Goal: Task Accomplishment & Management: Complete application form

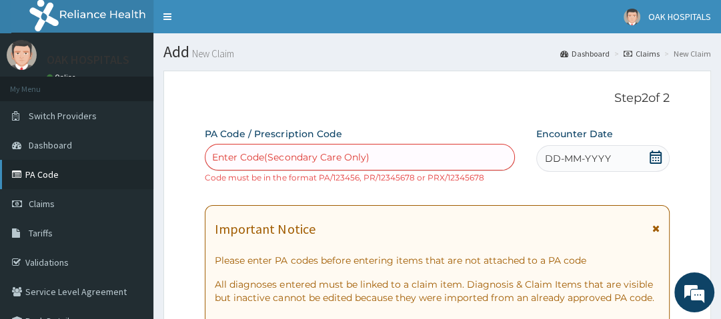
click at [47, 171] on link "PA Code" at bounding box center [76, 174] width 153 height 29
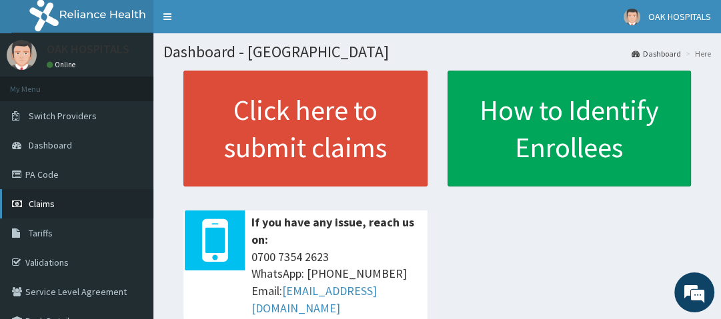
click at [53, 206] on span "Claims" at bounding box center [42, 204] width 26 height 12
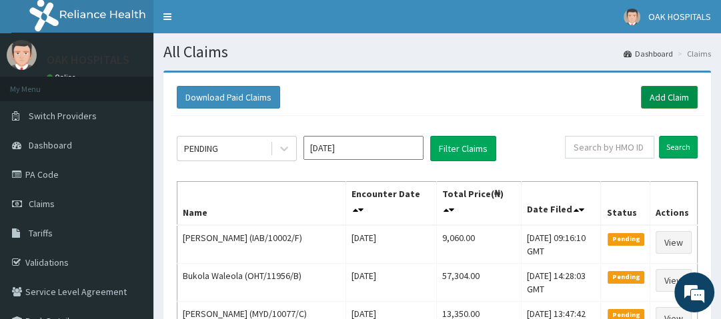
click at [652, 103] on link "Add Claim" at bounding box center [669, 97] width 57 height 23
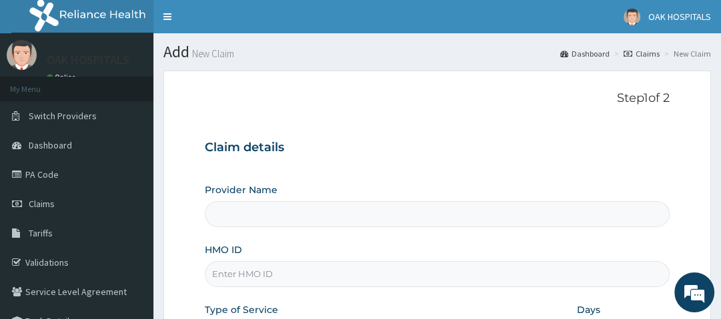
type input "Oak Hospitals"
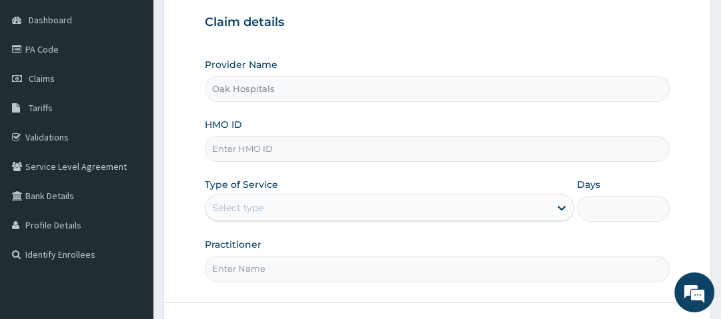
scroll to position [164, 0]
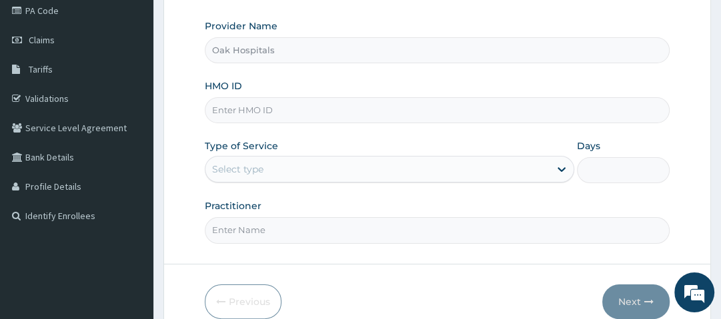
click at [311, 110] on input "HMO ID" at bounding box center [437, 110] width 464 height 26
type input "DGC/10016/A"
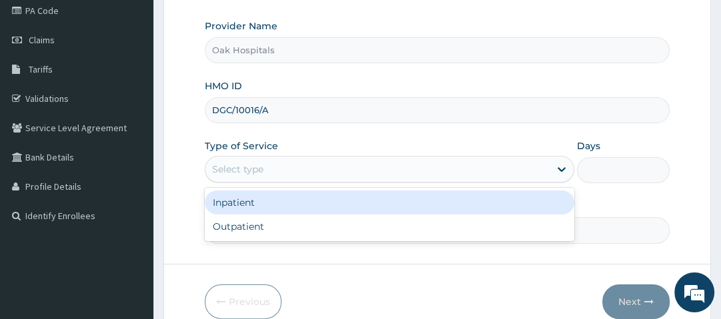
click at [289, 163] on div "Select type" at bounding box center [377, 169] width 344 height 21
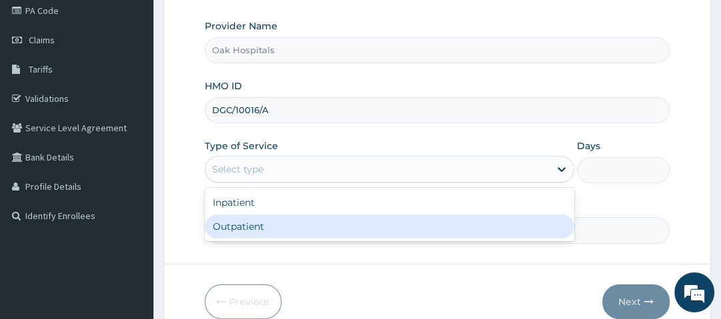
click at [273, 225] on div "Outpatient" at bounding box center [390, 227] width 370 height 24
type input "1"
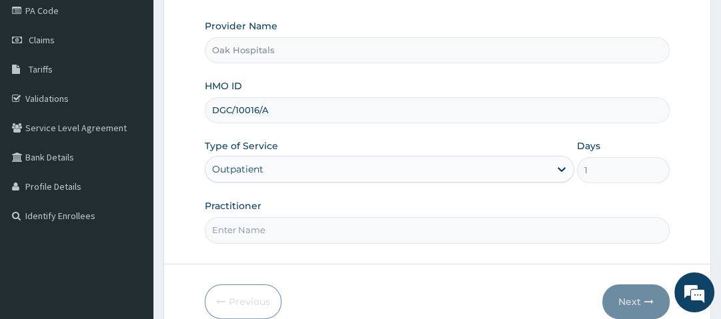
click at [264, 231] on input "Practitioner" at bounding box center [437, 230] width 464 height 26
type input "DR OJI"
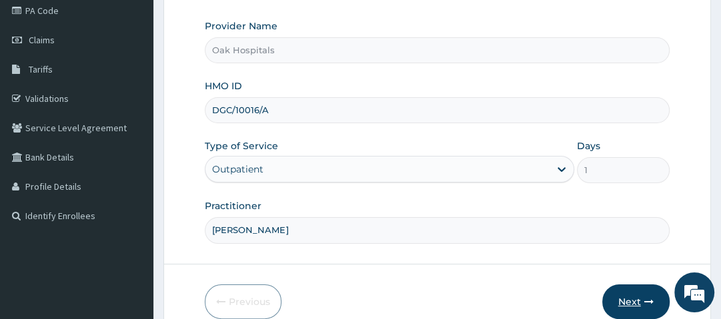
click at [634, 297] on button "Next" at bounding box center [635, 302] width 67 height 35
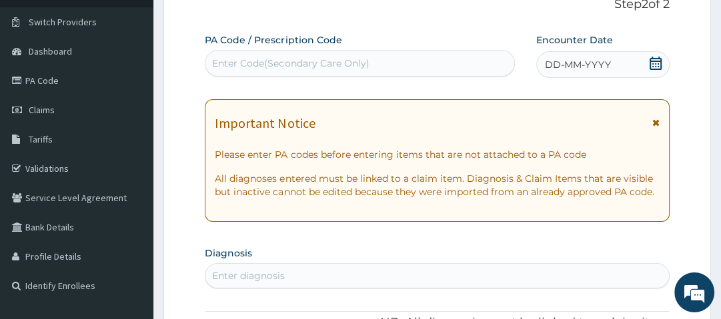
scroll to position [93, 0]
click at [419, 64] on div "Enter Code(Secondary Care Only)" at bounding box center [359, 63] width 309 height 21
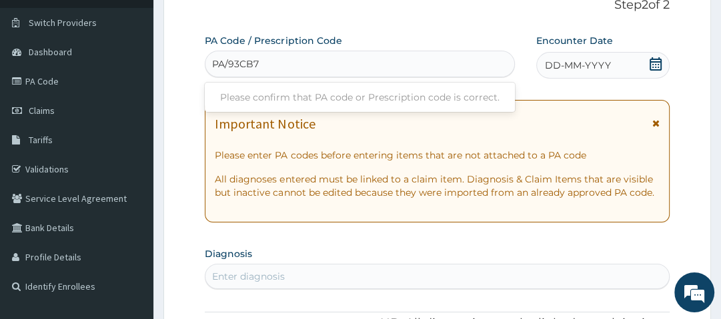
type input "PA/93CB78"
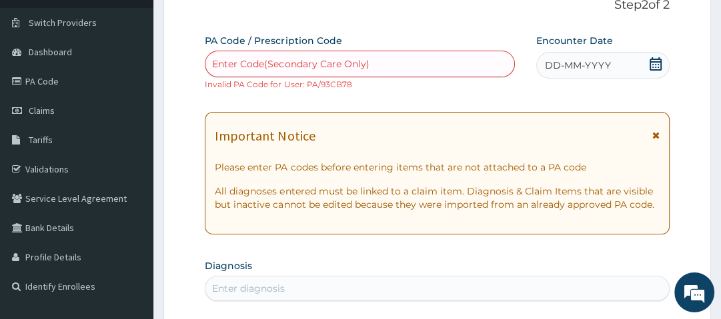
click at [654, 64] on icon at bounding box center [655, 63] width 13 height 13
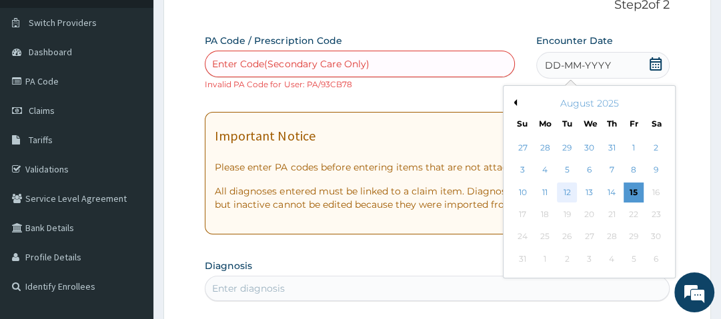
click at [566, 191] on div "12" at bounding box center [568, 193] width 20 height 20
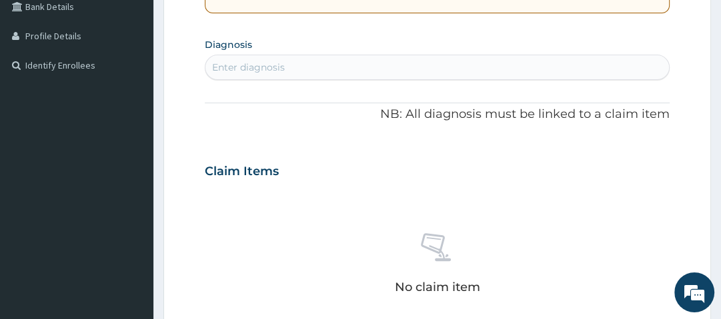
scroll to position [315, 0]
click at [295, 69] on div "Enter diagnosis" at bounding box center [436, 67] width 463 height 21
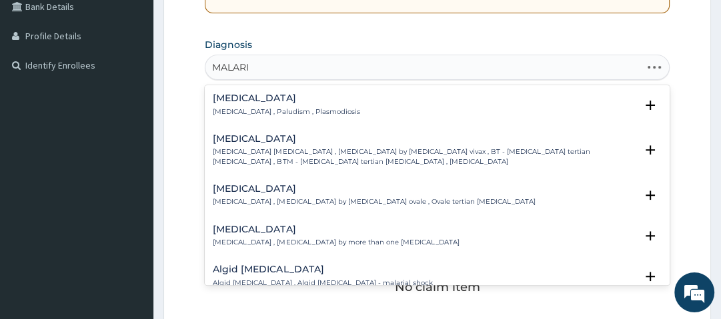
type input "MALARIA"
click at [239, 94] on h4 "Malaria" at bounding box center [286, 98] width 147 height 10
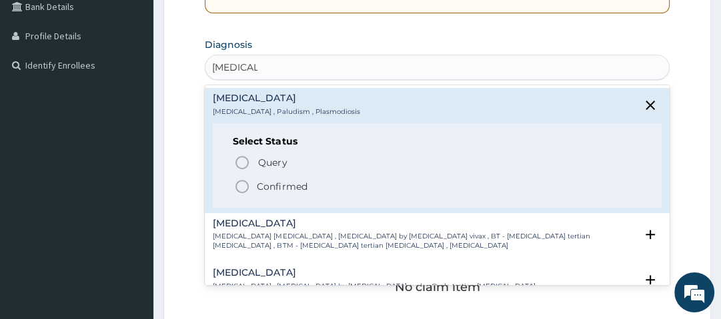
click at [241, 185] on icon "status option filled" at bounding box center [242, 187] width 16 height 16
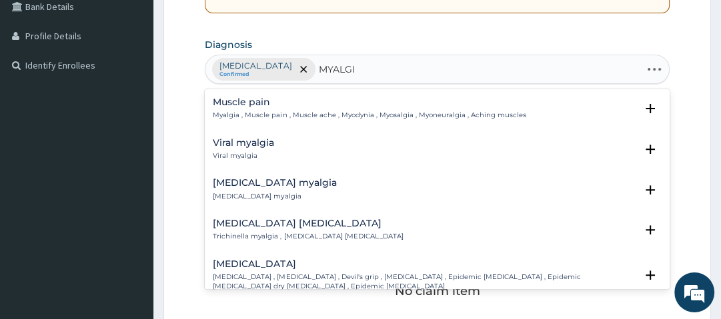
type input "MYALGIA"
click at [245, 105] on h4 "Muscle pain" at bounding box center [369, 102] width 313 height 10
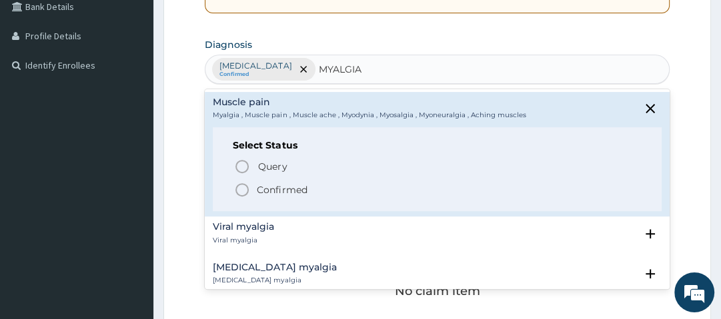
click at [241, 191] on icon "status option filled" at bounding box center [242, 190] width 16 height 16
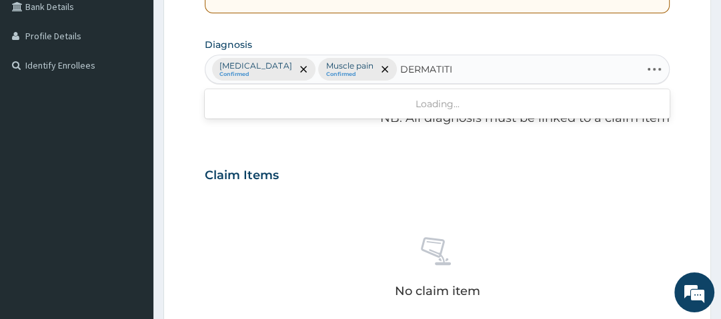
type input "DERMATITIS"
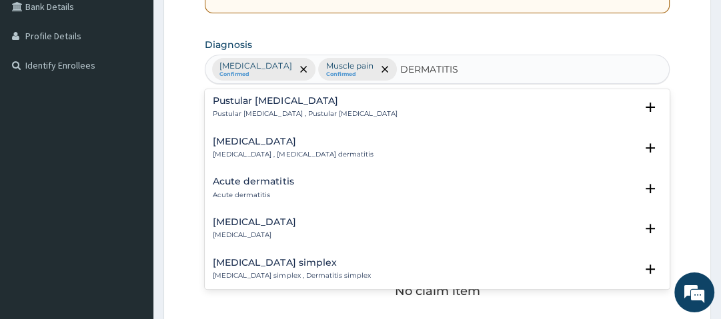
scroll to position [616, 0]
click at [262, 186] on h4 "Acute dermatitis" at bounding box center [253, 181] width 81 height 10
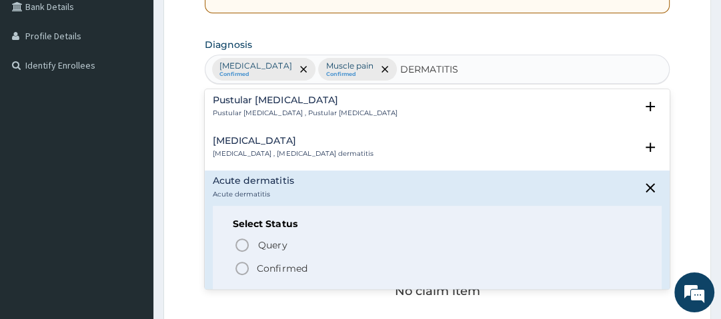
click at [277, 275] on p "Confirmed" at bounding box center [282, 268] width 50 height 13
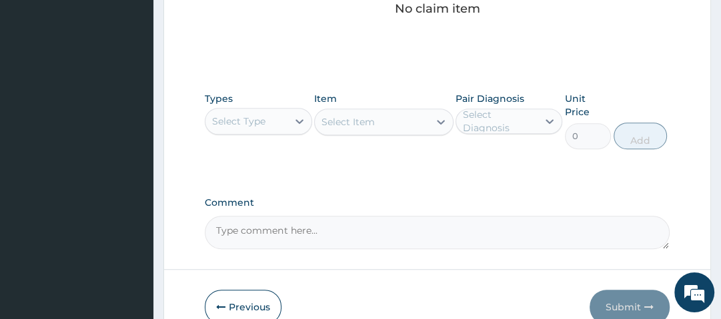
scroll to position [598, 0]
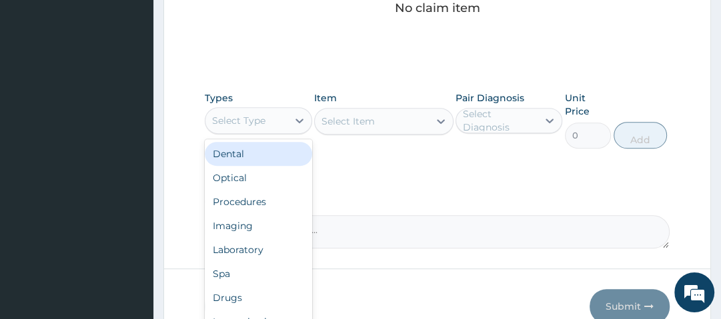
click at [249, 121] on div "Select Type" at bounding box center [238, 120] width 53 height 13
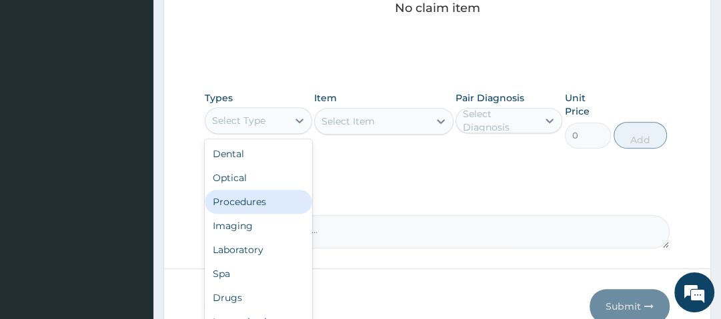
click at [251, 194] on div "Procedures" at bounding box center [258, 202] width 107 height 24
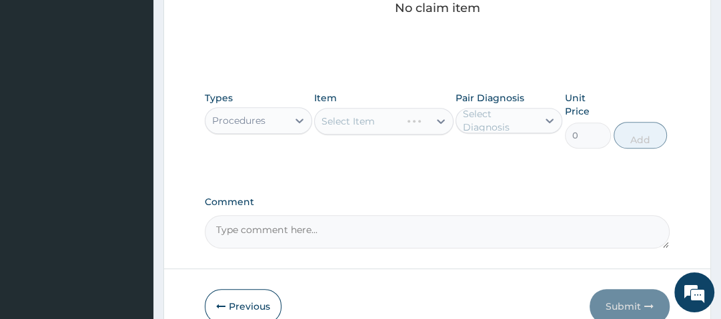
click at [354, 115] on div "Select Item" at bounding box center [383, 121] width 139 height 27
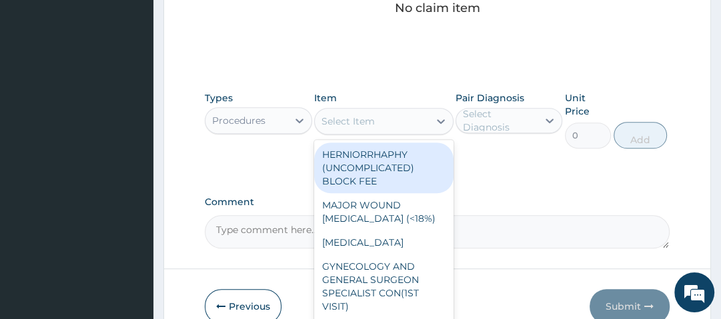
click at [354, 115] on div "Select Item" at bounding box center [347, 121] width 53 height 13
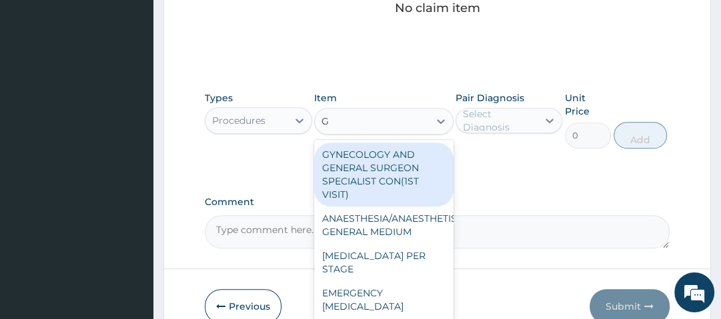
type input "GP"
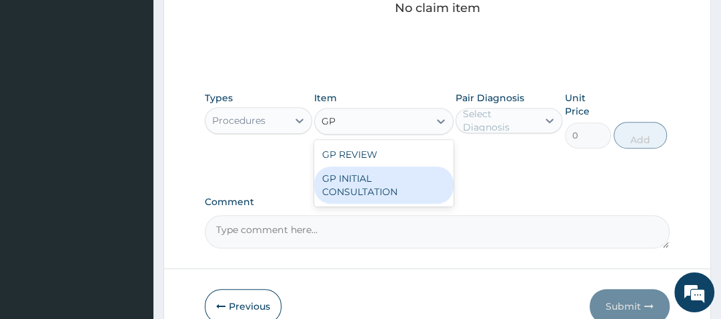
type input "2500"
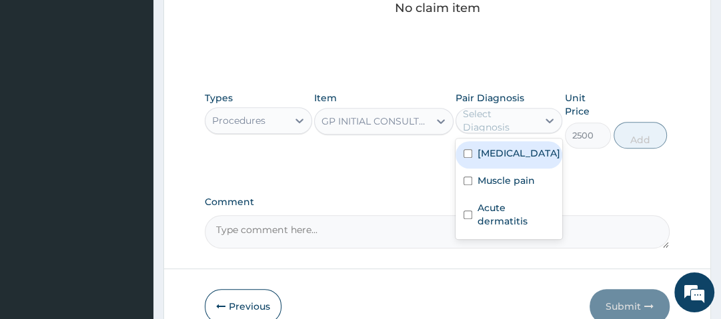
click at [521, 113] on div "Select Diagnosis" at bounding box center [499, 120] width 73 height 27
click at [514, 155] on div "Malaria" at bounding box center [509, 154] width 107 height 27
checkbox input "true"
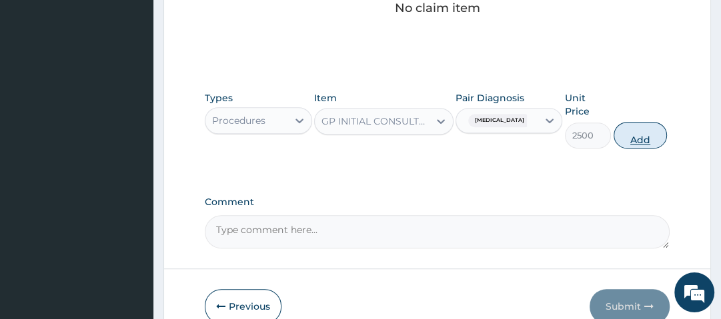
click at [649, 136] on button "Add" at bounding box center [640, 135] width 53 height 27
type input "0"
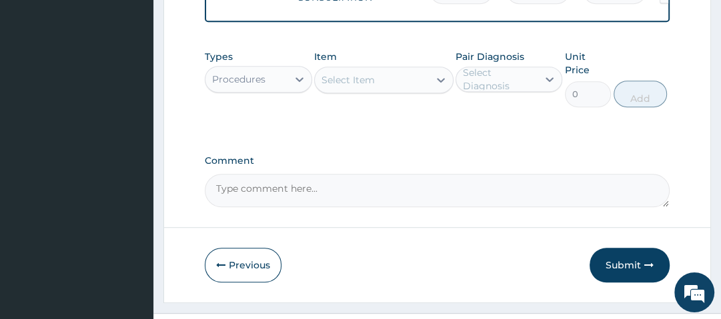
scroll to position [577, 0]
click at [261, 83] on div "Procedures" at bounding box center [238, 78] width 53 height 13
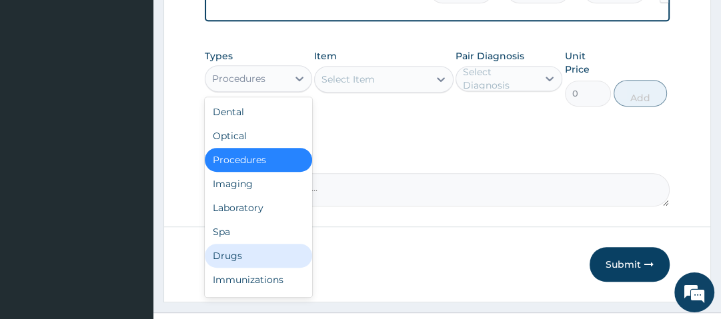
click at [250, 264] on div "Drugs" at bounding box center [258, 256] width 107 height 24
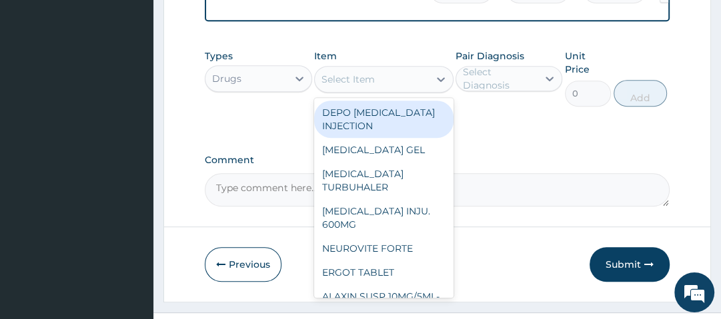
click at [390, 85] on div "Select Item" at bounding box center [372, 79] width 114 height 21
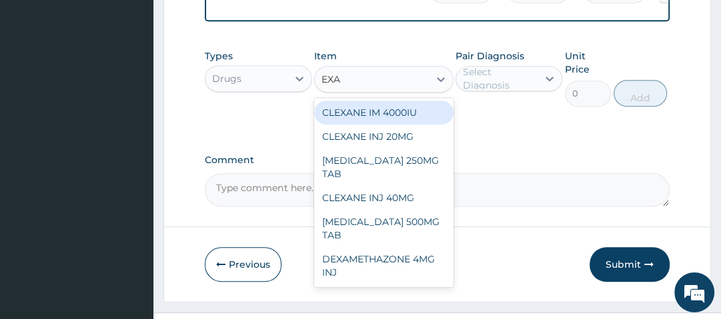
type input "DEXA"
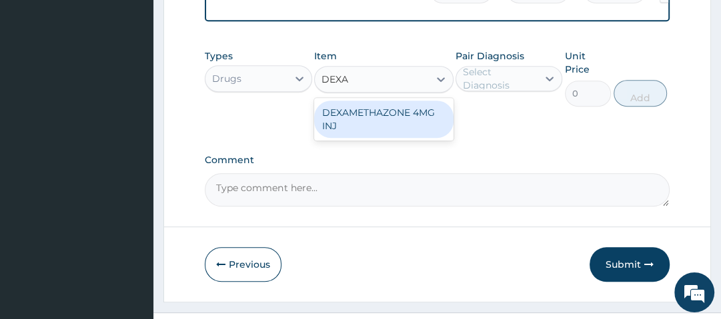
type input "560"
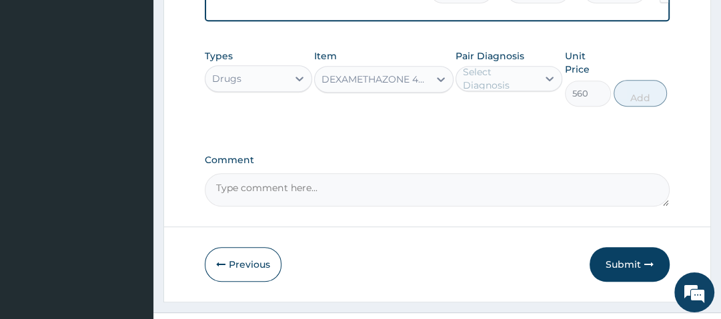
click at [499, 83] on div "Select Diagnosis" at bounding box center [499, 78] width 73 height 27
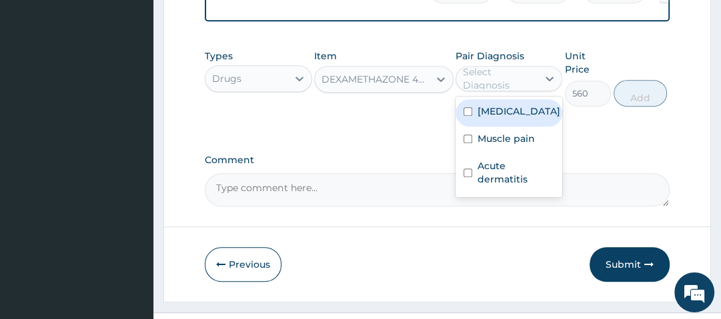
click at [507, 118] on label "[MEDICAL_DATA]" at bounding box center [519, 111] width 83 height 13
checkbox input "true"
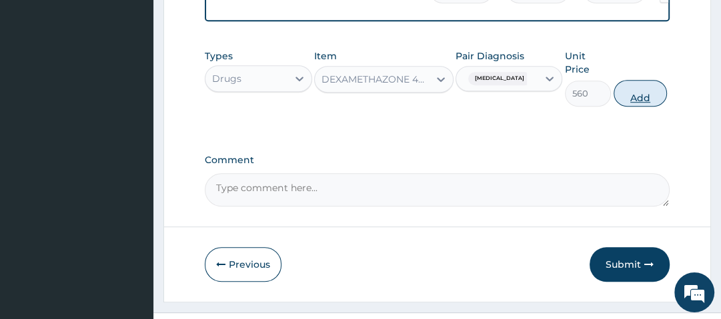
click at [647, 99] on button "Add" at bounding box center [640, 93] width 53 height 27
type input "0"
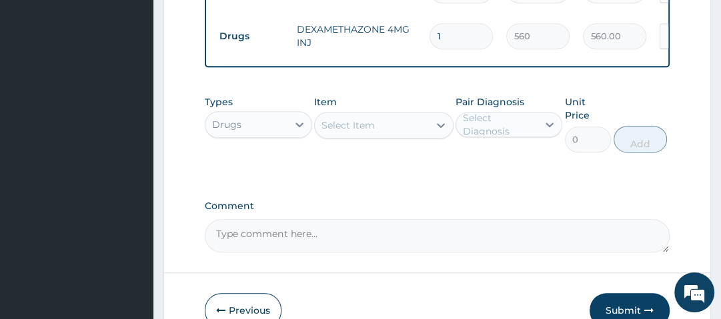
type input "0.00"
type input "3"
type input "1680.00"
type input "3"
click at [344, 127] on div "Select Item" at bounding box center [347, 125] width 53 height 13
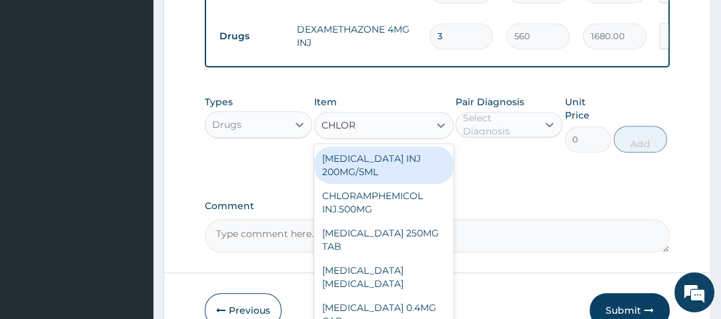
type input "CHLORO"
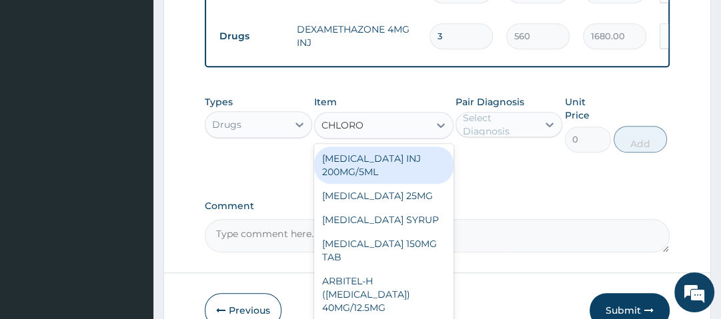
type input "490"
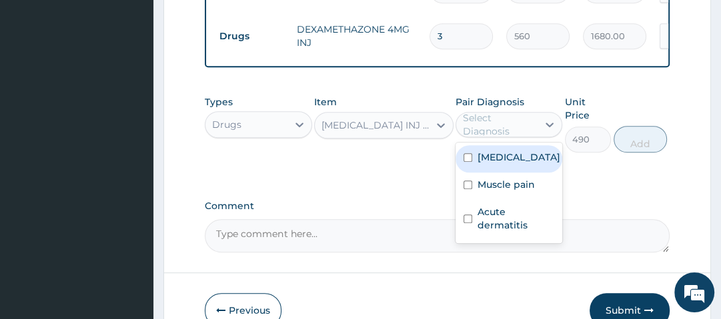
click at [500, 128] on div "Select Diagnosis" at bounding box center [499, 124] width 73 height 27
click at [499, 164] on label "[MEDICAL_DATA]" at bounding box center [519, 157] width 83 height 13
checkbox input "true"
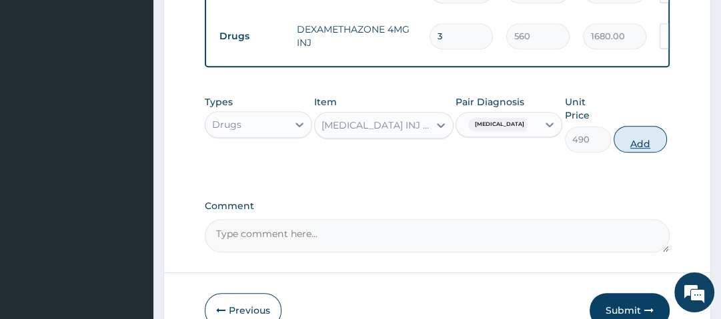
click at [650, 141] on button "Add" at bounding box center [640, 139] width 53 height 27
type input "0"
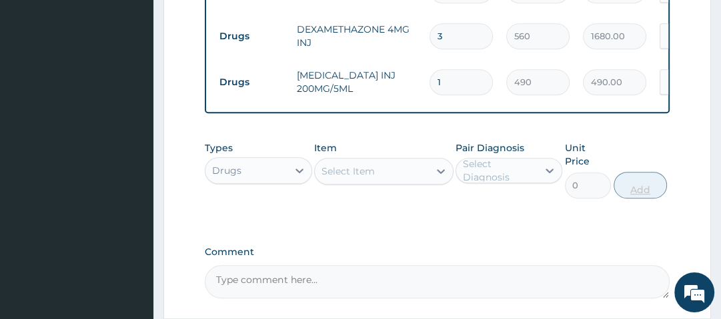
type input "0.00"
type input "2"
type input "980.00"
type input "2"
click at [414, 177] on div "Select Item" at bounding box center [372, 171] width 114 height 21
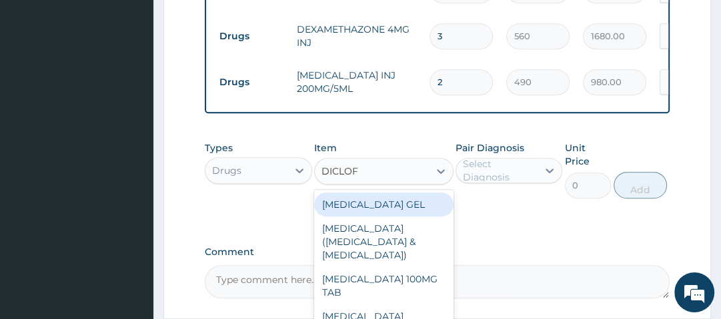
type input "DICLOFE"
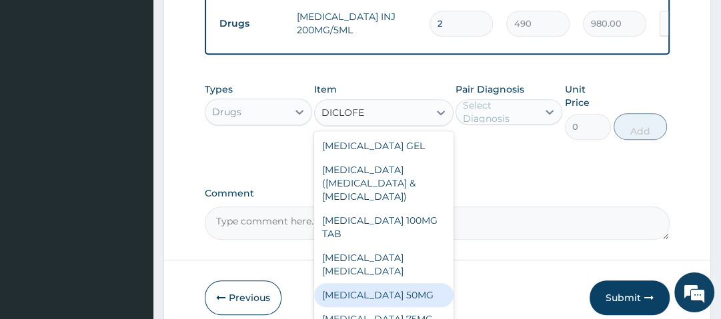
scroll to position [75, 0]
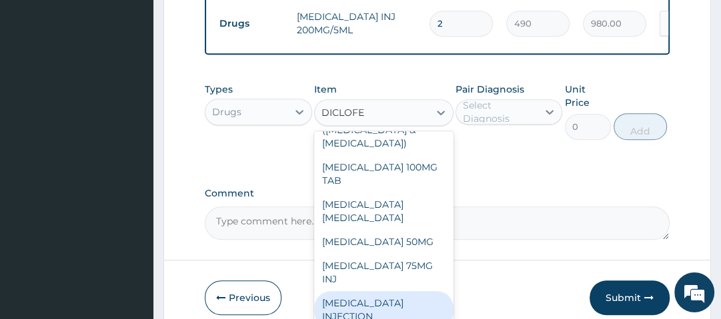
click at [388, 294] on div "[MEDICAL_DATA] INJECTION" at bounding box center [383, 309] width 139 height 37
type input "350"
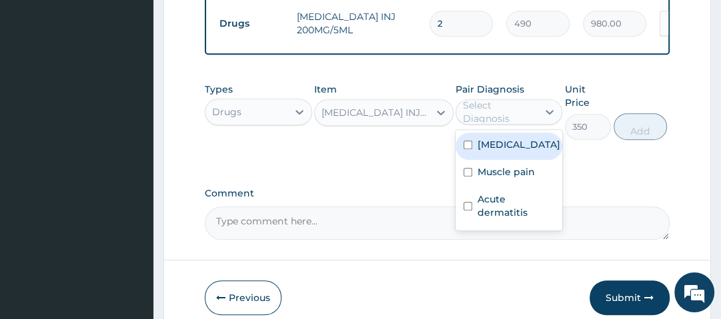
click at [490, 125] on div "Select Diagnosis" at bounding box center [499, 112] width 73 height 27
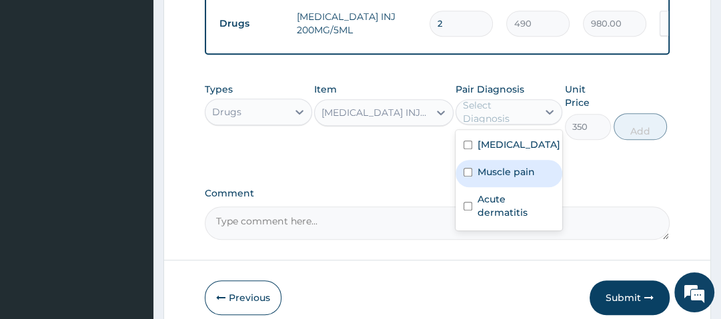
click at [504, 176] on label "Muscle pain" at bounding box center [506, 171] width 57 height 13
checkbox input "true"
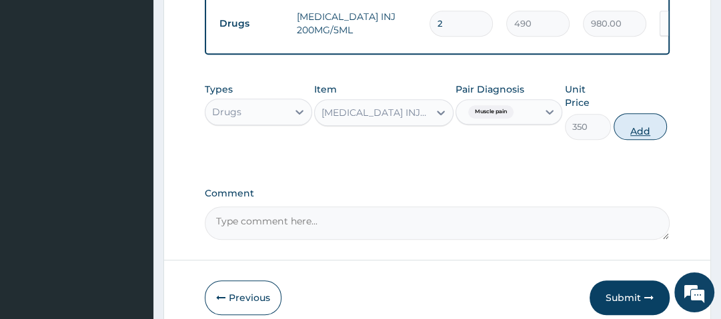
click at [642, 131] on button "Add" at bounding box center [640, 126] width 53 height 27
type input "0"
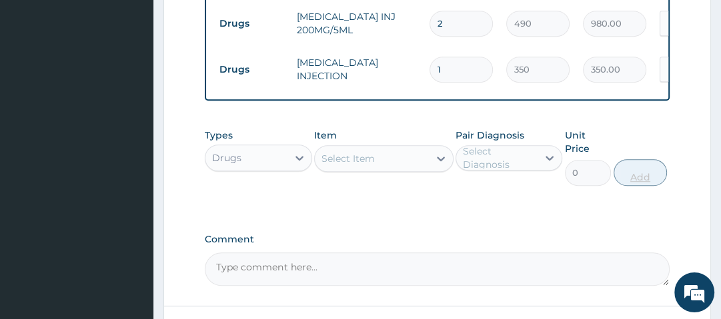
click at [642, 131] on div "Types Drugs Item Select Item Pair Diagnosis Select Diagnosis Unit Price 0 Add" at bounding box center [437, 157] width 464 height 71
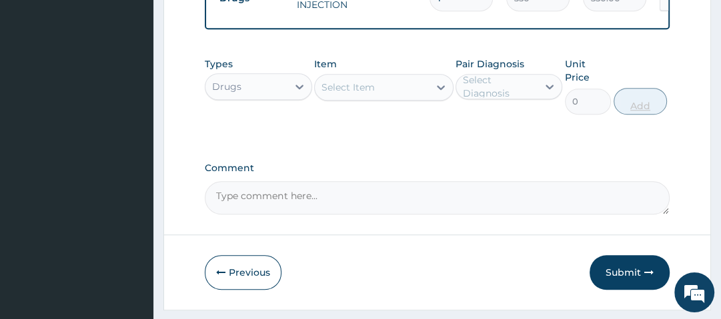
scroll to position [707, 0]
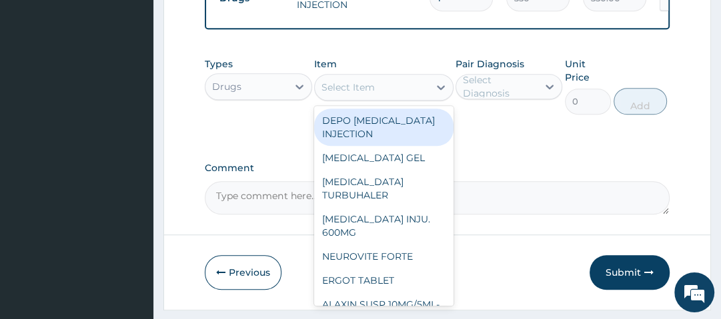
click at [383, 91] on div "Select Item" at bounding box center [372, 87] width 114 height 21
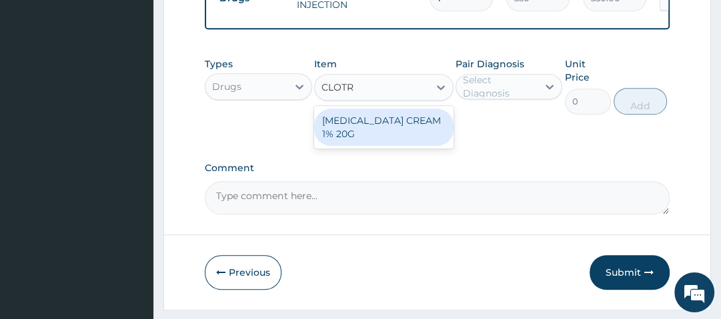
type input "CLOTRI"
type input "700"
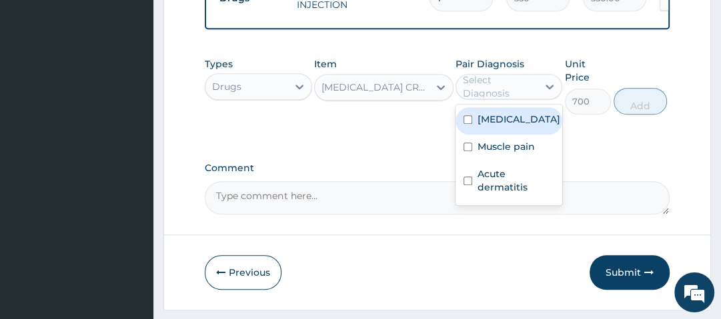
click at [532, 91] on div "Select Diagnosis" at bounding box center [499, 86] width 73 height 27
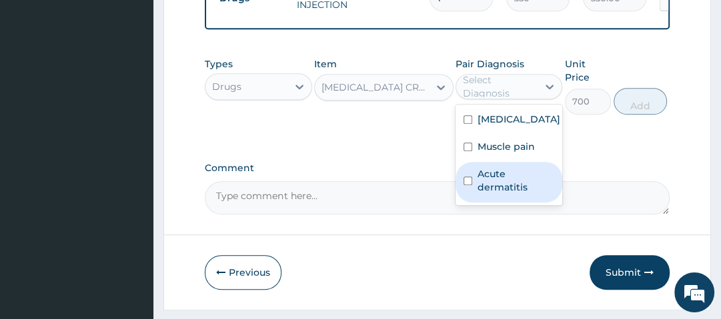
click at [489, 192] on label "Acute dermatitis" at bounding box center [516, 180] width 77 height 27
checkbox input "true"
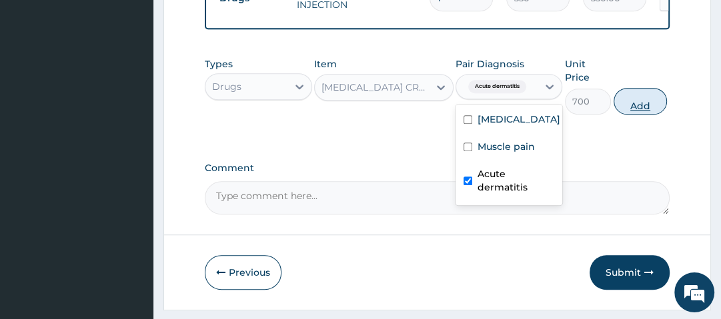
click at [630, 107] on button "Add" at bounding box center [640, 101] width 53 height 27
type input "0"
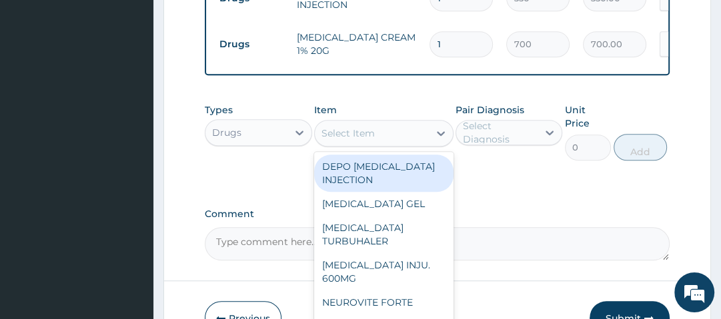
click at [402, 139] on div "Select Item" at bounding box center [372, 133] width 114 height 21
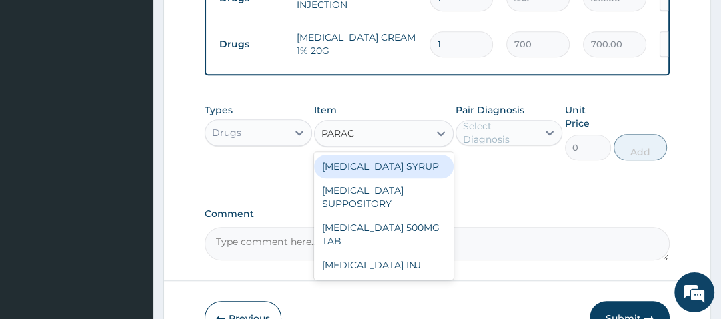
type input "PARACE"
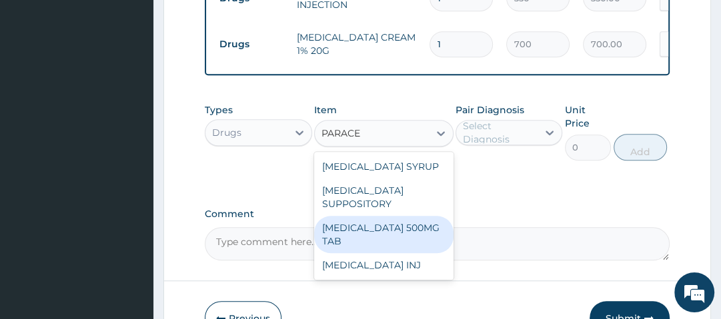
click at [376, 232] on div "[MEDICAL_DATA] 500MG TAB" at bounding box center [383, 234] width 139 height 37
type input "14"
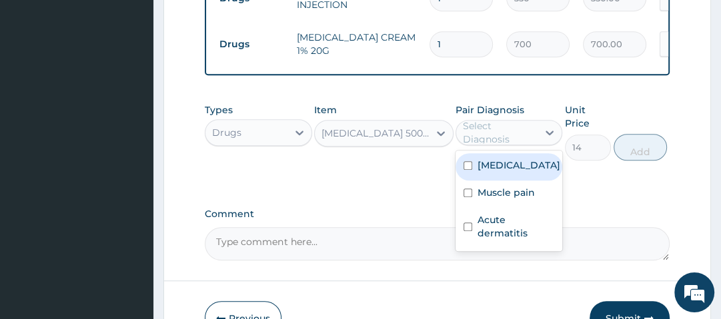
click at [492, 141] on div "Select Diagnosis" at bounding box center [499, 132] width 73 height 27
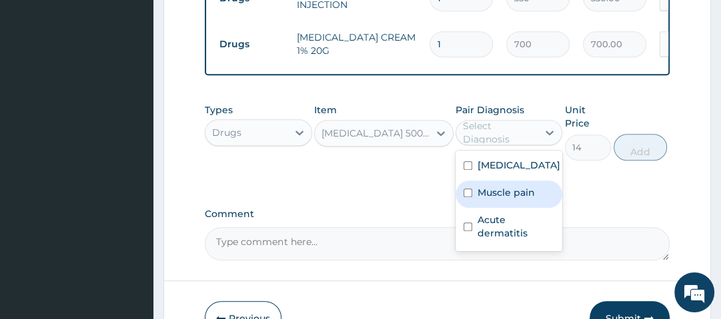
click at [508, 195] on label "Muscle pain" at bounding box center [506, 192] width 57 height 13
checkbox input "true"
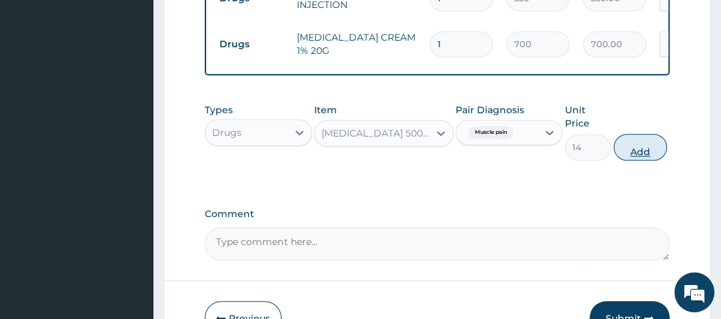
click at [656, 149] on button "Add" at bounding box center [640, 147] width 53 height 27
type input "0"
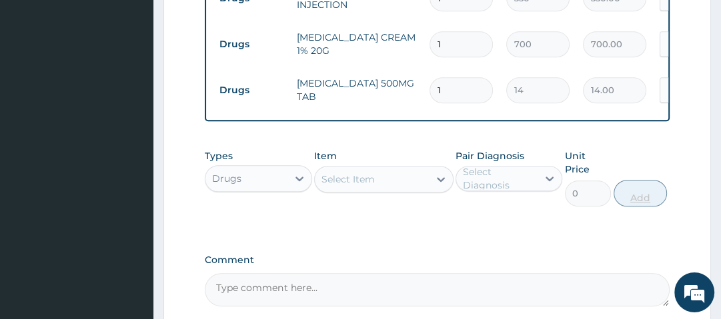
type input "18"
type input "252.00"
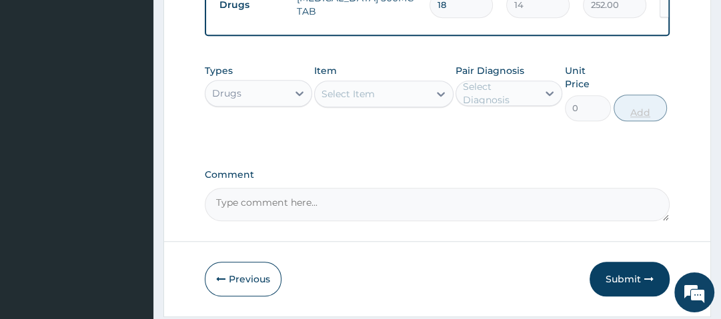
scroll to position [796, 0]
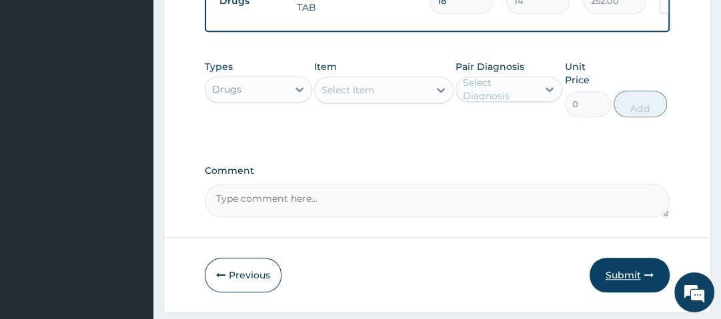
type input "18"
click at [631, 275] on button "Submit" at bounding box center [630, 275] width 80 height 35
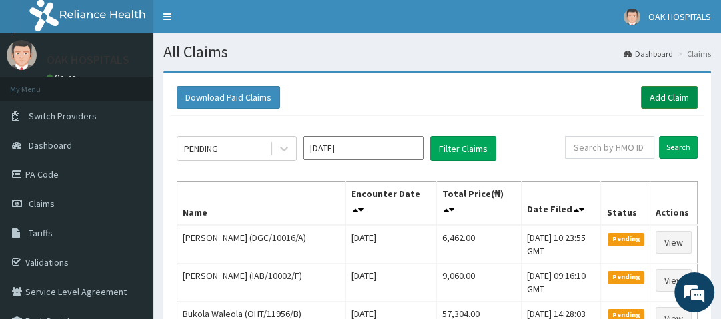
click at [667, 96] on link "Add Claim" at bounding box center [669, 97] width 57 height 23
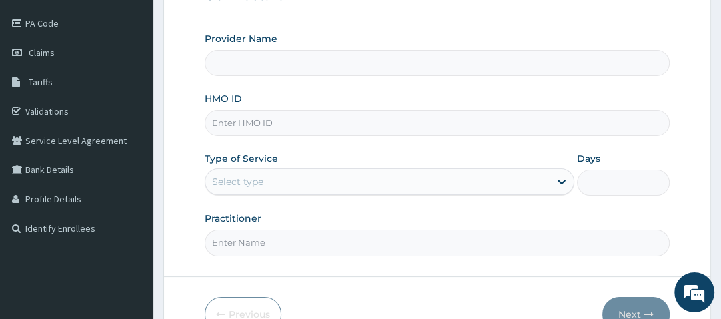
scroll to position [168, 0]
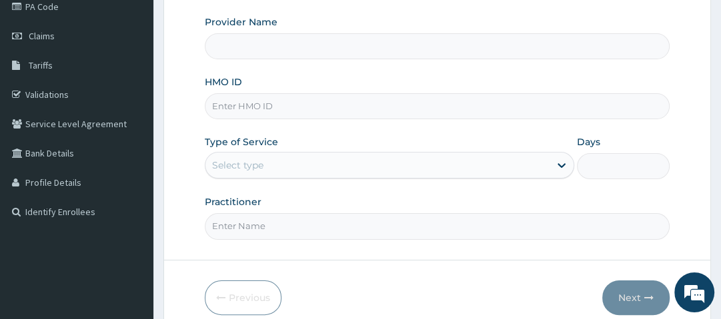
type input "Oak Hospitals"
click at [346, 103] on input "HMO ID" at bounding box center [437, 106] width 464 height 26
type input "ELN/10107/A"
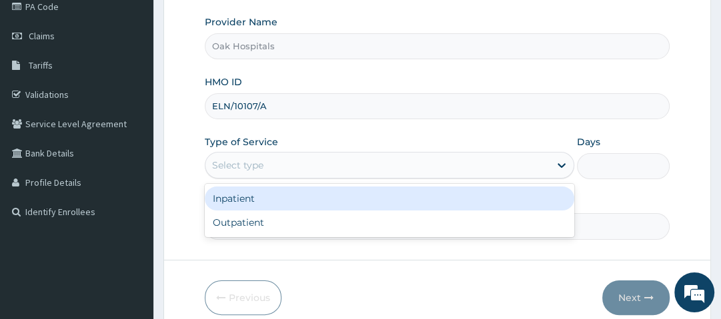
click at [288, 169] on div "Select type" at bounding box center [377, 165] width 344 height 21
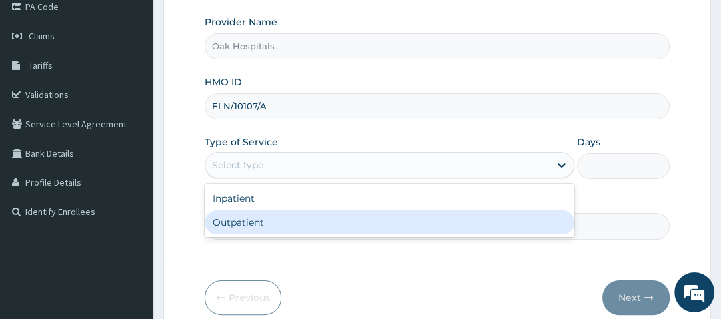
click at [275, 223] on div "Outpatient" at bounding box center [390, 223] width 370 height 24
type input "1"
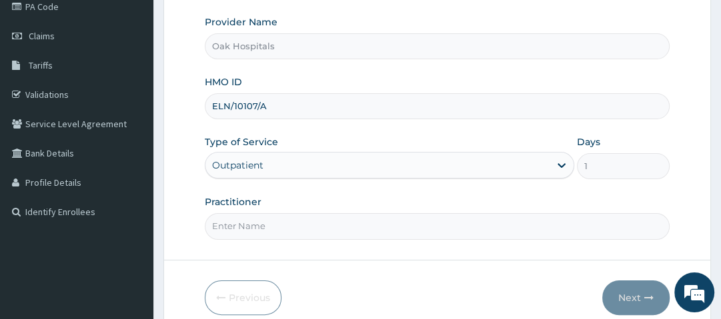
click at [275, 223] on input "Practitioner" at bounding box center [437, 226] width 464 height 26
type input "DR OJI"
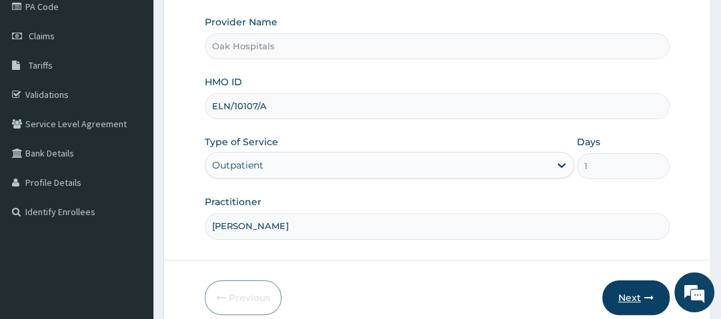
click at [628, 284] on button "Next" at bounding box center [635, 298] width 67 height 35
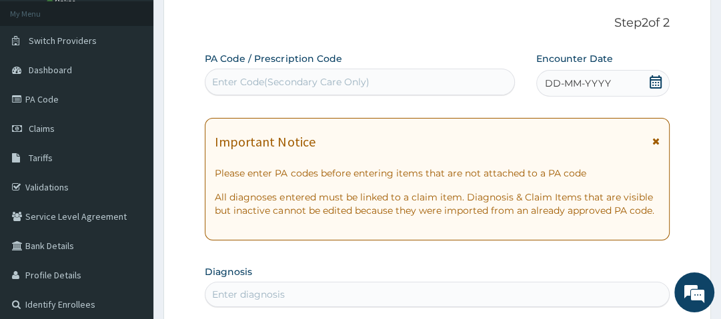
scroll to position [51, 0]
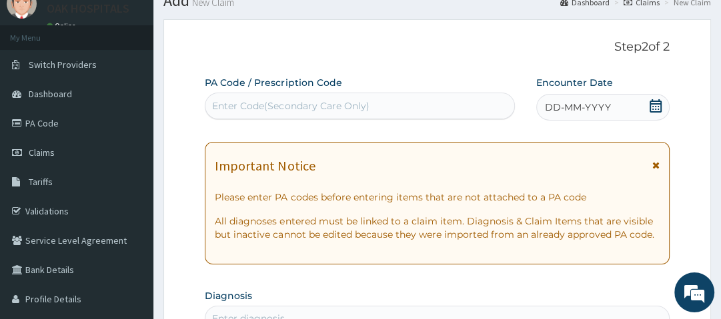
click at [360, 101] on div "Enter Code(Secondary Care Only)" at bounding box center [290, 105] width 157 height 13
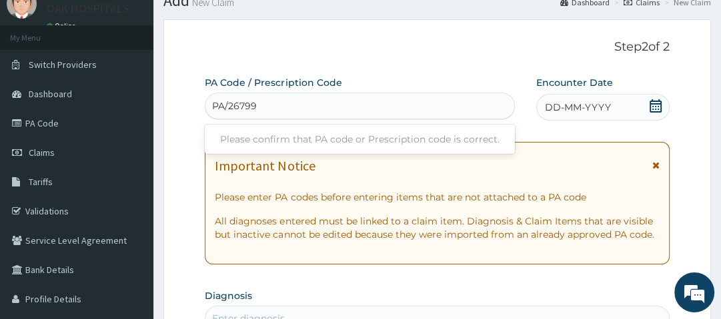
type input "PA/26799A"
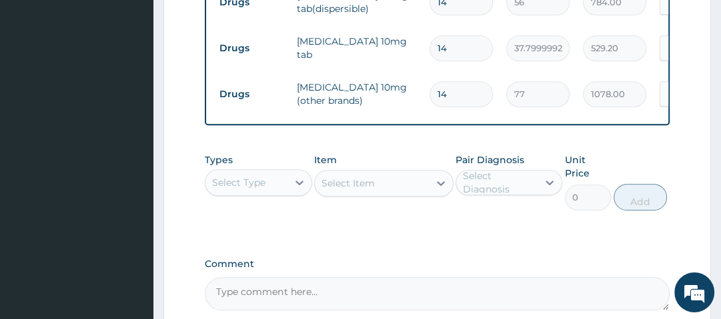
scroll to position [554, 0]
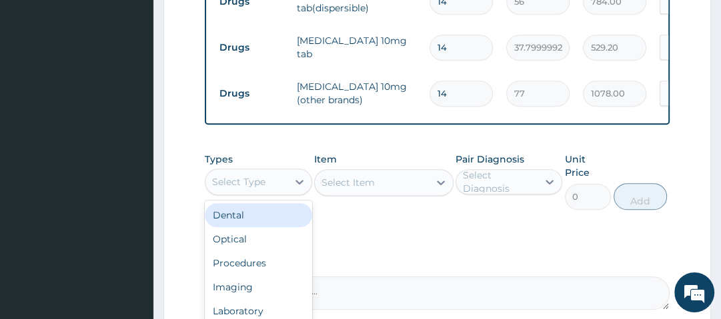
click at [272, 185] on div "Select Type" at bounding box center [245, 181] width 81 height 21
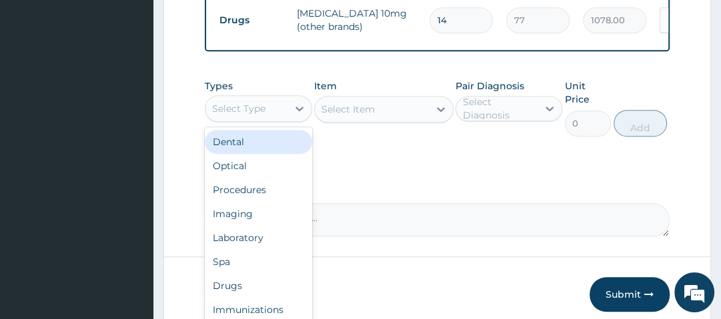
scroll to position [627, 0]
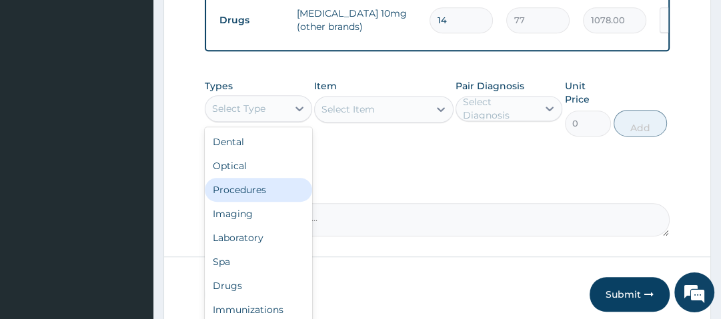
click at [259, 186] on div "Procedures" at bounding box center [258, 190] width 107 height 24
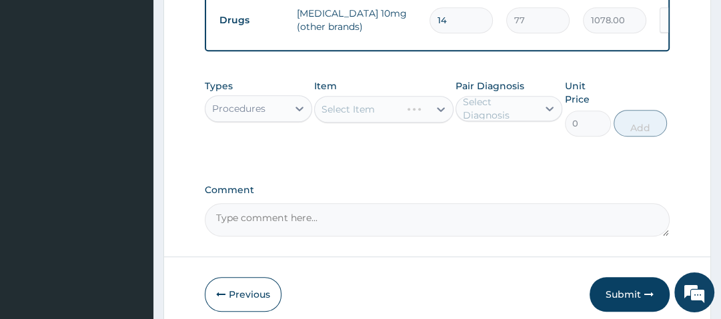
click at [374, 109] on div "Select Item" at bounding box center [383, 109] width 139 height 27
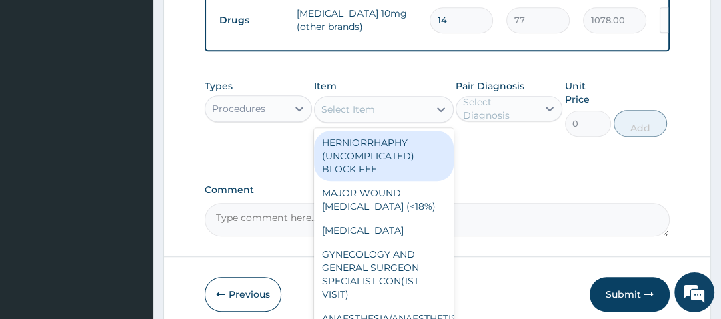
click at [382, 111] on div "Select Item" at bounding box center [372, 109] width 114 height 21
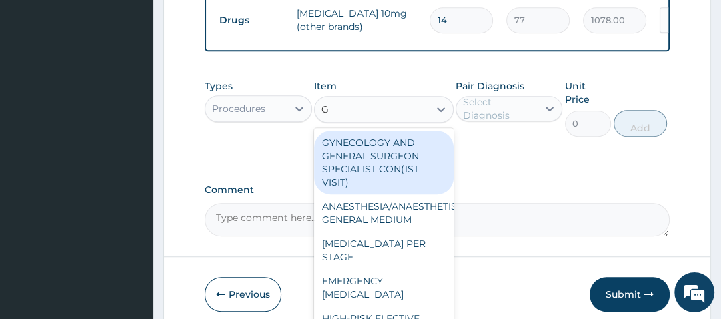
type input "GP"
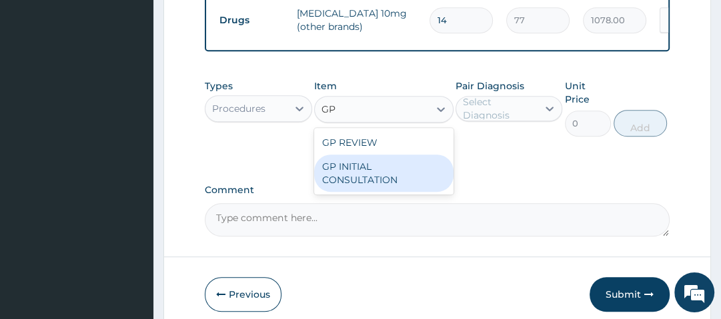
type input "2500"
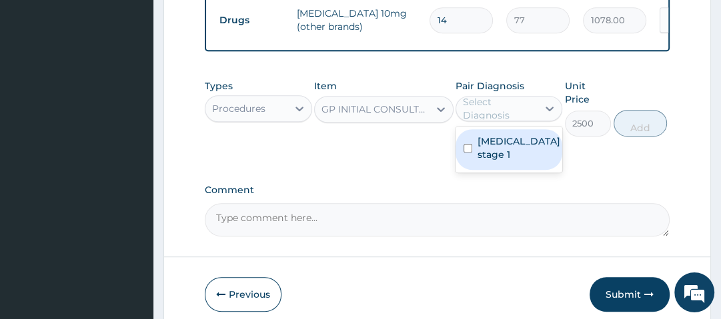
click at [501, 108] on div "Select Diagnosis" at bounding box center [499, 108] width 73 height 27
click at [516, 159] on label "Hypertension stage 1" at bounding box center [519, 148] width 83 height 27
checkbox input "true"
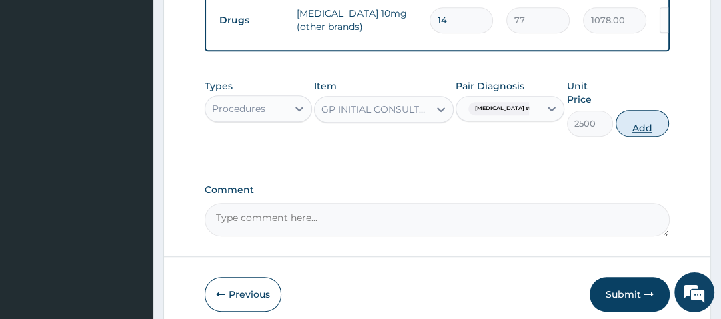
click at [644, 125] on button "Add" at bounding box center [642, 123] width 53 height 27
type input "0"
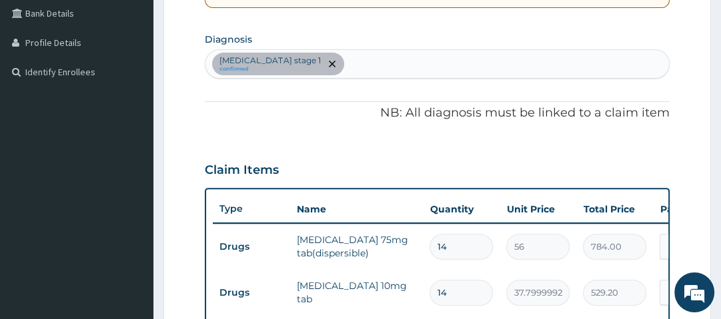
scroll to position [307, 0]
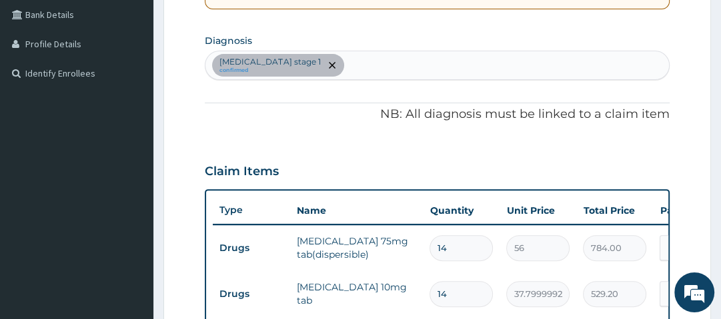
click at [351, 65] on div "Hypertension stage 1 confirmed" at bounding box center [436, 65] width 463 height 28
type input "MALARIA"
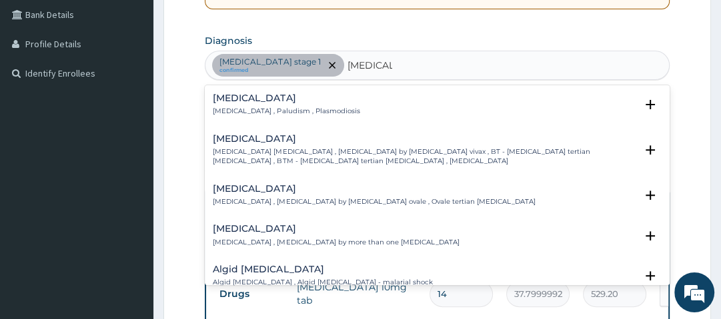
click at [285, 113] on p "Malaria , Paludism , Plasmodiosis" at bounding box center [286, 111] width 147 height 9
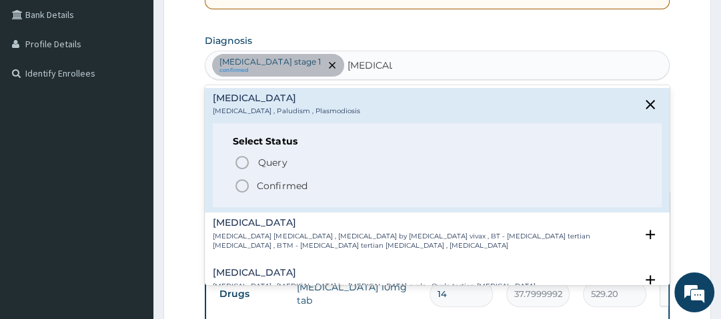
click at [281, 187] on p "Confirmed" at bounding box center [282, 185] width 50 height 13
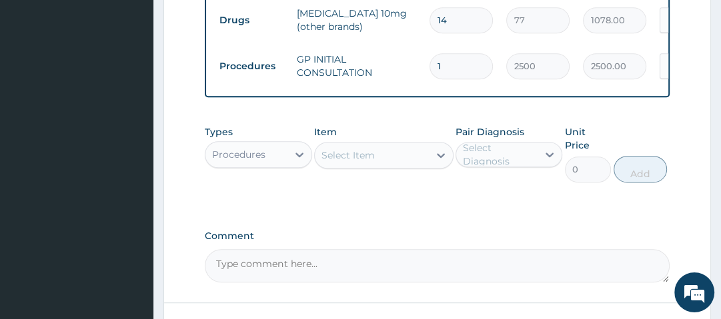
scroll to position [627, 0]
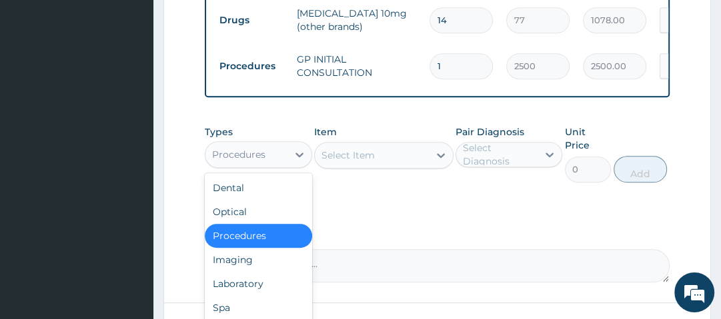
click at [276, 162] on div "Procedures" at bounding box center [245, 154] width 81 height 21
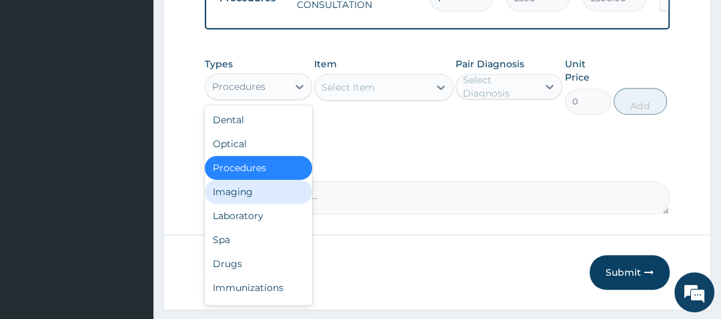
scroll to position [696, 0]
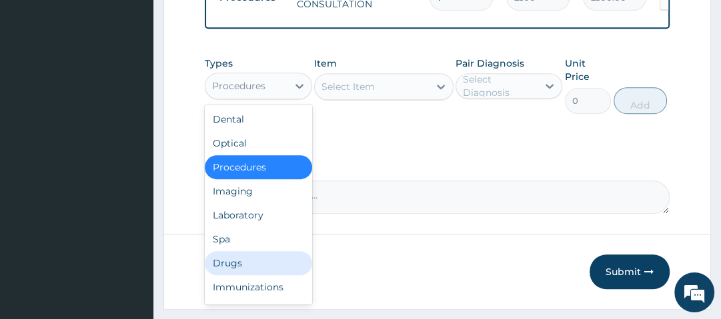
click at [272, 274] on div "Drugs" at bounding box center [258, 263] width 107 height 24
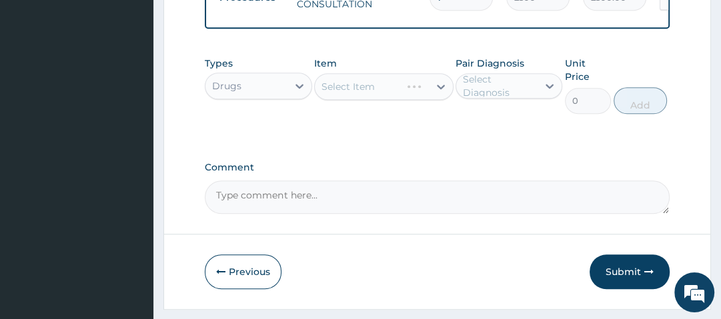
click at [430, 95] on div "Select Item" at bounding box center [383, 86] width 139 height 27
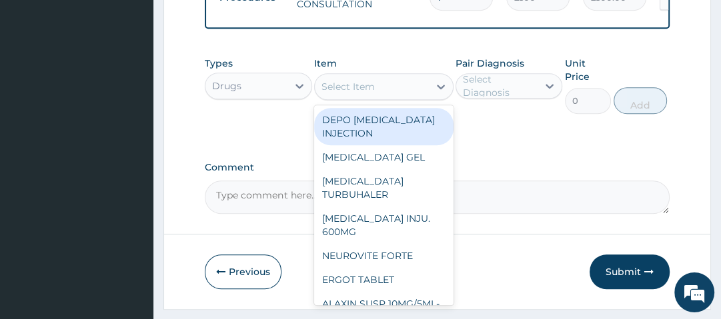
click at [430, 95] on div at bounding box center [441, 87] width 24 height 24
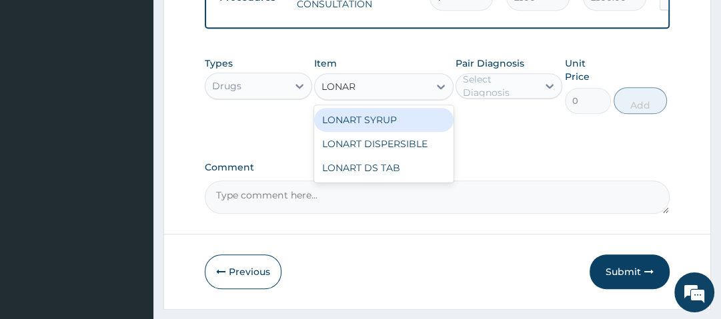
type input "LONART"
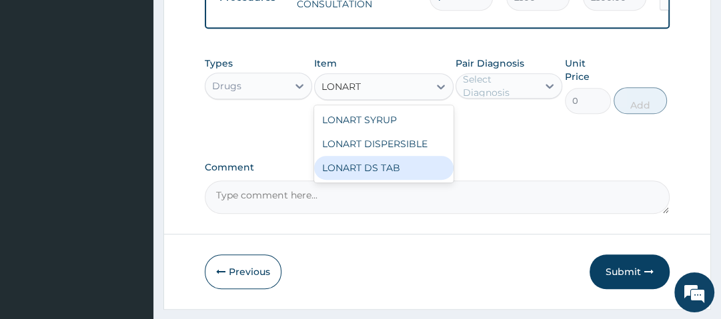
type input "1400"
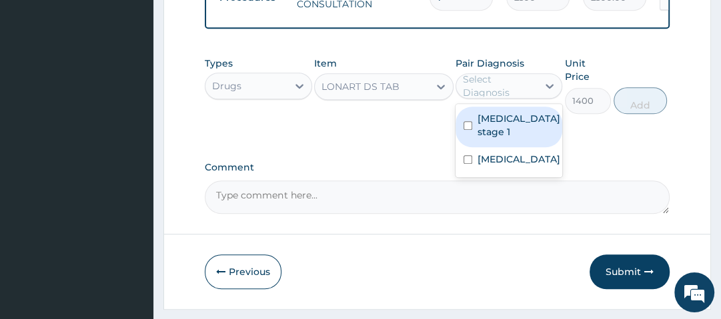
click at [507, 91] on div "Select Diagnosis" at bounding box center [499, 86] width 73 height 27
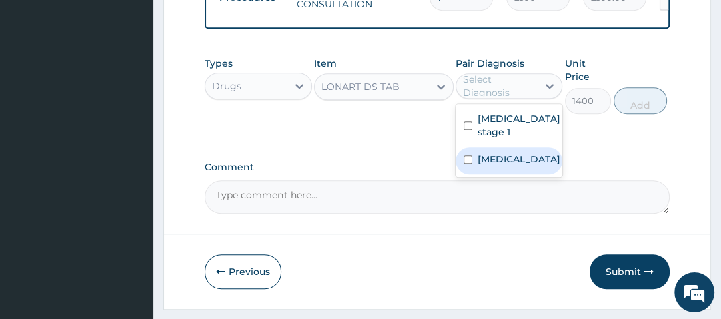
click at [503, 166] on label "Malaria" at bounding box center [519, 159] width 83 height 13
checkbox input "true"
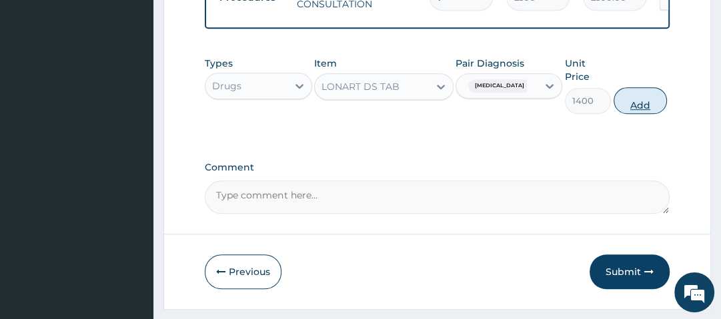
click at [642, 103] on button "Add" at bounding box center [640, 100] width 53 height 27
type input "0"
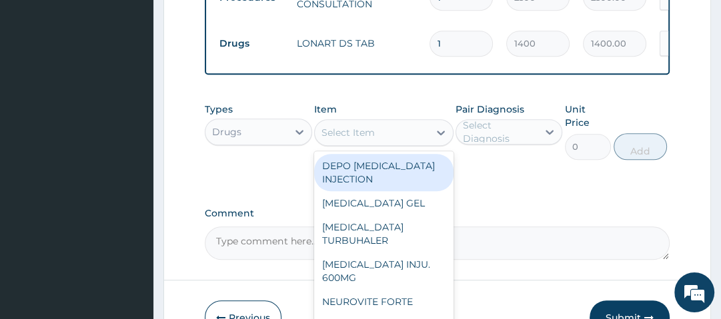
click at [365, 138] on div "Select Item" at bounding box center [347, 132] width 53 height 13
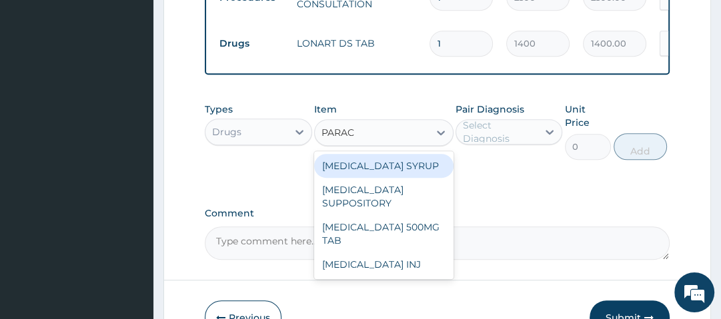
type input "PARACE"
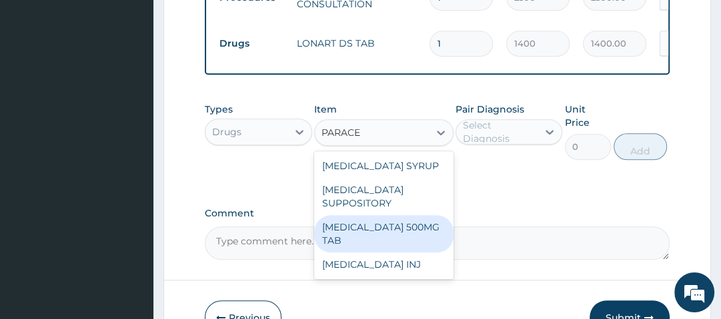
click at [384, 235] on div "PARACETAMOL 500MG TAB" at bounding box center [383, 233] width 139 height 37
type input "14"
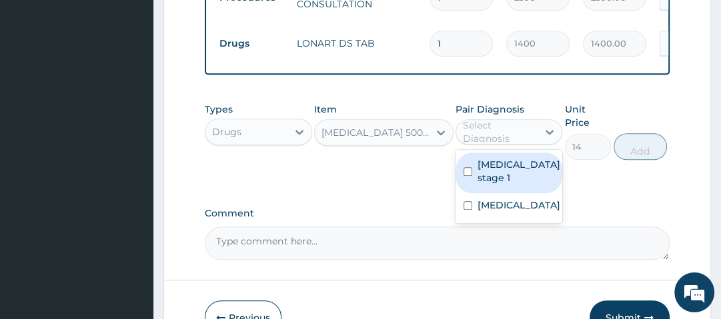
click at [526, 136] on div "Select Diagnosis" at bounding box center [499, 132] width 73 height 27
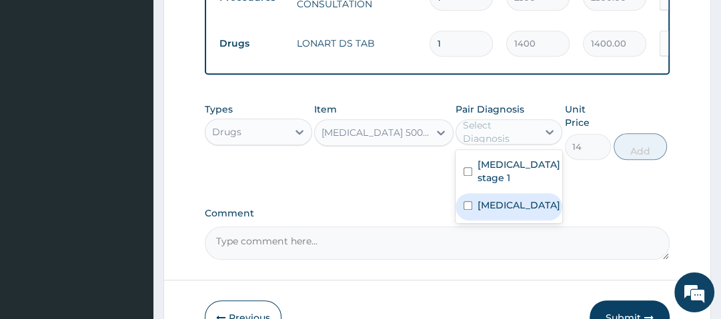
click at [520, 208] on div "Malaria" at bounding box center [509, 206] width 107 height 27
checkbox input "true"
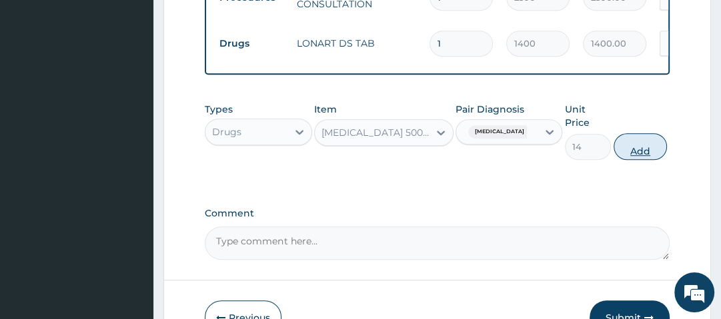
click at [633, 155] on button "Add" at bounding box center [640, 146] width 53 height 27
type input "0"
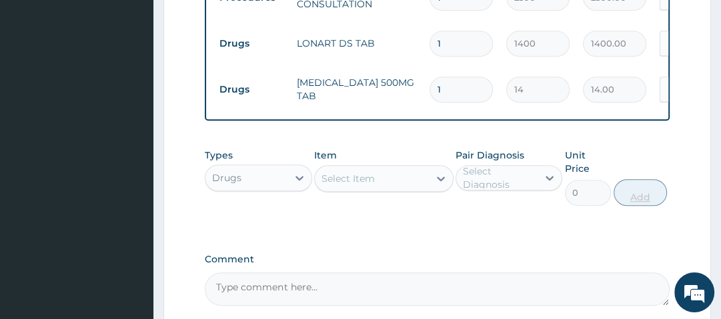
type input "18"
type input "252.00"
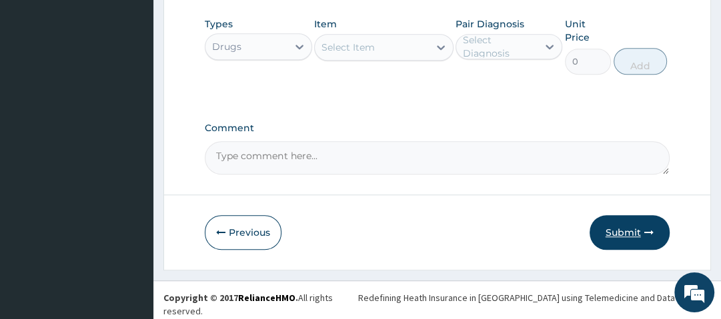
type input "18"
click at [630, 246] on button "Submit" at bounding box center [630, 232] width 80 height 35
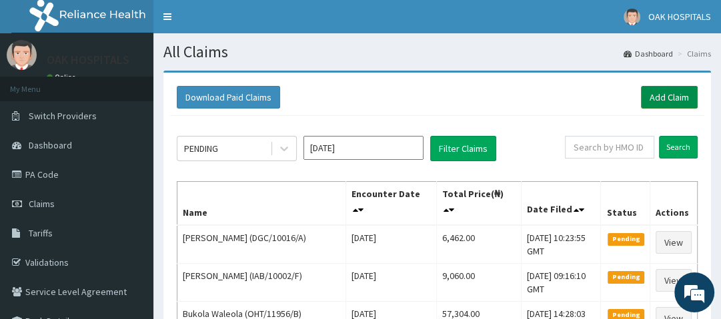
click at [674, 95] on link "Add Claim" at bounding box center [669, 97] width 57 height 23
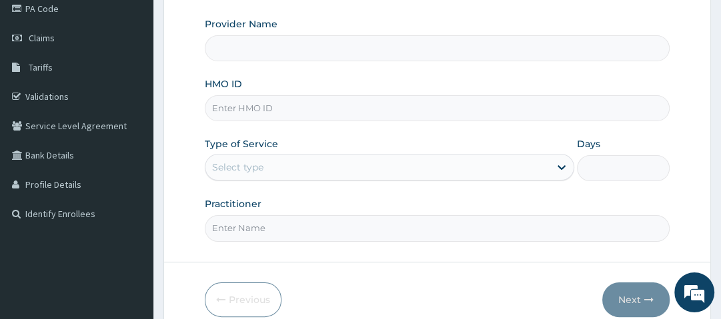
scroll to position [178, 0]
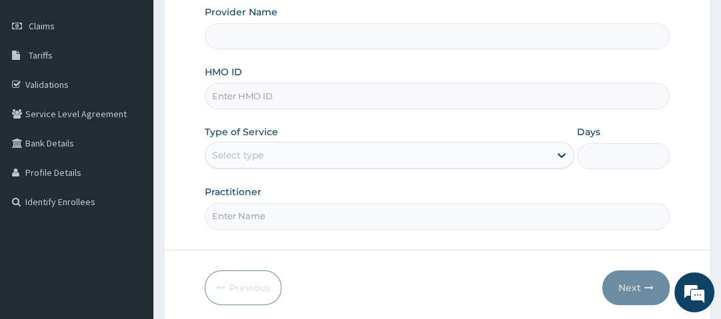
type input "Oak Hospitals"
click at [266, 90] on input "HMO ID" at bounding box center [437, 96] width 464 height 26
type input "QVM/10042/A"
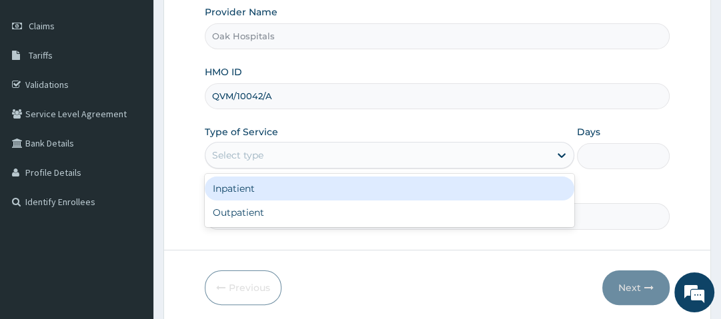
click at [275, 163] on div "Select type" at bounding box center [377, 155] width 344 height 21
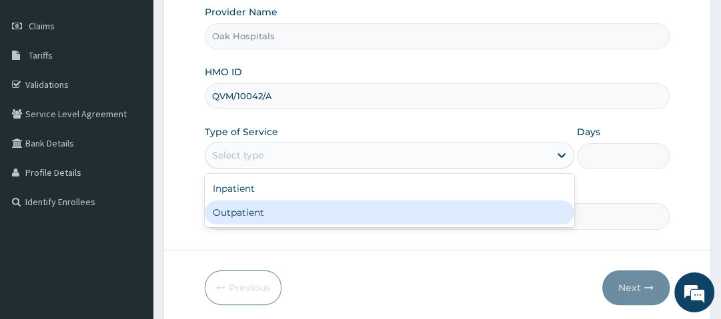
click at [269, 213] on div "Outpatient" at bounding box center [390, 213] width 370 height 24
type input "1"
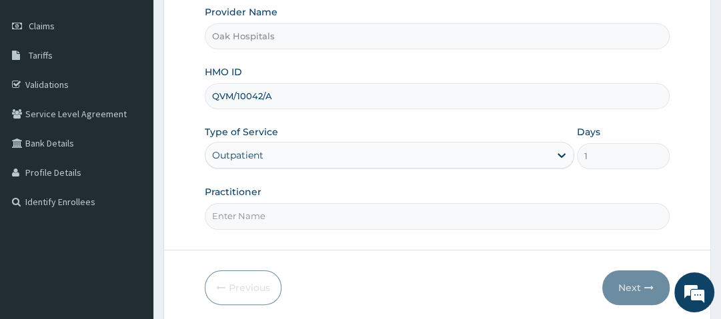
click at [269, 213] on input "Practitioner" at bounding box center [437, 216] width 464 height 26
type input "DR OJI"
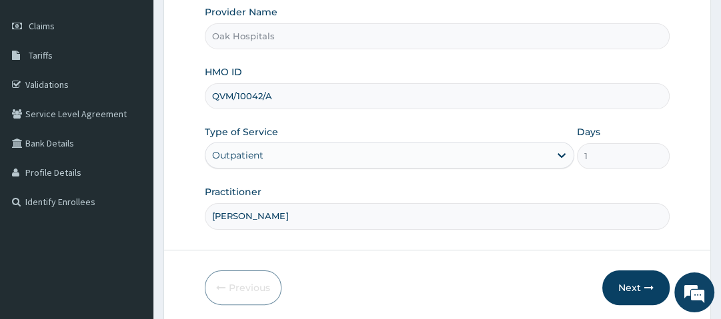
scroll to position [227, 0]
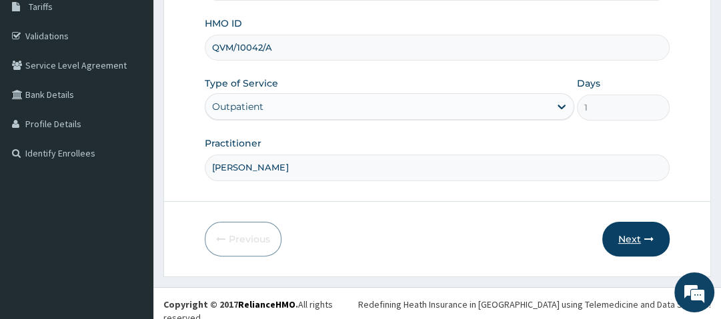
click at [643, 231] on button "Next" at bounding box center [635, 239] width 67 height 35
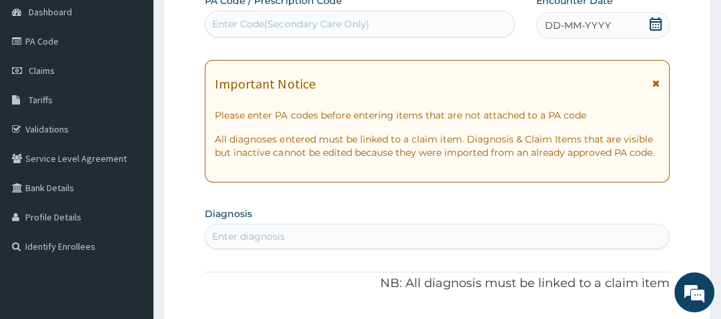
scroll to position [75, 0]
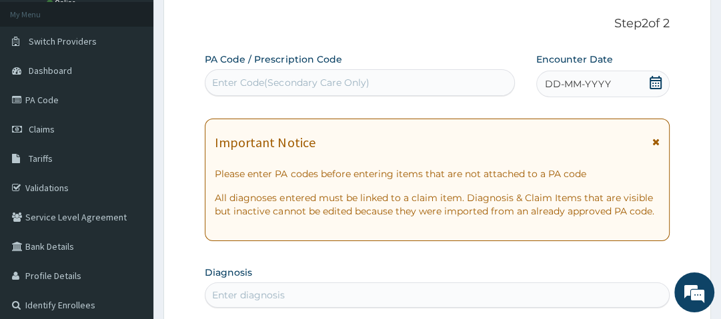
click at [654, 85] on icon at bounding box center [655, 82] width 13 height 13
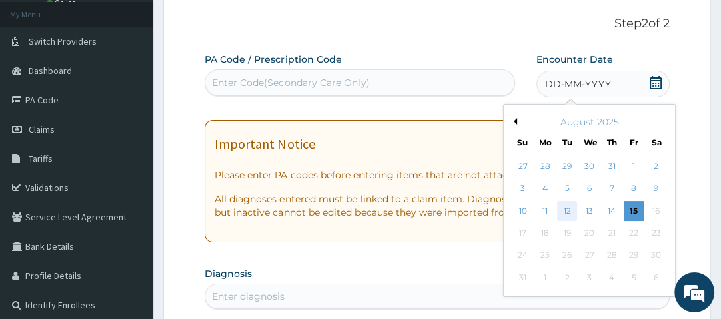
click at [562, 213] on div "12" at bounding box center [568, 211] width 20 height 20
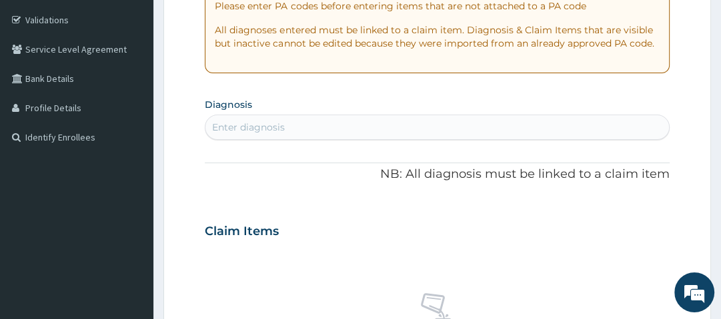
scroll to position [245, 0]
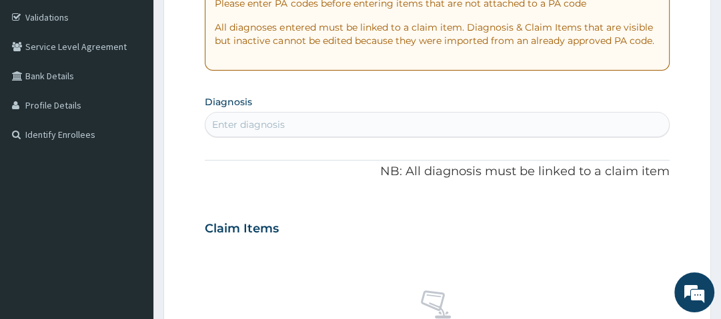
click at [291, 125] on div "Enter diagnosis" at bounding box center [436, 124] width 463 height 21
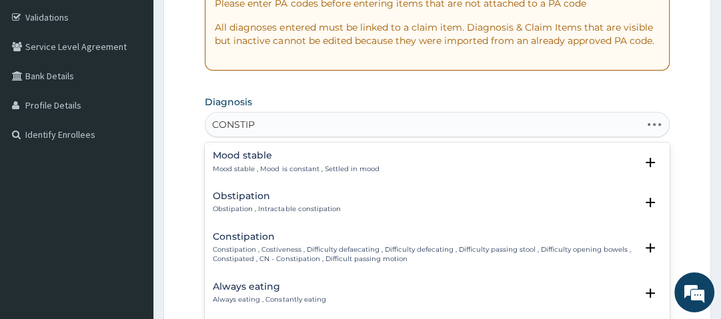
type input "CONSTIPA"
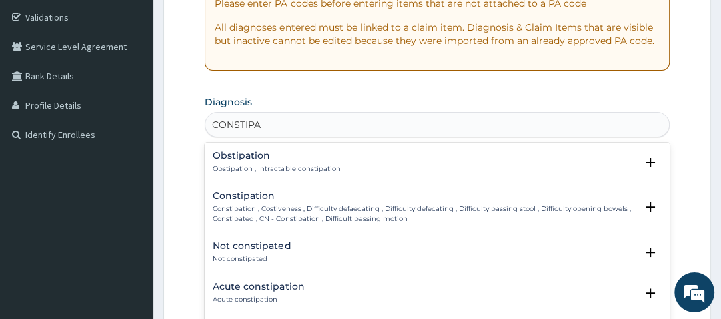
click at [271, 157] on h4 "Obstipation" at bounding box center [276, 156] width 127 height 10
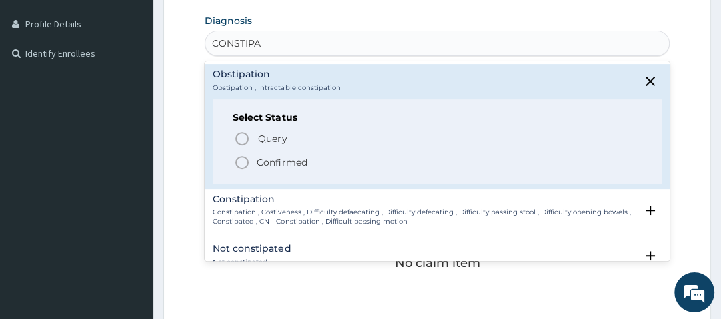
scroll to position [327, 0]
click at [271, 194] on h4 "Constipation" at bounding box center [424, 199] width 422 height 10
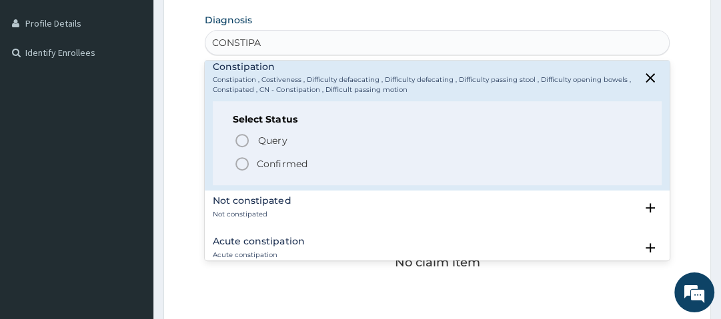
scroll to position [48, 0]
click at [267, 167] on p "Confirmed" at bounding box center [282, 163] width 50 height 13
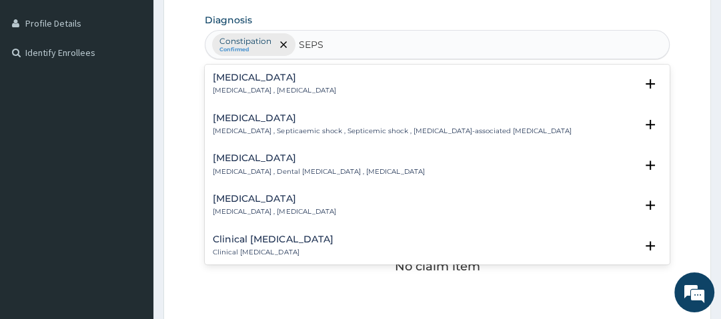
type input "SEPSIS"
click at [232, 81] on h4 "Sepsis" at bounding box center [274, 78] width 123 height 10
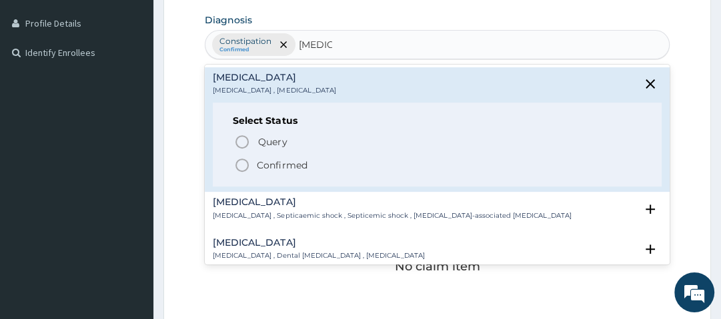
click at [242, 167] on icon "status option filled" at bounding box center [242, 165] width 16 height 16
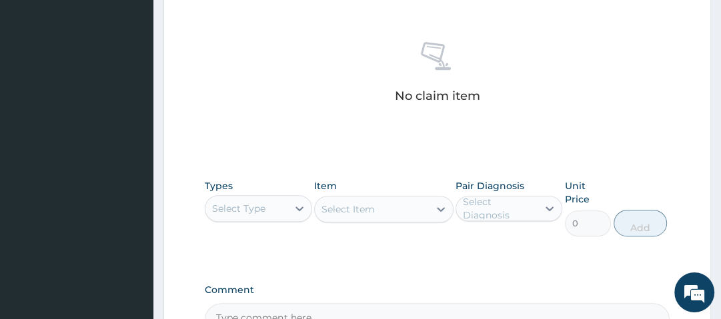
scroll to position [523, 0]
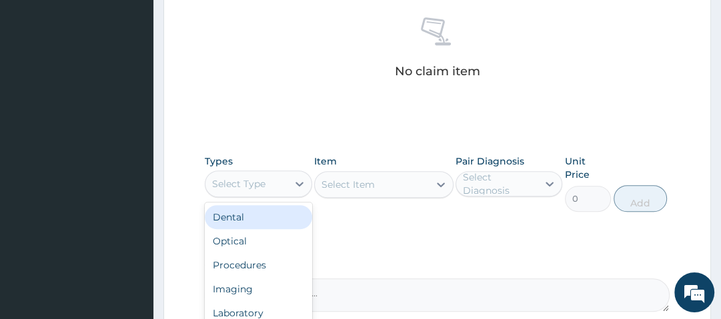
click at [251, 179] on div "Select Type" at bounding box center [238, 183] width 53 height 13
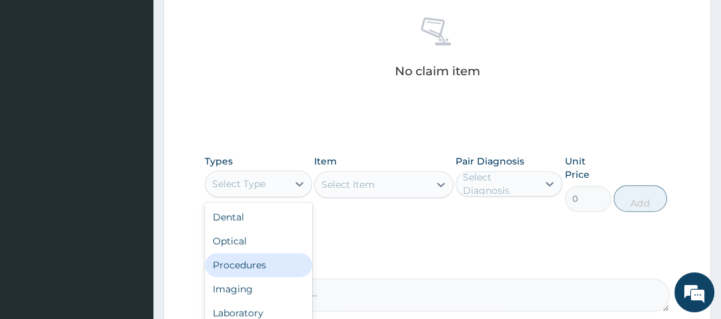
click at [247, 275] on div "Procedures" at bounding box center [258, 265] width 107 height 24
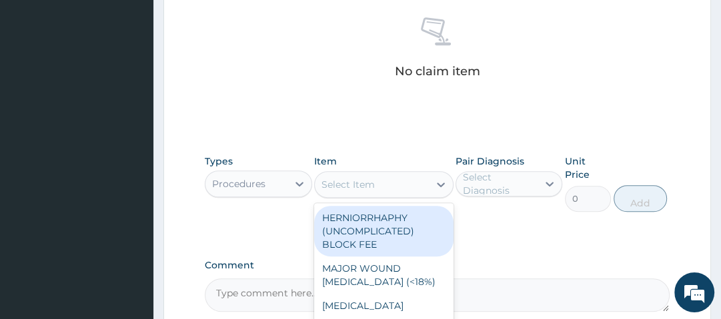
click at [382, 187] on div "Select Item" at bounding box center [372, 184] width 114 height 21
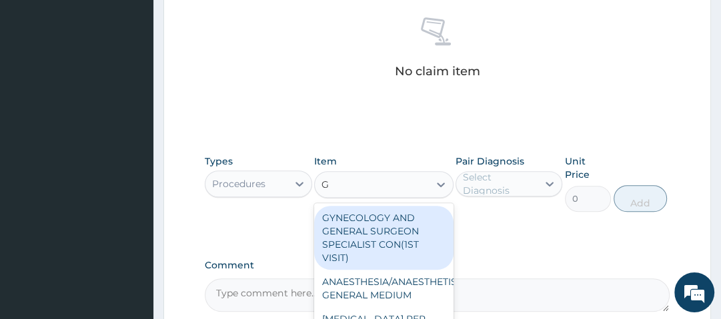
type input "GP"
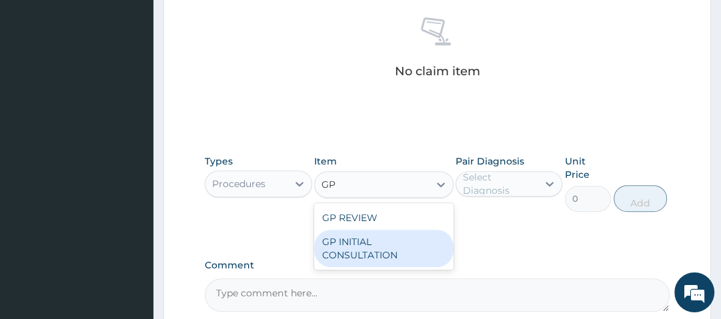
type input "2500"
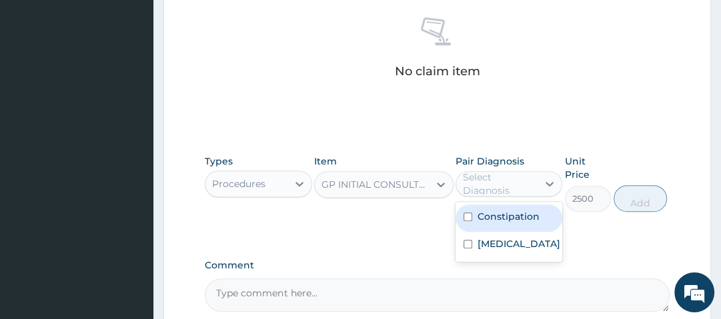
click at [502, 179] on div "Select Diagnosis" at bounding box center [499, 184] width 73 height 27
click at [512, 221] on label "Constipation" at bounding box center [509, 216] width 62 height 13
checkbox input "true"
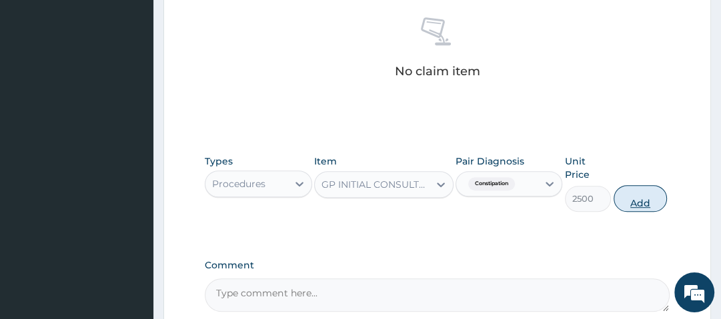
click at [653, 199] on button "Add" at bounding box center [640, 198] width 53 height 27
type input "0"
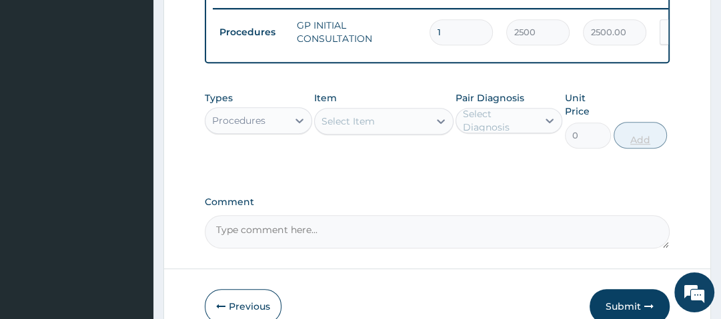
scroll to position [598, 0]
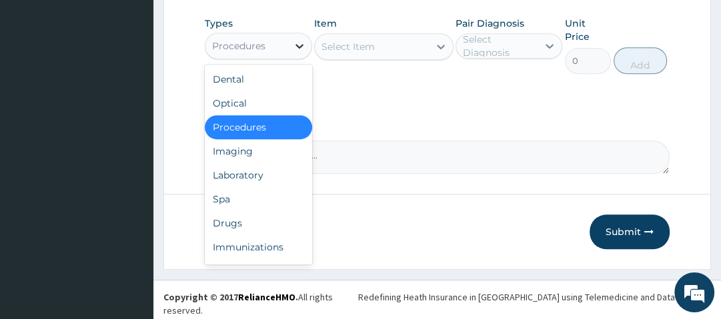
click at [297, 47] on icon at bounding box center [299, 45] width 13 height 13
click at [259, 233] on div "Drugs" at bounding box center [258, 223] width 107 height 24
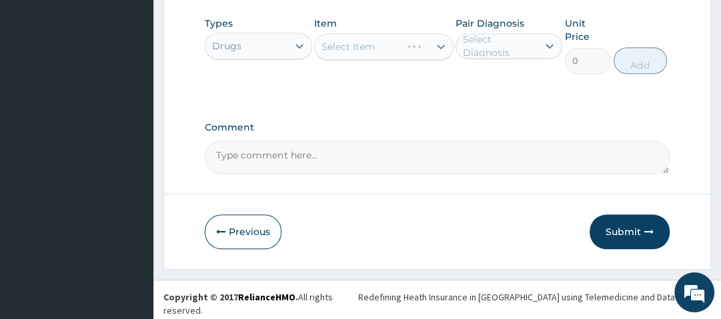
click at [395, 56] on div "Select Item" at bounding box center [383, 46] width 139 height 27
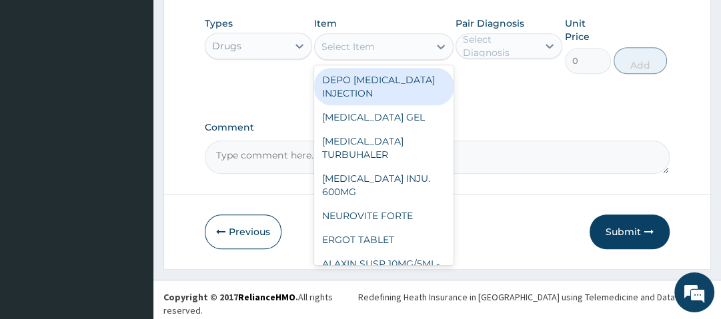
click at [395, 56] on div "Select Item" at bounding box center [372, 46] width 114 height 21
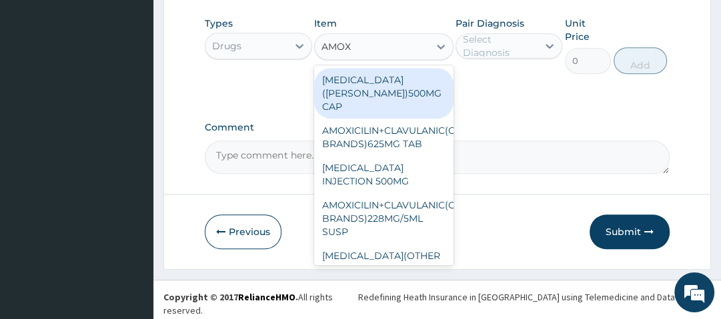
type input "AMOXY"
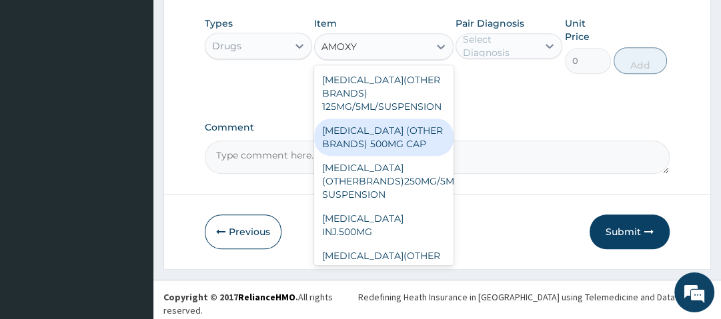
click at [388, 141] on div "[MEDICAL_DATA] (OTHER BRANDS) 500MG CAP" at bounding box center [383, 137] width 139 height 37
type input "70"
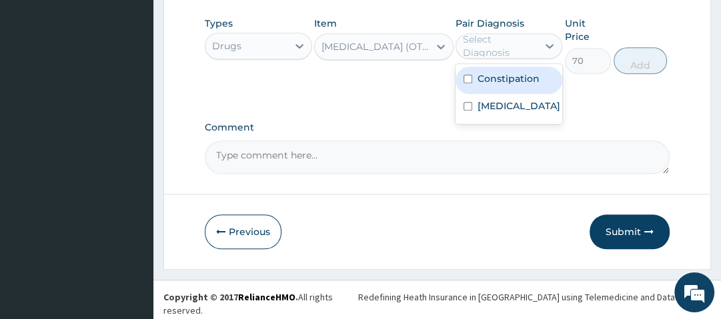
click at [496, 51] on div "Select Diagnosis" at bounding box center [499, 46] width 73 height 27
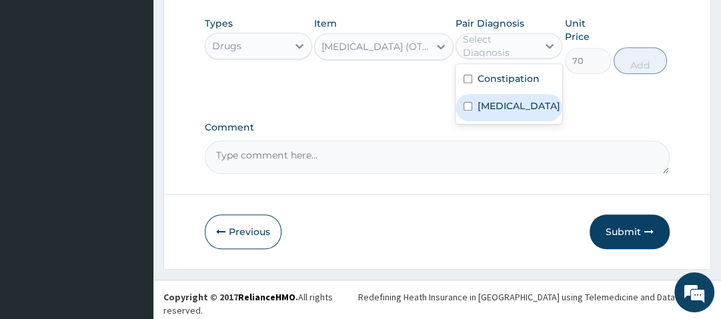
click at [502, 107] on label "[MEDICAL_DATA]" at bounding box center [519, 105] width 83 height 13
checkbox input "true"
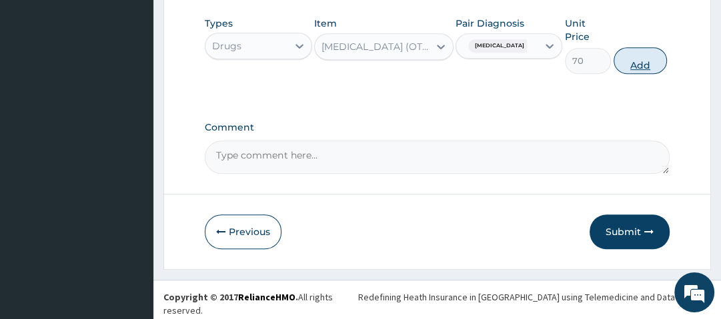
click at [636, 58] on button "Add" at bounding box center [640, 60] width 53 height 27
type input "0"
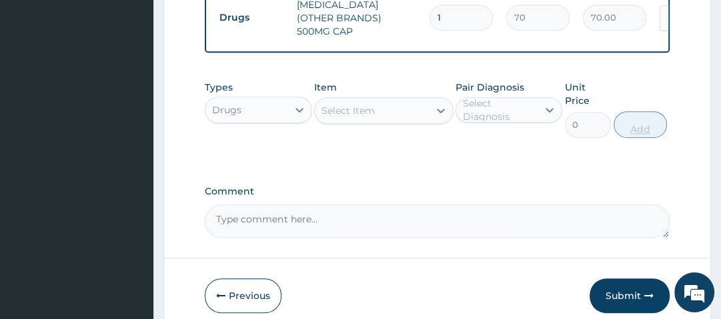
type input "15"
type input "1050.00"
type input "15"
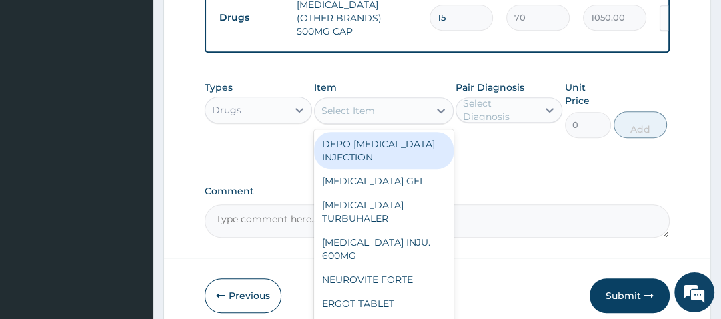
click at [391, 107] on div "Select Item" at bounding box center [372, 110] width 114 height 21
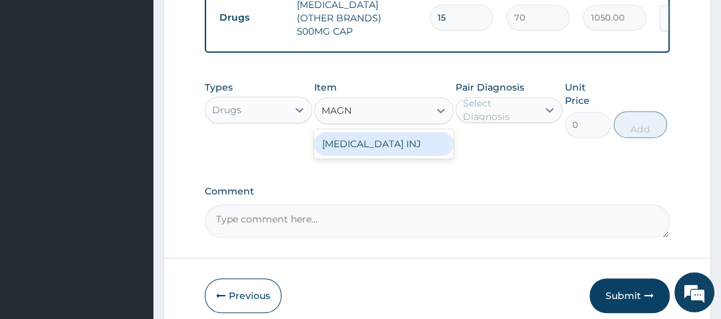
type input "MAG"
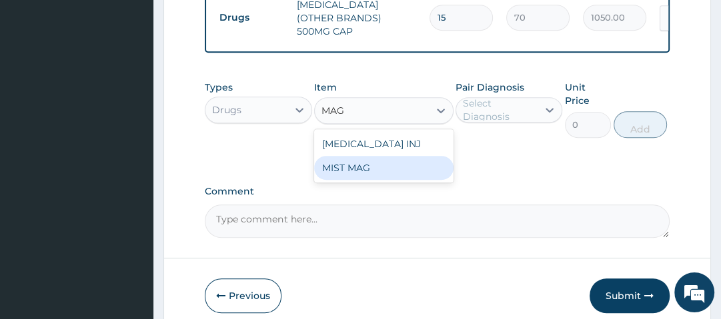
type input "560"
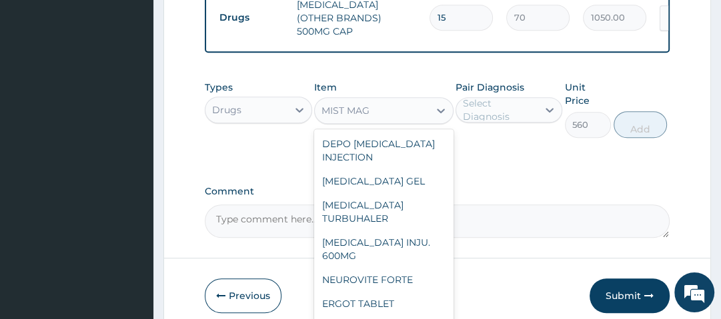
click at [391, 107] on div "MIST MAG" at bounding box center [372, 110] width 114 height 21
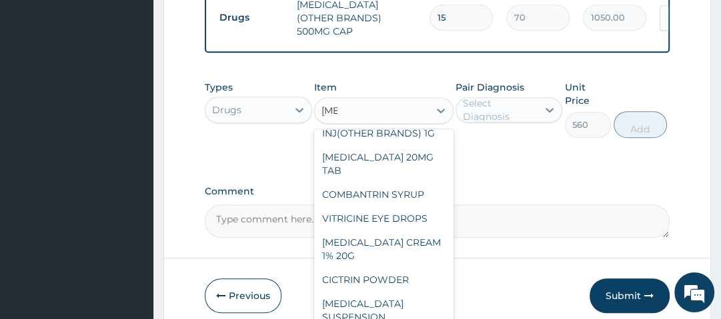
scroll to position [0, 0]
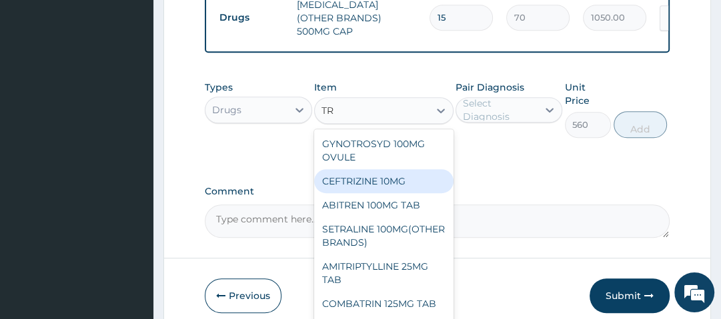
type input "T"
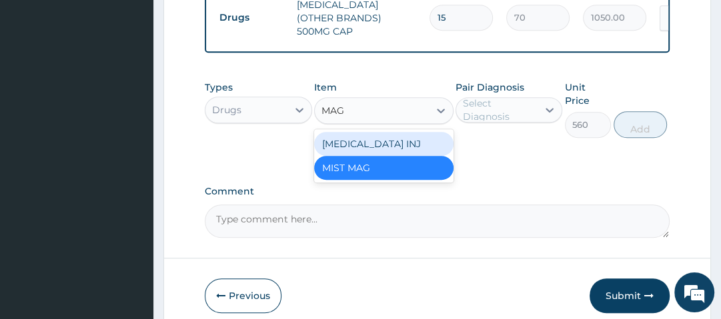
type input "MAG"
click at [544, 163] on div "Types Drugs Item option MIST MAG, selected. option MAGNESIUM SULPHATE INJ focus…" at bounding box center [437, 119] width 464 height 91
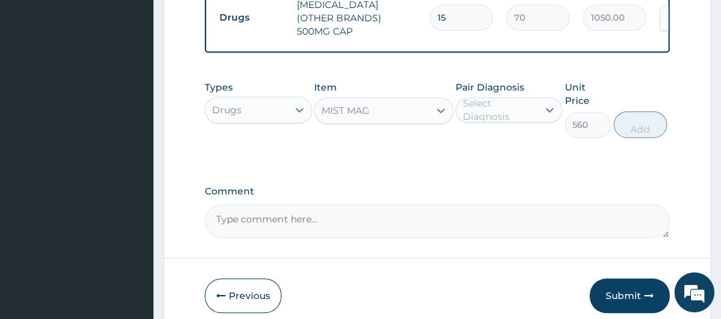
click at [414, 115] on div "MIST MAG" at bounding box center [372, 110] width 114 height 21
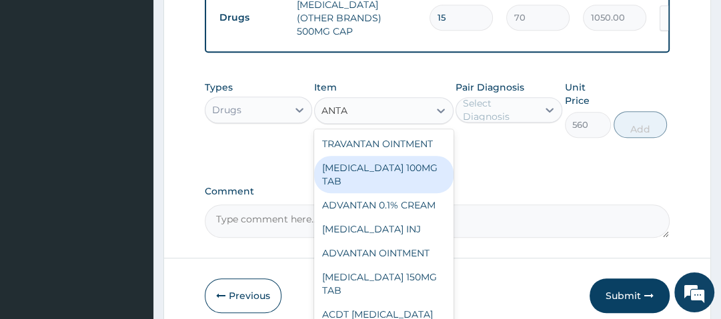
type input "ANTAC"
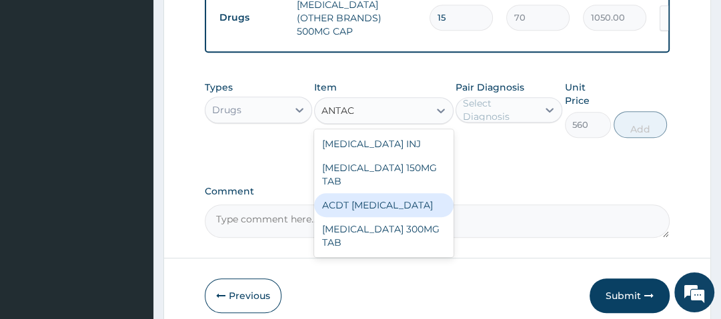
click at [399, 193] on div "ACDT [MEDICAL_DATA]" at bounding box center [383, 205] width 139 height 24
type input "77"
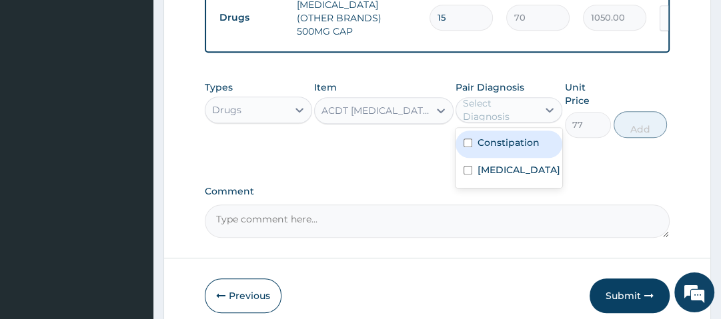
click at [486, 107] on div "Select Diagnosis" at bounding box center [499, 110] width 73 height 27
click at [508, 143] on label "Constipation" at bounding box center [509, 142] width 62 height 13
checkbox input "true"
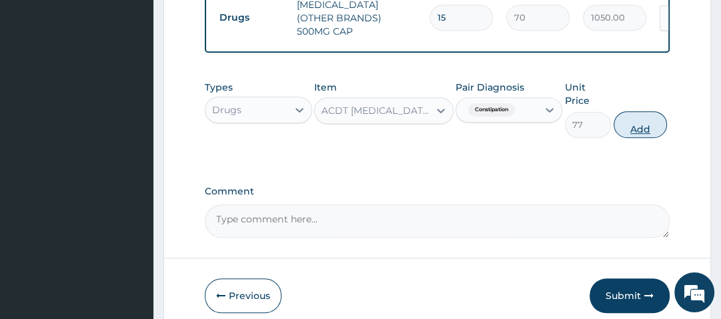
click at [641, 124] on button "Add" at bounding box center [640, 124] width 53 height 27
type input "0"
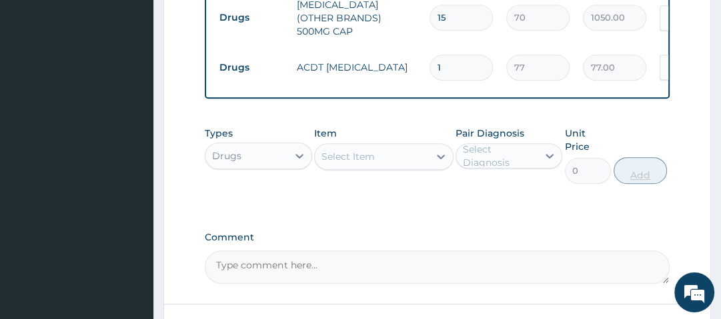
type input "15"
type input "1155.00"
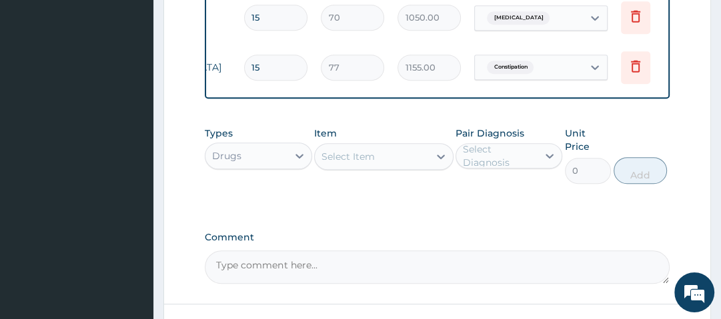
scroll to position [0, 205]
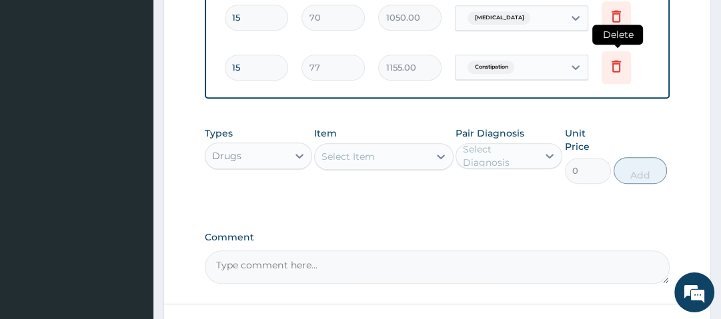
type input "15"
click at [621, 58] on icon at bounding box center [616, 66] width 16 height 16
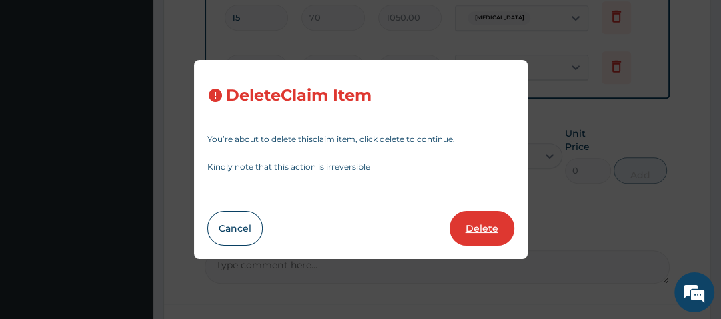
click at [473, 224] on button "Delete" at bounding box center [482, 228] width 65 height 35
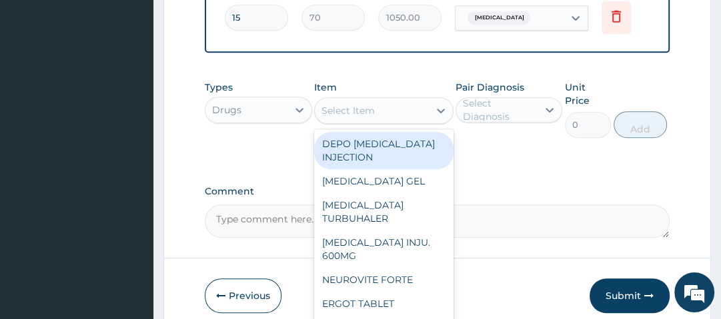
click at [425, 111] on div "Select Item" at bounding box center [372, 110] width 114 height 21
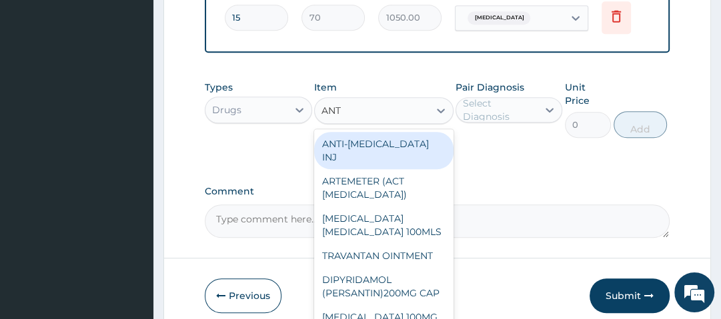
type input "ANTA"
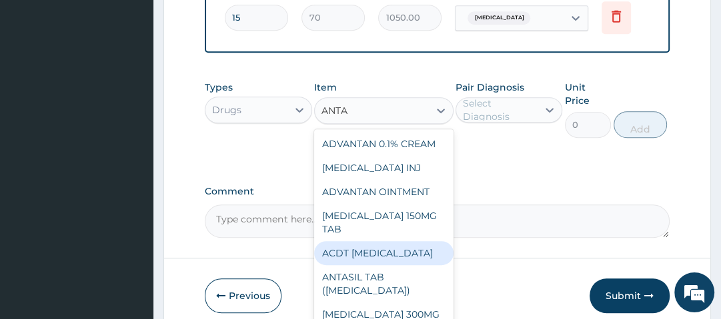
scroll to position [72, 0]
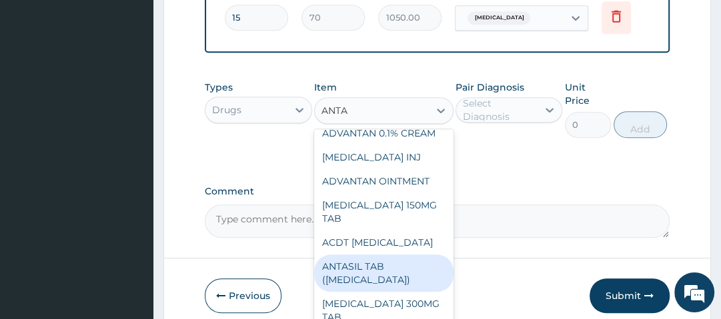
click at [408, 255] on div "ANTASIL TAB ([MEDICAL_DATA])" at bounding box center [383, 273] width 139 height 37
type input "35"
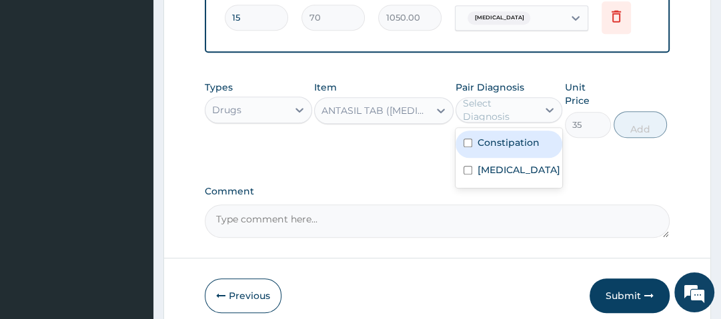
click at [515, 101] on div "Select Diagnosis" at bounding box center [499, 110] width 73 height 27
click at [507, 141] on label "Constipation" at bounding box center [509, 142] width 62 height 13
checkbox input "true"
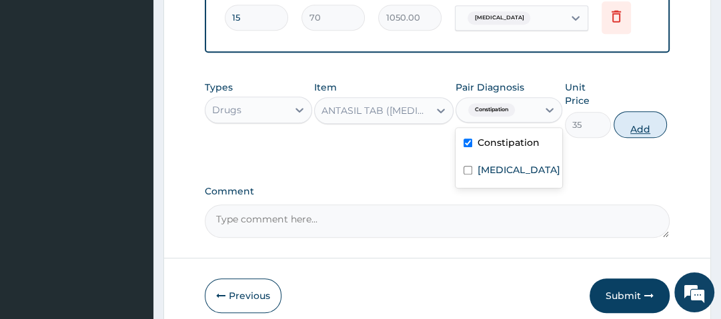
click at [642, 128] on button "Add" at bounding box center [640, 124] width 53 height 27
type input "0"
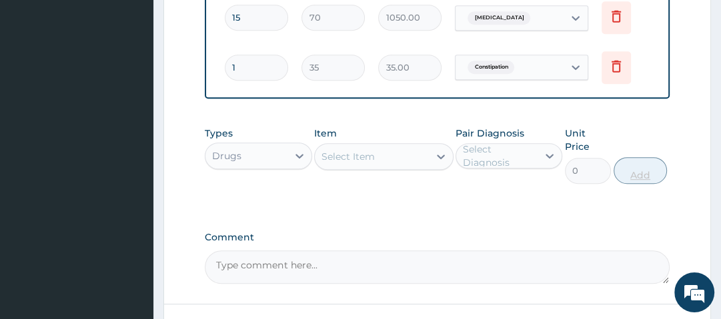
type input "15"
type input "525.00"
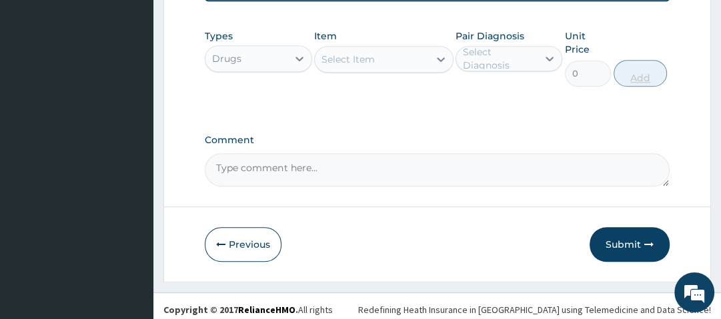
scroll to position [690, 0]
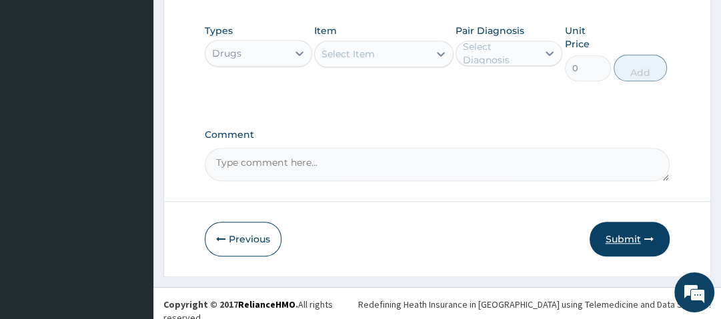
type input "15"
click at [622, 233] on button "Submit" at bounding box center [630, 239] width 80 height 35
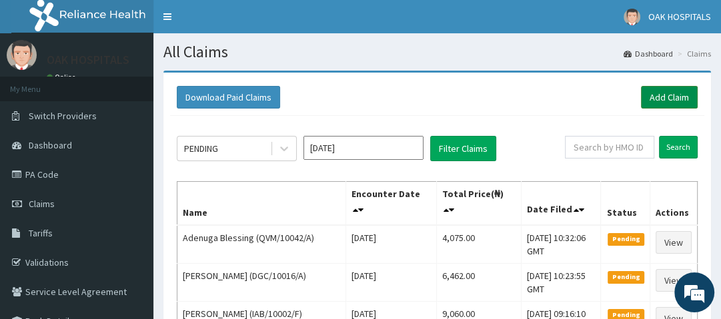
click at [680, 96] on link "Add Claim" at bounding box center [669, 97] width 57 height 23
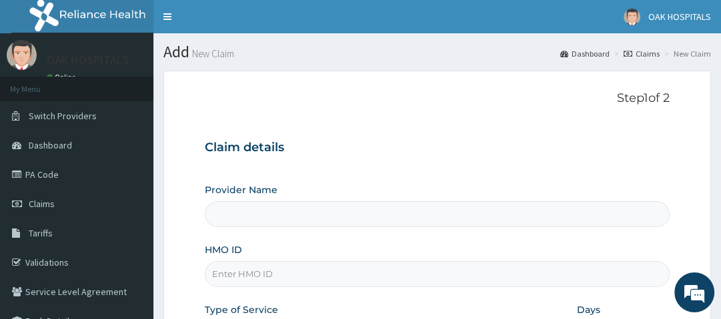
type input "Oak Hospitals"
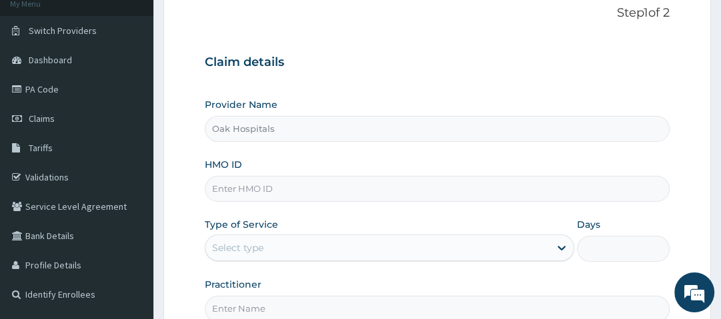
click at [341, 187] on input "HMO ID" at bounding box center [437, 189] width 464 height 26
type input "ELN/10107/B"
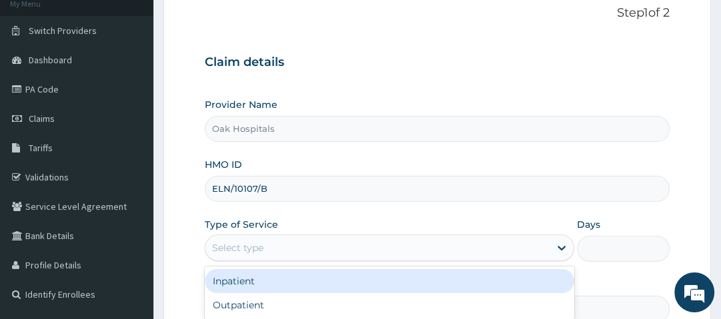
click at [329, 248] on div "Select type" at bounding box center [377, 247] width 344 height 21
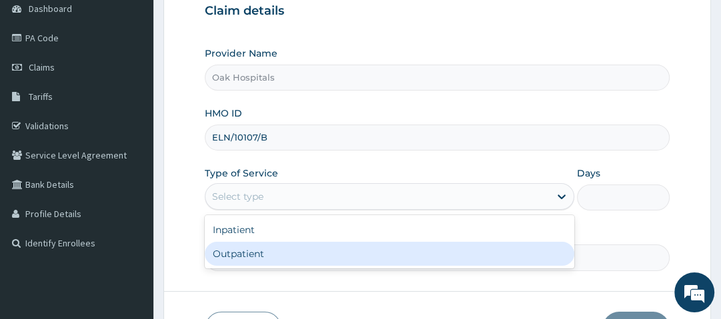
click at [316, 248] on div "Outpatient" at bounding box center [390, 254] width 370 height 24
type input "1"
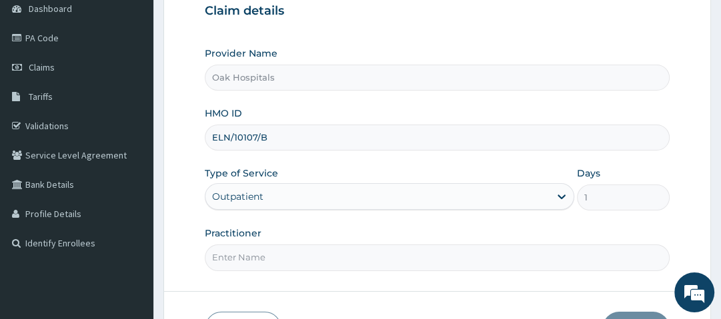
click at [316, 248] on input "Practitioner" at bounding box center [437, 258] width 464 height 26
type input "[PERSON_NAME]"
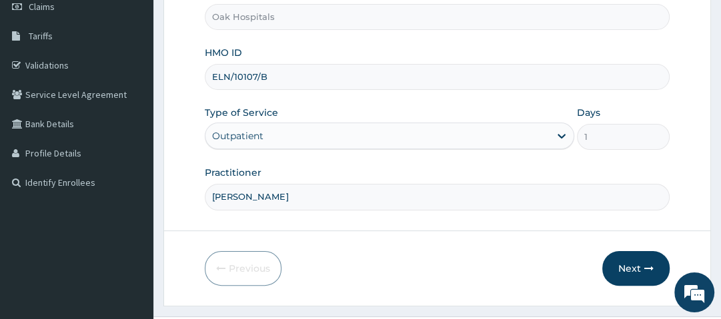
scroll to position [197, 0]
click at [648, 267] on icon "button" at bounding box center [648, 268] width 9 height 9
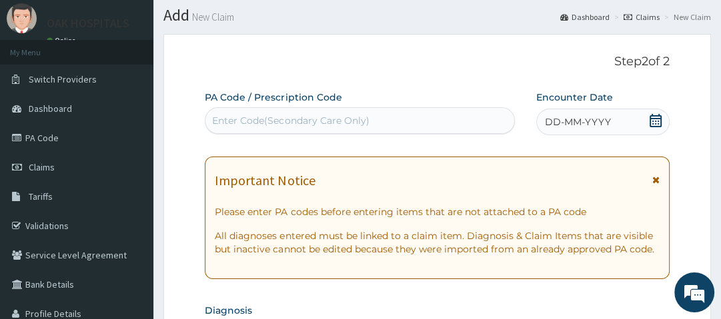
scroll to position [36, 0]
click at [312, 121] on div "Enter Code(Secondary Care Only)" at bounding box center [290, 121] width 157 height 13
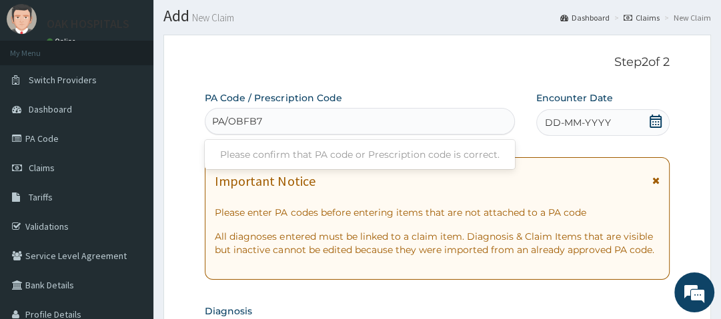
type input "PA/OBFB7F"
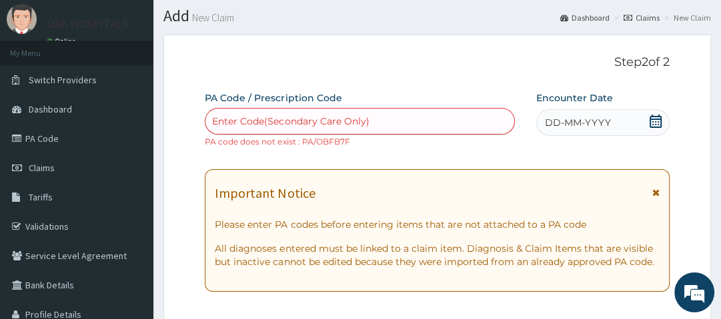
click at [317, 122] on div "Enter Code(Secondary Care Only)" at bounding box center [290, 121] width 157 height 13
paste input "PA/0BFB7F"
type input "PA/0BFB7F"
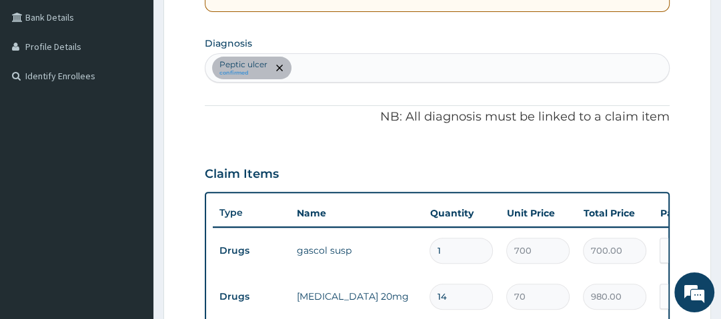
scroll to position [298, 0]
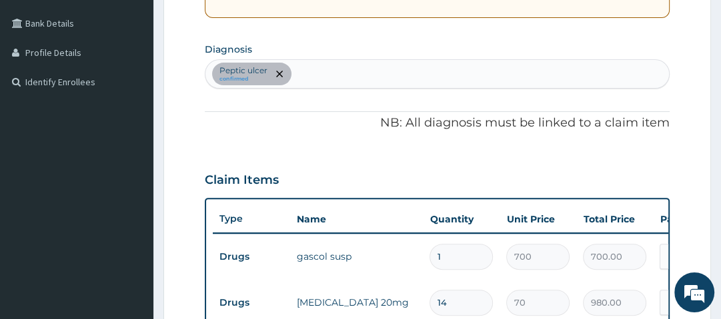
click at [317, 73] on div "[MEDICAL_DATA] confirmed" at bounding box center [436, 74] width 463 height 28
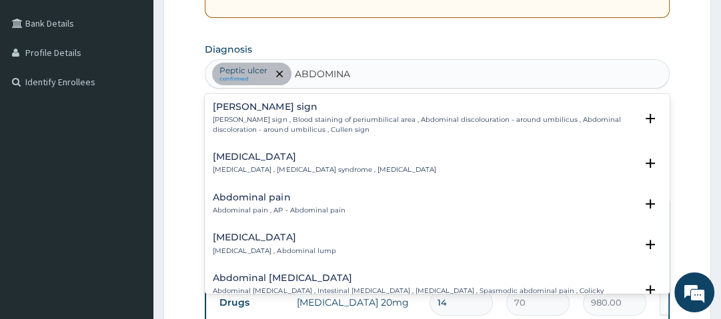
type input "ABDOMINAL"
click at [280, 199] on h4 "Abdominal pain" at bounding box center [279, 198] width 132 height 10
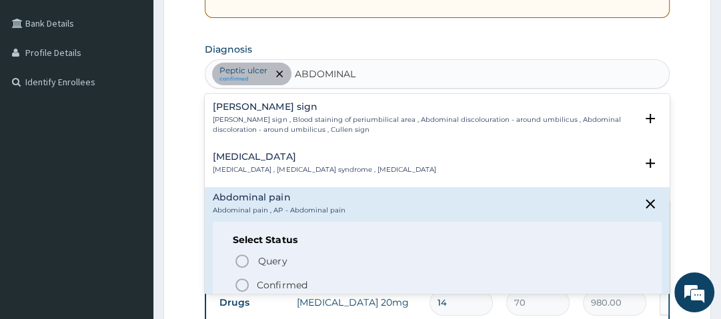
click at [271, 281] on p "Confirmed" at bounding box center [282, 285] width 50 height 13
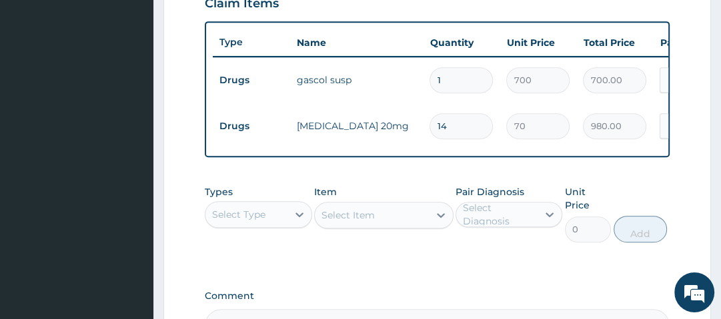
scroll to position [478, 0]
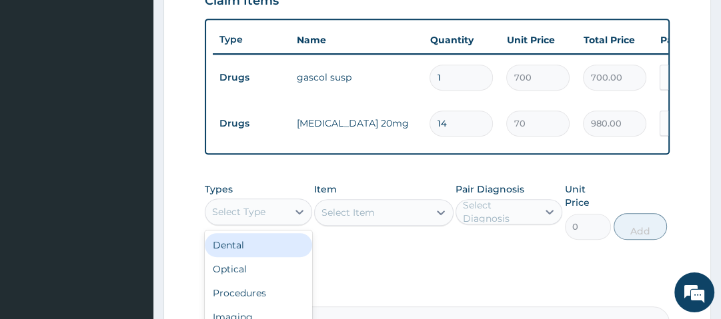
click at [257, 219] on div "Select Type" at bounding box center [238, 211] width 53 height 13
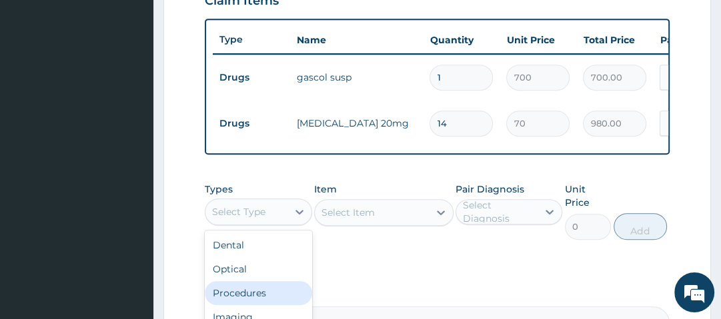
click at [247, 300] on div "Procedures" at bounding box center [258, 293] width 107 height 24
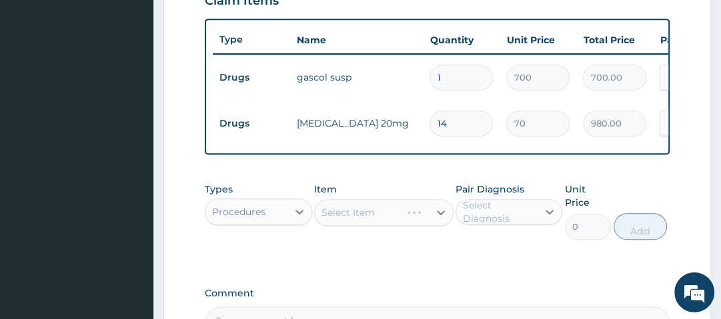
click at [384, 220] on div "Select Item" at bounding box center [383, 212] width 139 height 27
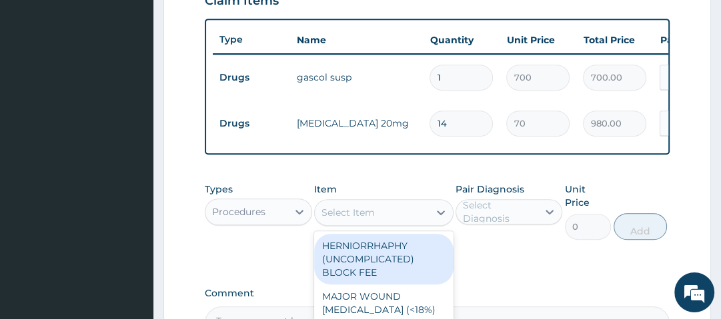
click at [384, 220] on div "Select Item" at bounding box center [372, 212] width 114 height 21
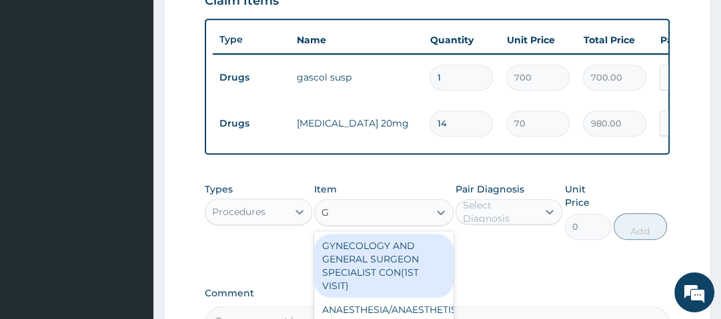
type input "GP"
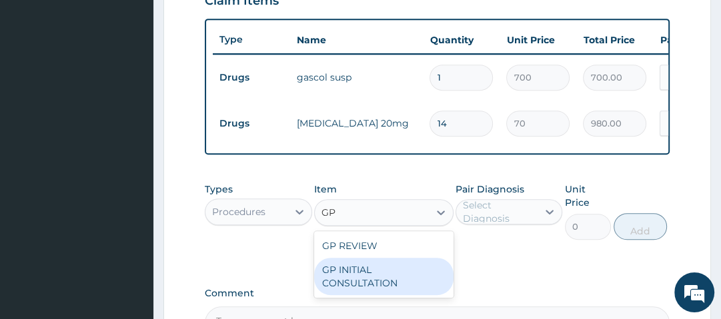
click at [373, 289] on div "GP INITIAL CONSULTATION" at bounding box center [383, 276] width 139 height 37
type input "2500"
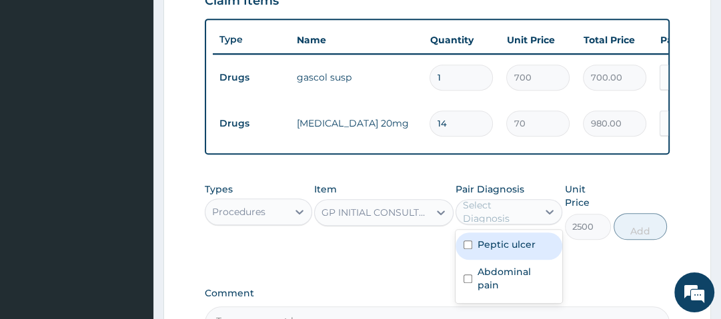
click at [519, 215] on div "Select Diagnosis" at bounding box center [499, 212] width 73 height 27
click at [512, 251] on label "Peptic ulcer" at bounding box center [507, 244] width 58 height 13
checkbox input "true"
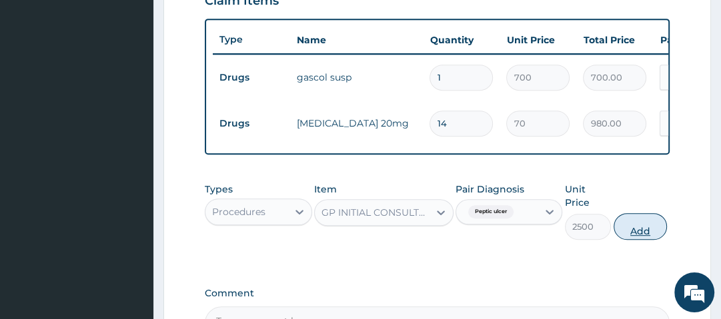
click at [644, 227] on button "Add" at bounding box center [640, 226] width 53 height 27
type input "0"
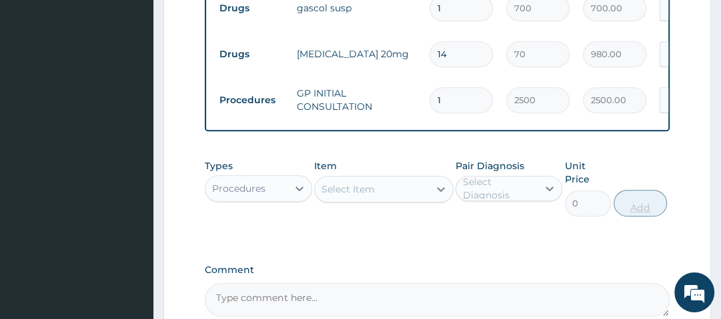
scroll to position [548, 0]
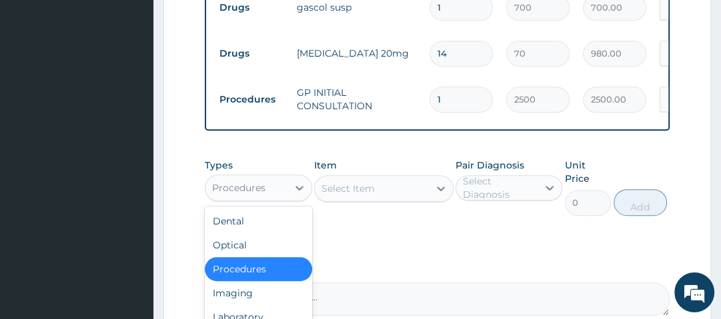
click at [235, 195] on div "Procedures" at bounding box center [238, 187] width 53 height 13
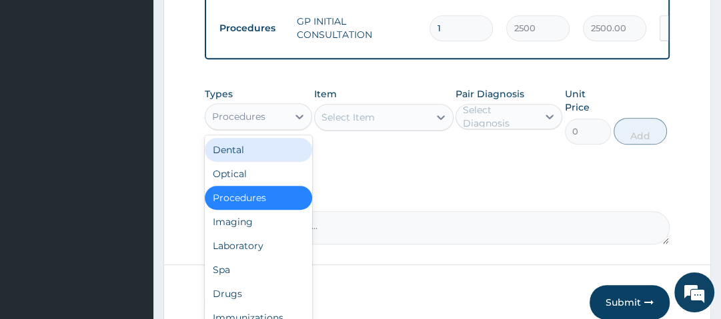
scroll to position [621, 0]
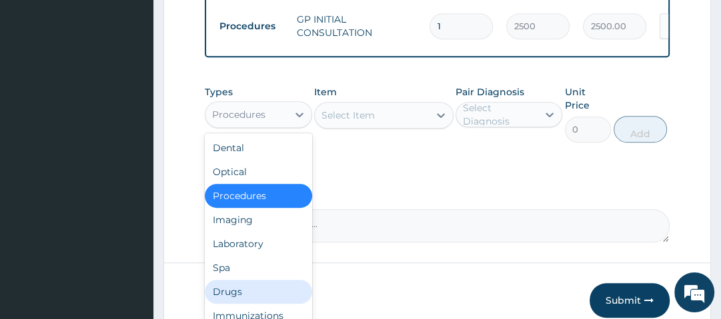
click at [275, 299] on div "Drugs" at bounding box center [258, 292] width 107 height 24
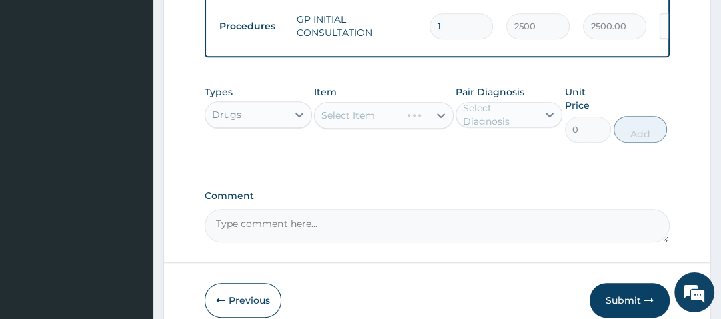
click at [396, 127] on div "Select Item" at bounding box center [383, 115] width 139 height 27
click at [392, 119] on div "Select Item" at bounding box center [372, 115] width 114 height 21
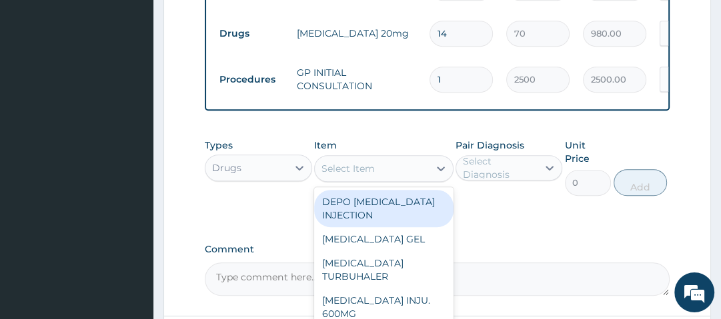
scroll to position [574, 0]
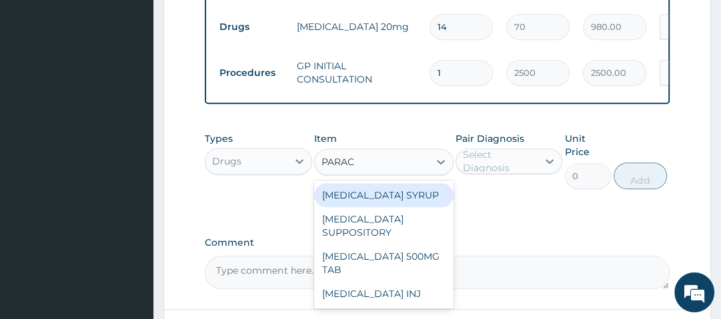
type input "PARACE"
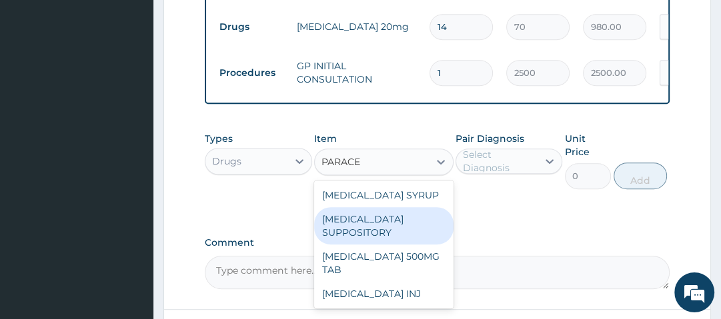
click at [362, 240] on div "PARACETAMOL SUPPOSITORY" at bounding box center [383, 225] width 139 height 37
type input "280"
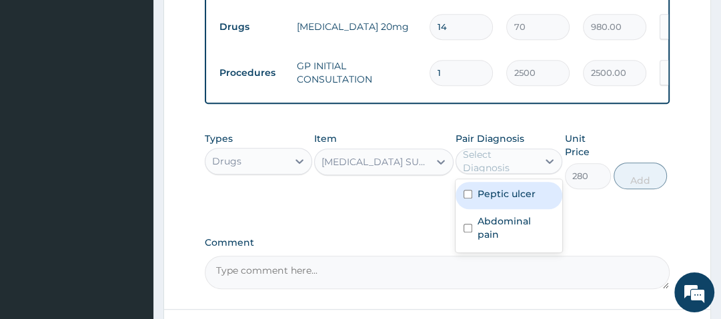
click at [521, 162] on div "Select Diagnosis" at bounding box center [499, 161] width 73 height 27
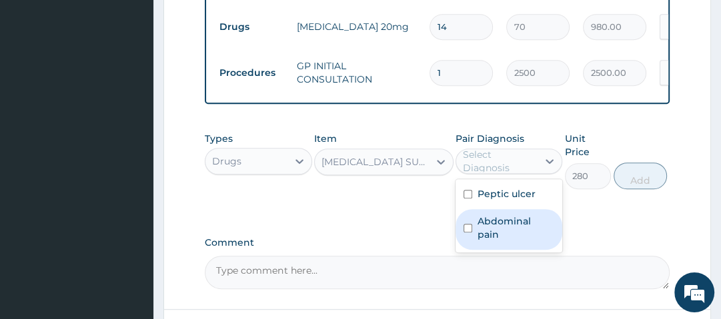
click at [511, 223] on label "Abdominal pain" at bounding box center [516, 228] width 77 height 27
checkbox input "true"
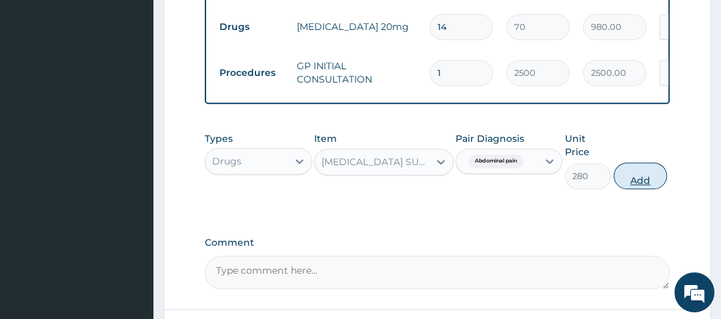
click at [654, 173] on button "Add" at bounding box center [640, 176] width 53 height 27
type input "0"
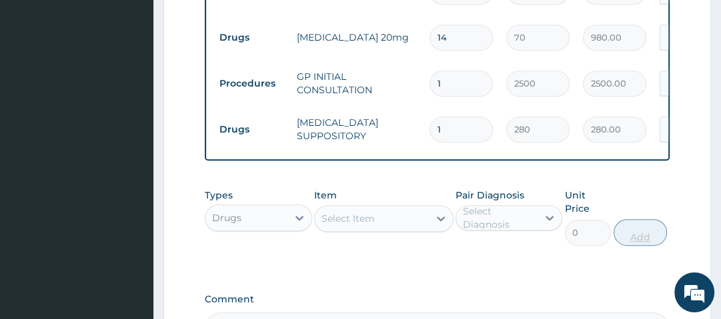
scroll to position [568, 0]
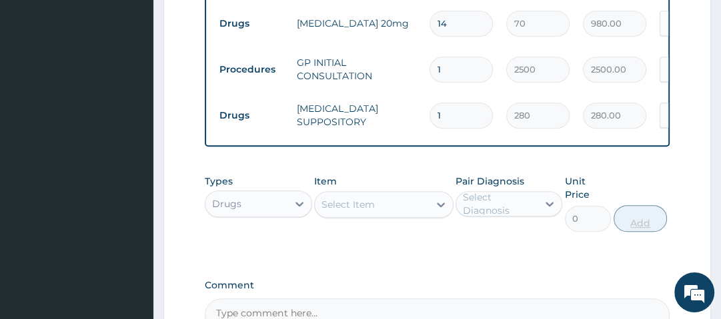
scroll to position [579, 0]
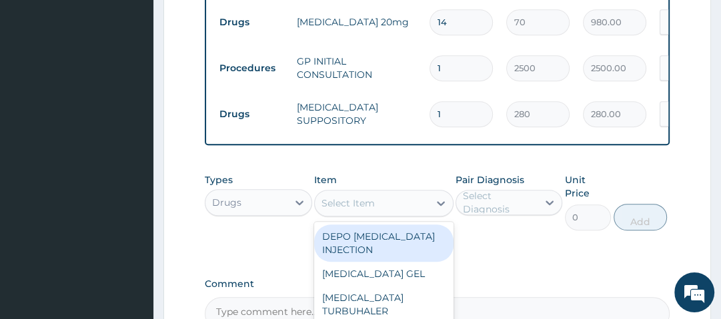
click at [385, 201] on div "Select Item" at bounding box center [372, 203] width 114 height 21
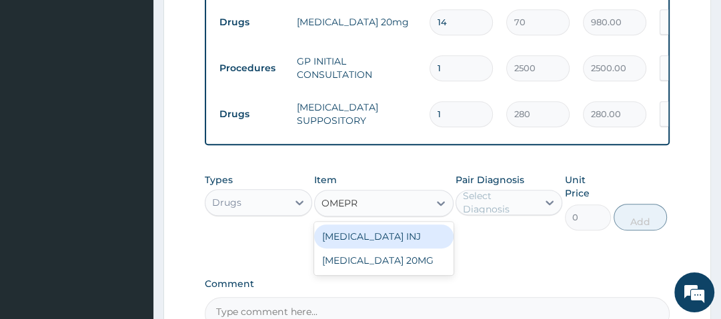
type input "OMEPRA"
click at [407, 244] on div "[MEDICAL_DATA] INJ" at bounding box center [383, 237] width 139 height 24
type input "700"
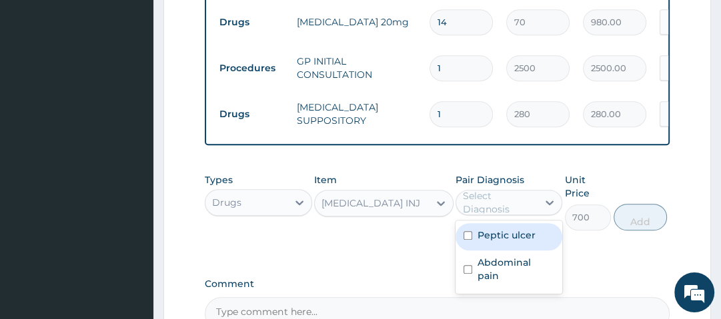
click at [499, 212] on div "Select Diagnosis" at bounding box center [499, 202] width 73 height 27
click at [508, 241] on label "Peptic ulcer" at bounding box center [507, 235] width 58 height 13
checkbox input "true"
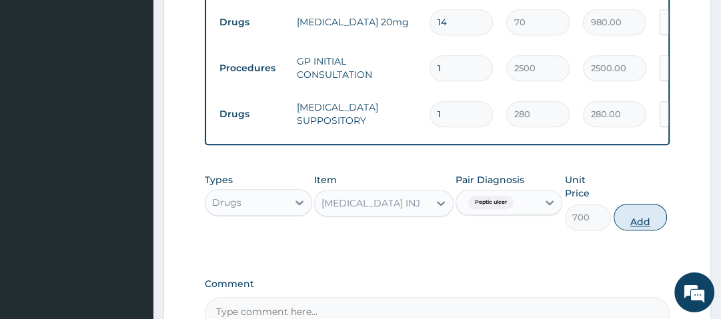
click at [638, 221] on button "Add" at bounding box center [640, 217] width 53 height 27
type input "0"
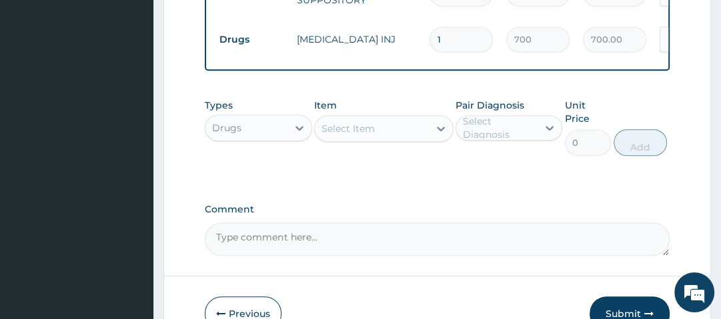
scroll to position [700, 0]
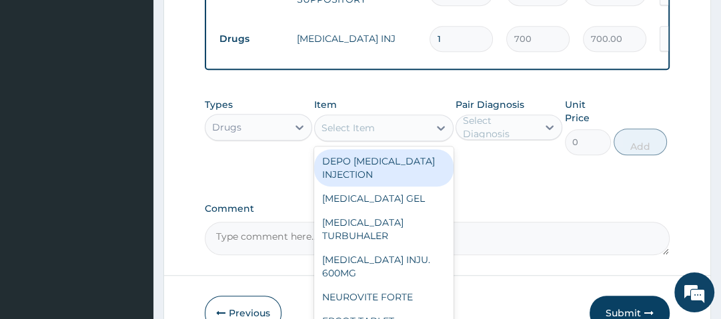
click at [362, 130] on div "Select Item" at bounding box center [347, 127] width 53 height 13
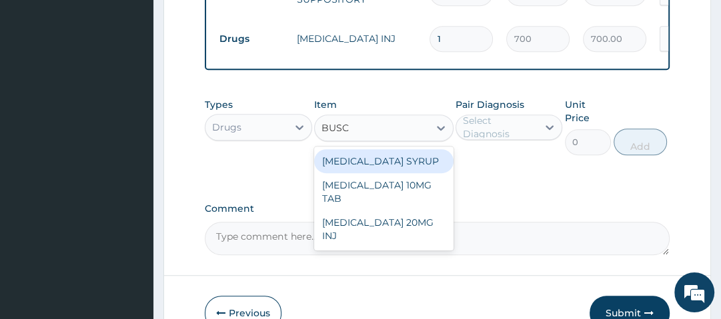
type input "BUSCO"
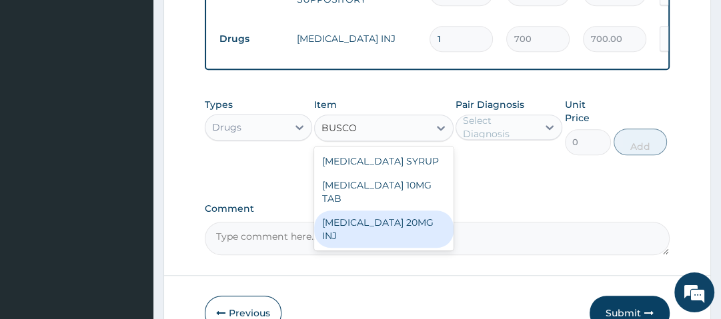
click at [377, 215] on div "[MEDICAL_DATA] 20MG INJ" at bounding box center [383, 229] width 139 height 37
type input "350"
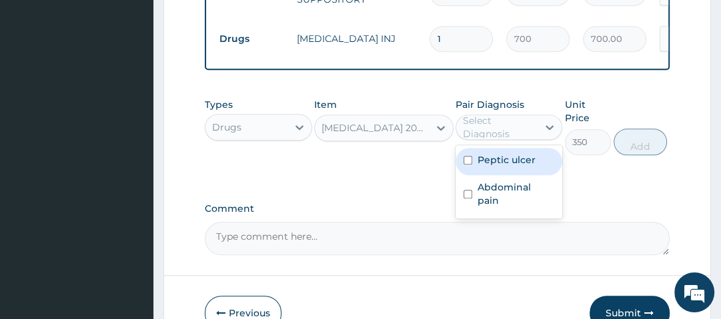
click at [499, 125] on div "Select Diagnosis" at bounding box center [499, 127] width 73 height 27
click at [513, 167] on label "Peptic ulcer" at bounding box center [507, 159] width 58 height 13
checkbox input "true"
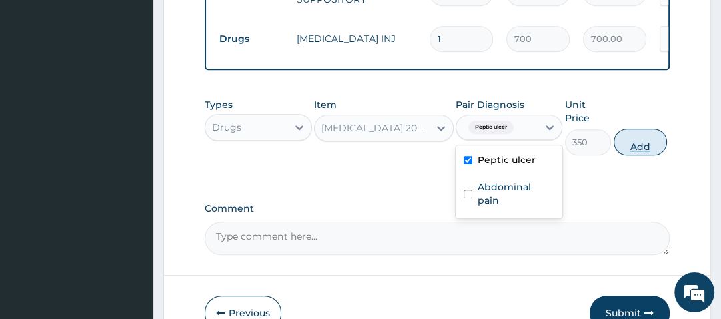
click at [630, 153] on button "Add" at bounding box center [640, 142] width 53 height 27
type input "0"
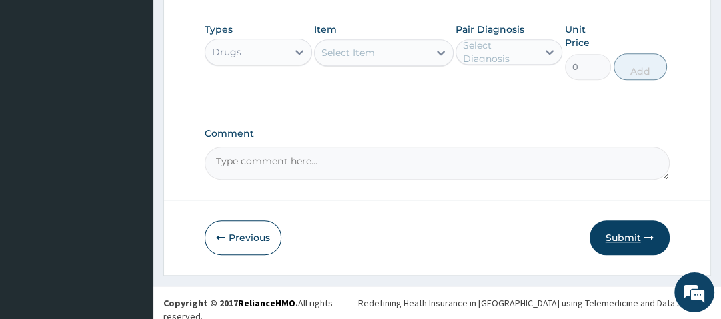
click at [636, 229] on button "Submit" at bounding box center [630, 238] width 80 height 35
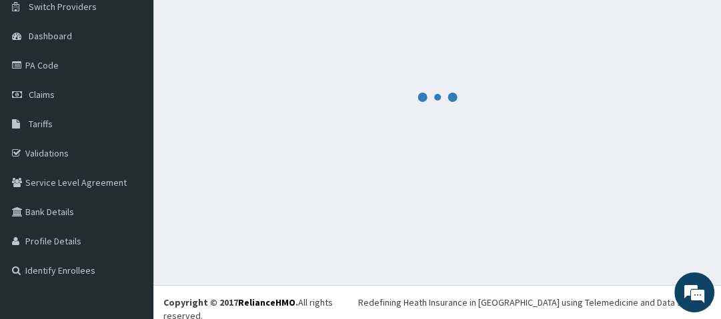
scroll to position [822, 0]
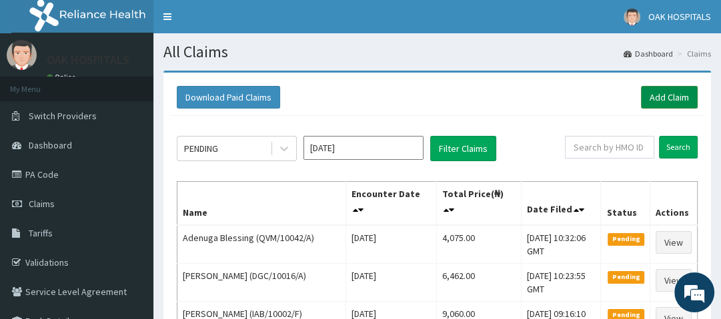
click at [670, 94] on link "Add Claim" at bounding box center [669, 97] width 57 height 23
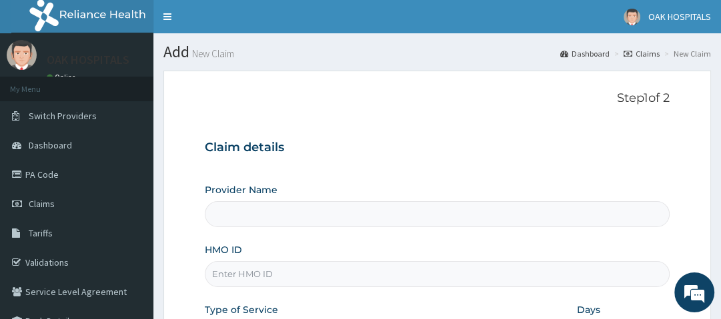
type input "Oak Hospitals"
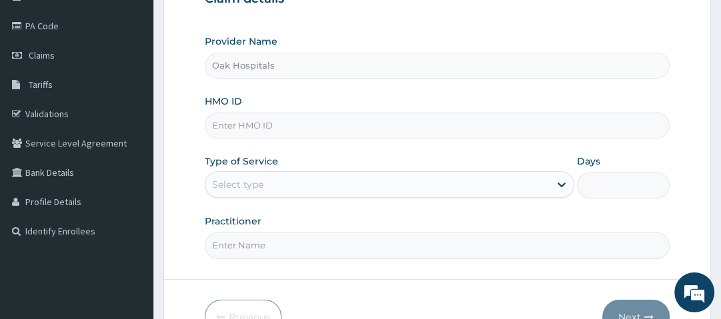
scroll to position [149, 0]
click at [321, 125] on input "HMO ID" at bounding box center [437, 125] width 464 height 26
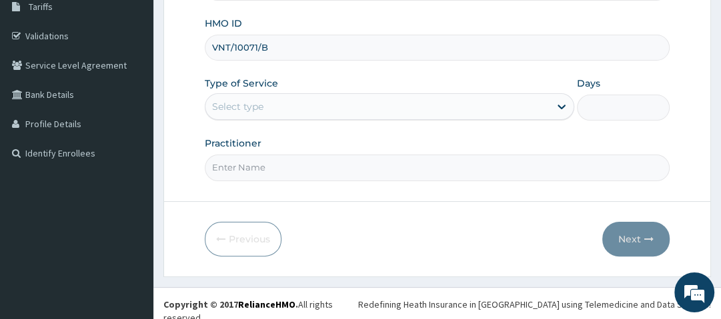
type input "VNT/10071/B"
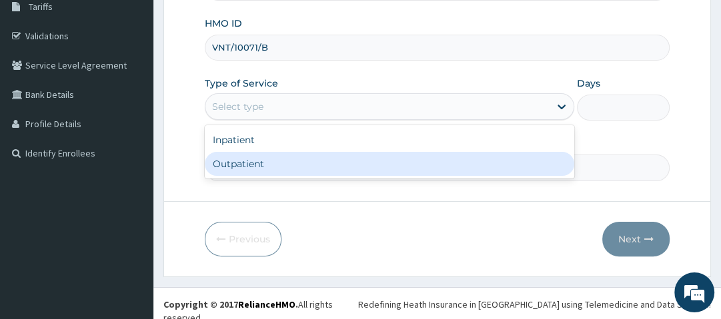
drag, startPoint x: 295, startPoint y: 107, endPoint x: 275, endPoint y: 171, distance: 66.4
click at [275, 120] on div "option Outpatient focused, 2 of 2. 2 results available. Use Up and Down to choo…" at bounding box center [390, 106] width 370 height 27
click at [275, 171] on div "Outpatient" at bounding box center [390, 164] width 370 height 24
type input "1"
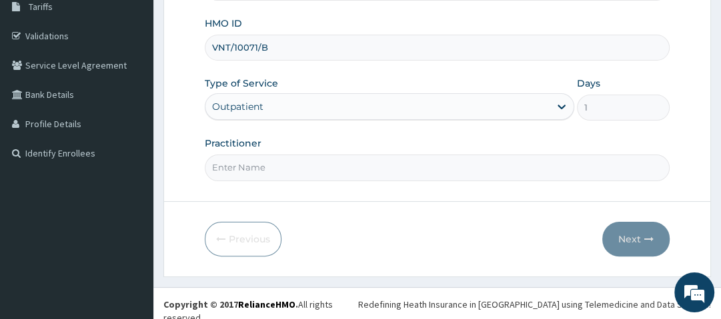
click at [275, 171] on input "Practitioner" at bounding box center [437, 168] width 464 height 26
type input "[PERSON_NAME]"
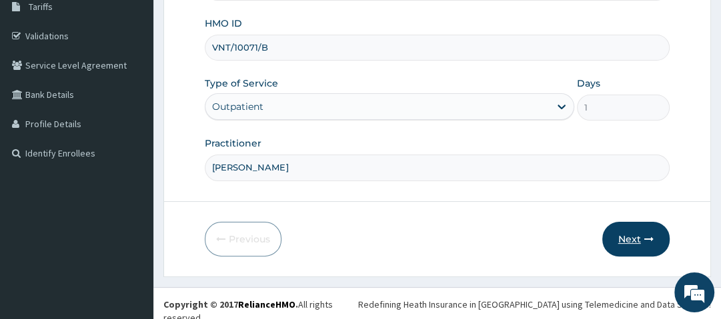
click at [636, 233] on button "Next" at bounding box center [635, 239] width 67 height 35
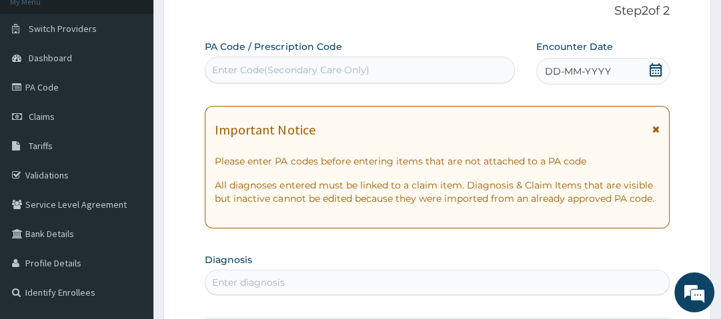
scroll to position [86, 0]
click at [658, 69] on icon at bounding box center [655, 71] width 13 height 13
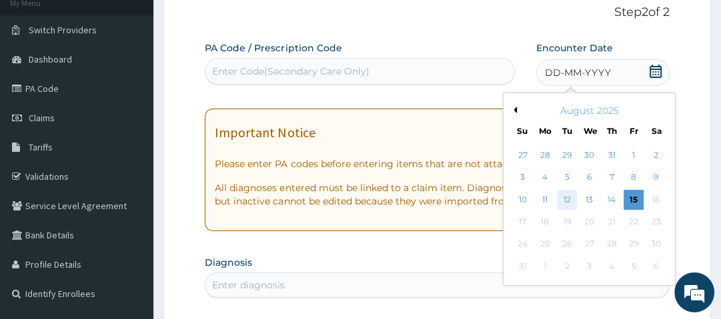
click at [564, 195] on div "12" at bounding box center [568, 200] width 20 height 20
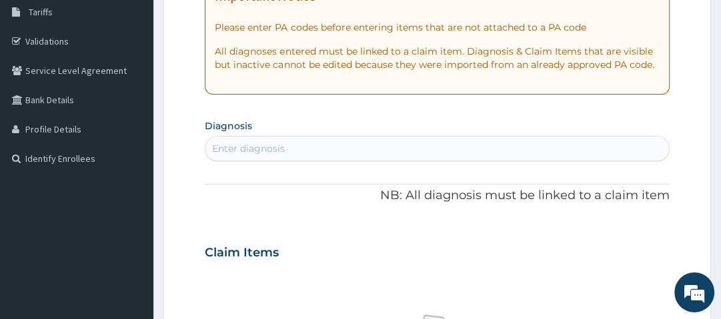
scroll to position [221, 0]
click at [414, 147] on div "Enter diagnosis" at bounding box center [436, 148] width 463 height 21
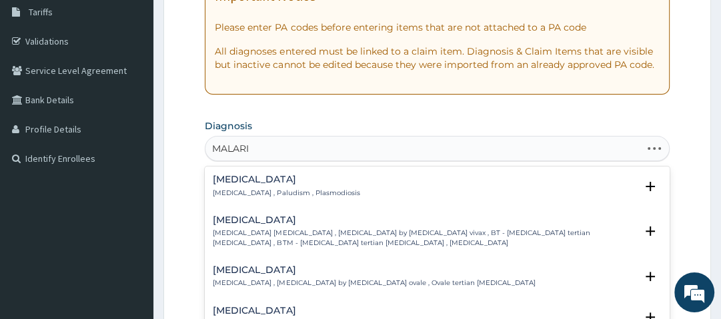
type input "MALARIA"
click at [251, 183] on h4 "[MEDICAL_DATA]" at bounding box center [286, 180] width 147 height 10
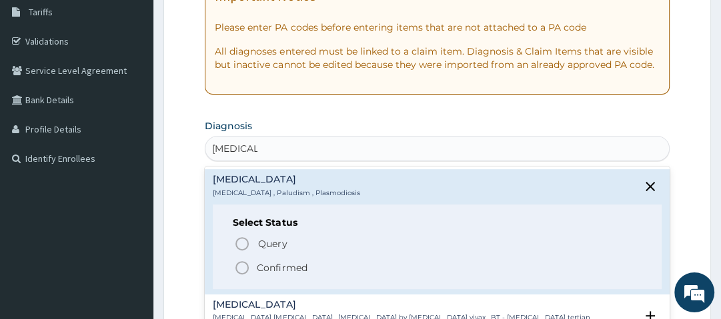
click at [251, 183] on h4 "[MEDICAL_DATA]" at bounding box center [286, 180] width 147 height 10
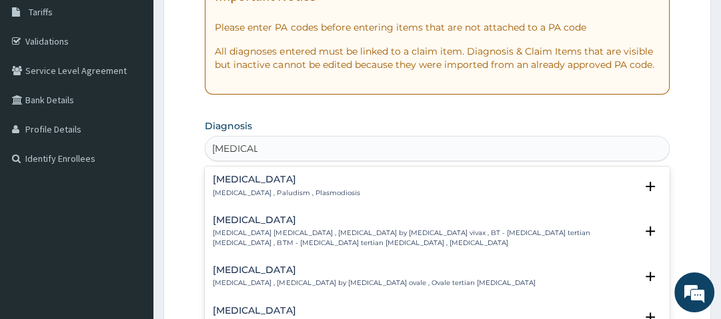
click at [249, 183] on h4 "[MEDICAL_DATA]" at bounding box center [286, 180] width 147 height 10
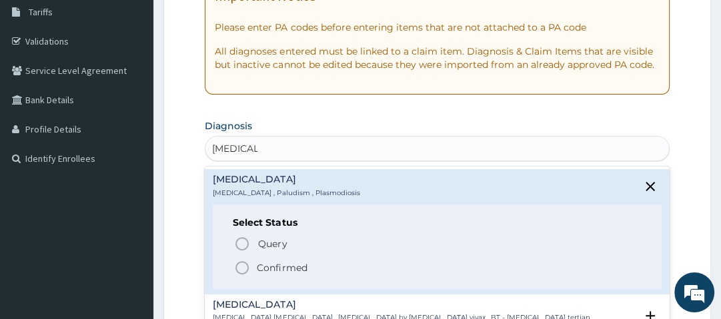
click at [241, 267] on icon "status option filled" at bounding box center [242, 268] width 16 height 16
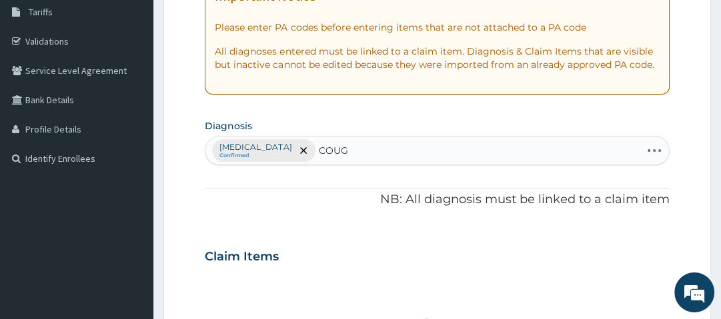
type input "COUGH"
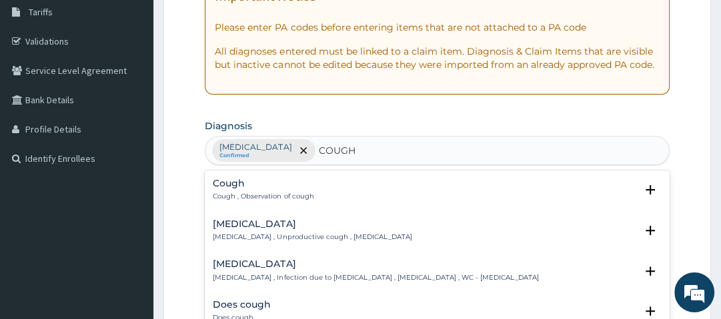
click at [235, 182] on h4 "Cough" at bounding box center [263, 184] width 101 height 10
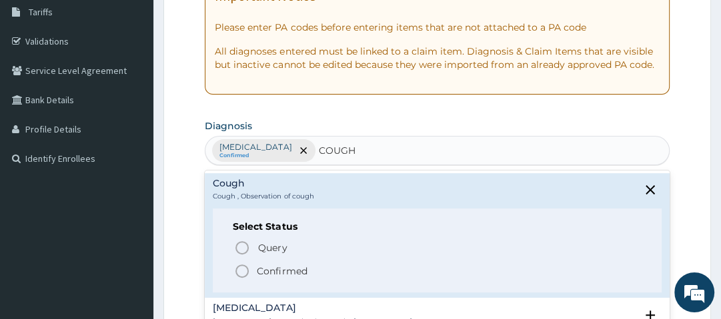
click at [243, 269] on icon "status option filled" at bounding box center [242, 271] width 16 height 16
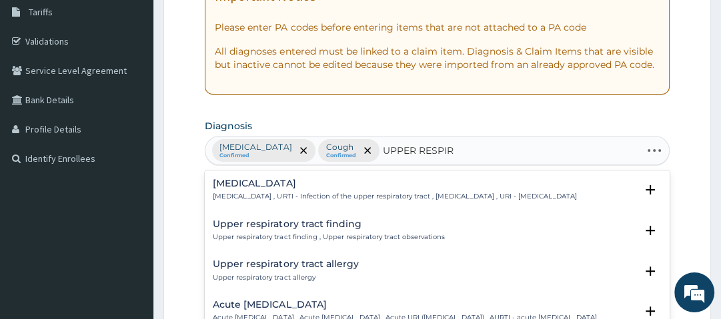
type input "UPPER RESPIRA"
click at [251, 189] on div "Upper respiratory infection Upper respiratory infection , URTI - Infection of t…" at bounding box center [395, 190] width 364 height 23
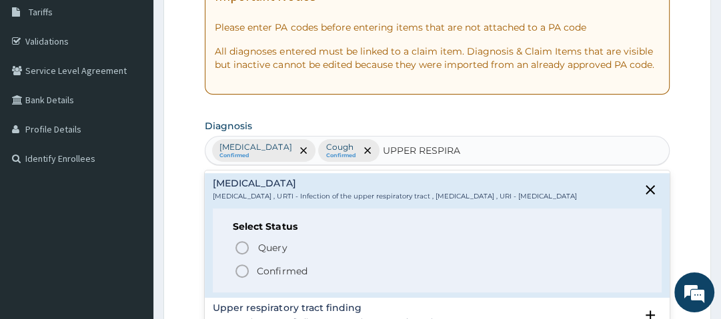
click at [257, 276] on p "Confirmed" at bounding box center [282, 271] width 50 height 13
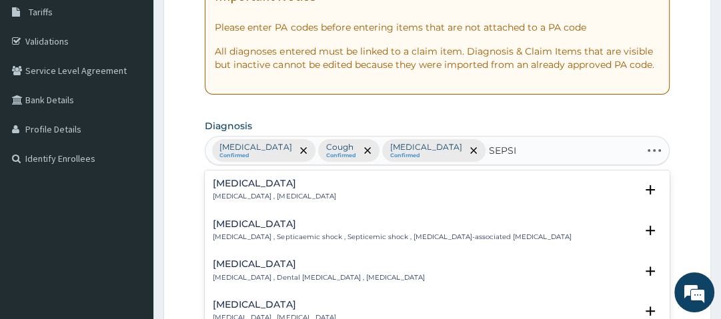
type input "[MEDICAL_DATA]"
click at [235, 183] on h4 "[MEDICAL_DATA]" at bounding box center [274, 184] width 123 height 10
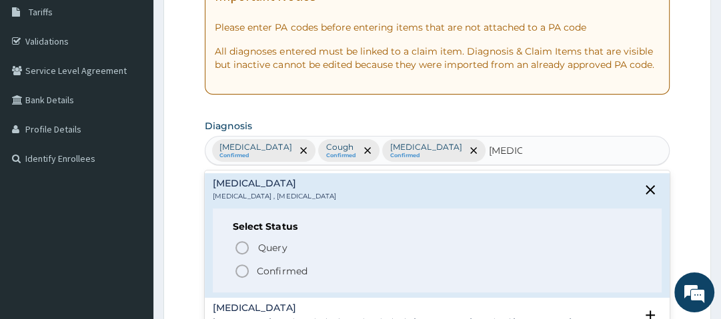
click at [240, 271] on icon "status option filled" at bounding box center [242, 271] width 16 height 16
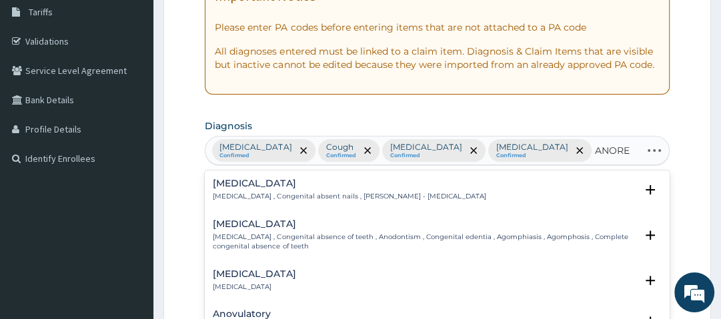
type input "ANOREX"
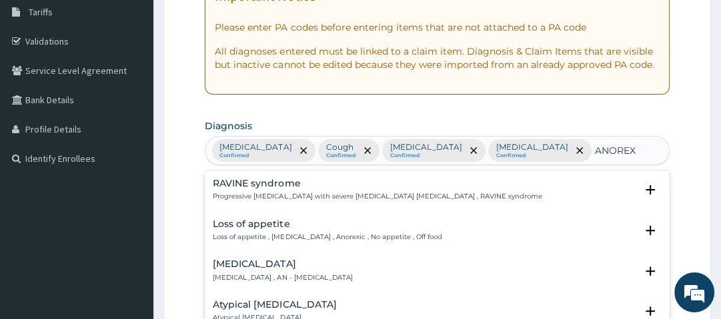
click at [275, 220] on h4 "Loss of appetite" at bounding box center [327, 224] width 229 height 10
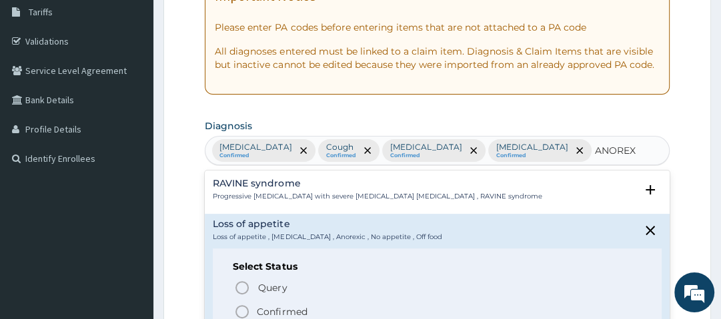
click at [265, 309] on p "Confirmed" at bounding box center [282, 311] width 50 height 13
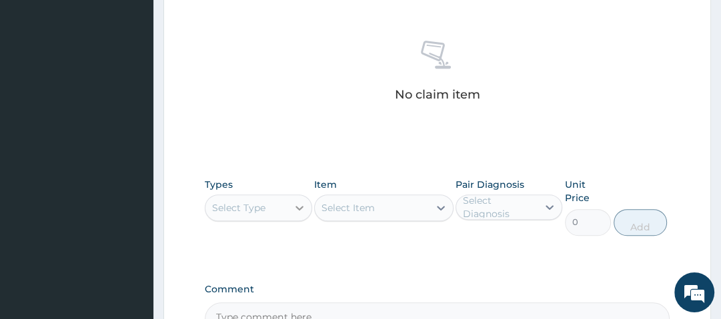
scroll to position [525, 0]
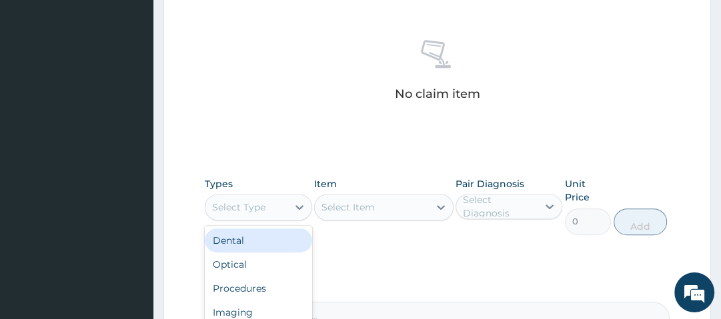
click at [277, 197] on div "Select Type" at bounding box center [245, 207] width 81 height 21
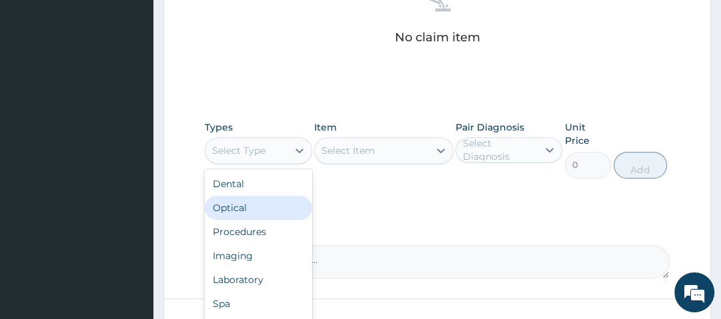
scroll to position [584, 0]
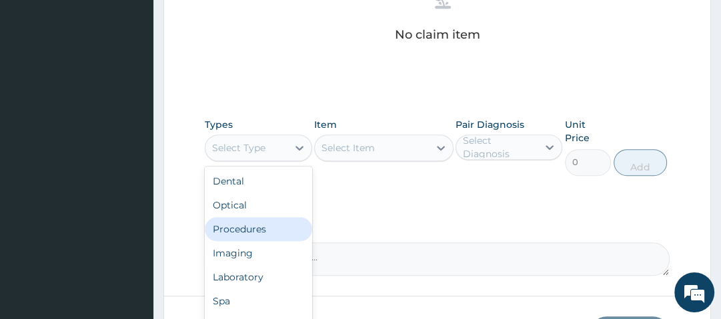
click at [263, 217] on div "Procedures" at bounding box center [258, 229] width 107 height 24
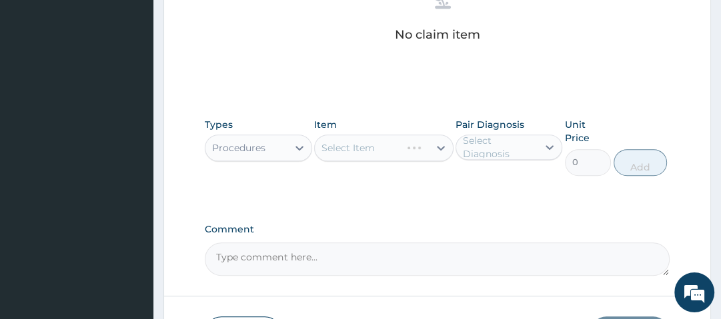
click at [366, 135] on div "Select Item" at bounding box center [383, 148] width 139 height 27
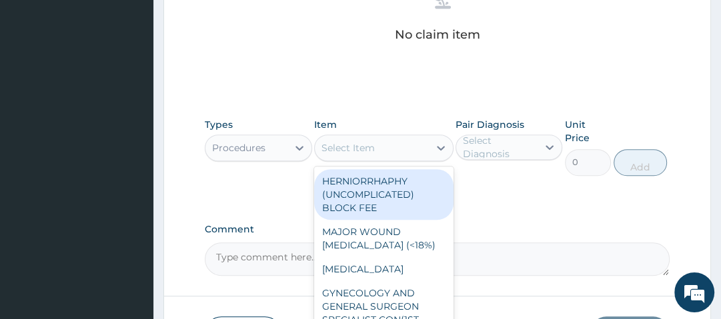
click at [366, 141] on div "Select Item" at bounding box center [347, 147] width 53 height 13
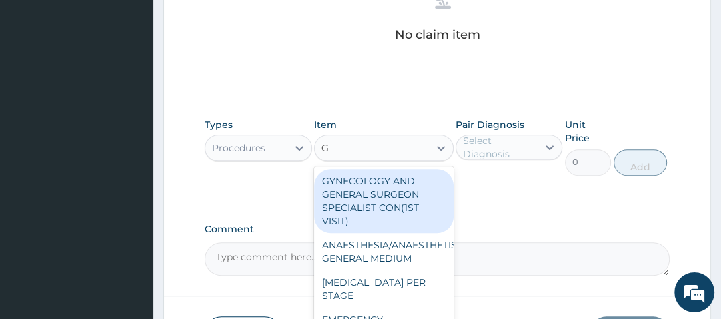
type input "GP"
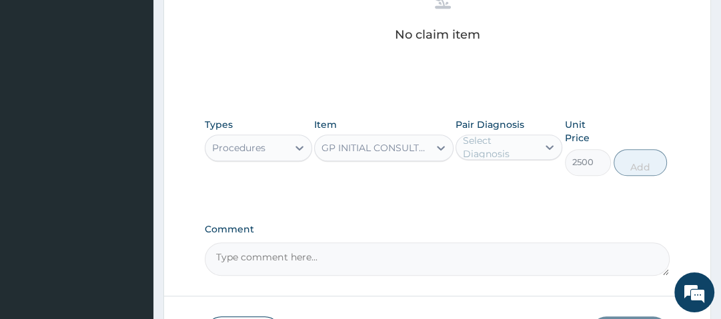
type input "2500"
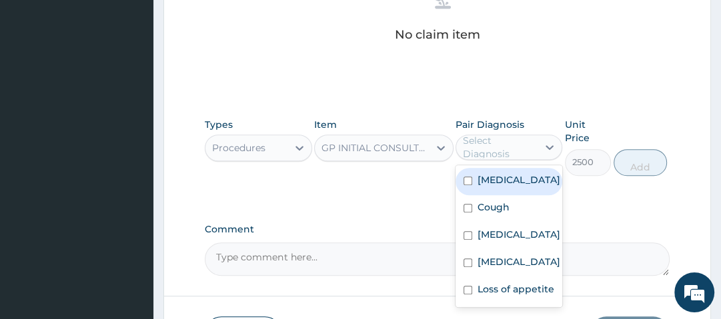
click at [500, 134] on div "Select Diagnosis" at bounding box center [499, 147] width 73 height 27
click at [502, 173] on label "Malaria" at bounding box center [519, 179] width 83 height 13
checkbox input "true"
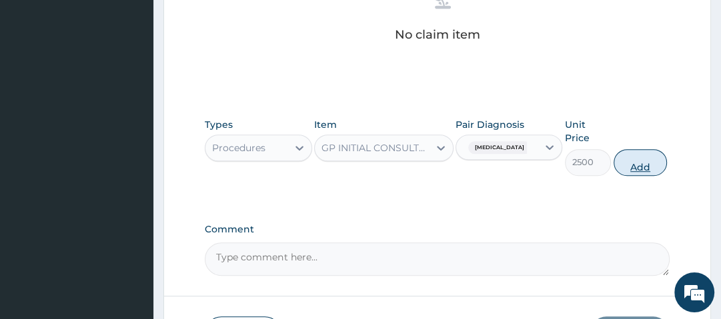
click at [638, 149] on button "Add" at bounding box center [640, 162] width 53 height 27
type input "0"
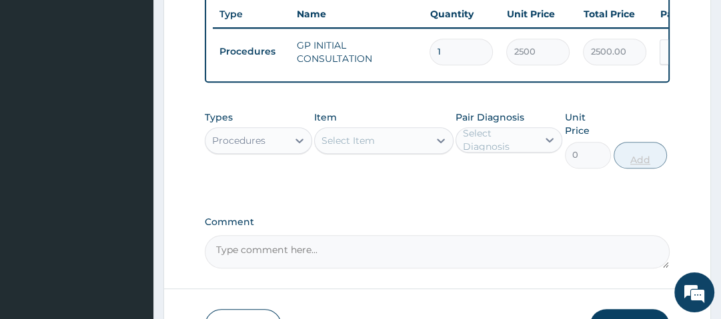
scroll to position [536, 0]
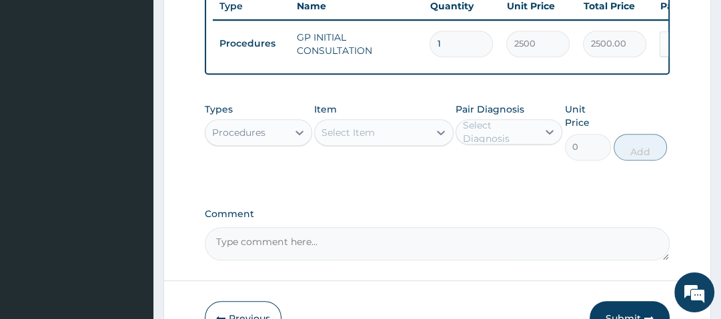
click at [284, 122] on div "Procedures" at bounding box center [245, 132] width 81 height 21
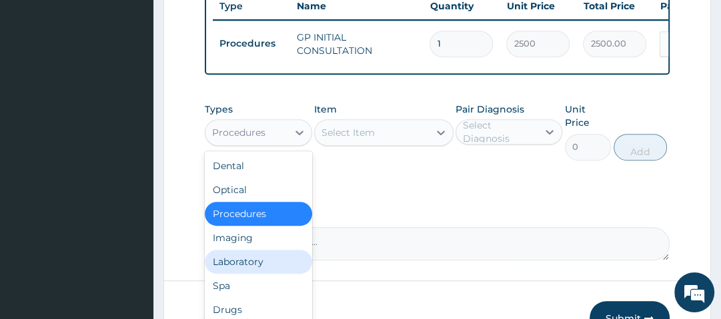
click at [271, 250] on div "Laboratory" at bounding box center [258, 262] width 107 height 24
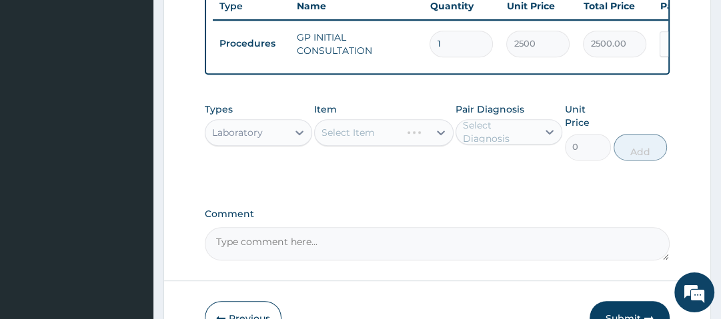
click at [381, 119] on div "Select Item" at bounding box center [383, 132] width 139 height 27
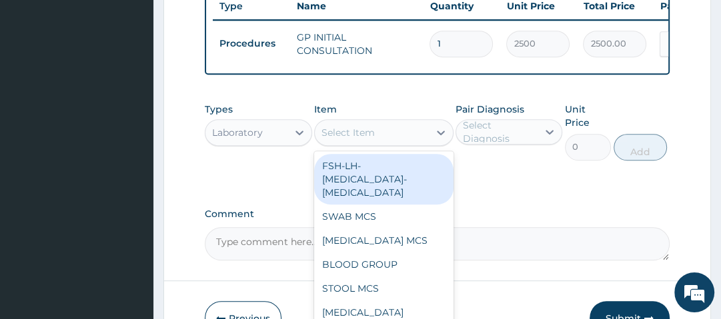
click at [381, 122] on div "Select Item" at bounding box center [372, 132] width 114 height 21
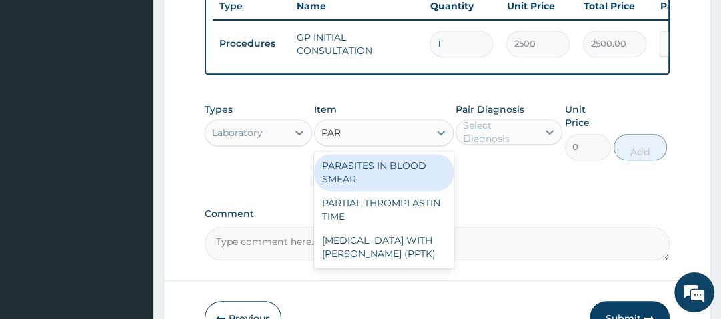
type input "PARA"
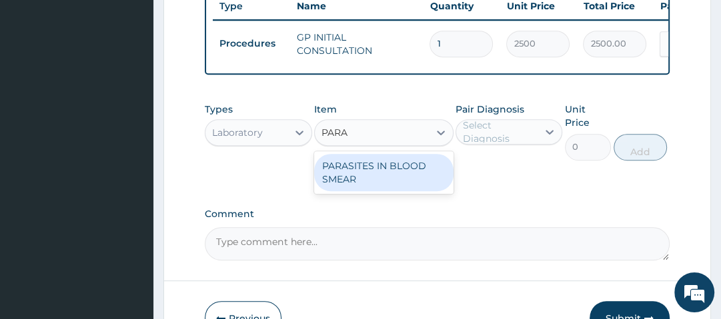
type input "1500"
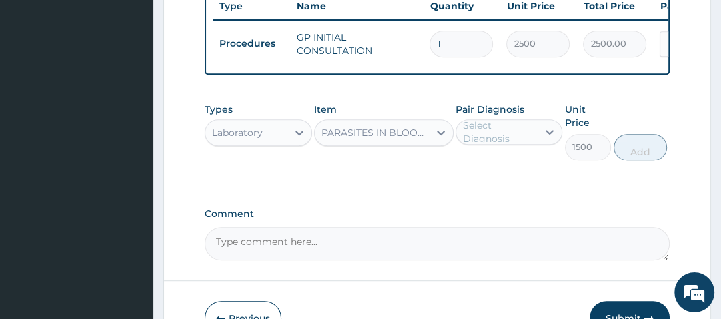
click at [486, 119] on div "Select Diagnosis" at bounding box center [499, 132] width 73 height 27
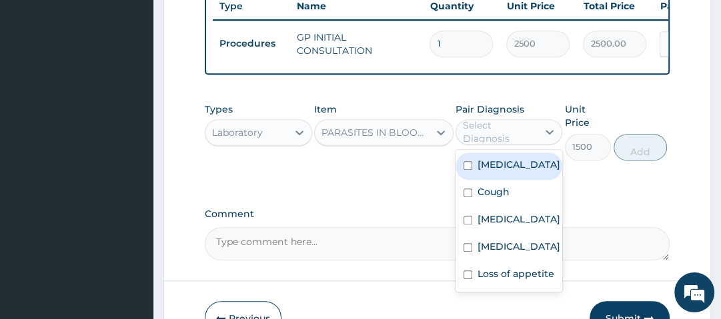
click at [494, 158] on label "Malaria" at bounding box center [519, 164] width 83 height 13
checkbox input "true"
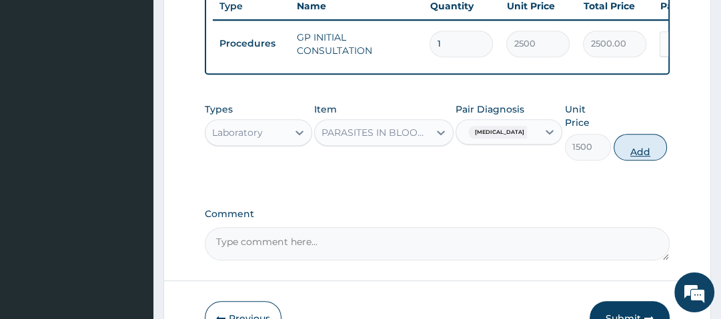
click at [628, 134] on button "Add" at bounding box center [640, 147] width 53 height 27
type input "0"
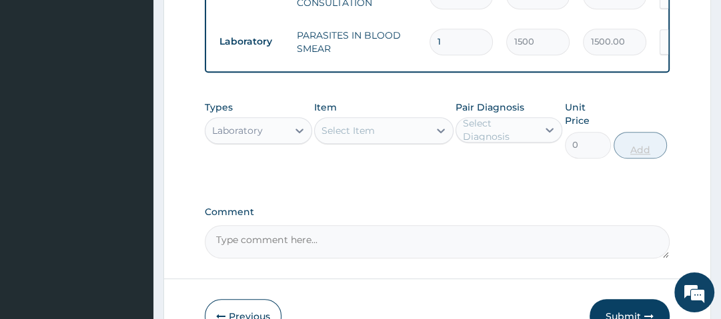
scroll to position [585, 0]
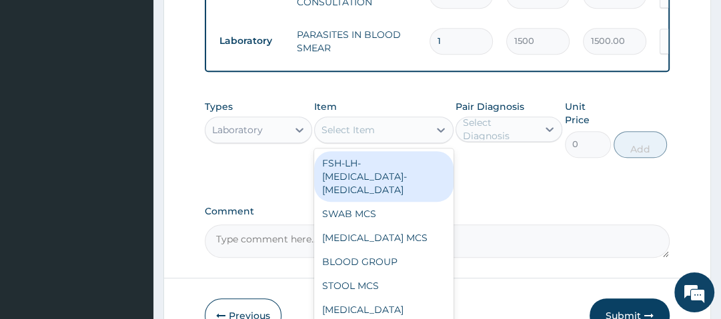
click at [420, 119] on div "Select Item" at bounding box center [372, 129] width 114 height 21
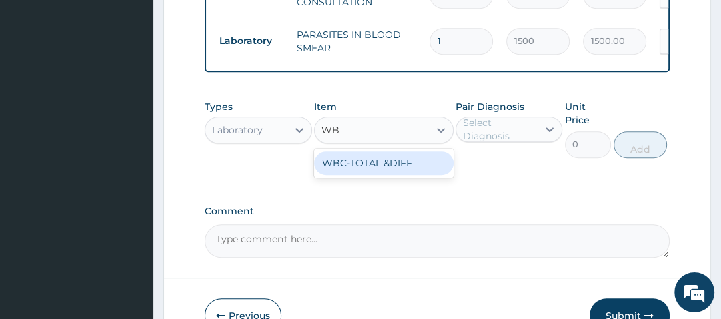
type input "WBC"
type input "2000"
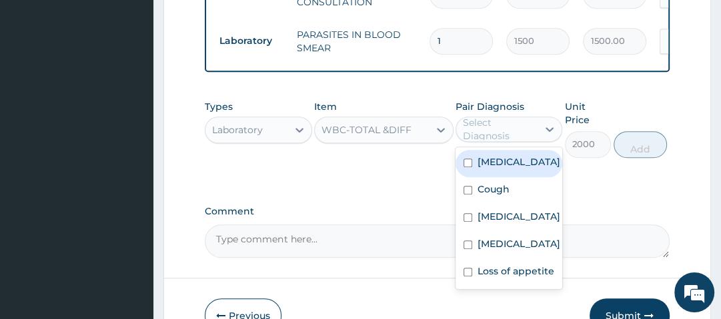
click at [517, 116] on div "Select Diagnosis" at bounding box center [499, 129] width 73 height 27
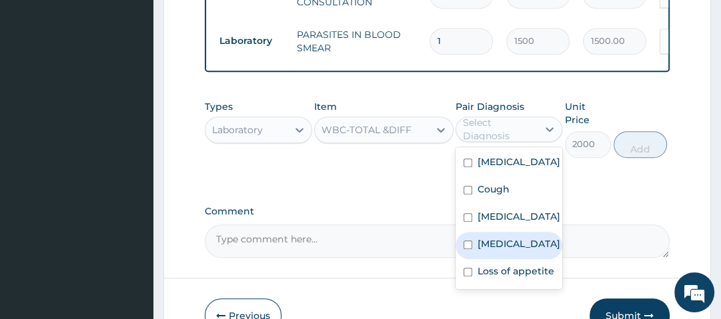
click at [518, 245] on div "Sepsis" at bounding box center [509, 245] width 107 height 27
checkbox input "true"
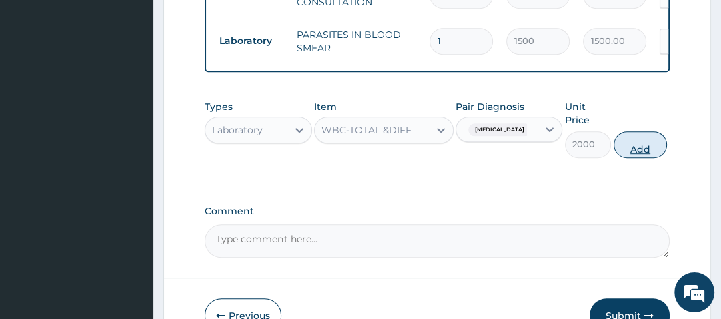
click at [630, 131] on button "Add" at bounding box center [640, 144] width 53 height 27
type input "0"
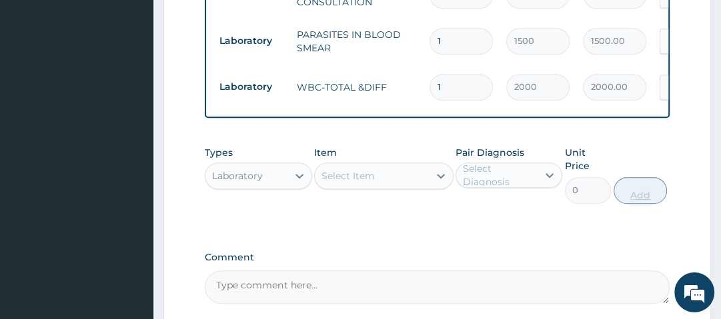
click at [630, 139] on div "Types Laboratory Item Select Item Pair Diagnosis Select Diagnosis Unit Price 0 …" at bounding box center [437, 174] width 464 height 71
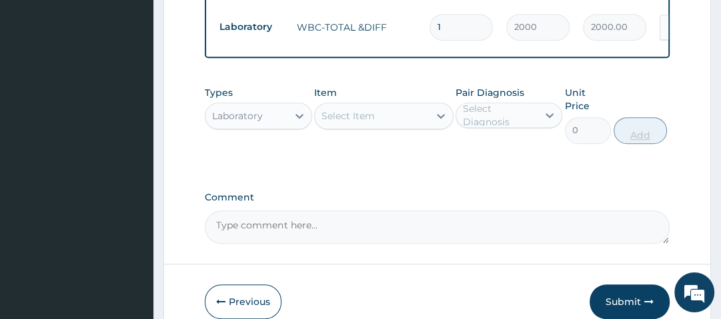
scroll to position [648, 0]
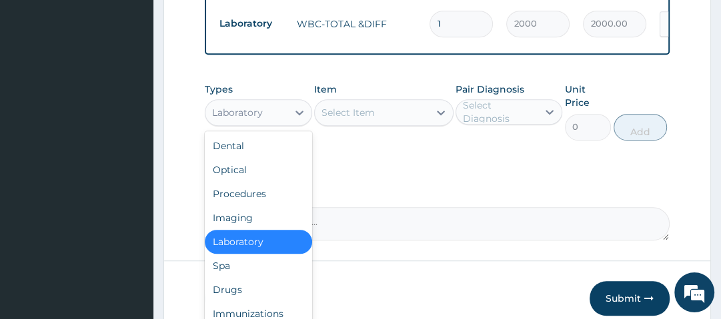
click at [258, 106] on div "Laboratory" at bounding box center [237, 112] width 51 height 13
click at [254, 278] on div "Drugs" at bounding box center [258, 290] width 107 height 24
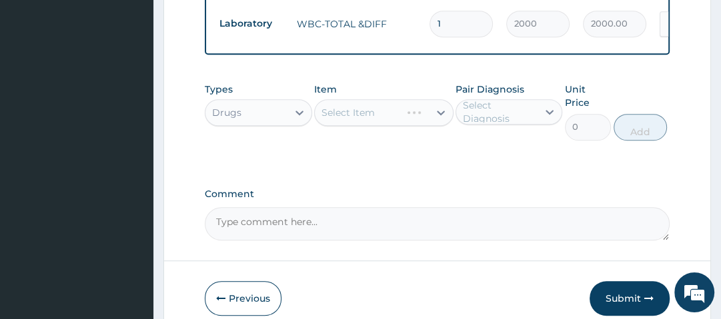
click at [389, 99] on div "Select Item" at bounding box center [383, 112] width 139 height 27
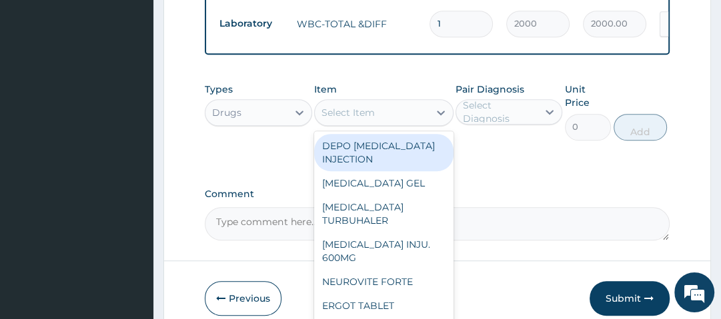
click at [389, 102] on div "Select Item" at bounding box center [372, 112] width 114 height 21
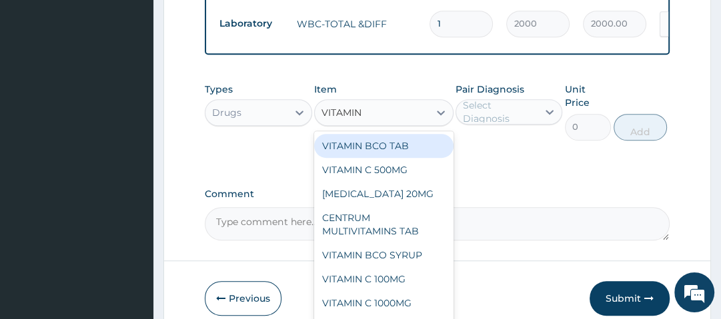
type input "VITAMIN B"
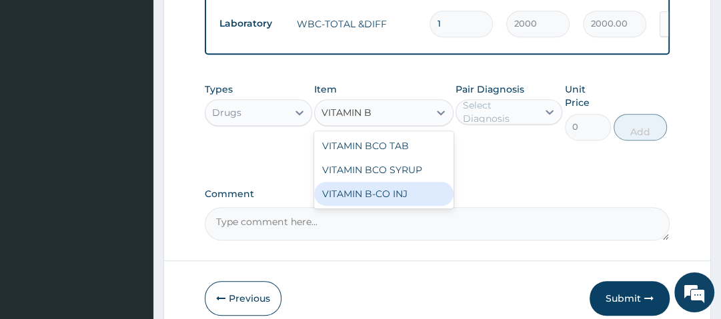
click at [402, 182] on div "VITAMIN B-CO INJ" at bounding box center [383, 194] width 139 height 24
type input "560"
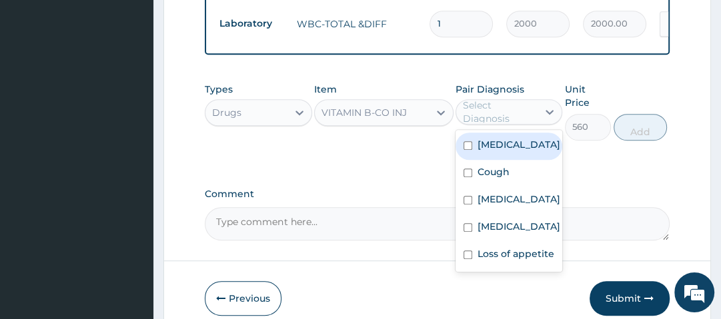
click at [520, 99] on div "Select Diagnosis" at bounding box center [499, 112] width 73 height 27
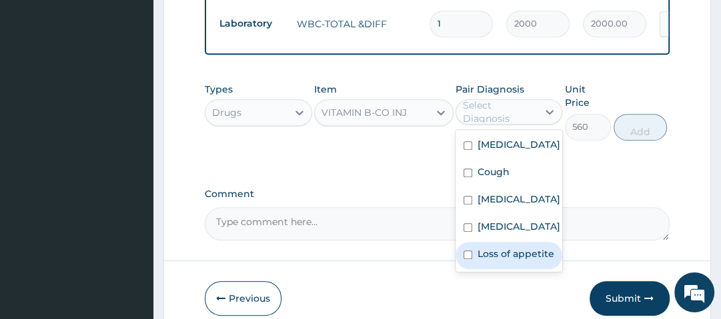
click at [520, 261] on label "Loss of appetite" at bounding box center [516, 253] width 77 height 13
checkbox input "true"
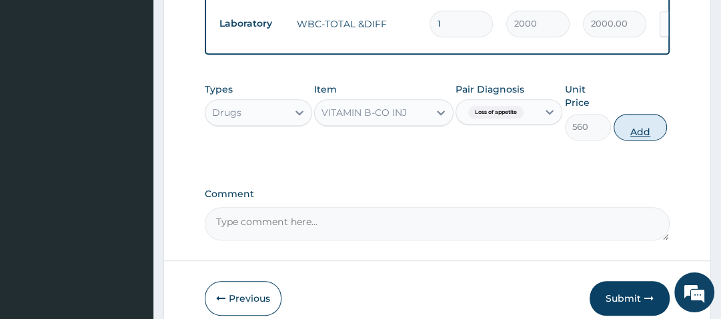
click at [636, 114] on button "Add" at bounding box center [640, 127] width 53 height 27
type input "0"
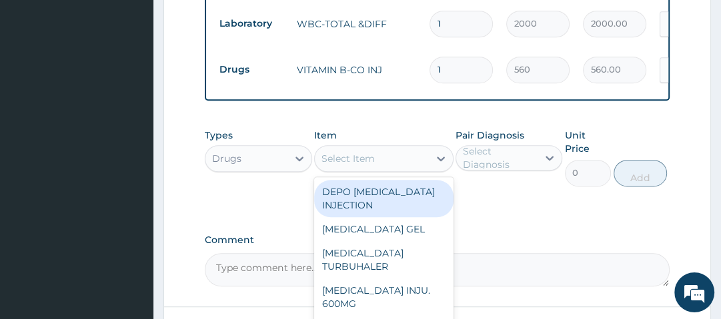
click at [390, 148] on div "Select Item" at bounding box center [372, 158] width 114 height 21
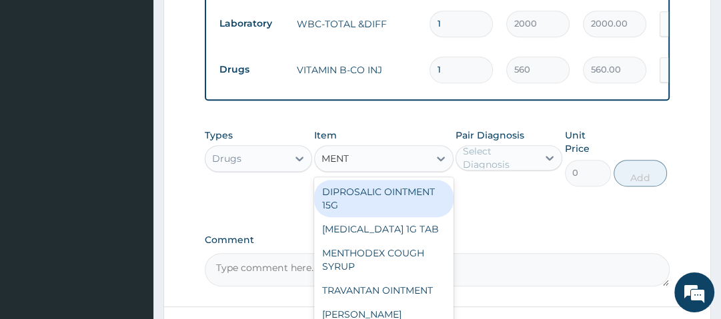
type input "MENTH"
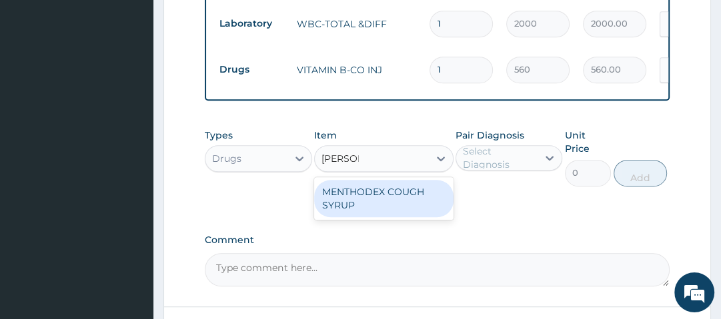
type input "1050"
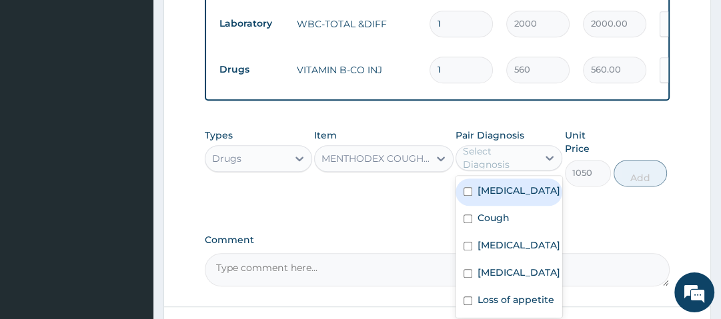
click at [496, 145] on div "Select Diagnosis" at bounding box center [499, 158] width 73 height 27
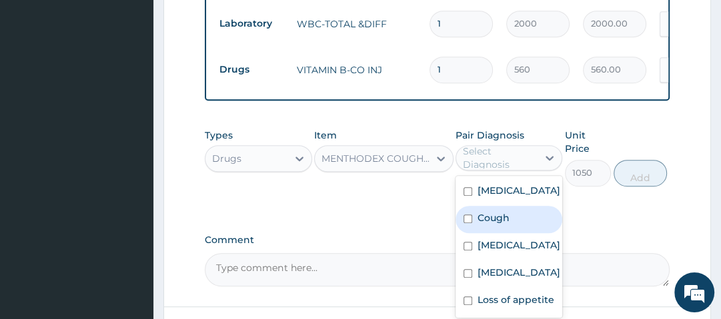
click at [507, 211] on label "Cough" at bounding box center [494, 217] width 32 height 13
checkbox input "true"
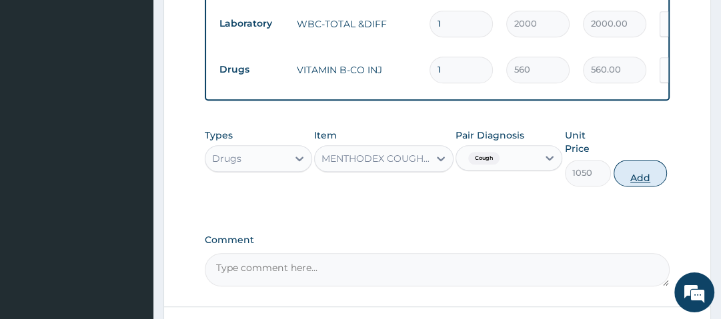
click at [654, 160] on button "Add" at bounding box center [640, 173] width 53 height 27
type input "0"
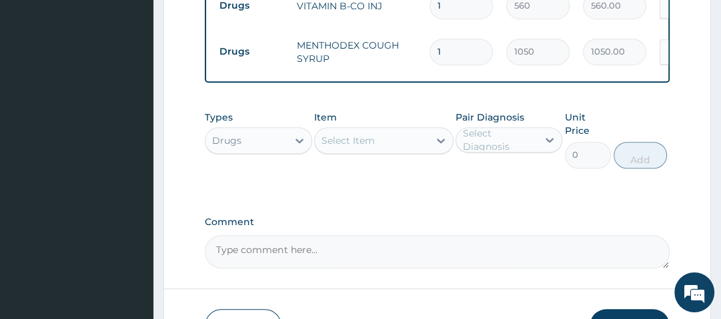
scroll to position [718, 0]
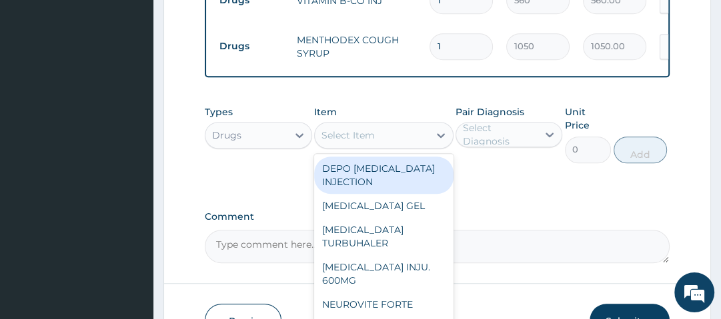
click at [384, 125] on div "Select Item" at bounding box center [372, 135] width 114 height 21
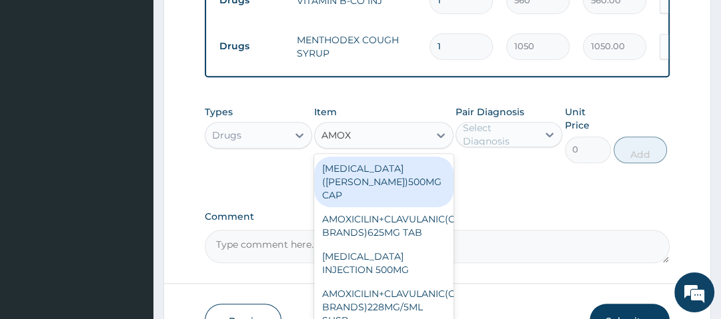
type input "AMOXI"
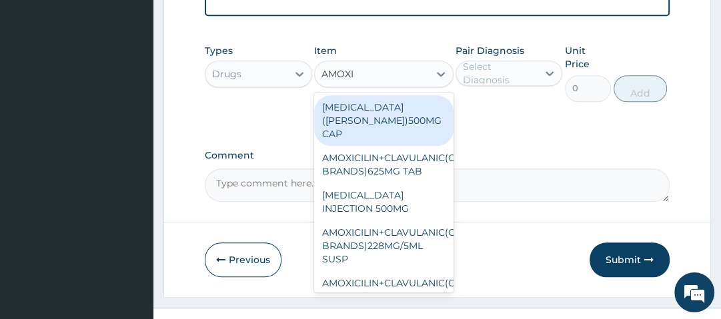
scroll to position [782, 0]
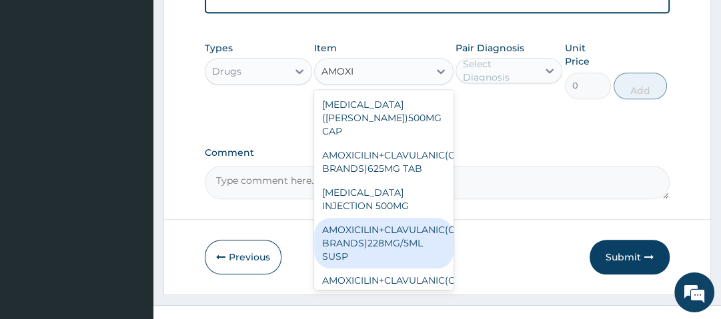
click at [402, 218] on div "AMOXICILIN+CLAVULANIC(OTHER BRANDS)228MG/5ML SUSP" at bounding box center [383, 243] width 139 height 51
type input "1540"
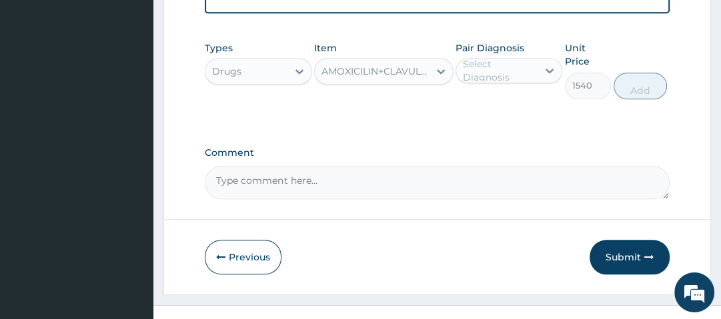
click at [491, 57] on div "Select Diagnosis" at bounding box center [499, 70] width 73 height 27
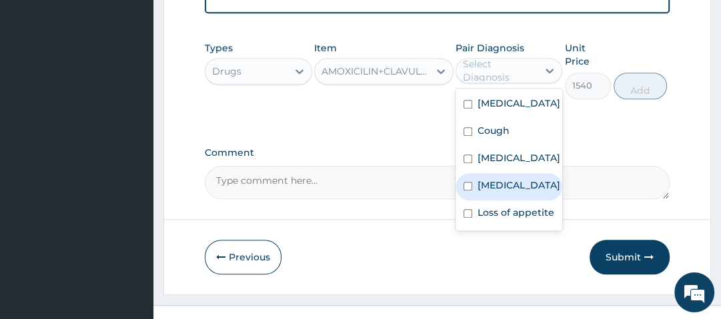
click at [496, 192] on label "Sepsis" at bounding box center [519, 185] width 83 height 13
checkbox input "true"
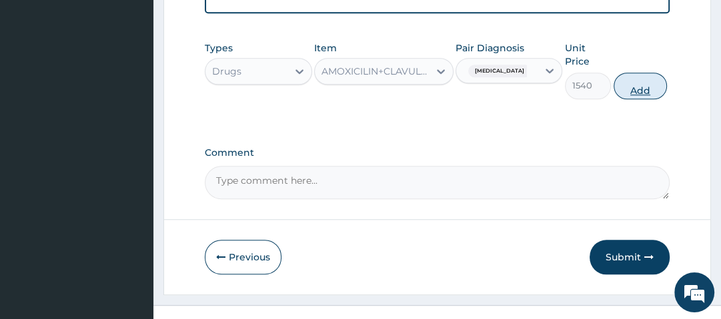
click at [638, 73] on button "Add" at bounding box center [640, 86] width 53 height 27
type input "0"
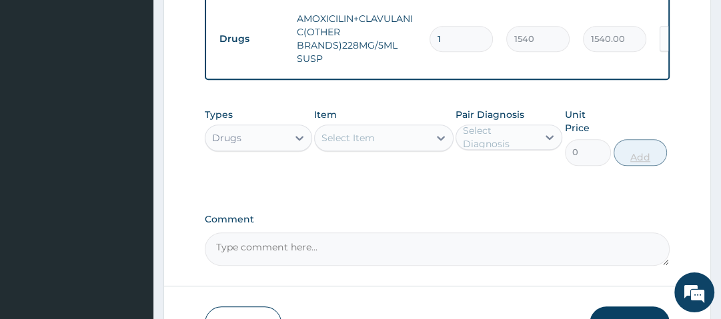
scroll to position [780, 0]
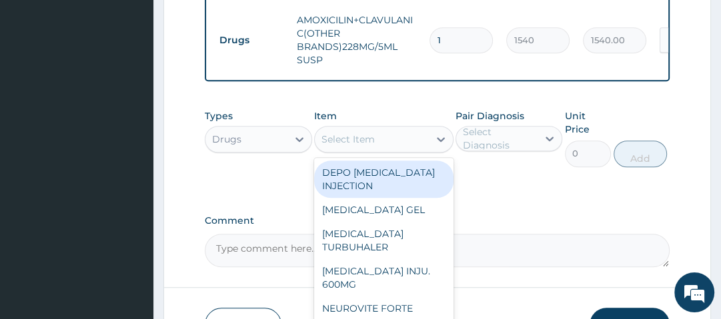
click at [392, 129] on div "Select Item" at bounding box center [372, 139] width 114 height 21
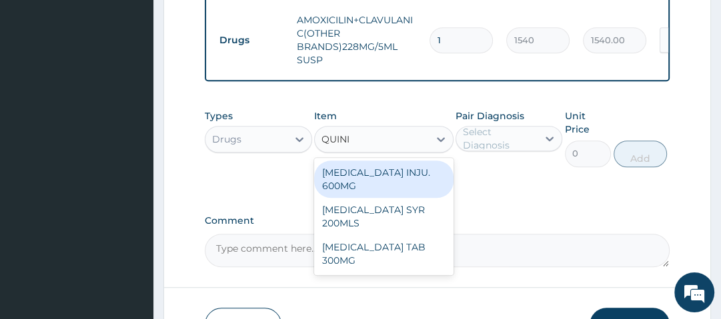
type input "QUININ"
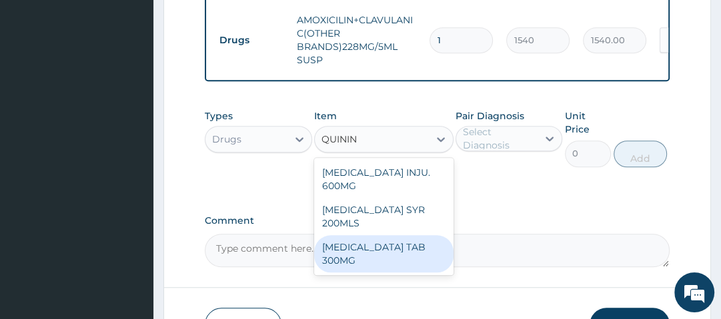
click at [378, 235] on div "[MEDICAL_DATA] TAB 300MG" at bounding box center [383, 253] width 139 height 37
type input "42"
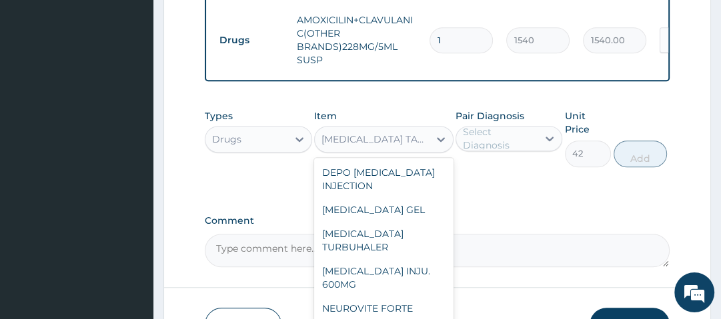
click at [388, 133] on div "[MEDICAL_DATA] TAB 300MG" at bounding box center [375, 139] width 109 height 13
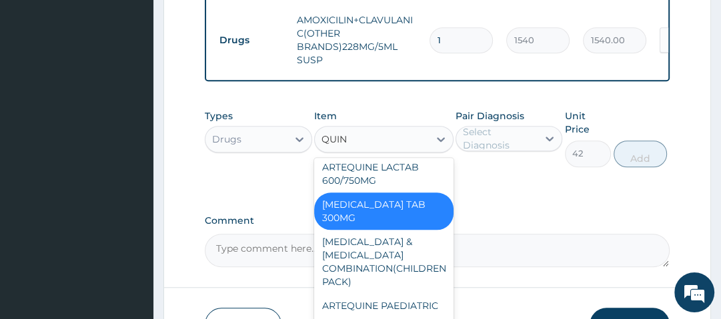
scroll to position [67, 0]
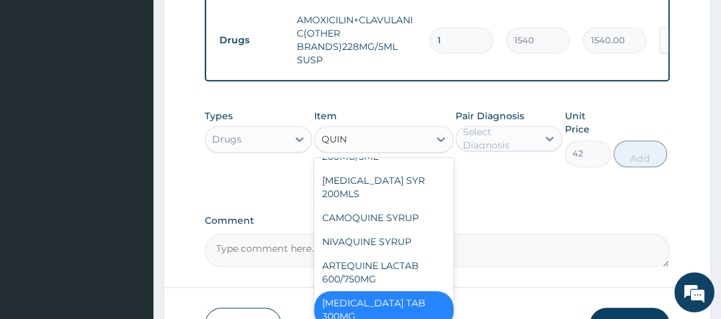
type input "QUINI"
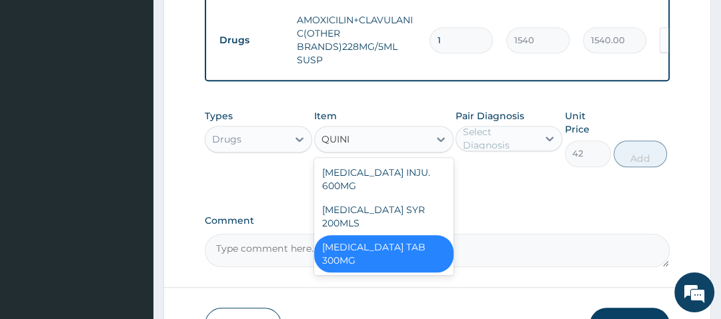
scroll to position [0, 0]
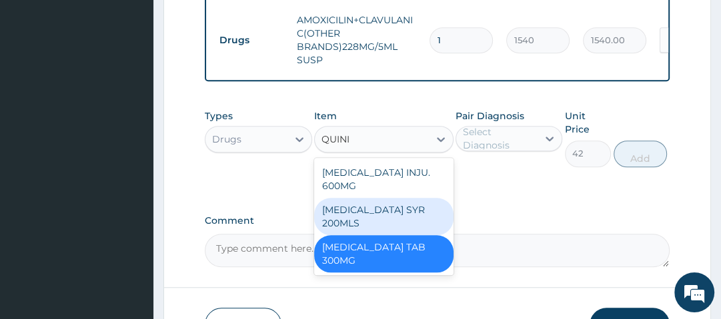
type input "1085"
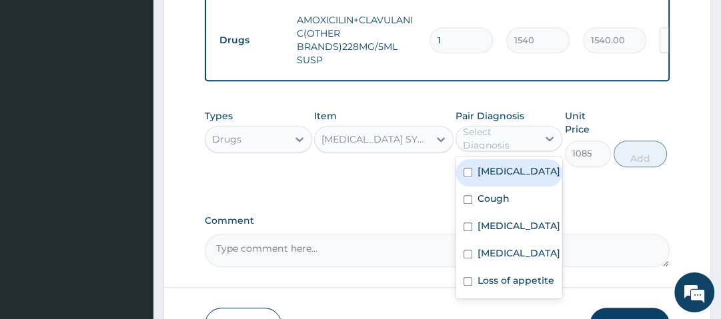
click at [479, 125] on div "Select Diagnosis" at bounding box center [499, 138] width 73 height 27
click at [502, 165] on label "[MEDICAL_DATA]" at bounding box center [519, 171] width 83 height 13
checkbox input "true"
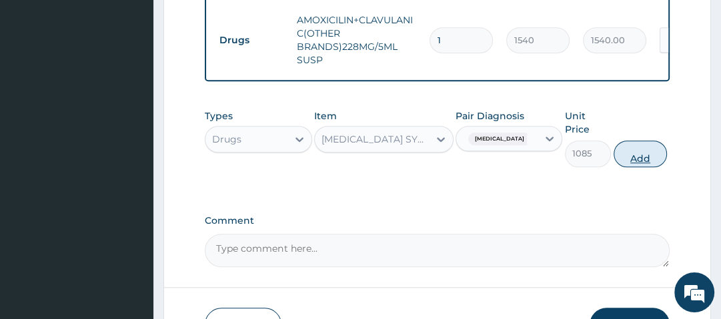
click at [651, 141] on button "Add" at bounding box center [640, 154] width 53 height 27
type input "0"
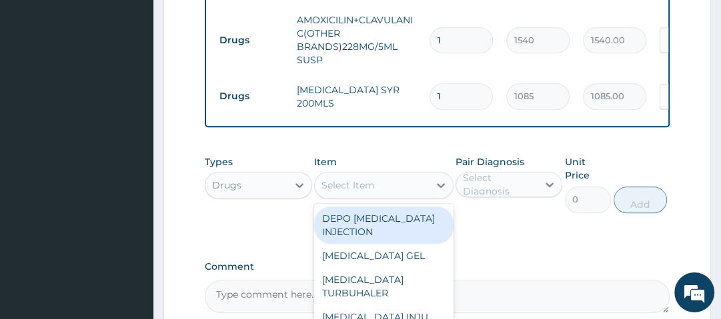
click at [408, 175] on div "Select Item" at bounding box center [372, 185] width 114 height 21
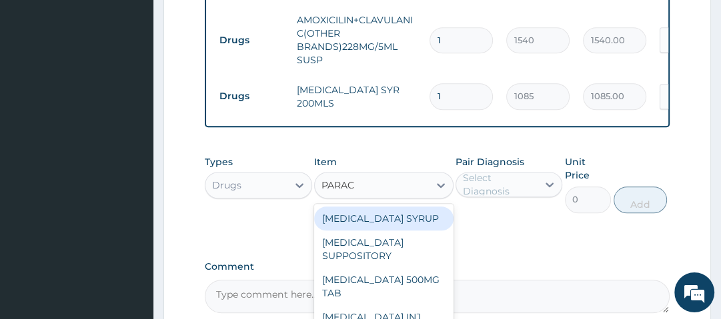
type input "PARACE"
type input "560"
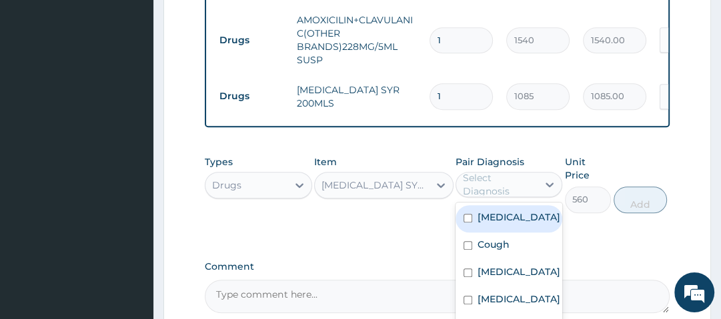
click at [513, 171] on div "Select Diagnosis" at bounding box center [499, 184] width 73 height 27
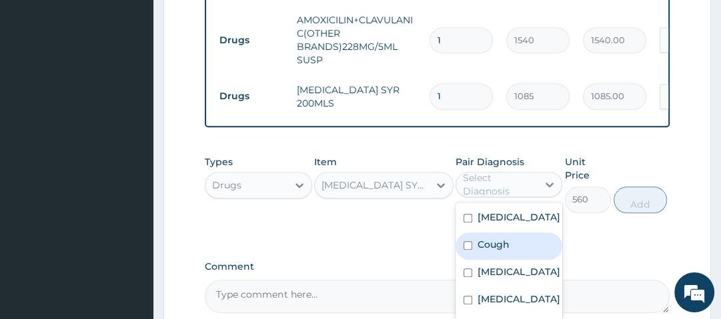
click at [510, 233] on div "Cough" at bounding box center [509, 246] width 107 height 27
checkbox input "true"
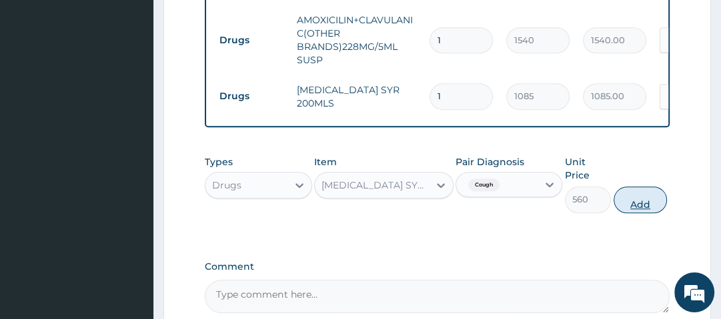
click at [634, 187] on button "Add" at bounding box center [640, 200] width 53 height 27
type input "0"
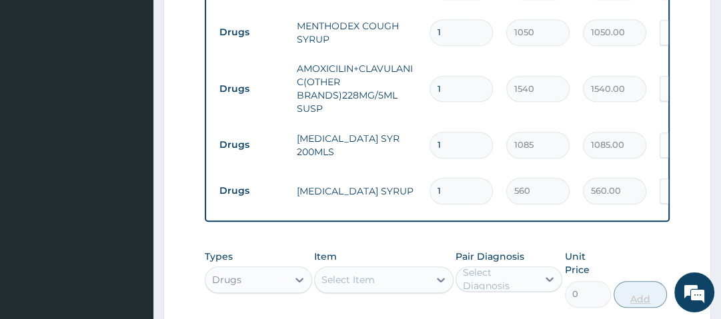
scroll to position [728, 0]
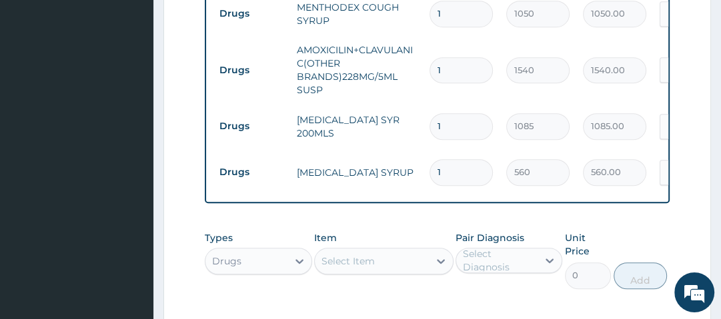
scroll to position [751, 0]
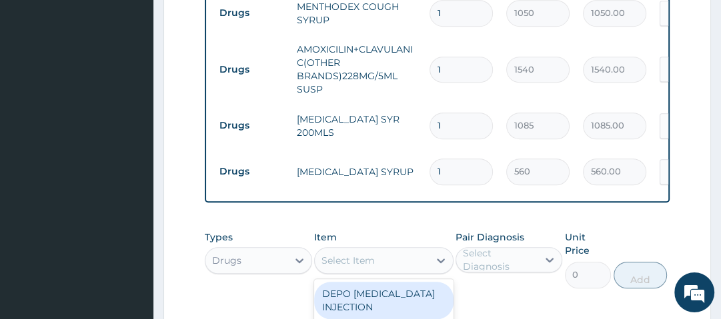
click at [382, 250] on div "Select Item" at bounding box center [372, 260] width 114 height 21
type input "CHLORO"
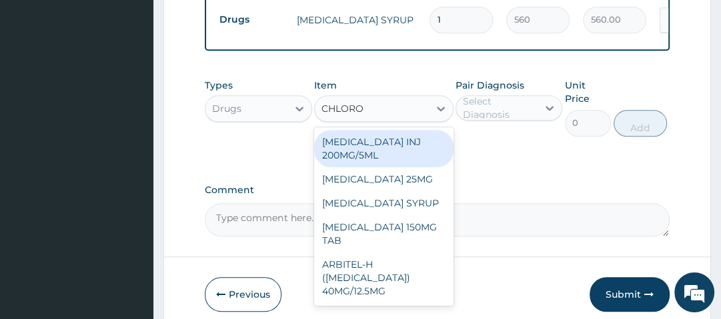
scroll to position [904, 0]
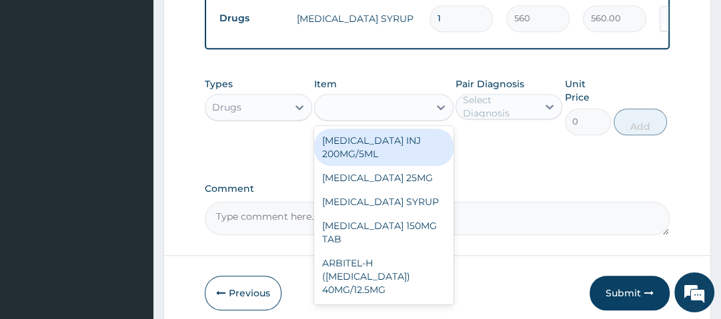
type input "490"
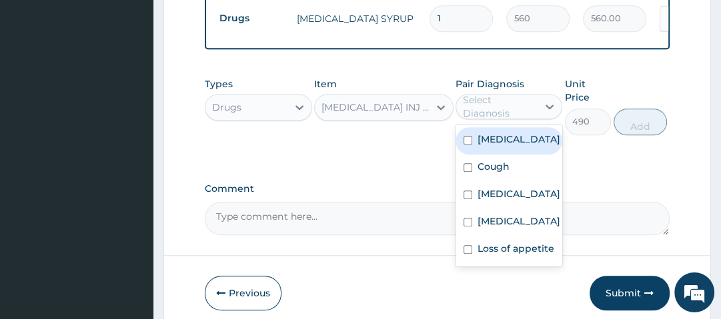
click at [528, 93] on div "Select Diagnosis" at bounding box center [499, 106] width 73 height 27
click at [518, 127] on div "Malaria" at bounding box center [509, 140] width 107 height 27
checkbox input "true"
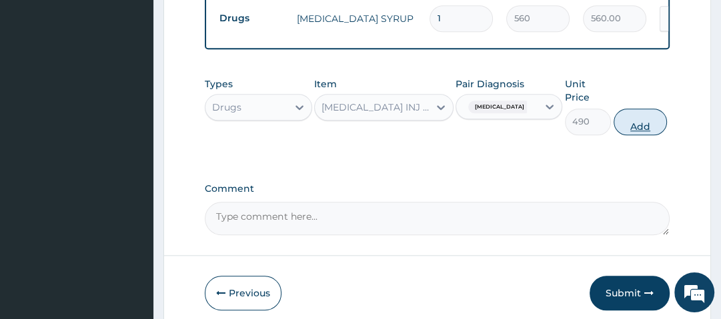
click at [638, 109] on button "Add" at bounding box center [640, 122] width 53 height 27
type input "0"
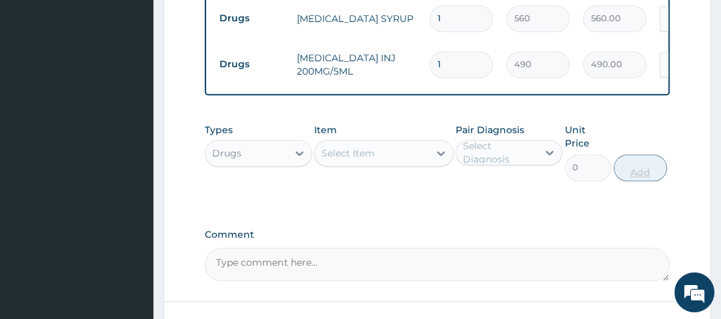
scroll to position [986, 0]
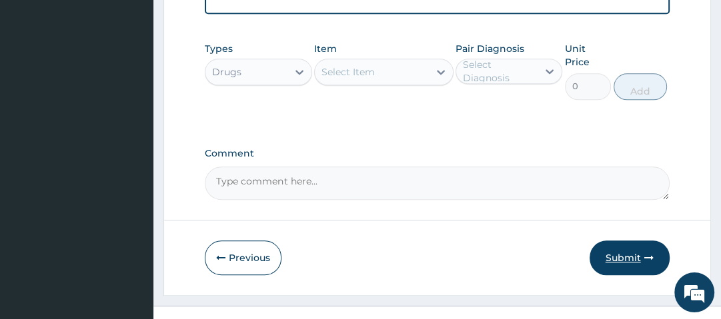
click at [623, 241] on button "Submit" at bounding box center [630, 258] width 80 height 35
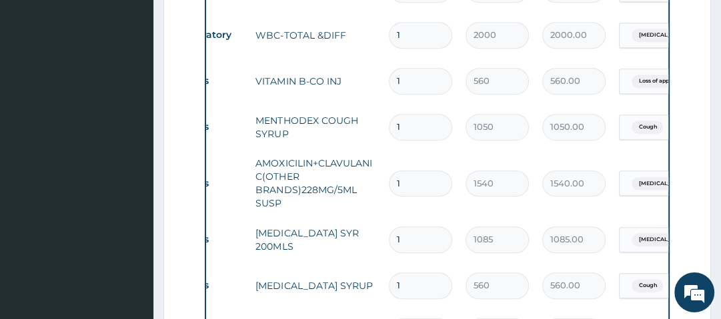
scroll to position [635, 0]
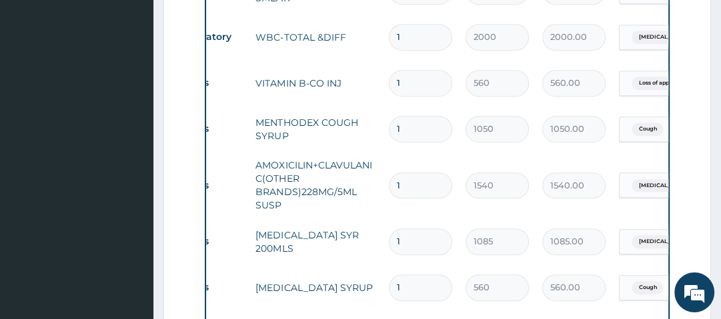
click at [641, 123] on span "Cough" at bounding box center [647, 129] width 31 height 13
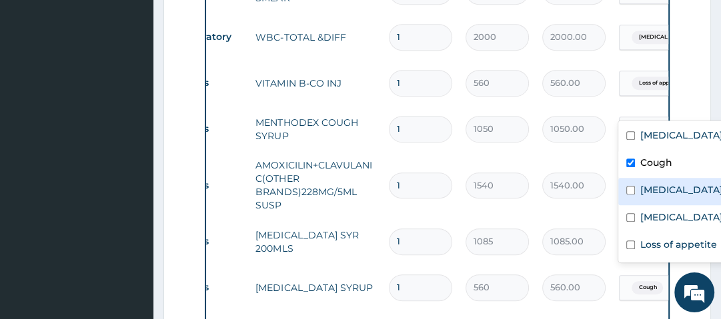
click at [648, 195] on label "Upper respiratory infection" at bounding box center [681, 189] width 83 height 13
checkbox input "true"
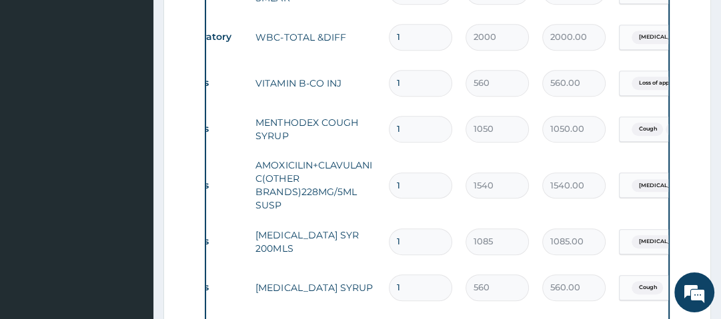
click at [685, 88] on form "Step 2 of 2 PA Code / Prescription Code Enter Code(Secondary Care Only) Encount…" at bounding box center [437, 41] width 548 height 1211
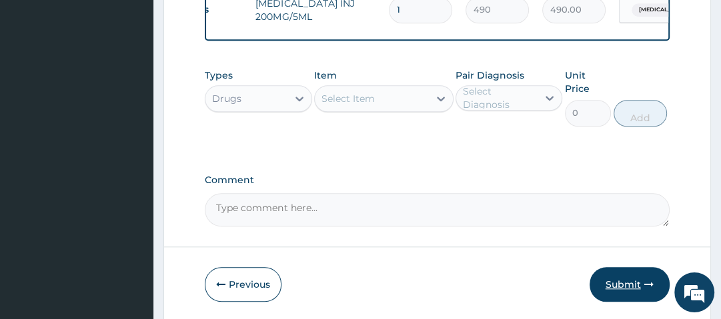
click at [630, 267] on button "Submit" at bounding box center [630, 284] width 80 height 35
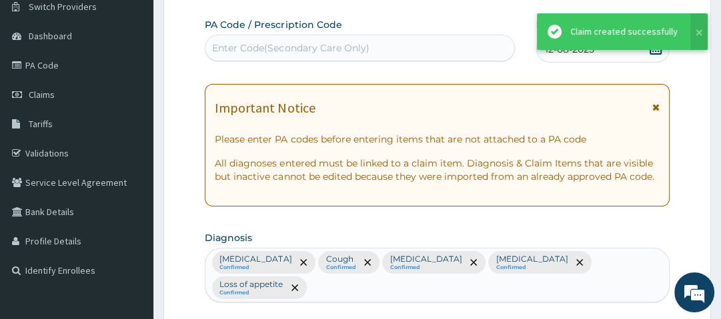
scroll to position [959, 0]
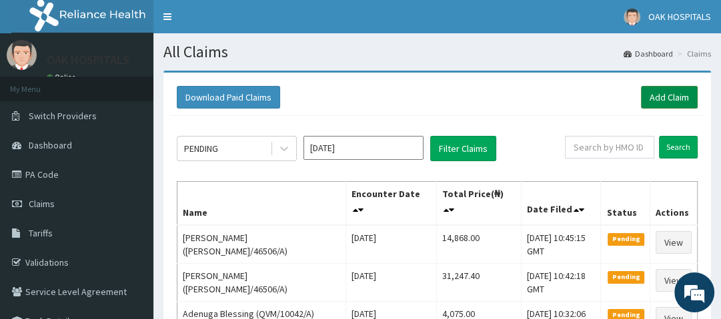
click at [675, 96] on link "Add Claim" at bounding box center [669, 97] width 57 height 23
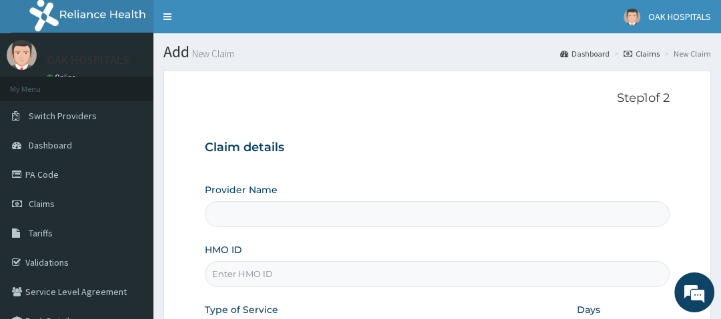
type input "Oak Hospitals"
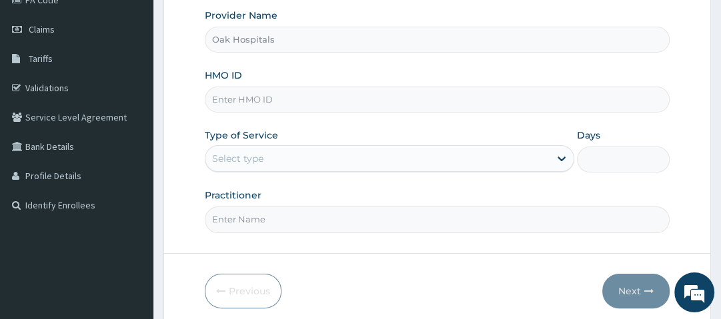
scroll to position [176, 0]
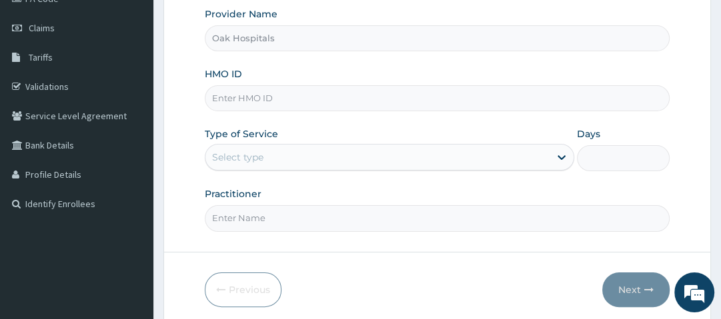
click at [281, 94] on input "HMO ID" at bounding box center [437, 98] width 464 height 26
type input "SLB/10493/B"
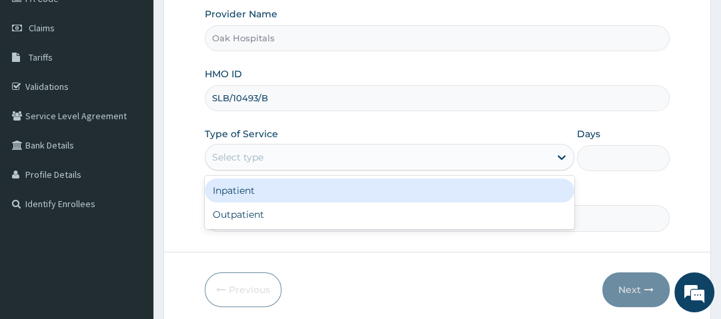
click at [261, 160] on div "Select type" at bounding box center [237, 157] width 51 height 13
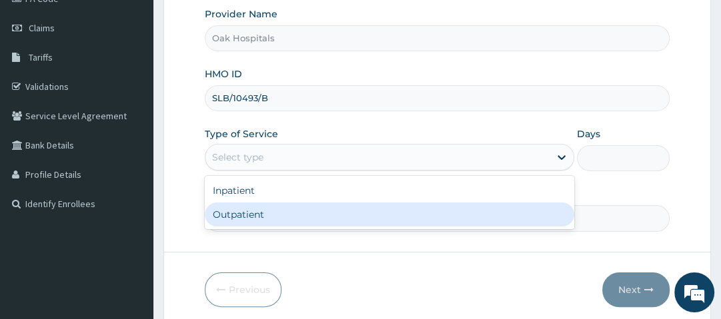
click at [261, 209] on div "Outpatient" at bounding box center [390, 215] width 370 height 24
type input "1"
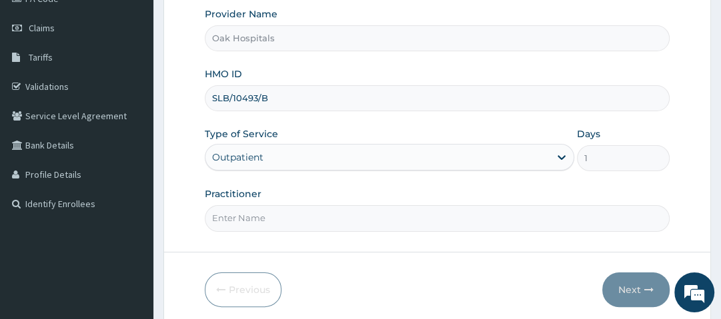
drag, startPoint x: 261, startPoint y: 209, endPoint x: 277, endPoint y: 249, distance: 42.7
click at [277, 249] on form "Step 1 of 2 Claim details Provider Name Oak Hospitals HMO ID SLB/10493/B Type o…" at bounding box center [437, 111] width 548 height 433
type input "[PERSON_NAME]"
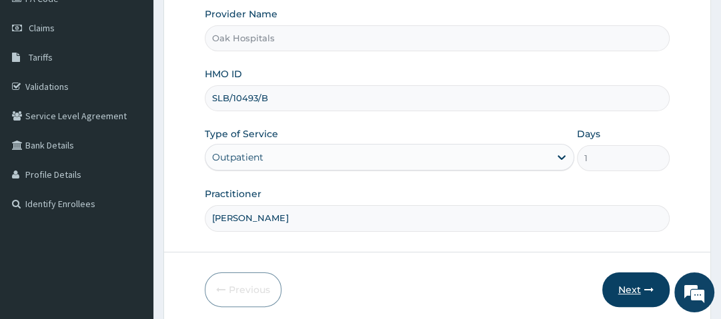
click at [651, 285] on icon "button" at bounding box center [648, 289] width 9 height 9
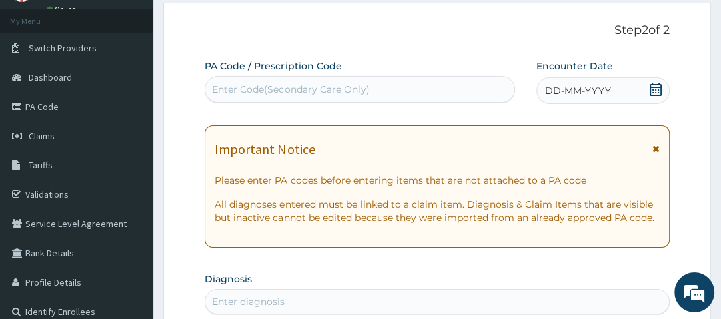
scroll to position [67, 0]
click at [277, 89] on div "Enter Code(Secondary Care Only)" at bounding box center [290, 89] width 157 height 13
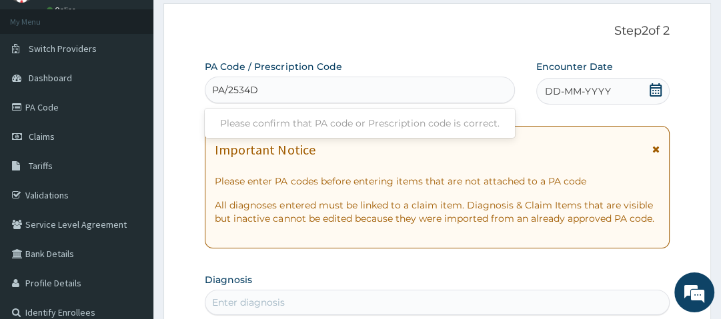
type input "PA/2534DA"
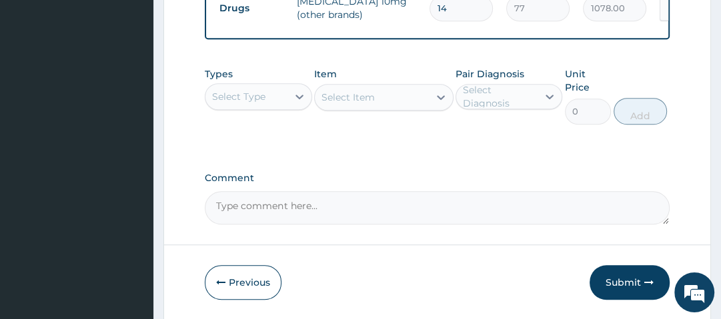
scroll to position [640, 0]
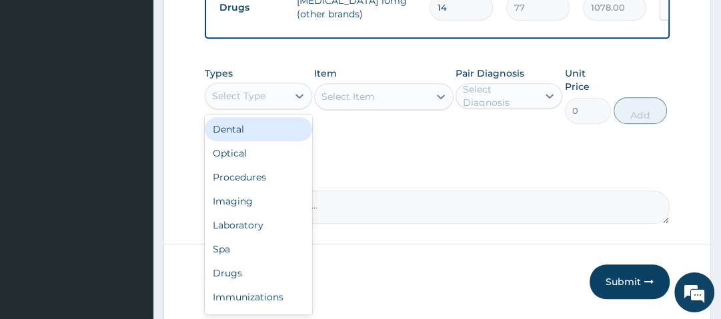
click at [271, 96] on div "Select Type" at bounding box center [245, 95] width 81 height 21
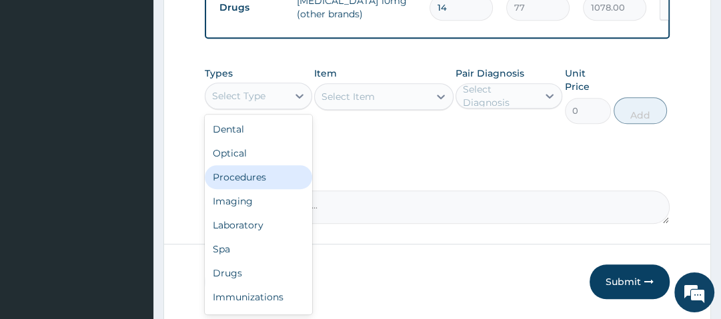
click at [256, 184] on div "Procedures" at bounding box center [258, 177] width 107 height 24
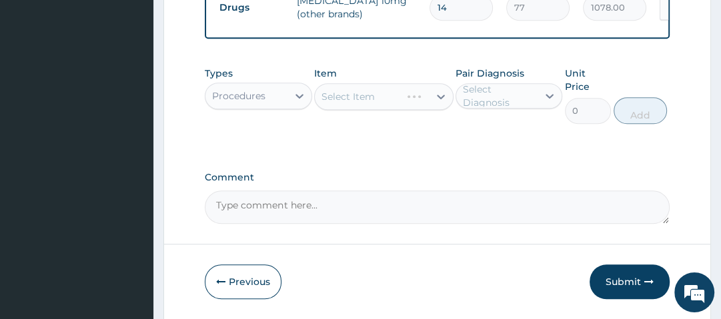
click at [364, 99] on div "Select Item" at bounding box center [383, 96] width 139 height 27
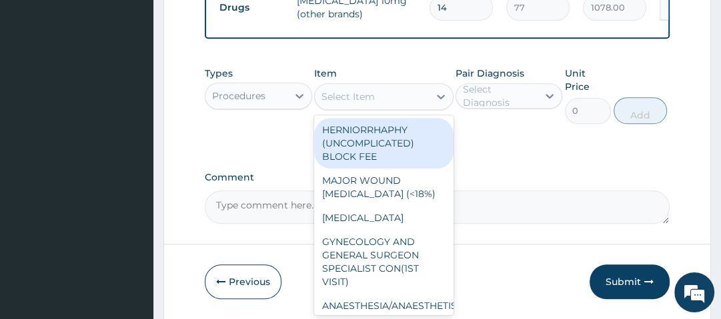
click at [378, 103] on div "Select Item" at bounding box center [372, 96] width 114 height 21
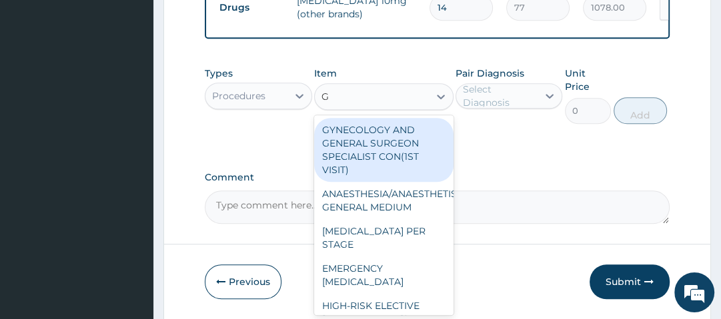
type input "GP"
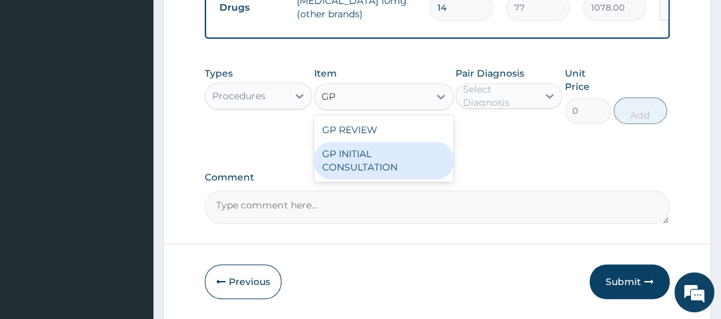
type input "2500"
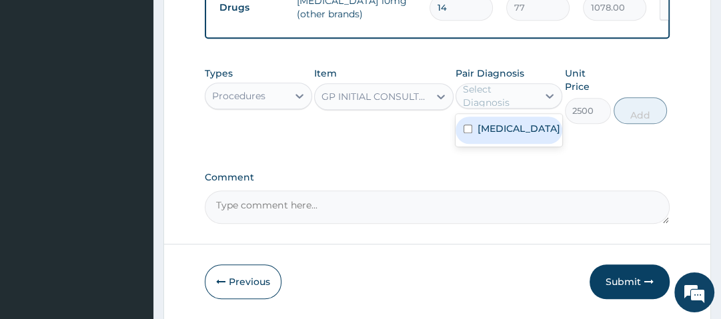
drag, startPoint x: 491, startPoint y: 99, endPoint x: 498, endPoint y: 144, distance: 45.8
click at [498, 109] on div "option [MEDICAL_DATA] focused, 1 of 1. 1 result available. Use Up and Down to c…" at bounding box center [509, 95] width 107 height 25
click at [498, 135] on label "[MEDICAL_DATA]" at bounding box center [519, 128] width 83 height 13
checkbox input "true"
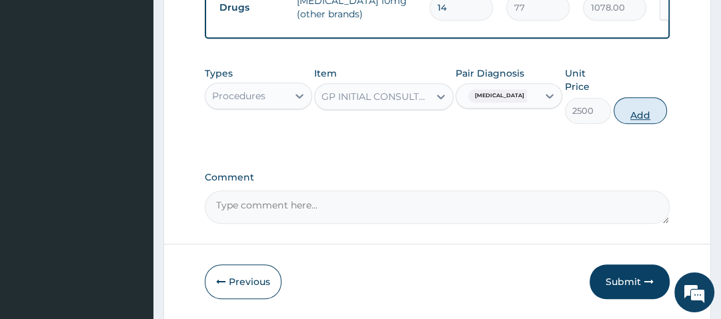
click at [638, 113] on button "Add" at bounding box center [640, 110] width 53 height 27
type input "0"
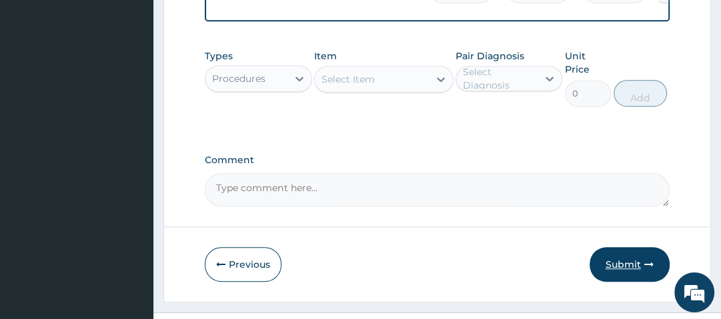
click at [632, 264] on button "Submit" at bounding box center [630, 264] width 80 height 35
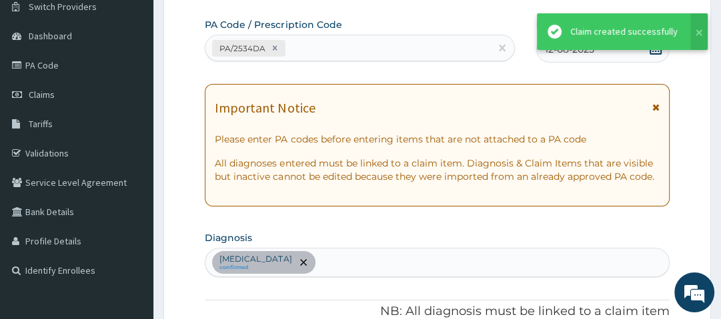
scroll to position [703, 0]
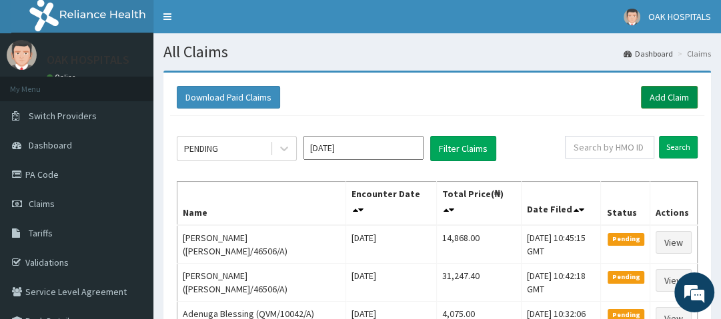
click at [676, 92] on link "Add Claim" at bounding box center [669, 97] width 57 height 23
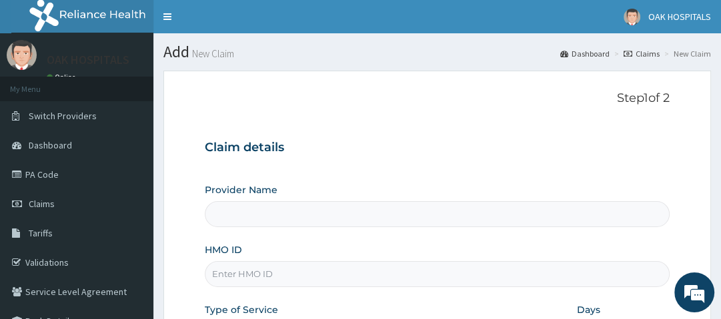
type input "Oak Hospitals"
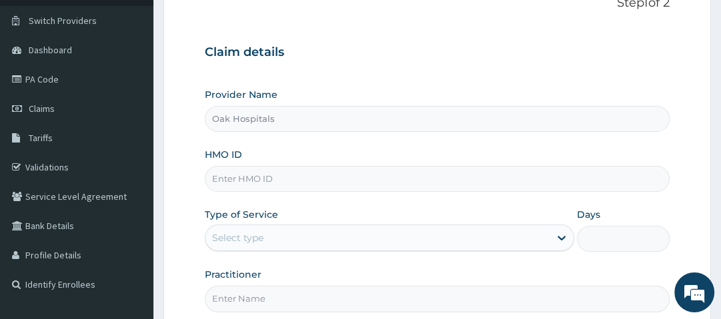
scroll to position [96, 0]
click at [248, 177] on input "HMO ID" at bounding box center [437, 178] width 464 height 26
type input "DWP/10021/A"
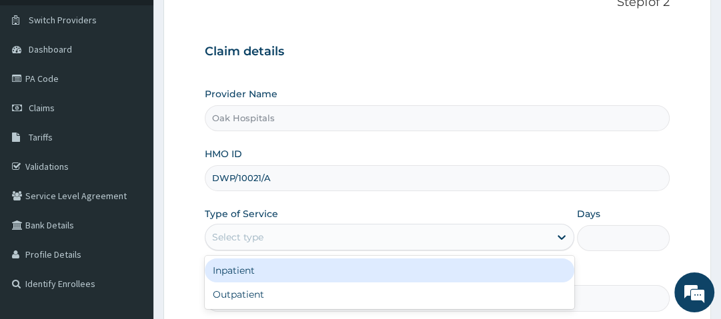
click at [284, 233] on div "Select type" at bounding box center [377, 237] width 344 height 21
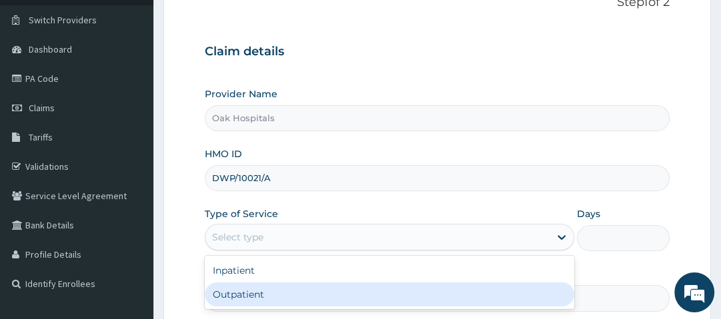
click at [273, 293] on div "Outpatient" at bounding box center [390, 295] width 370 height 24
type input "1"
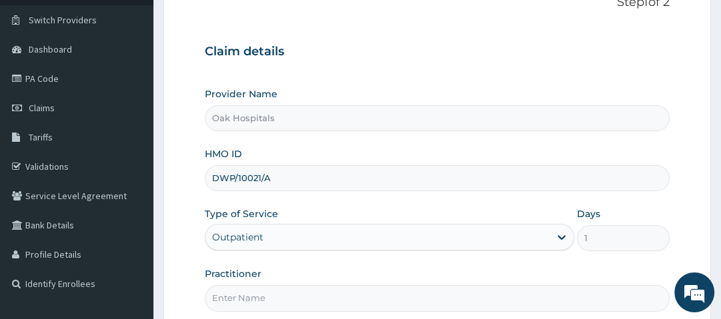
click at [273, 293] on input "Practitioner" at bounding box center [437, 298] width 464 height 26
type input "[PERSON_NAME]"
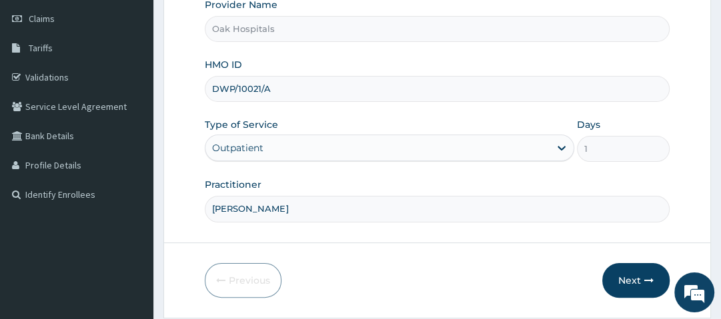
scroll to position [187, 0]
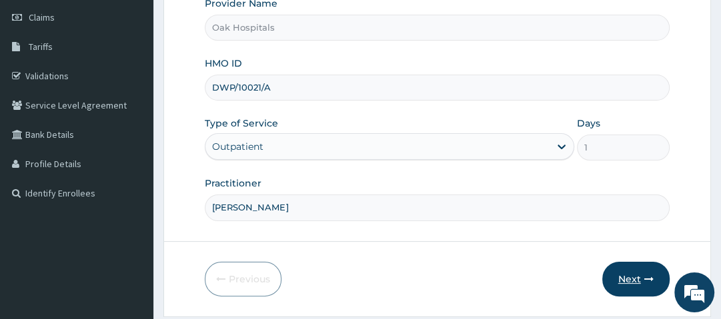
click at [634, 271] on button "Next" at bounding box center [635, 279] width 67 height 35
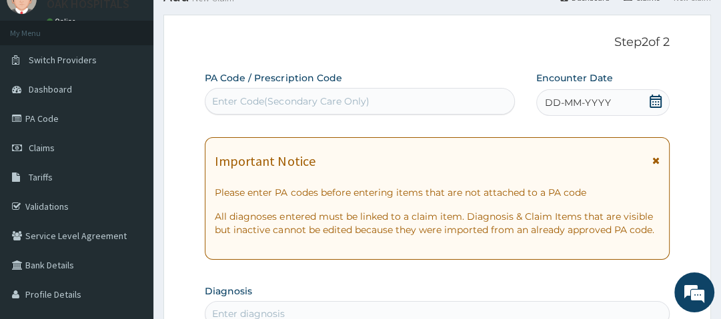
scroll to position [55, 0]
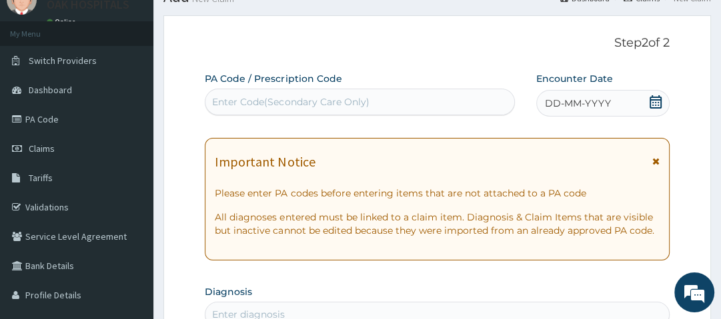
click at [656, 104] on icon at bounding box center [656, 101] width 12 height 13
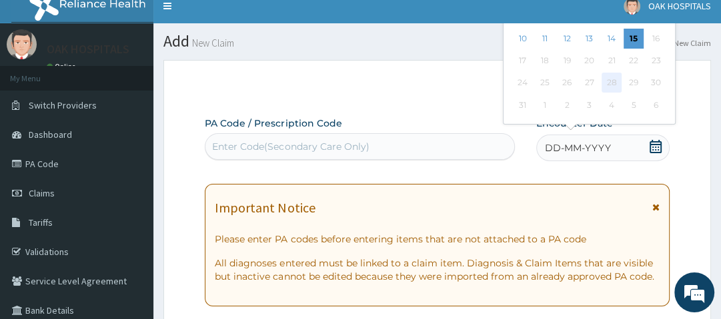
scroll to position [0, 0]
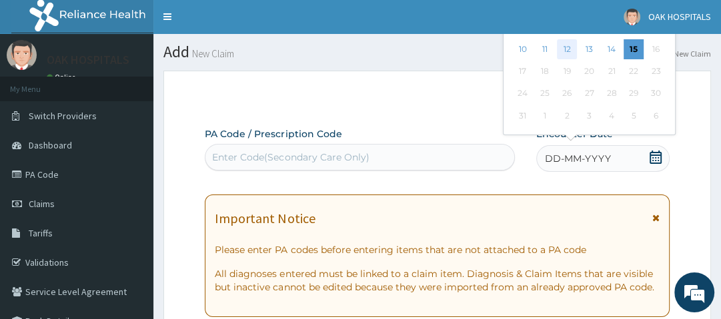
click at [568, 47] on div "12" at bounding box center [568, 49] width 20 height 20
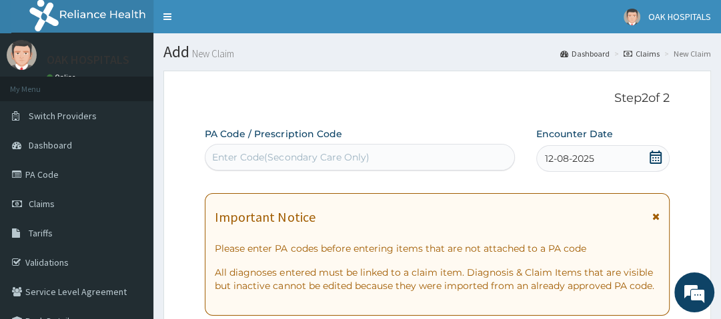
click at [597, 221] on div "Important Notice" at bounding box center [437, 220] width 444 height 21
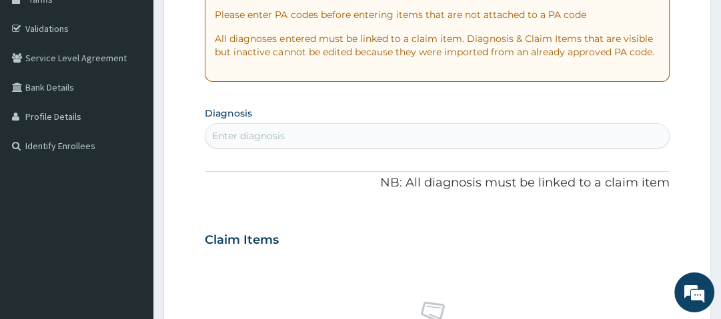
scroll to position [237, 0]
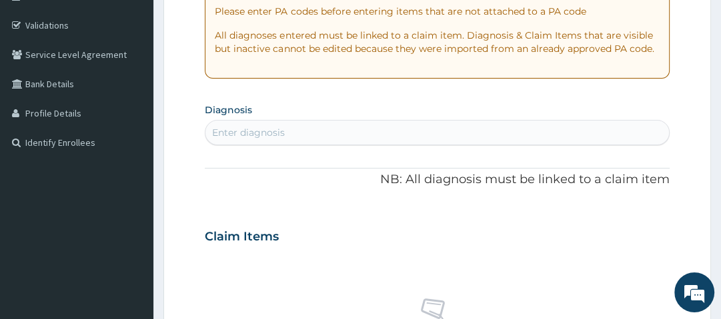
click at [352, 131] on div "Enter diagnosis" at bounding box center [436, 132] width 463 height 21
type input "[MEDICAL_DATA]"
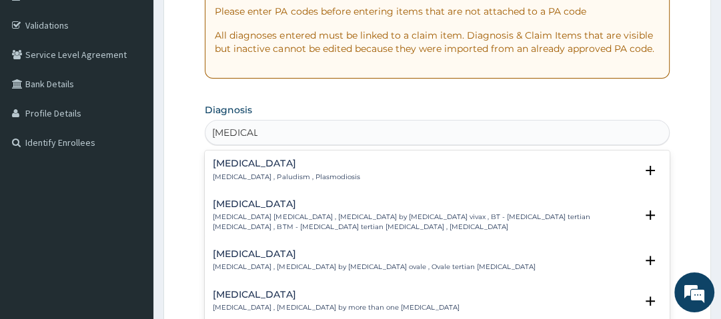
click at [240, 165] on h4 "[MEDICAL_DATA]" at bounding box center [286, 164] width 147 height 10
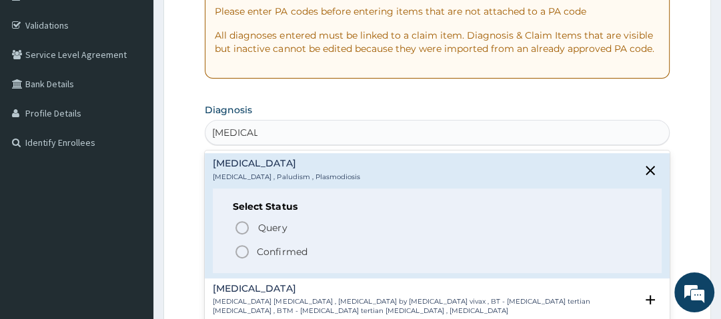
click at [246, 249] on icon "status option filled" at bounding box center [242, 252] width 16 height 16
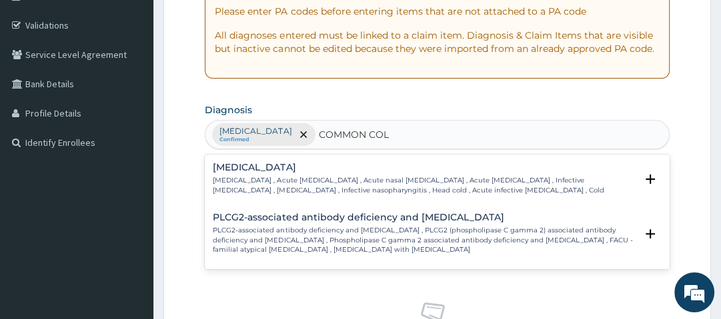
type input "[MEDICAL_DATA]"
click at [241, 178] on p "[MEDICAL_DATA] , Acute [MEDICAL_DATA] , Acute nasal [MEDICAL_DATA] , Acute [MED…" at bounding box center [424, 185] width 422 height 19
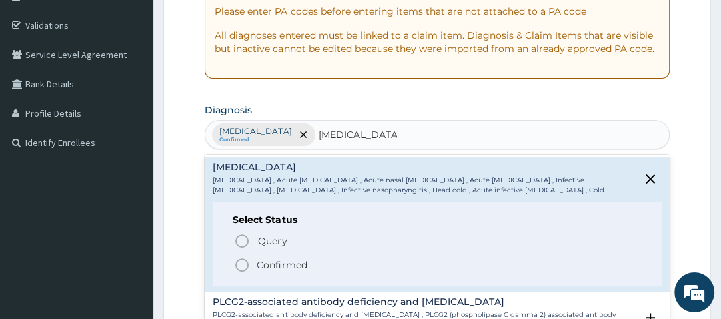
click at [267, 261] on p "Confirmed" at bounding box center [282, 265] width 50 height 13
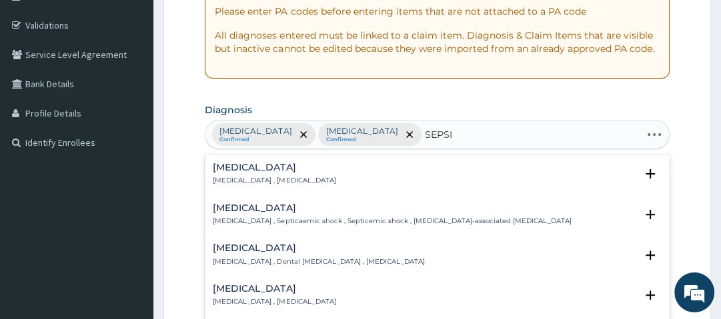
type input "[MEDICAL_DATA]"
click at [235, 171] on h4 "[MEDICAL_DATA]" at bounding box center [274, 168] width 123 height 10
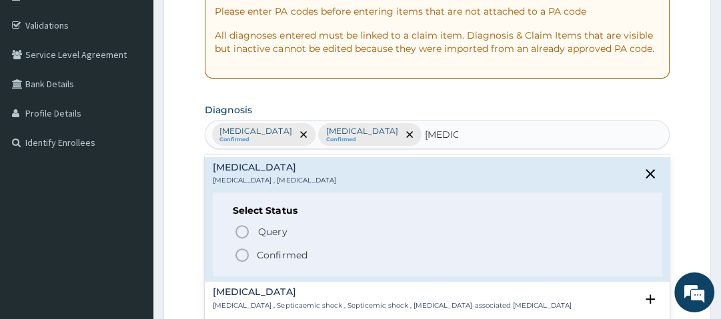
click at [245, 255] on icon "status option filled" at bounding box center [242, 255] width 16 height 16
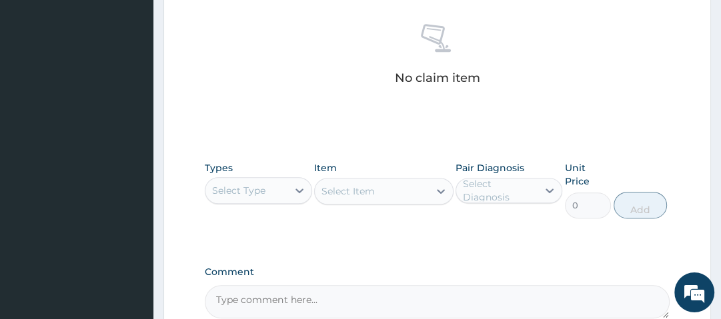
scroll to position [518, 0]
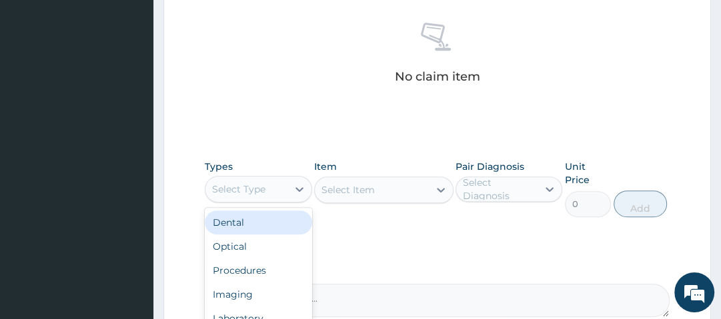
click at [259, 183] on div "Select Type" at bounding box center [238, 189] width 53 height 13
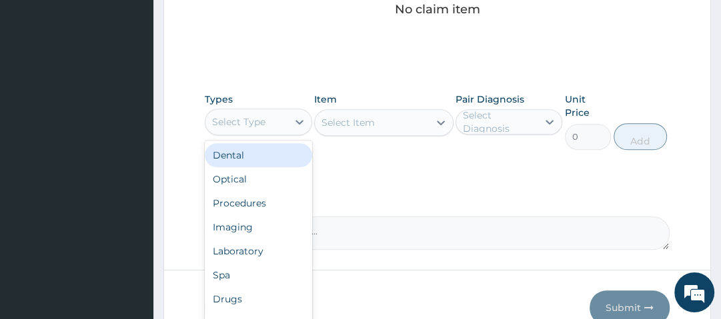
scroll to position [587, 0]
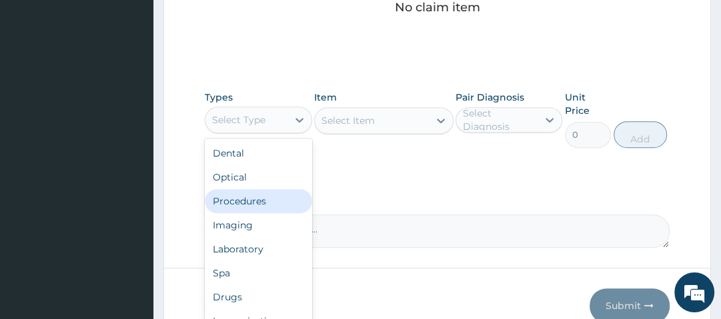
click at [250, 203] on div "Procedures" at bounding box center [258, 201] width 107 height 24
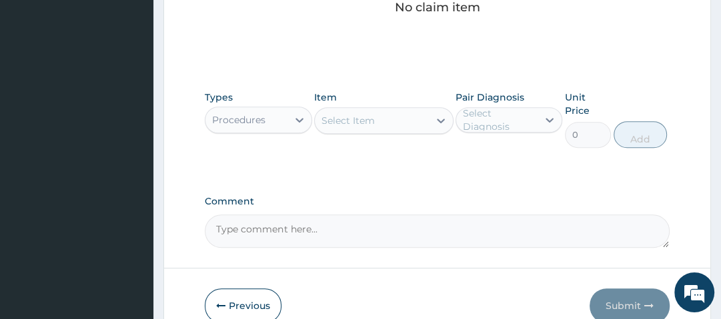
click at [357, 121] on div "Select Item" at bounding box center [347, 120] width 53 height 13
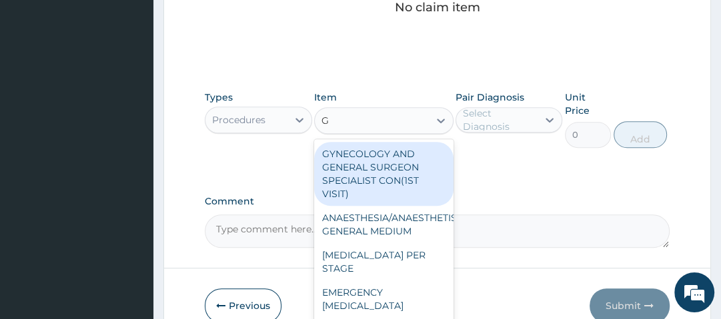
type input "GP"
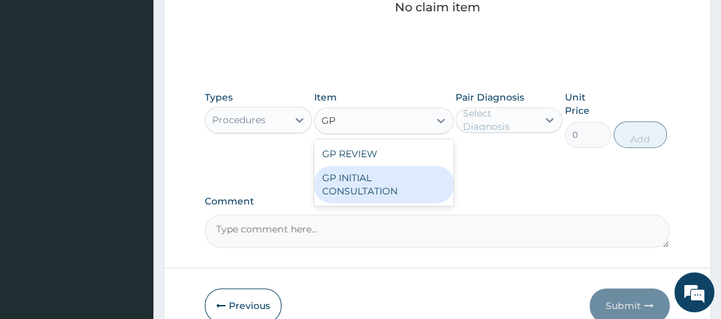
type input "2500"
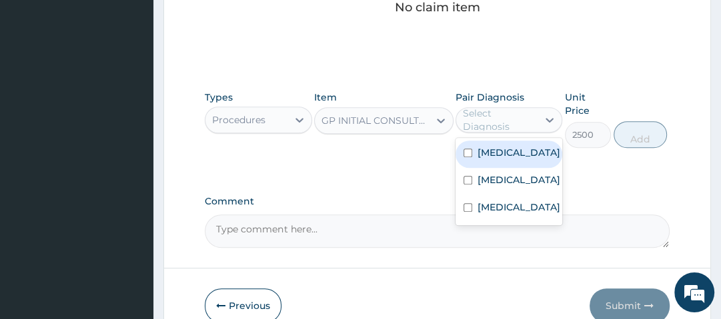
click at [531, 123] on div "Select Diagnosis" at bounding box center [499, 120] width 73 height 27
click at [526, 147] on div "[MEDICAL_DATA]" at bounding box center [509, 154] width 107 height 27
checkbox input "true"
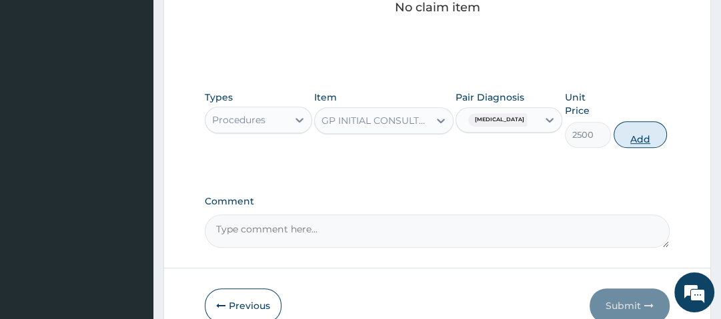
click at [632, 138] on button "Add" at bounding box center [640, 134] width 53 height 27
type input "0"
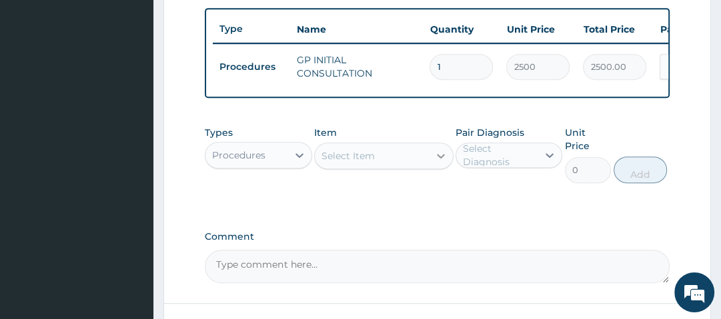
scroll to position [488, 0]
click at [290, 167] on div at bounding box center [299, 155] width 24 height 24
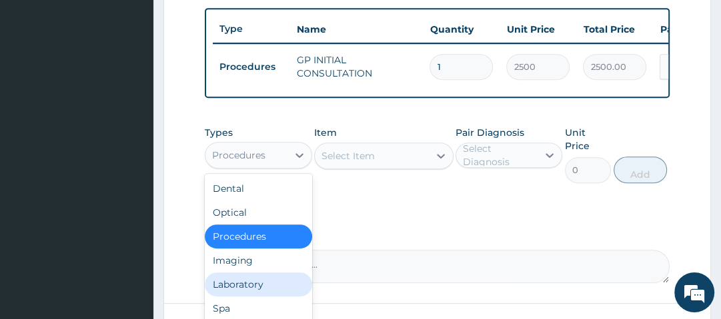
click at [267, 296] on div "Laboratory" at bounding box center [258, 285] width 107 height 24
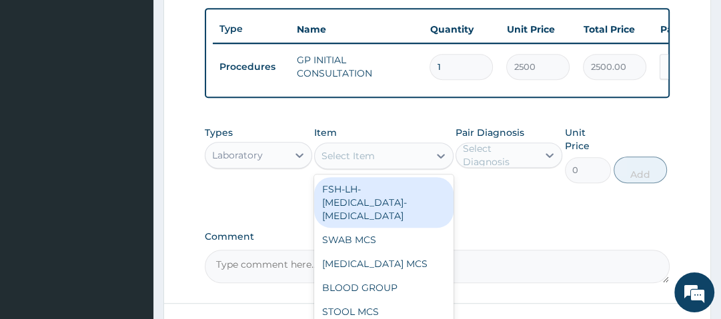
click at [350, 161] on div "Select Item" at bounding box center [347, 155] width 53 height 13
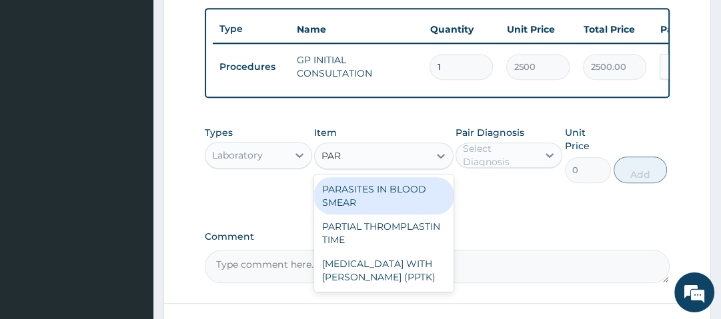
type input "PARA"
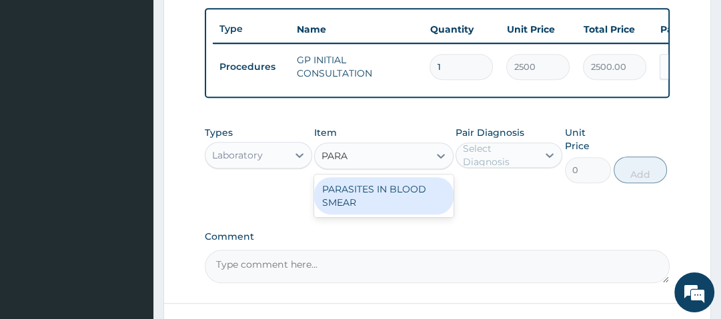
type input "1500"
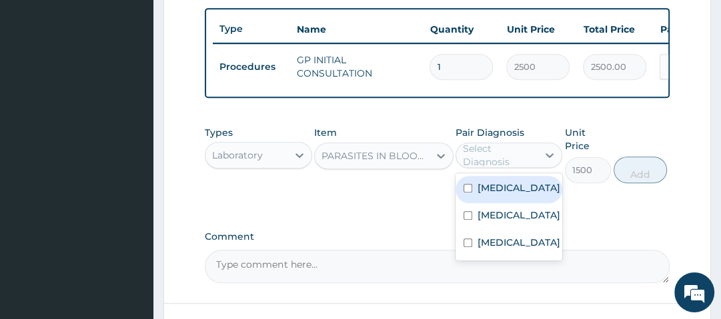
click at [474, 165] on div "Select Diagnosis" at bounding box center [499, 155] width 73 height 27
click at [475, 195] on div "[MEDICAL_DATA]" at bounding box center [509, 189] width 107 height 27
checkbox input "true"
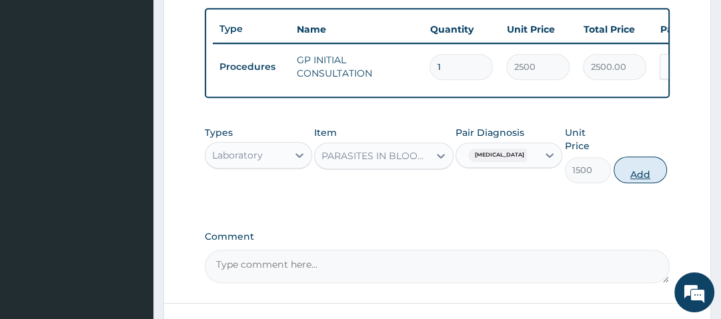
click at [654, 170] on button "Add" at bounding box center [640, 170] width 53 height 27
type input "0"
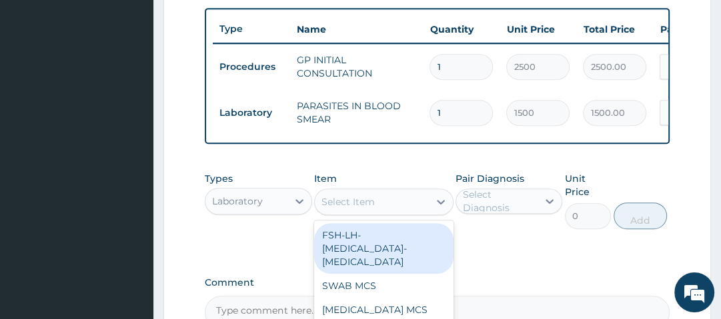
click at [409, 203] on div "Select Item" at bounding box center [372, 201] width 114 height 21
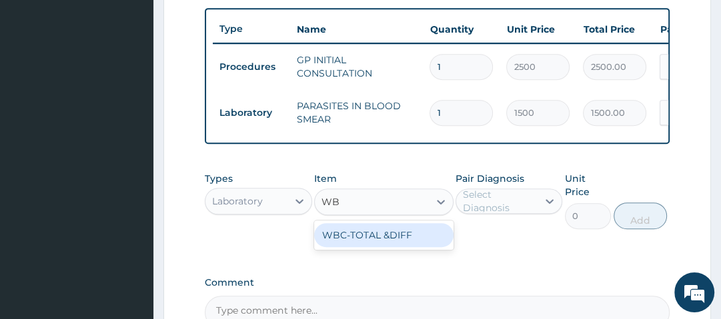
type input "WBC"
type input "2000"
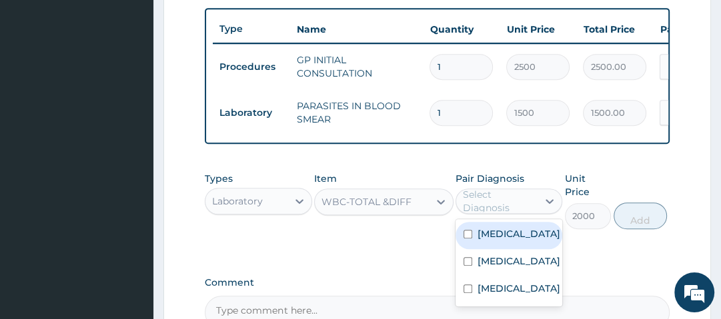
click at [520, 206] on div "Select Diagnosis" at bounding box center [499, 201] width 73 height 27
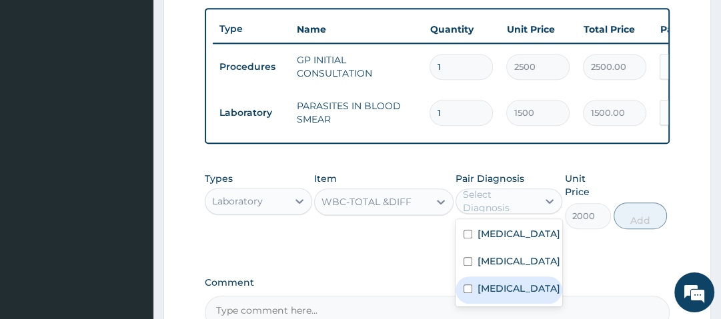
click at [523, 292] on div "[MEDICAL_DATA]" at bounding box center [509, 290] width 107 height 27
checkbox input "true"
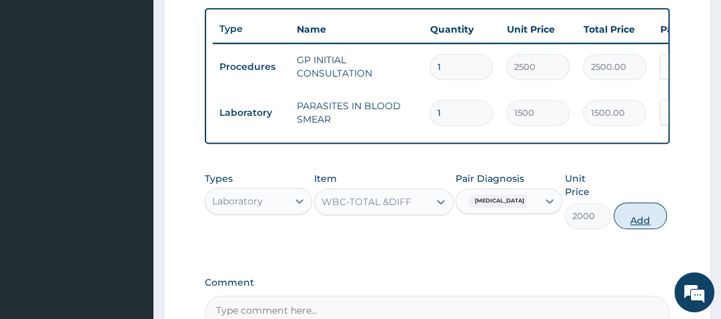
click at [640, 220] on button "Add" at bounding box center [640, 216] width 53 height 27
type input "0"
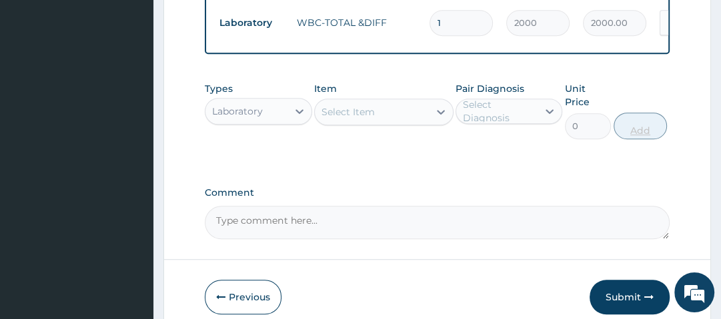
scroll to position [625, 0]
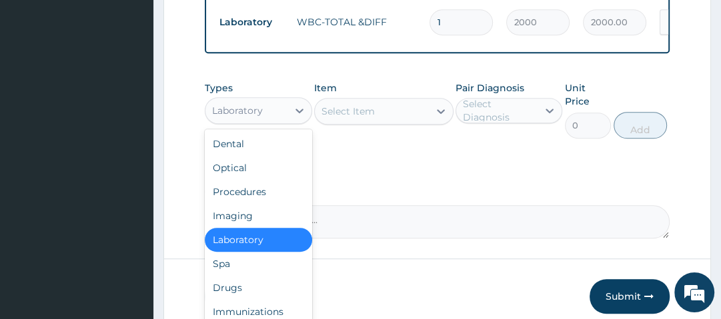
click at [280, 120] on div "Laboratory" at bounding box center [245, 110] width 81 height 21
click at [249, 287] on div "Drugs" at bounding box center [258, 288] width 107 height 24
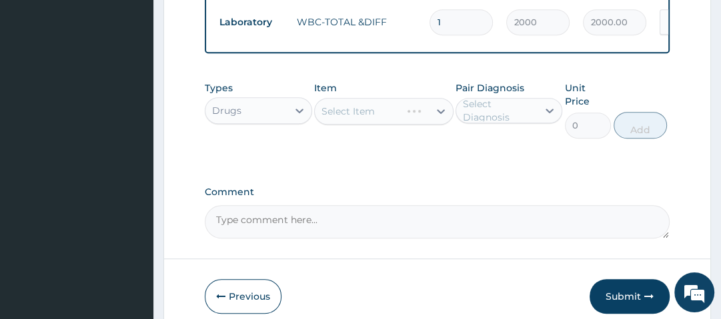
click at [403, 119] on div "Select Item" at bounding box center [383, 111] width 139 height 27
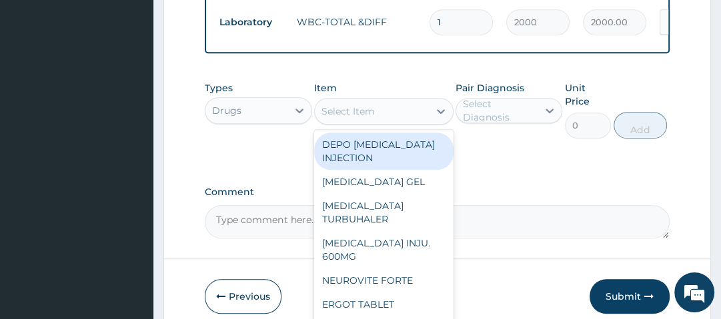
click at [403, 119] on div "Select Item" at bounding box center [372, 111] width 114 height 21
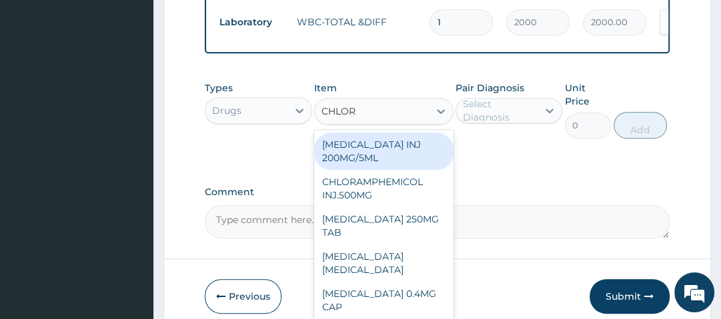
type input "CHLORO"
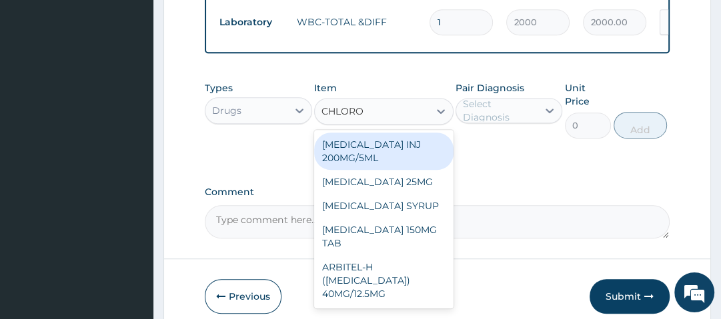
type input "490"
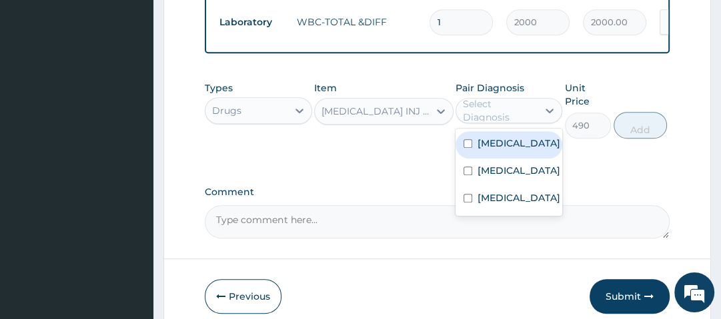
click at [526, 111] on div "Select Diagnosis" at bounding box center [499, 110] width 73 height 27
click at [505, 156] on div "[MEDICAL_DATA]" at bounding box center [509, 144] width 107 height 27
checkbox input "true"
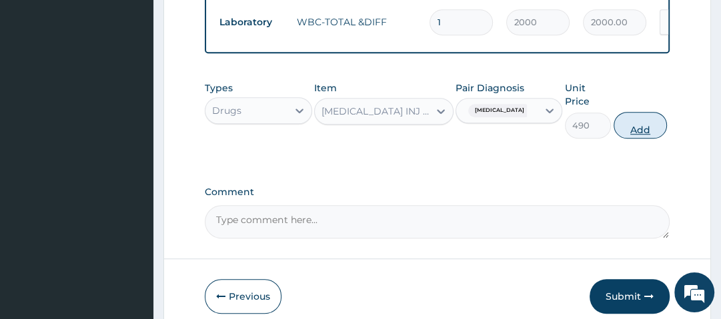
click at [638, 132] on button "Add" at bounding box center [640, 125] width 53 height 27
type input "0"
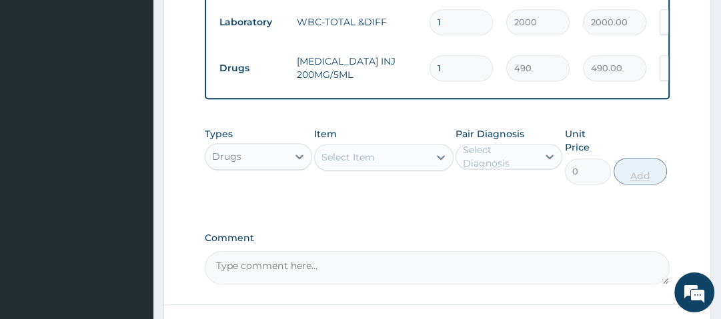
click at [638, 132] on div "Types Drugs Item Select Item Pair Diagnosis Select Diagnosis Unit Price 0 Add" at bounding box center [437, 156] width 464 height 71
click at [360, 164] on div "Select Item" at bounding box center [347, 157] width 53 height 13
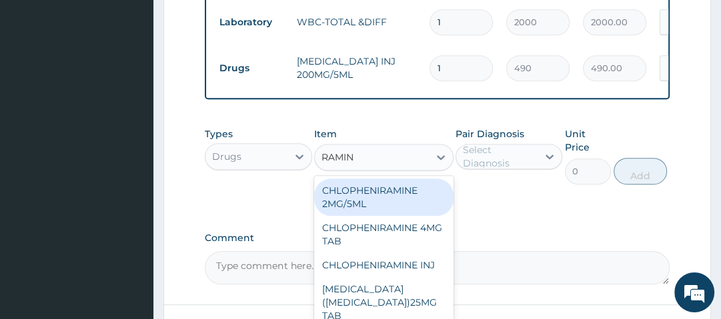
type input "RAMINE"
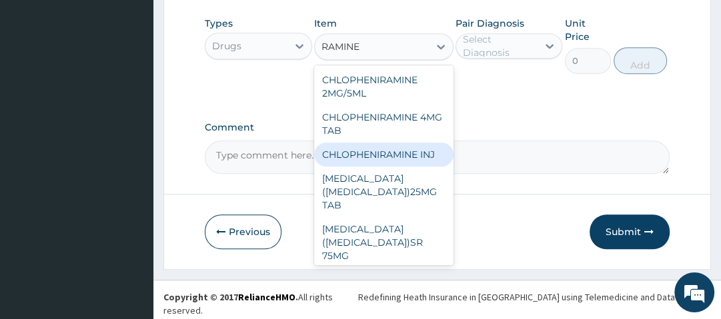
click at [412, 164] on div "CHLOPHENIRAMINE INJ" at bounding box center [383, 155] width 139 height 24
type input "350"
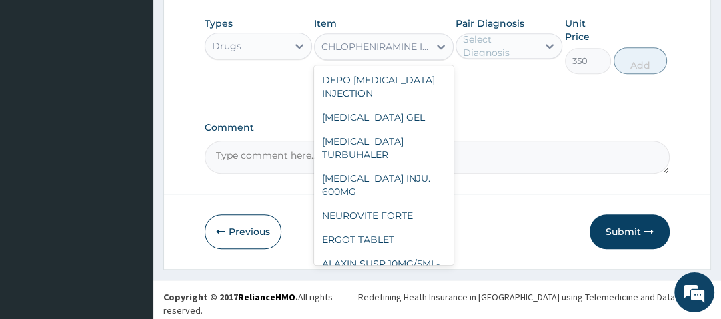
click at [391, 47] on div "CHLOPHENIRAMINE INJ" at bounding box center [375, 46] width 109 height 13
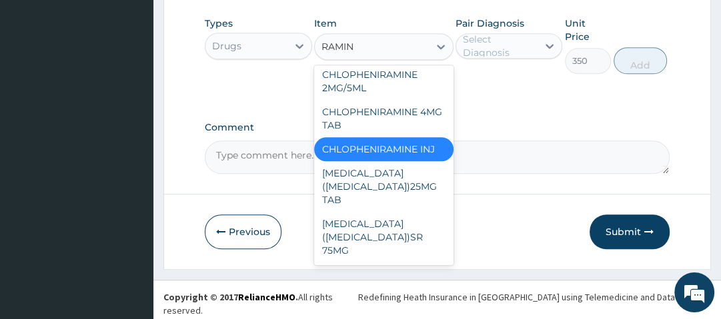
scroll to position [0, 0]
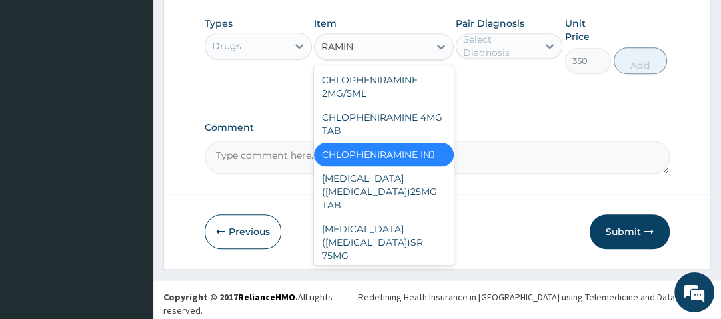
type input "RAMINE"
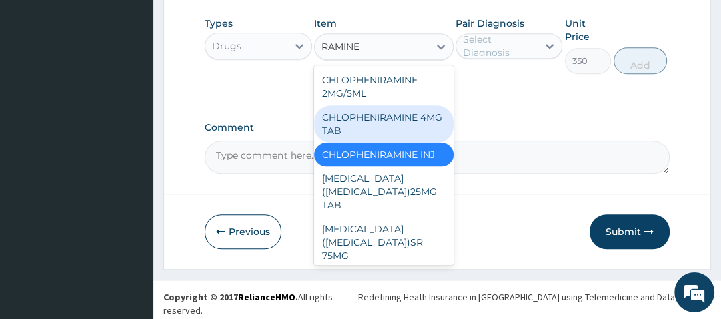
scroll to position [5, 0]
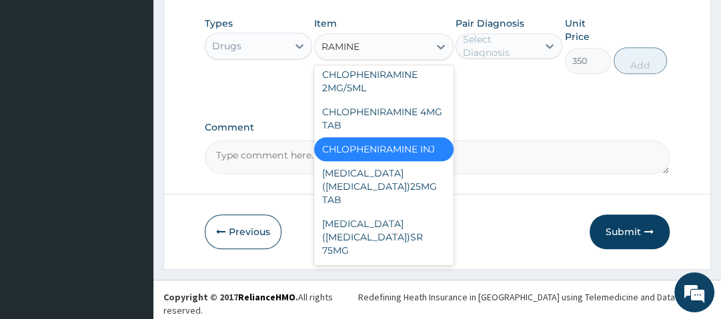
click at [390, 156] on div "CHLOPHENIRAMINE INJ" at bounding box center [383, 149] width 139 height 24
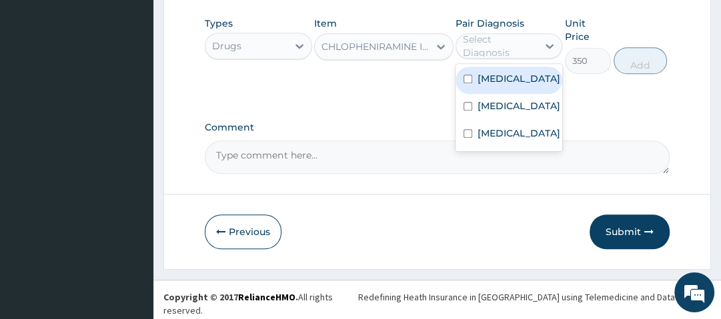
click at [508, 57] on div "Select Diagnosis" at bounding box center [499, 46] width 73 height 27
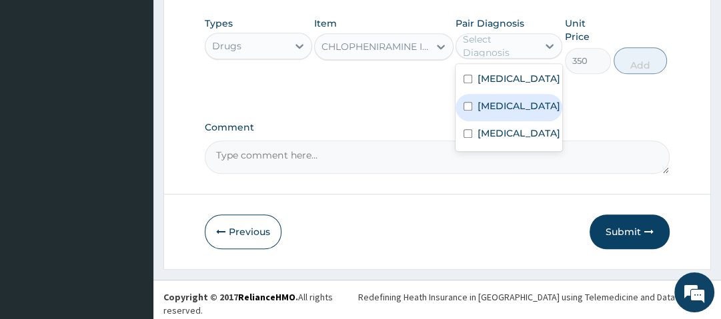
click at [506, 107] on label "[MEDICAL_DATA]" at bounding box center [519, 105] width 83 height 13
checkbox input "true"
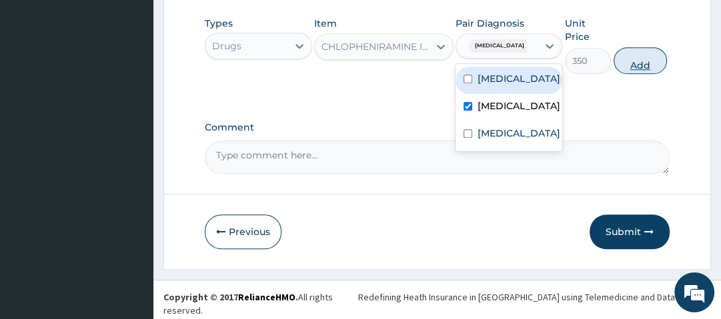
click at [644, 67] on button "Add" at bounding box center [640, 60] width 53 height 27
type input "0"
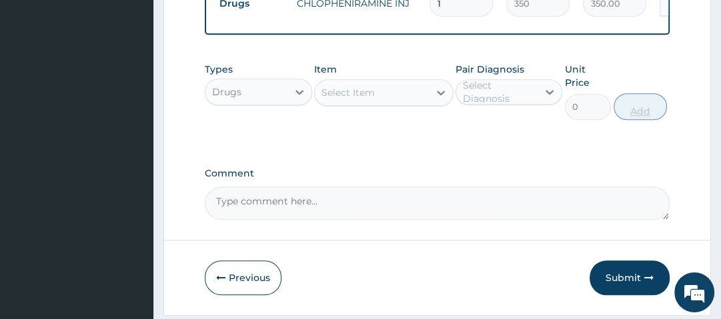
scroll to position [724, 0]
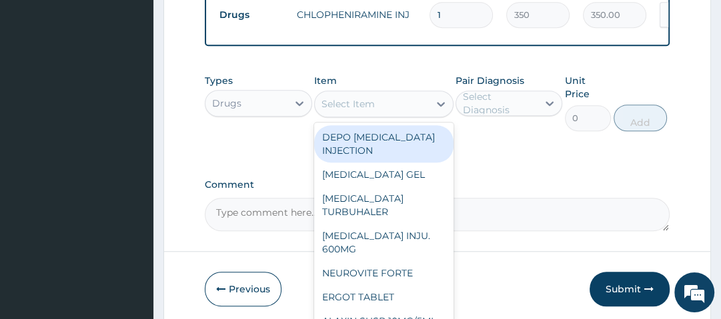
click at [419, 104] on div "Select Item" at bounding box center [372, 103] width 114 height 21
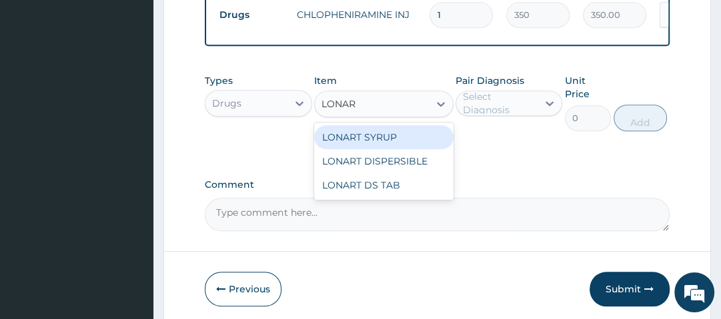
type input "LONART"
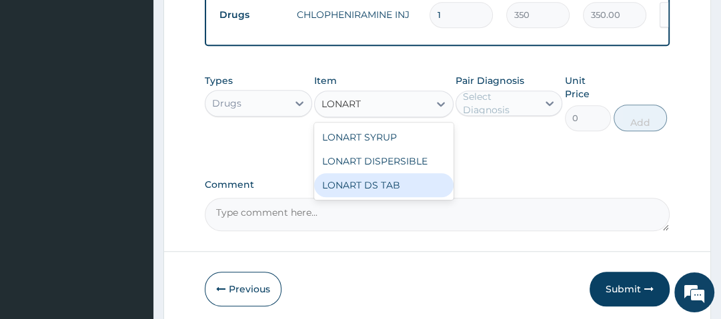
type input "1400"
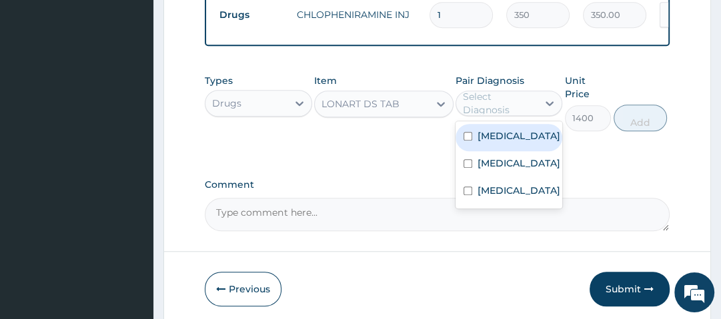
click at [504, 105] on div "Select Diagnosis" at bounding box center [499, 103] width 73 height 27
click at [504, 133] on div "[MEDICAL_DATA]" at bounding box center [509, 137] width 107 height 27
checkbox input "true"
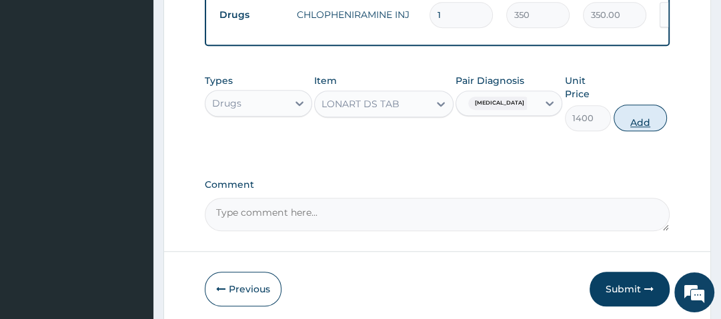
click at [646, 123] on button "Add" at bounding box center [640, 118] width 53 height 27
type input "0"
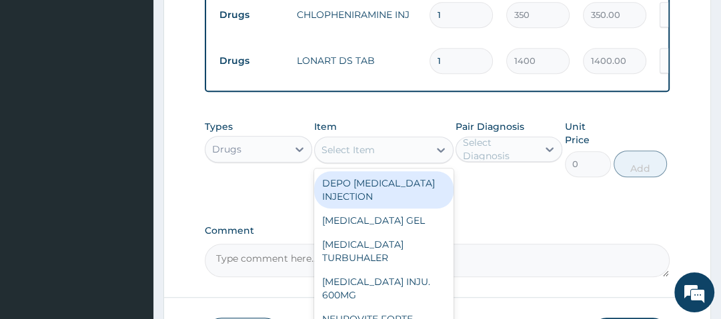
click at [402, 154] on div "Select Item" at bounding box center [372, 149] width 114 height 21
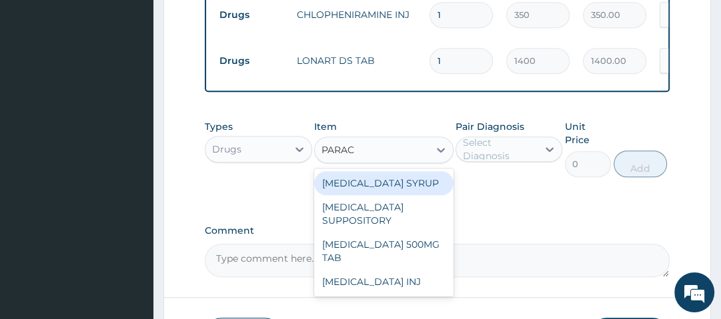
type input "PARACE"
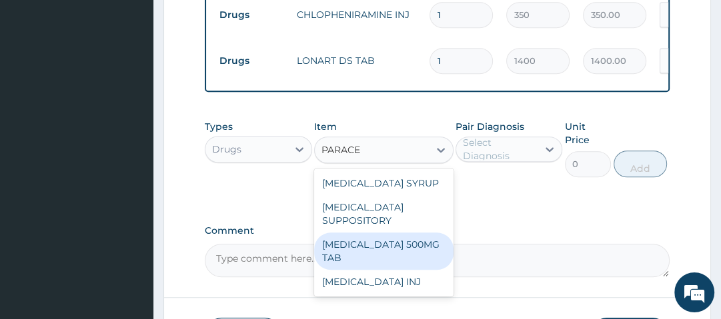
click at [374, 261] on div "[MEDICAL_DATA] 500MG TAB" at bounding box center [383, 251] width 139 height 37
type input "14"
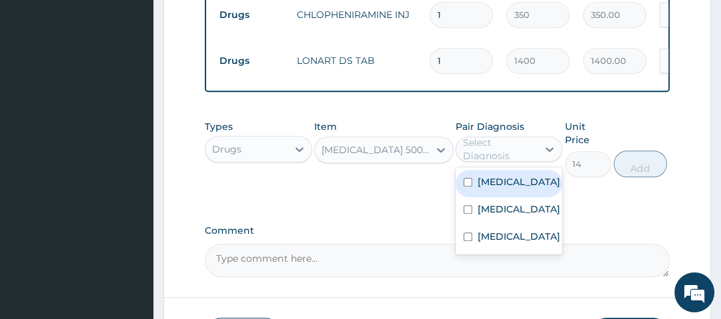
click at [508, 151] on div "Select Diagnosis" at bounding box center [499, 149] width 73 height 27
click at [507, 189] on label "[MEDICAL_DATA]" at bounding box center [519, 181] width 83 height 13
checkbox input "true"
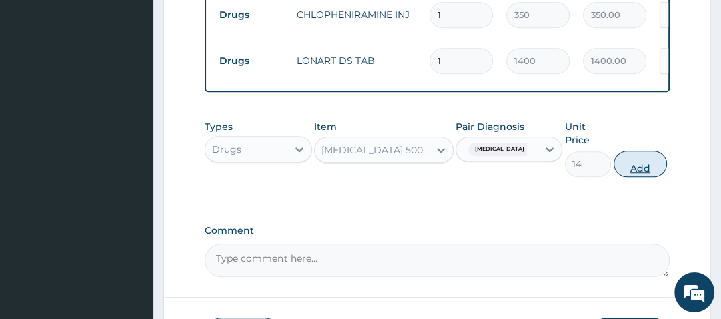
click at [634, 171] on button "Add" at bounding box center [640, 164] width 53 height 27
type input "0"
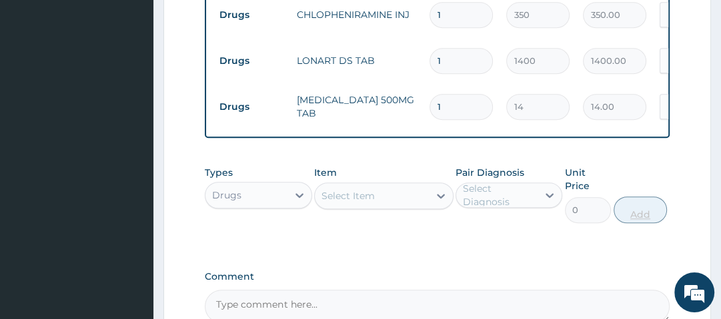
type input "18"
type input "252.00"
type input "18"
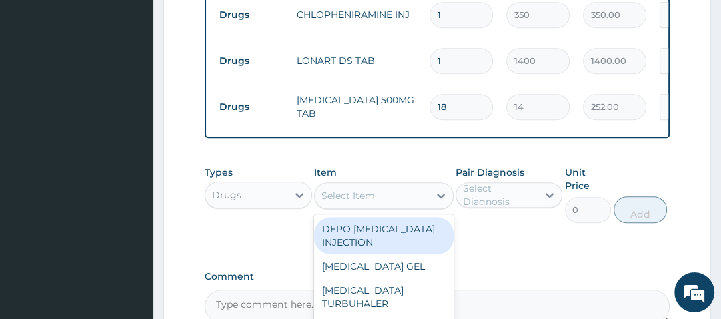
click at [422, 191] on div "Select Item" at bounding box center [372, 195] width 114 height 21
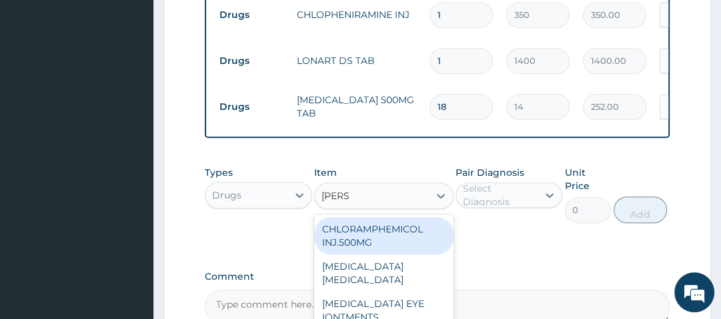
type input "LORAT"
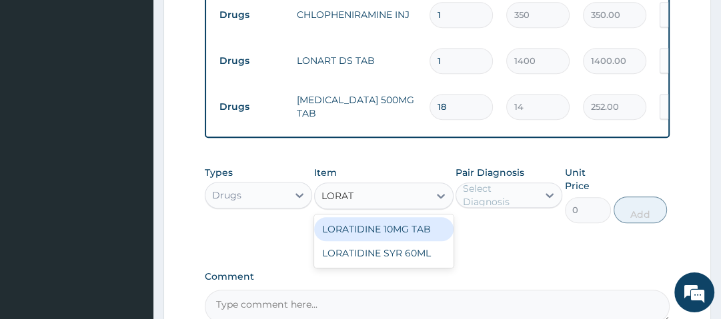
type input "70"
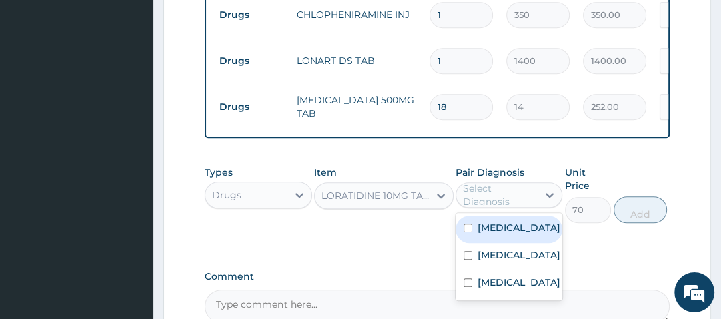
click at [494, 199] on div "Select Diagnosis" at bounding box center [499, 195] width 73 height 27
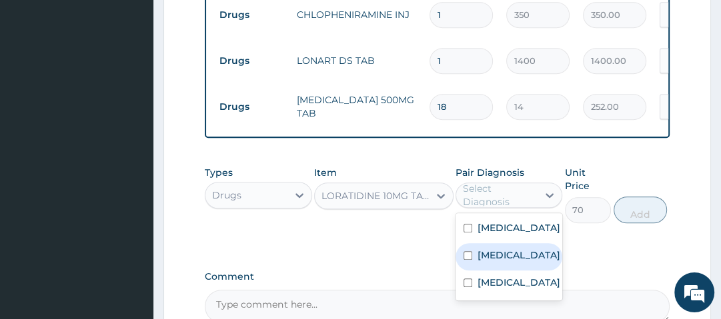
click at [494, 253] on label "[MEDICAL_DATA]" at bounding box center [519, 255] width 83 height 13
checkbox input "true"
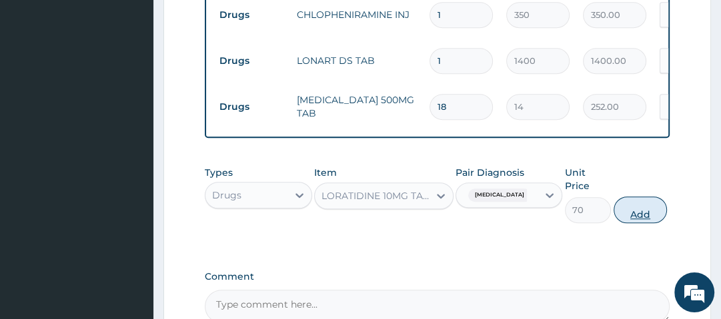
click at [634, 214] on button "Add" at bounding box center [640, 210] width 53 height 27
type input "0"
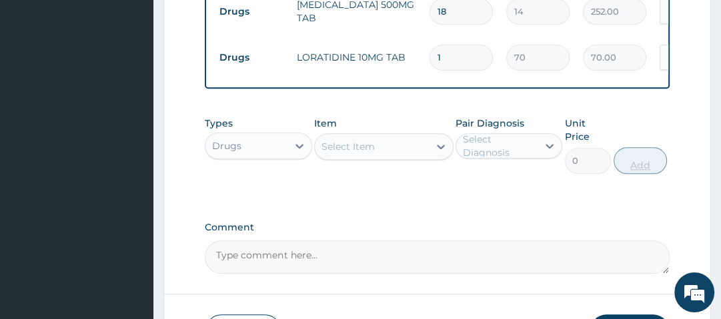
scroll to position [823, 0]
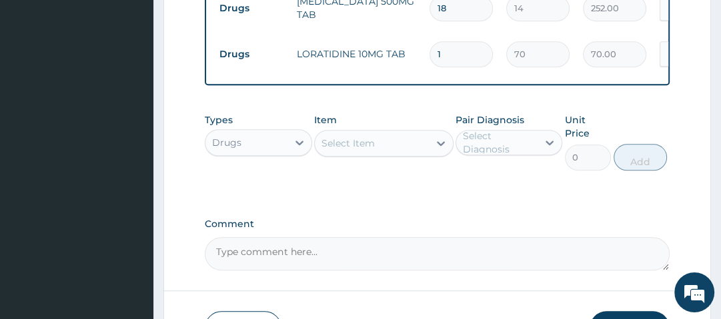
type input "0.00"
type input "3"
type input "210.00"
type input "3"
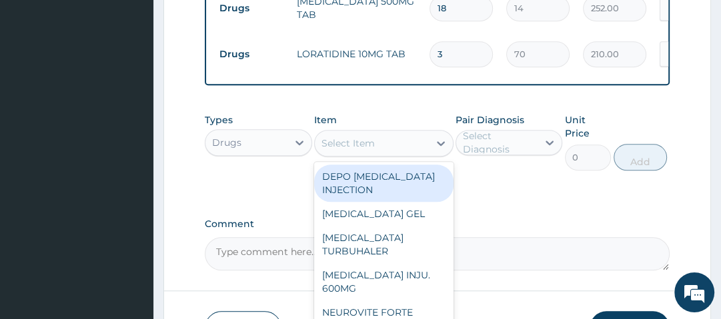
click at [387, 153] on div "Select Item" at bounding box center [372, 143] width 114 height 21
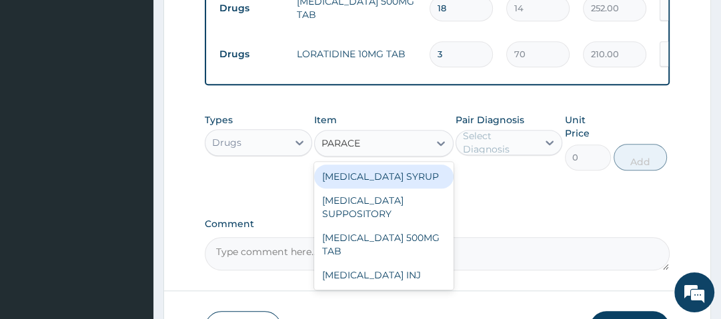
type input "PARACET"
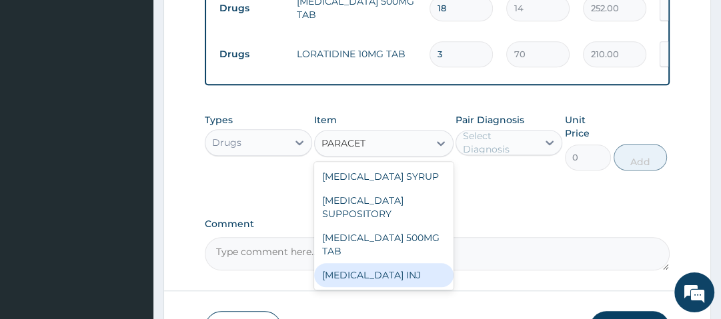
click at [404, 275] on div "[MEDICAL_DATA] INJ" at bounding box center [383, 275] width 139 height 24
type input "210"
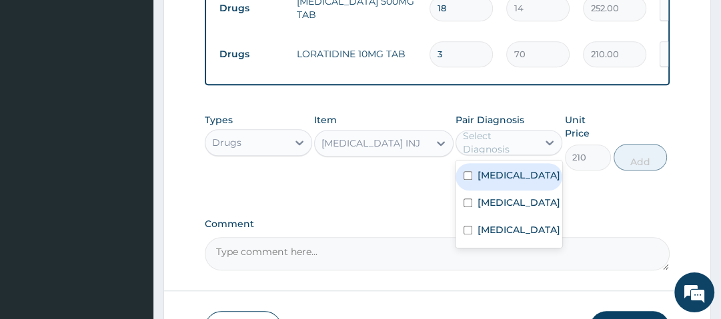
click at [475, 149] on div "Select Diagnosis" at bounding box center [499, 142] width 73 height 27
click at [505, 182] on label "[MEDICAL_DATA]" at bounding box center [519, 175] width 83 height 13
checkbox input "true"
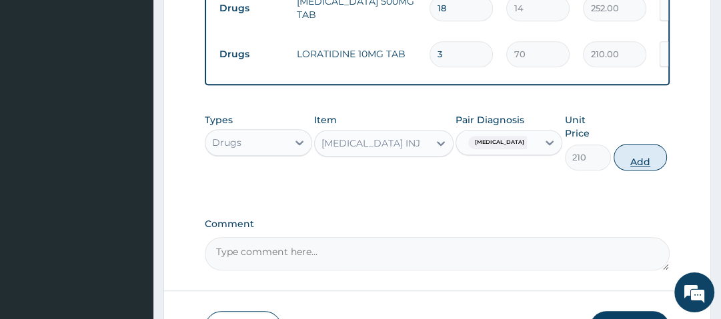
click at [635, 160] on button "Add" at bounding box center [640, 157] width 53 height 27
type input "0"
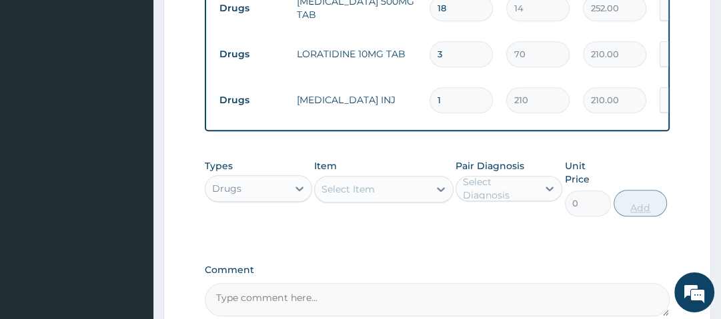
type input "0.00"
type input "4"
type input "840.00"
type input "4"
click at [635, 160] on div "Types Drugs Item Select Item Pair Diagnosis Select Diagnosis Unit Price 0 Add" at bounding box center [437, 188] width 464 height 71
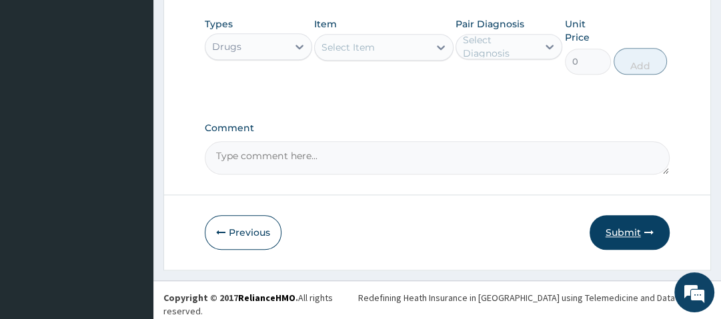
click at [626, 237] on button "Submit" at bounding box center [630, 232] width 80 height 35
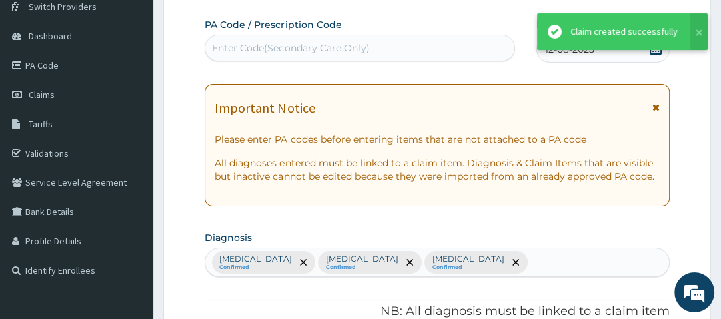
scroll to position [965, 0]
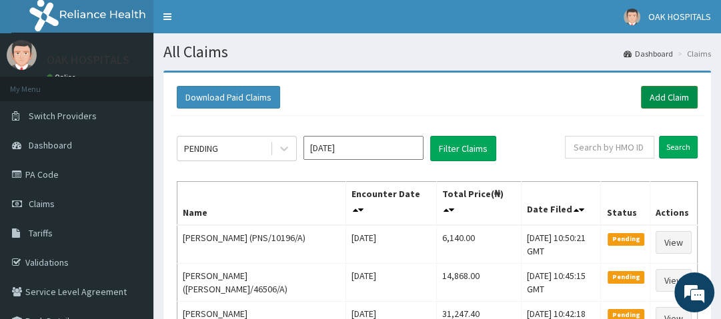
click at [649, 95] on link "Add Claim" at bounding box center [669, 97] width 57 height 23
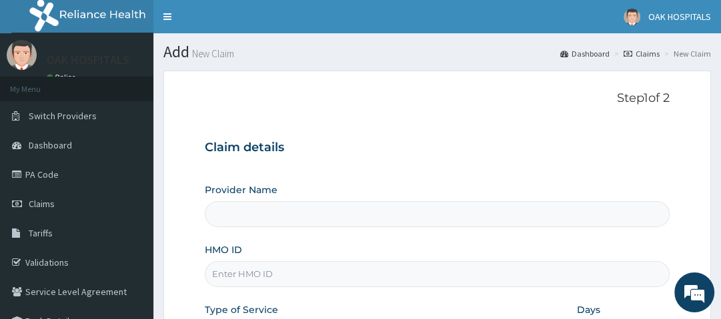
type input "Oak Hospitals"
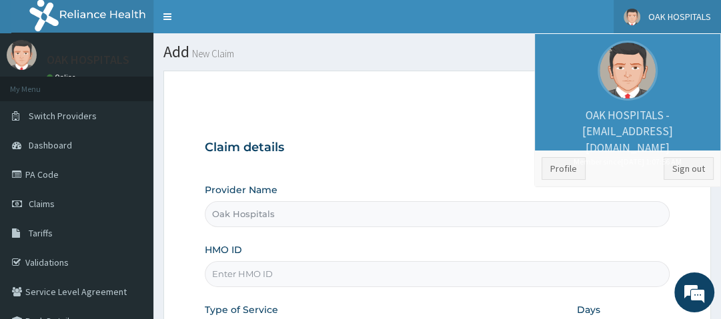
click at [409, 131] on div "Claim details Provider Name Oak Hospitals HMO ID Type of Service Select type Da…" at bounding box center [437, 267] width 464 height 280
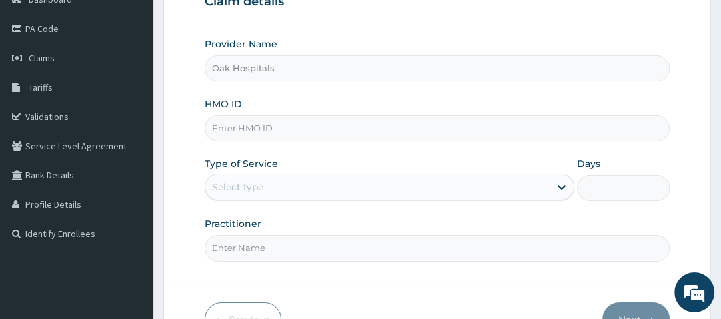
scroll to position [147, 0]
click at [312, 129] on input "HMO ID" at bounding box center [437, 128] width 464 height 26
type input "IBL/10163/A"
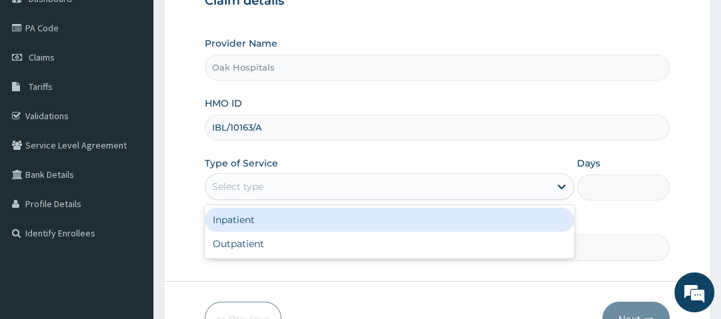
click at [313, 181] on div "Select type" at bounding box center [377, 186] width 344 height 21
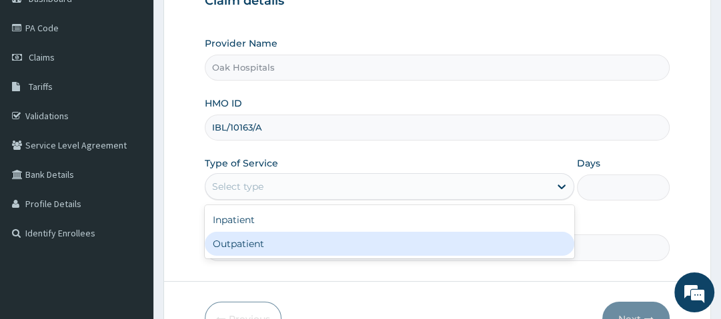
click at [296, 241] on div "Outpatient" at bounding box center [390, 244] width 370 height 24
type input "1"
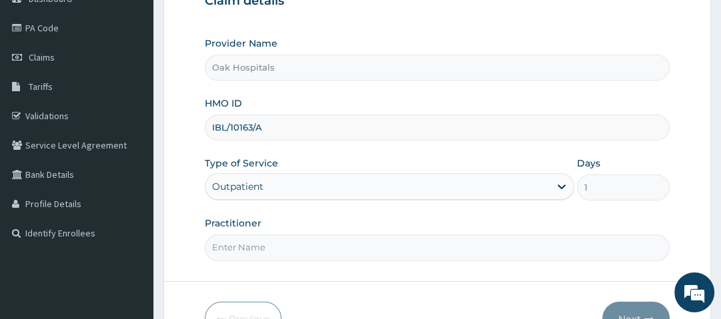
click at [296, 241] on input "Practitioner" at bounding box center [437, 248] width 464 height 26
type input "[PERSON_NAME]"
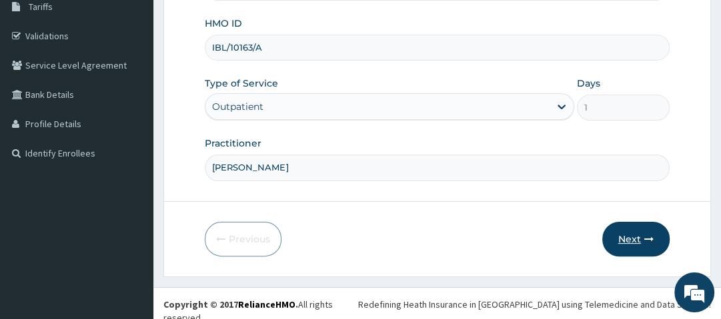
click at [626, 235] on button "Next" at bounding box center [635, 239] width 67 height 35
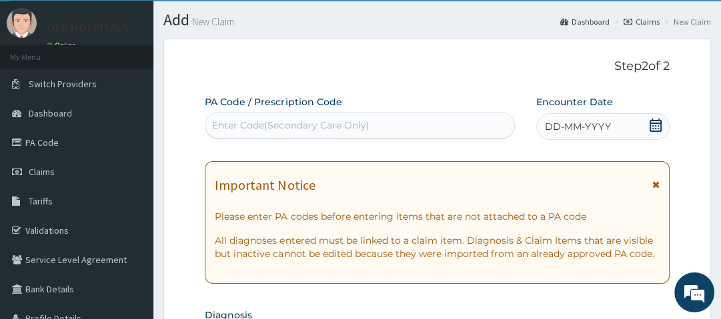
scroll to position [0, 0]
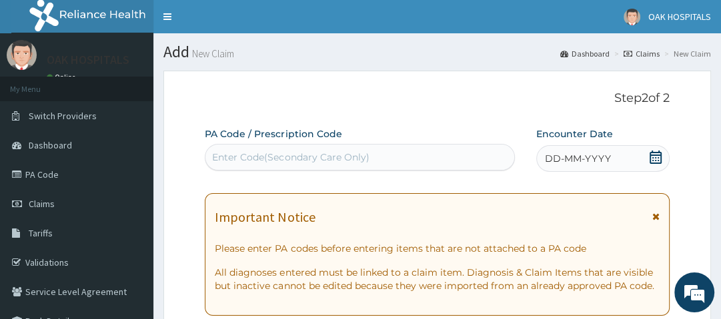
click at [311, 161] on div "Enter Code(Secondary Care Only)" at bounding box center [290, 157] width 157 height 13
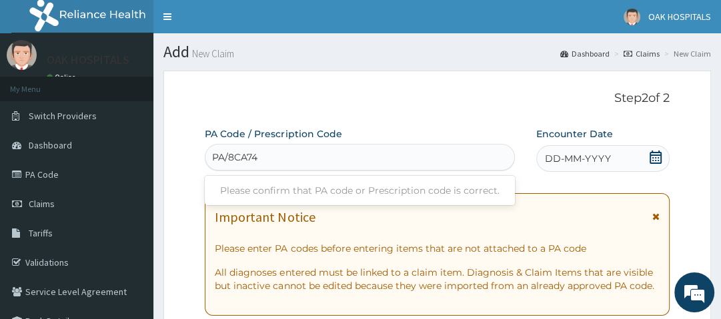
type input "PA/8CA748"
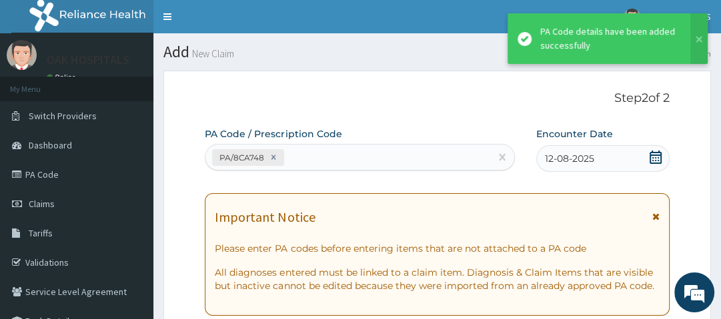
scroll to position [394, 0]
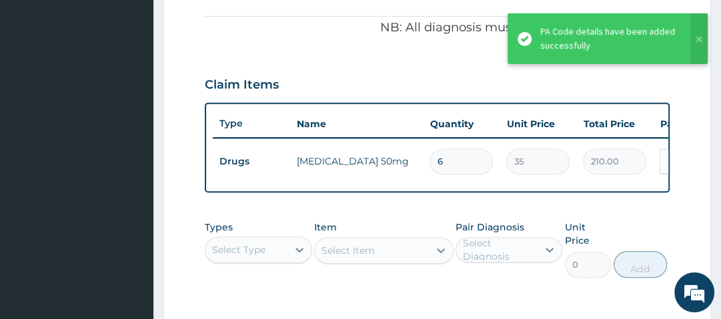
click at [329, 82] on div "Claim Items" at bounding box center [437, 82] width 464 height 35
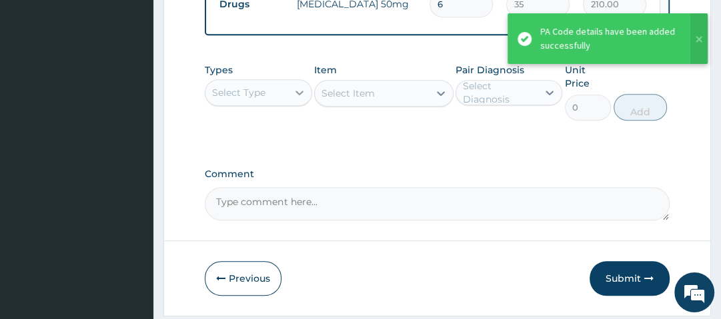
scroll to position [552, 0]
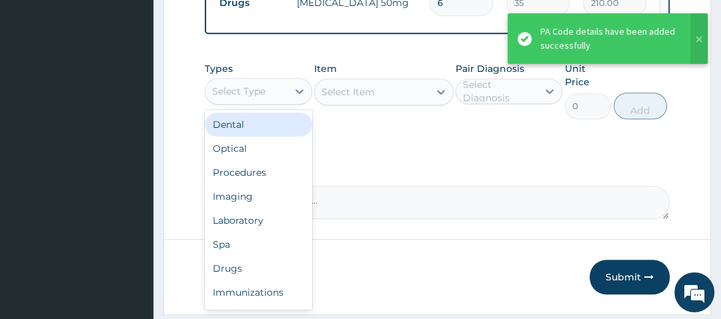
click at [282, 96] on div "Select Type" at bounding box center [245, 91] width 81 height 21
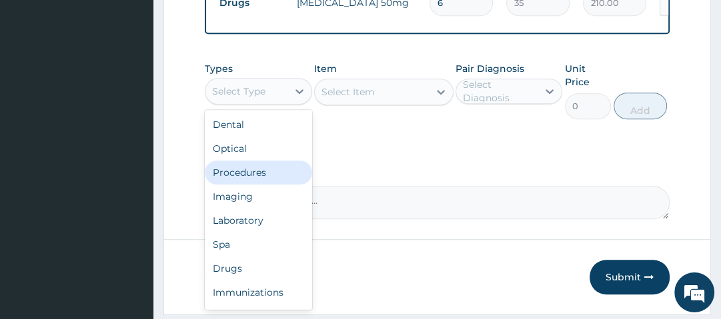
click at [266, 176] on div "Procedures" at bounding box center [258, 173] width 107 height 24
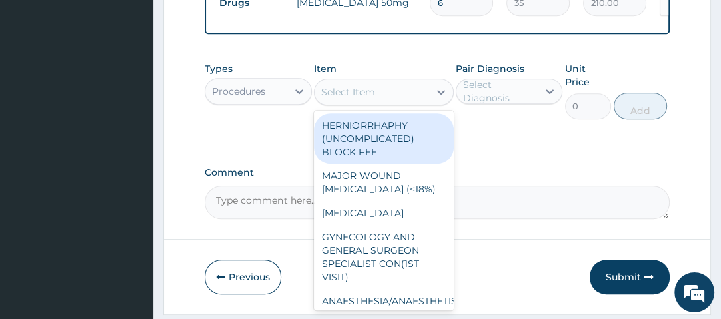
click at [409, 101] on div "Select Item" at bounding box center [372, 91] width 114 height 21
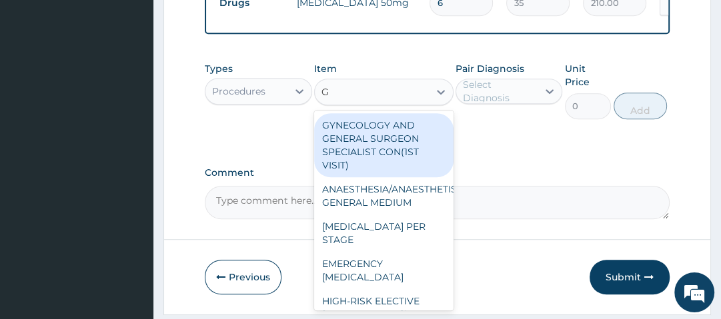
type input "GP"
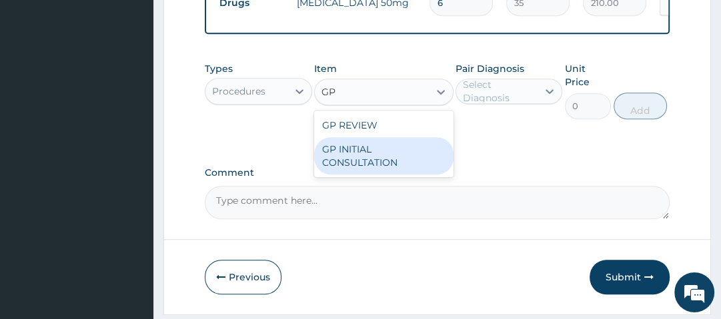
type input "2500"
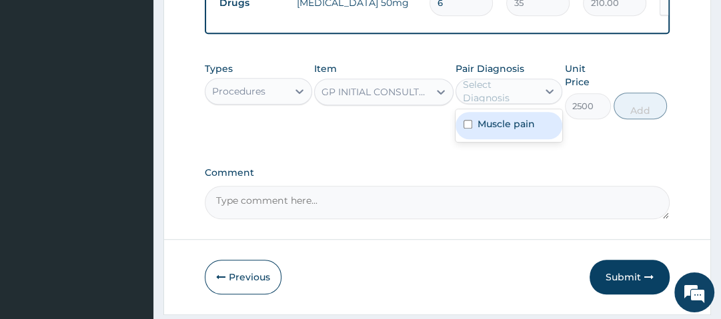
click at [506, 97] on div "Select Diagnosis" at bounding box center [499, 91] width 73 height 27
click at [500, 128] on label "Muscle pain" at bounding box center [506, 123] width 57 height 13
checkbox input "true"
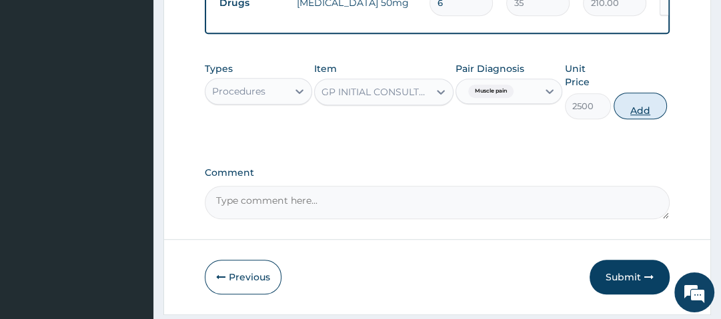
click at [637, 114] on button "Add" at bounding box center [640, 106] width 53 height 27
type input "0"
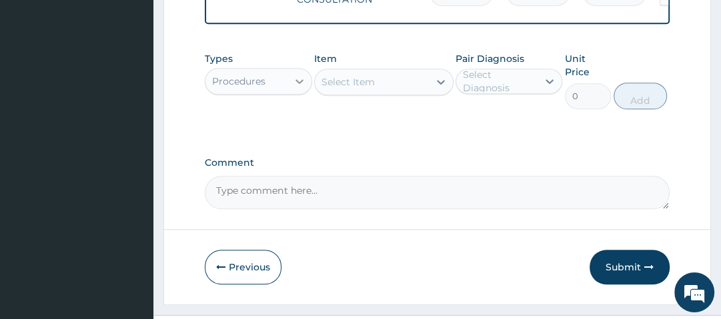
scroll to position [608, 0]
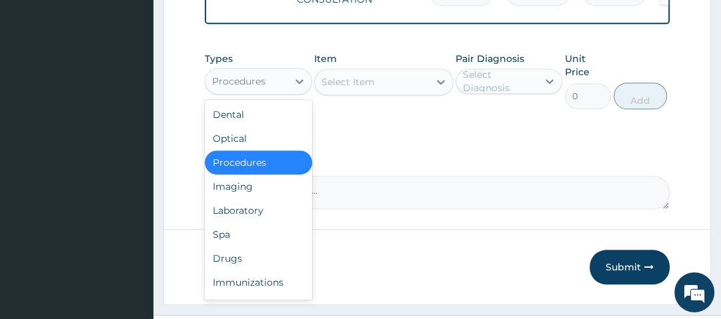
click at [232, 92] on div "Procedures" at bounding box center [245, 81] width 81 height 21
click at [241, 265] on div "Drugs" at bounding box center [258, 259] width 107 height 24
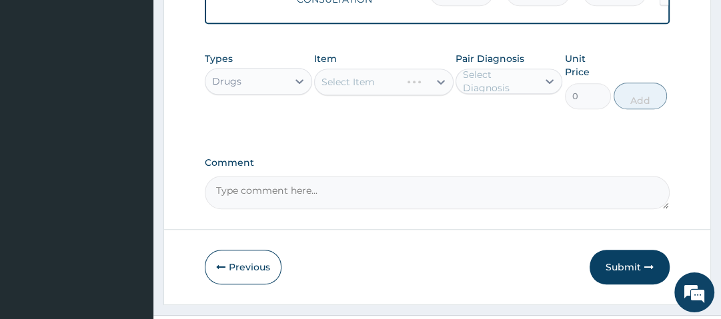
click at [384, 94] on div "Select Item" at bounding box center [383, 82] width 139 height 27
click at [384, 93] on div "Select Item" at bounding box center [372, 81] width 114 height 21
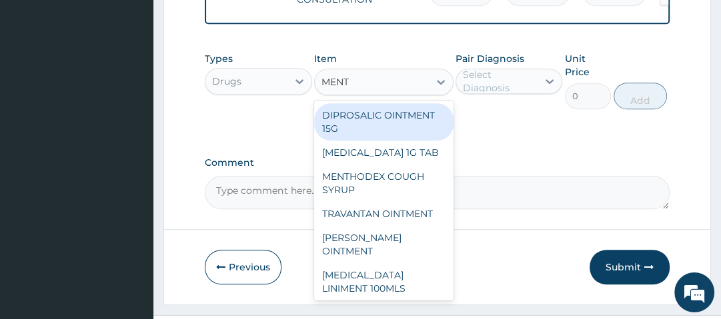
type input "[PERSON_NAME]"
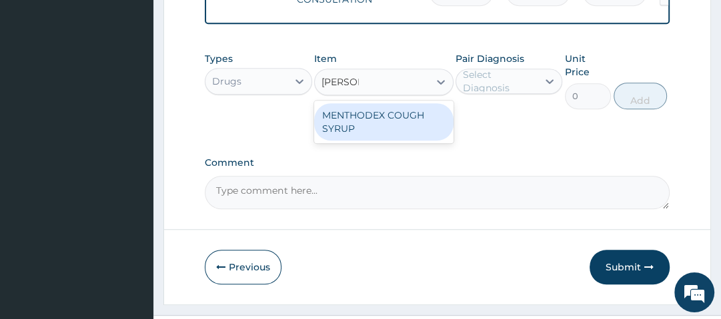
type input "1050"
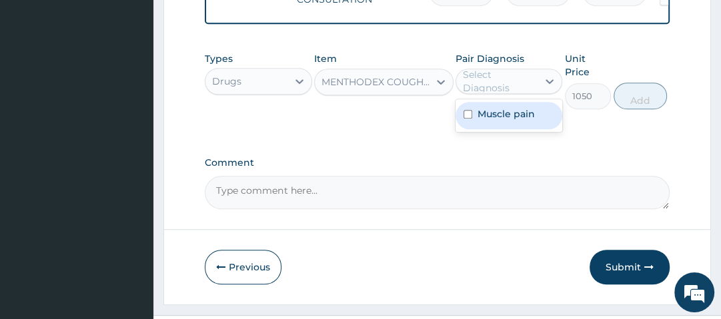
click at [513, 80] on div "Select Diagnosis" at bounding box center [499, 81] width 73 height 27
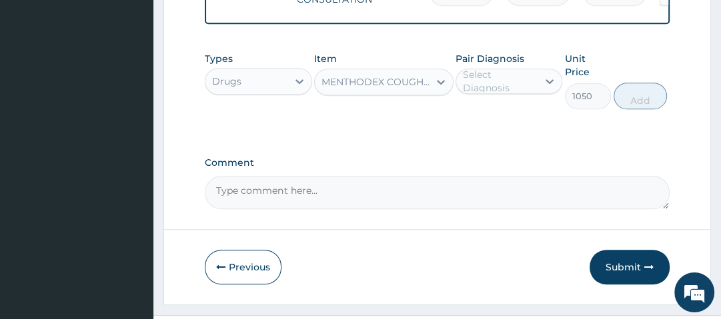
click at [485, 176] on div "Comment" at bounding box center [437, 183] width 464 height 52
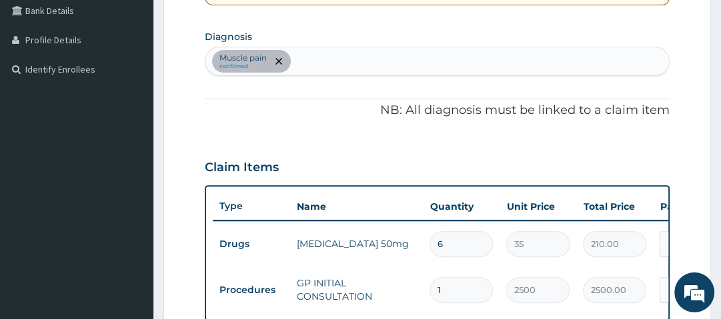
scroll to position [310, 0]
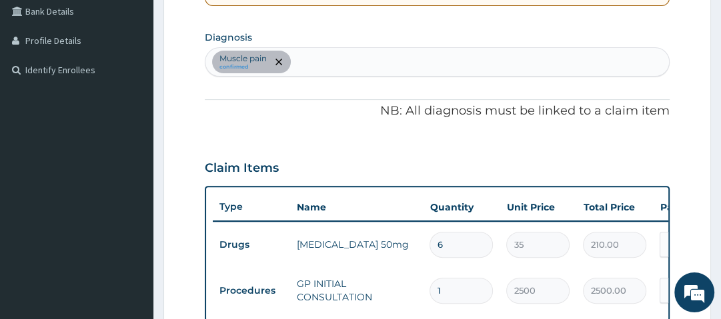
click at [361, 60] on div "Muscle pain confirmed" at bounding box center [436, 62] width 463 height 28
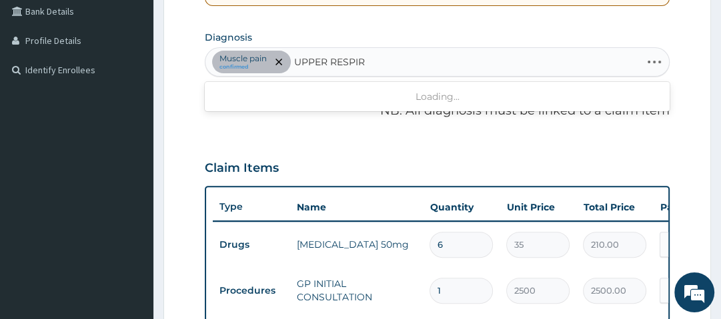
type input "UPPER RESPIRA"
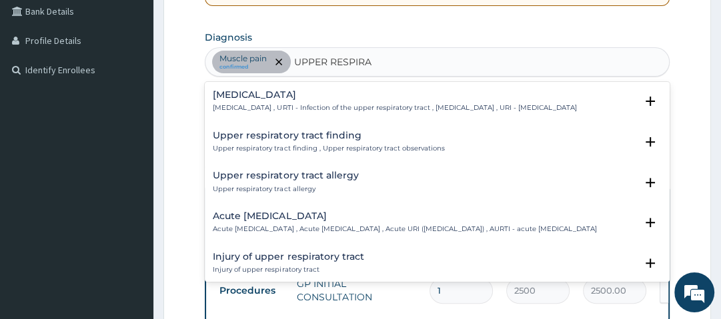
click at [249, 104] on p "[MEDICAL_DATA] , URTI - Infection of the upper respiratory tract , [MEDICAL_DAT…" at bounding box center [395, 107] width 364 height 9
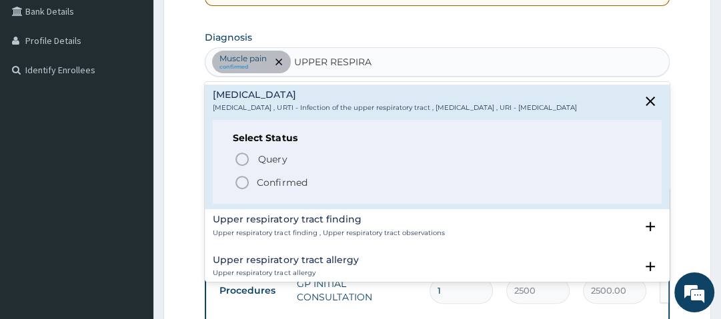
click at [267, 189] on p "Confirmed" at bounding box center [282, 182] width 50 height 13
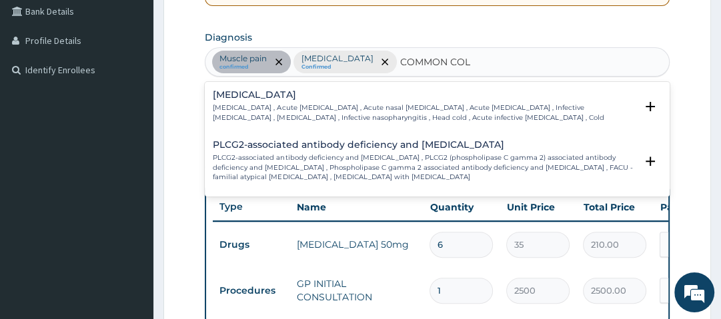
type input "[MEDICAL_DATA]"
drag, startPoint x: 262, startPoint y: 107, endPoint x: 269, endPoint y: 97, distance: 11.9
click at [269, 97] on div "[MEDICAL_DATA] [MEDICAL_DATA] , Acute [MEDICAL_DATA] , Acute nasal [MEDICAL_DAT…" at bounding box center [424, 106] width 422 height 33
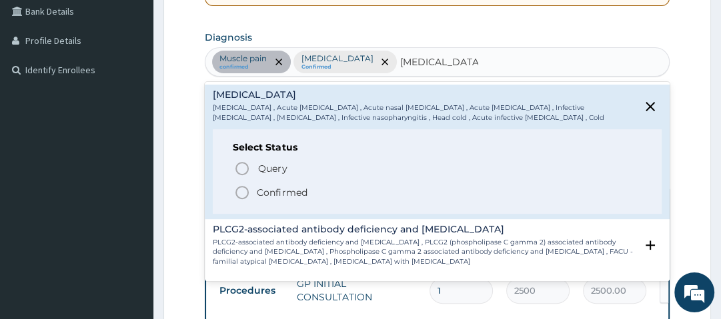
click at [269, 97] on h4 "[MEDICAL_DATA]" at bounding box center [424, 95] width 422 height 10
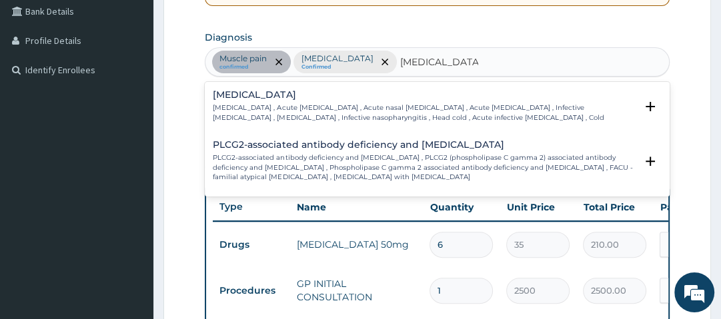
click at [269, 97] on h4 "[MEDICAL_DATA]" at bounding box center [424, 95] width 422 height 10
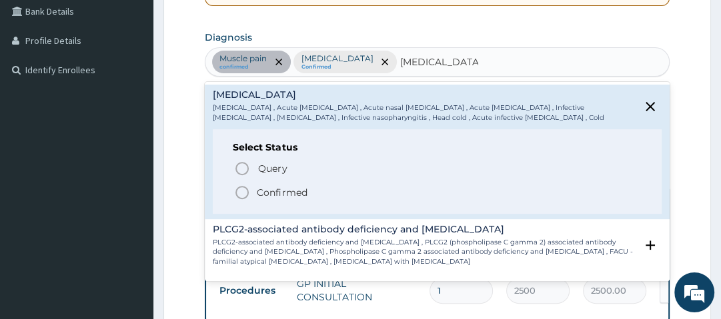
click at [257, 193] on p "Confirmed" at bounding box center [282, 192] width 50 height 13
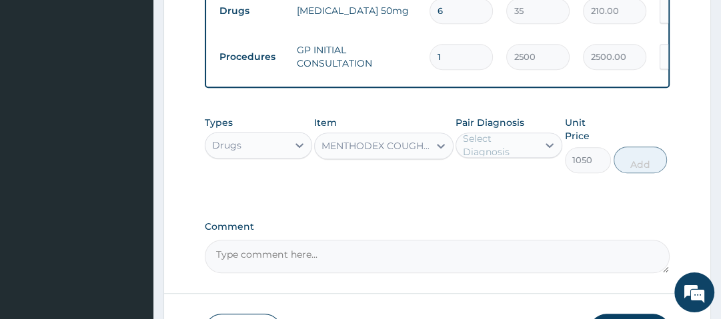
scroll to position [544, 0]
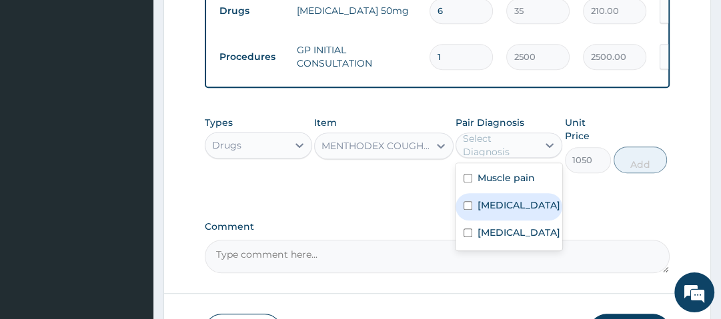
drag, startPoint x: 487, startPoint y: 151, endPoint x: 512, endPoint y: 221, distance: 74.9
click at [512, 158] on div "option Muscle pain, selected. option [MEDICAL_DATA] focused, 2 of 3. 3 results …" at bounding box center [509, 145] width 107 height 25
click at [510, 212] on label "[MEDICAL_DATA]" at bounding box center [519, 205] width 83 height 13
checkbox input "true"
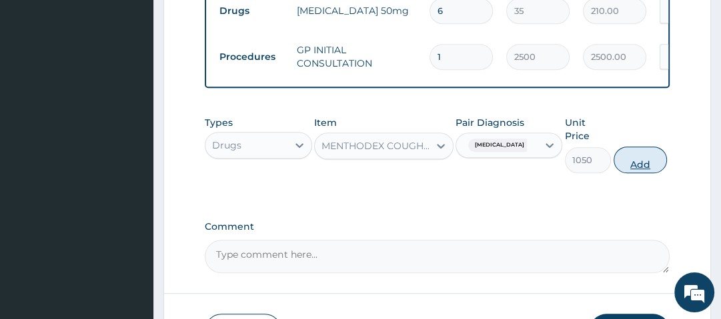
click at [646, 165] on button "Add" at bounding box center [640, 160] width 53 height 27
type input "0"
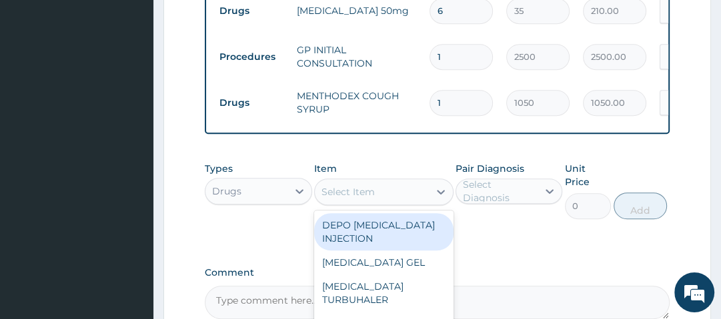
click at [354, 199] on div "Select Item" at bounding box center [347, 191] width 53 height 13
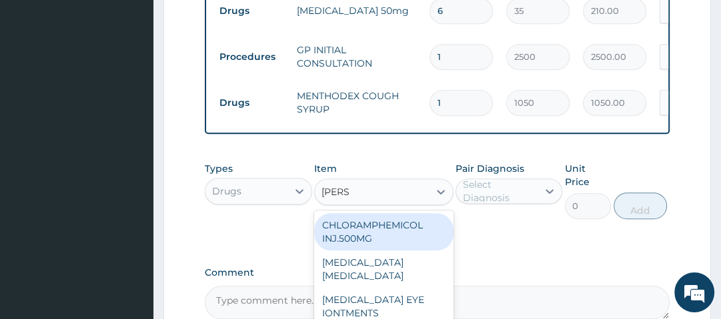
type input "LORAT"
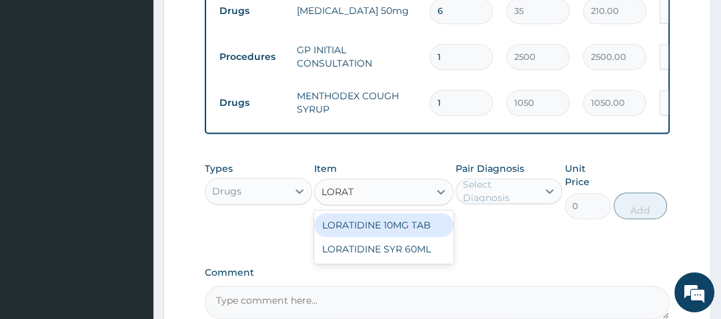
type input "70"
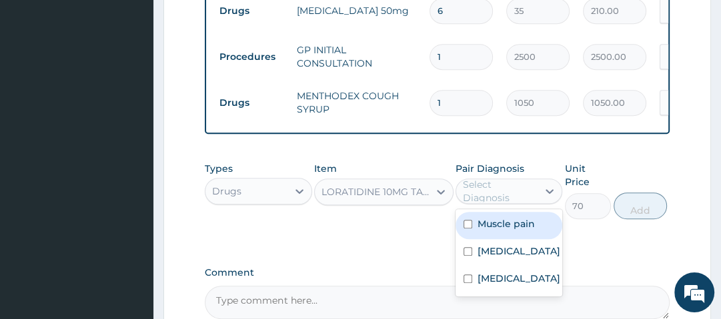
click at [488, 190] on div "Select Diagnosis" at bounding box center [499, 191] width 73 height 27
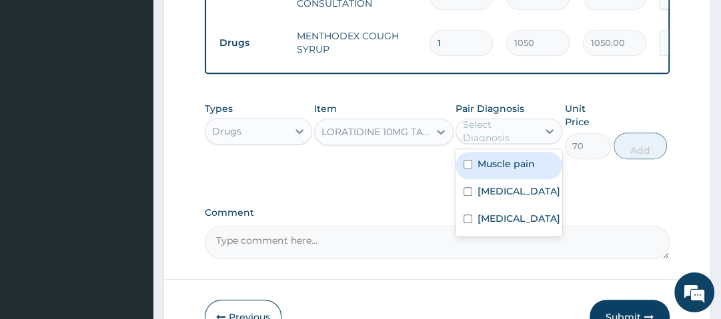
scroll to position [605, 0]
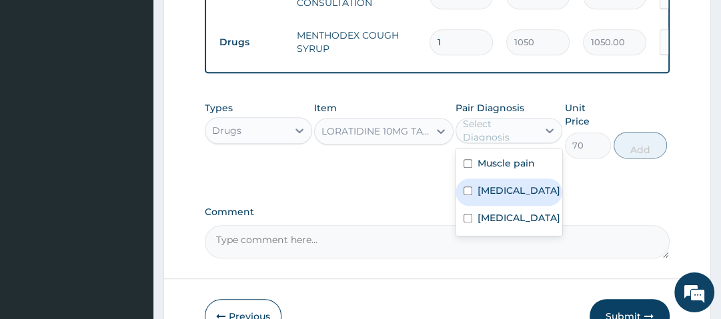
click at [538, 197] on label "Upper respiratory infection" at bounding box center [519, 190] width 83 height 13
checkbox input "true"
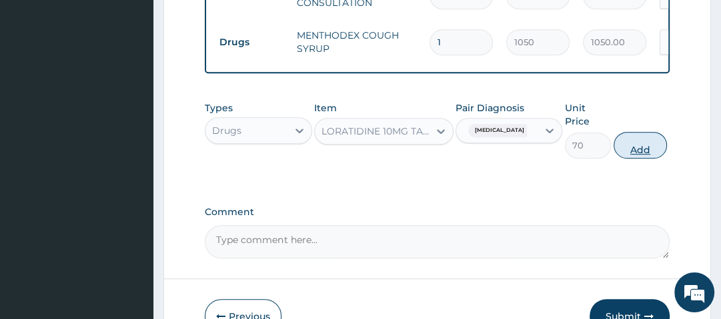
click at [662, 148] on button "Add" at bounding box center [640, 145] width 53 height 27
type input "0"
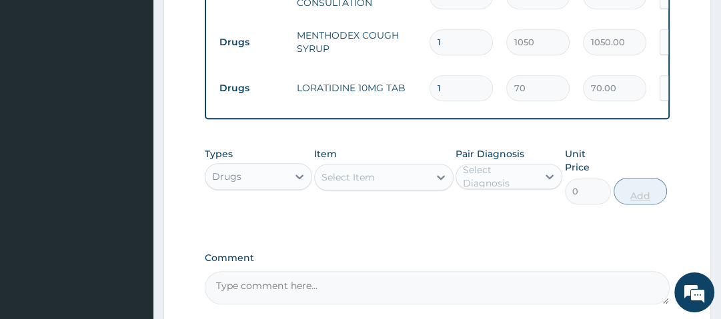
type input "0.00"
type input "3"
type input "210.00"
type input "3"
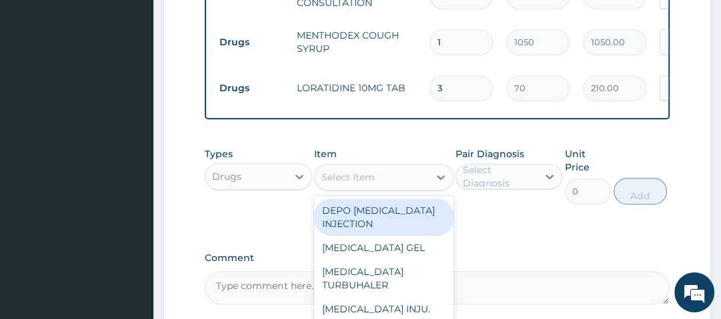
click at [426, 180] on div "Select Item" at bounding box center [372, 177] width 114 height 21
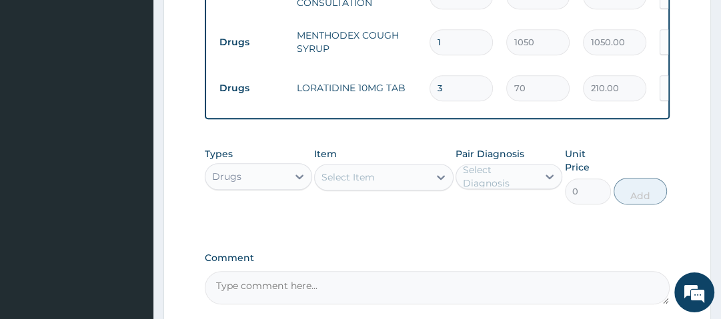
click at [520, 259] on label "Comment" at bounding box center [437, 258] width 464 height 11
click at [520, 271] on textarea "Comment" at bounding box center [437, 287] width 464 height 33
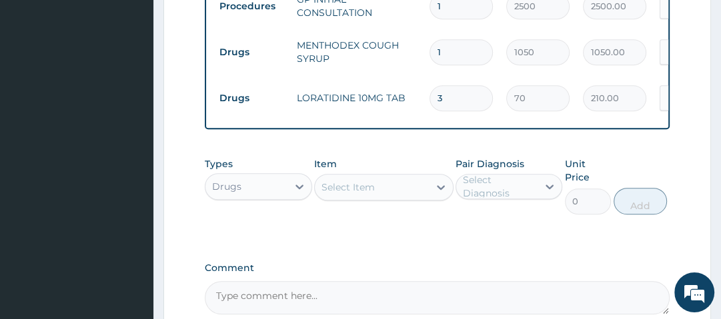
scroll to position [602, 0]
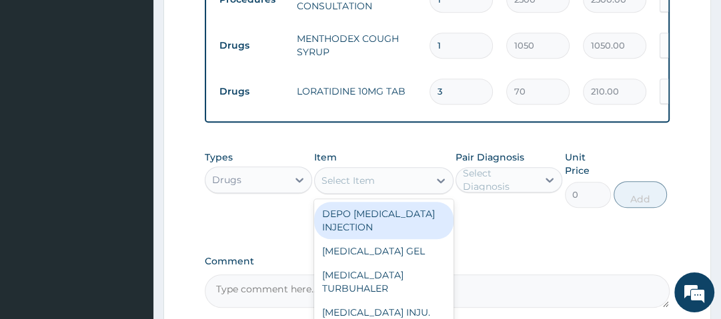
click at [371, 187] on div "Select Item" at bounding box center [347, 180] width 53 height 13
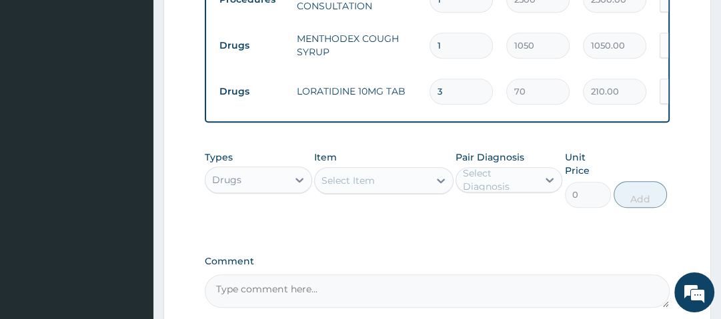
click at [371, 187] on div "Select Item" at bounding box center [347, 180] width 53 height 13
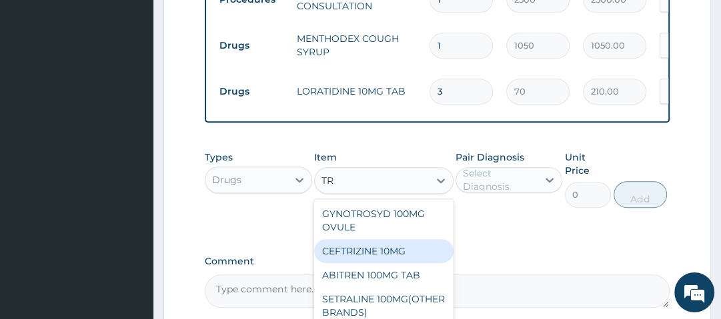
type input "T"
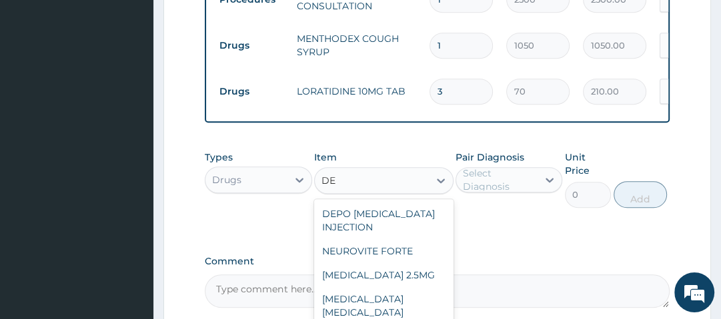
type input "D"
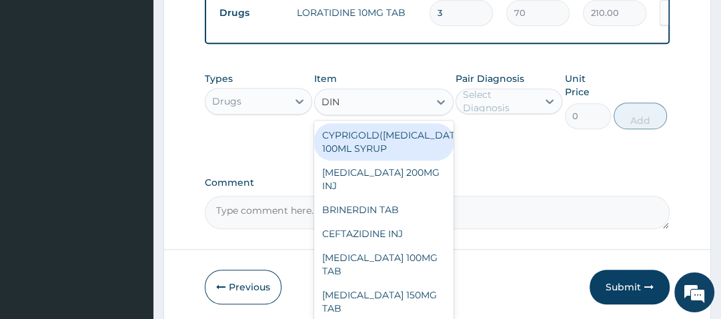
scroll to position [680, 0]
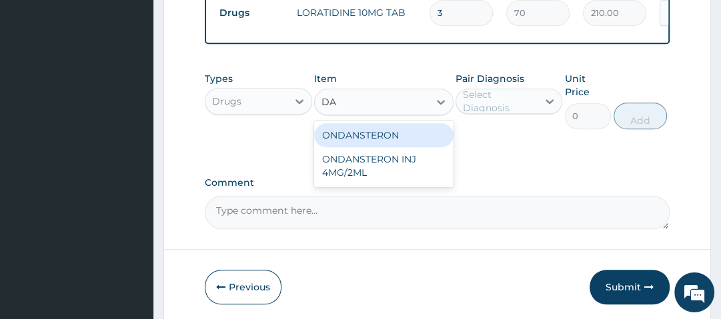
type input "D"
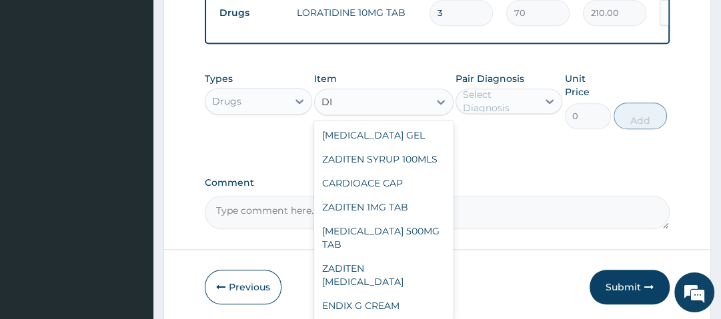
type input "D"
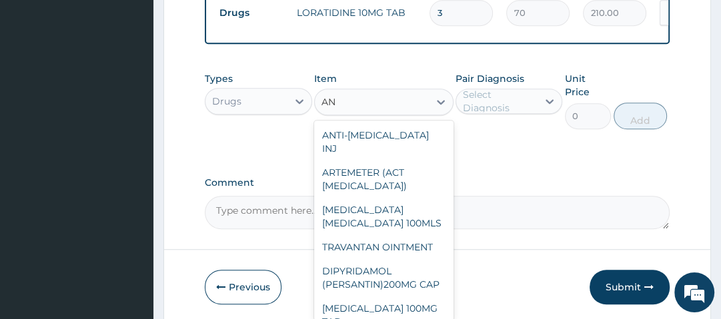
type input "A"
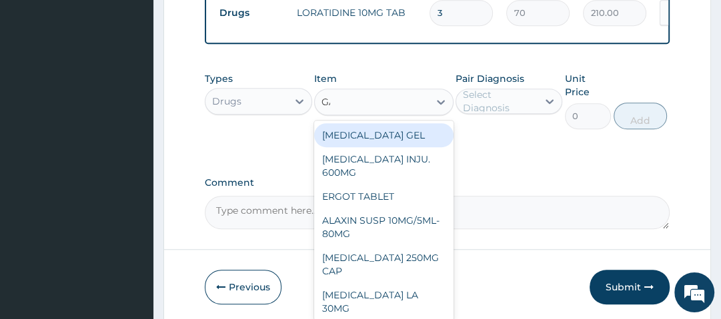
type input "GAS"
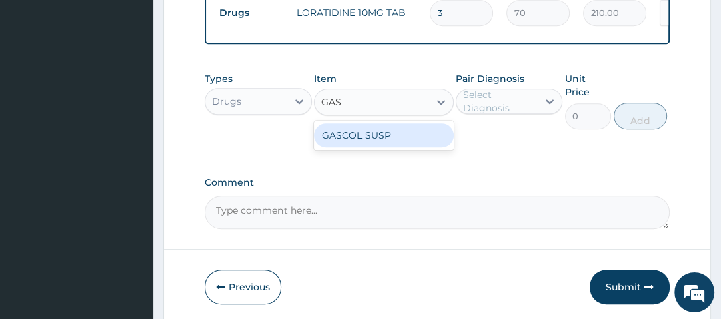
type input "700"
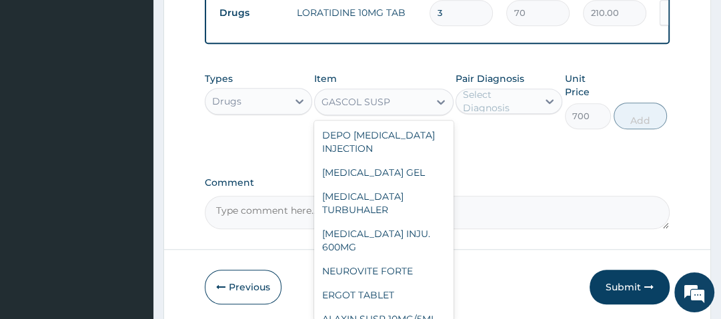
click at [392, 109] on div "GASCOL SUSP" at bounding box center [372, 101] width 114 height 21
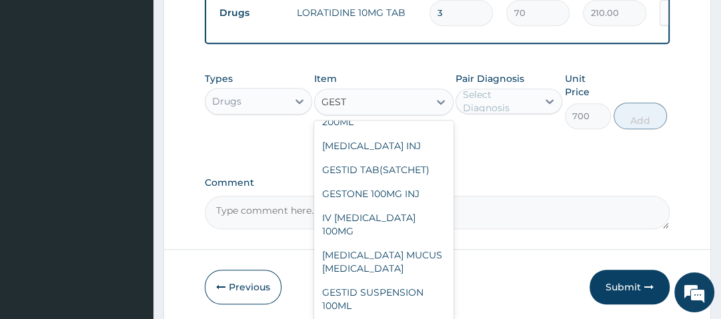
scroll to position [152, 0]
type input "GESTI"
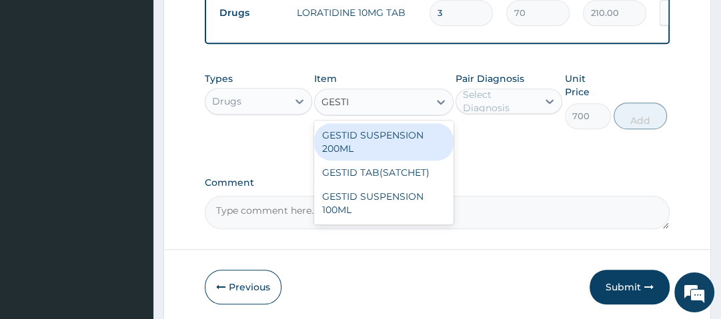
scroll to position [0, 0]
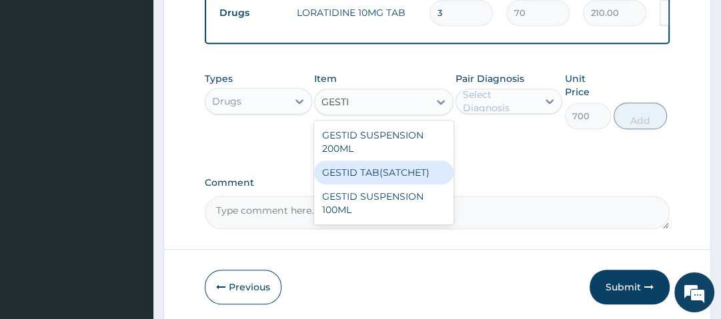
click at [402, 175] on div "GESTID TAB(SATCHET)" at bounding box center [383, 173] width 139 height 24
type input "35"
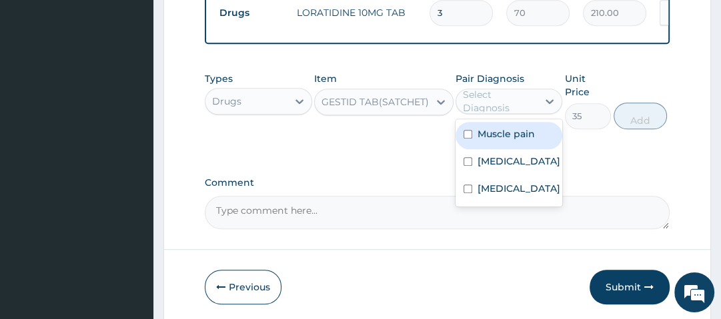
click at [504, 111] on div "Select Diagnosis" at bounding box center [499, 101] width 73 height 27
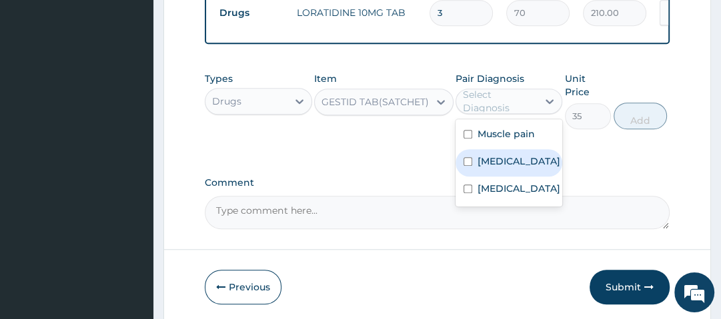
click at [521, 168] on label "Upper respiratory infection" at bounding box center [519, 161] width 83 height 13
checkbox input "true"
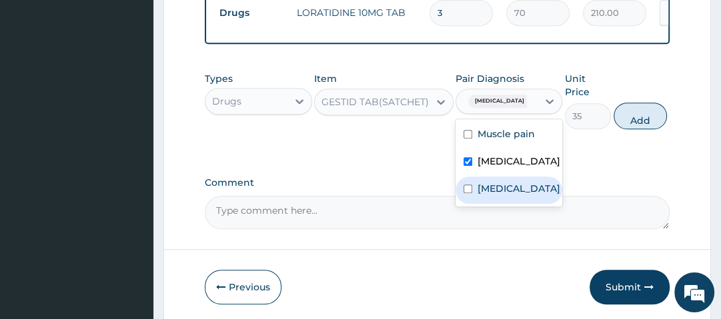
click at [523, 204] on div "Common cold" at bounding box center [509, 190] width 107 height 27
checkbox input "true"
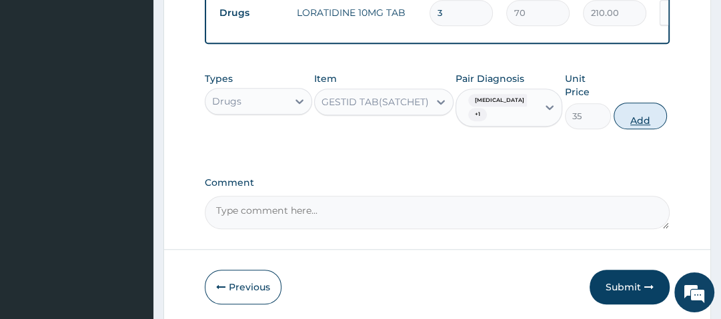
click at [650, 117] on button "Add" at bounding box center [640, 116] width 53 height 27
type input "0"
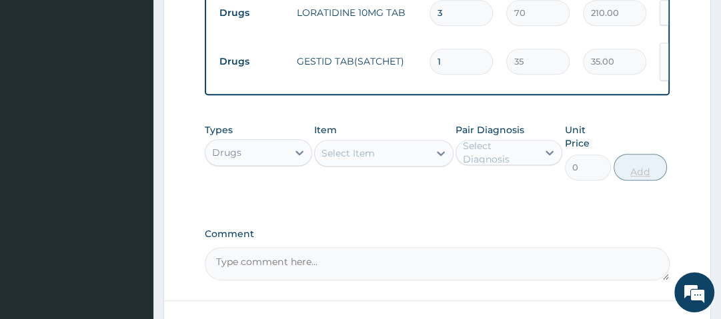
type input "0.00"
type input "6"
type input "210.00"
type input "6"
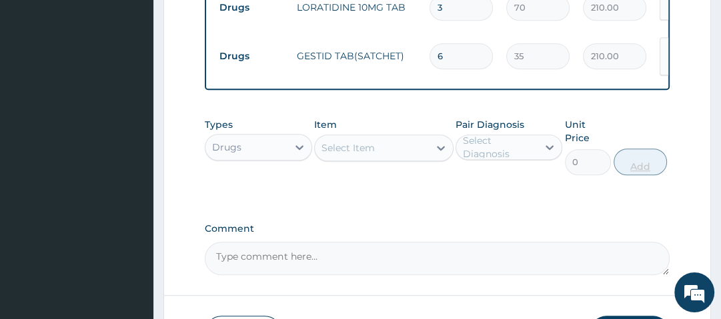
scroll to position [787, 0]
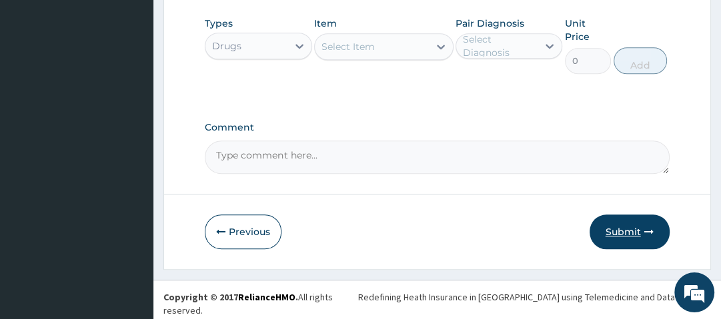
click at [627, 233] on button "Submit" at bounding box center [630, 232] width 80 height 35
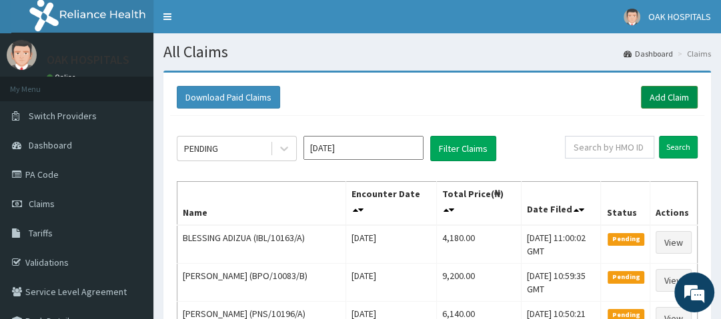
click at [674, 92] on link "Add Claim" at bounding box center [669, 97] width 57 height 23
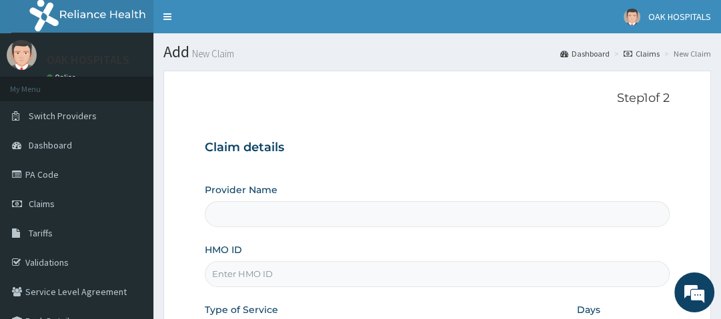
click at [402, 110] on div "Step 1 of 2 Claim details Provider Name HMO ID Type of Service Select type Days…" at bounding box center [437, 249] width 464 height 316
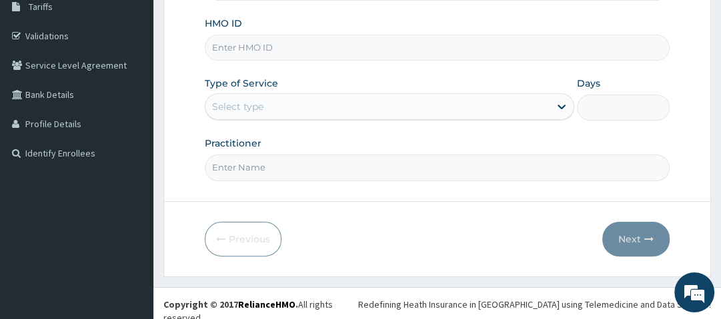
type input "Oak Hospitals"
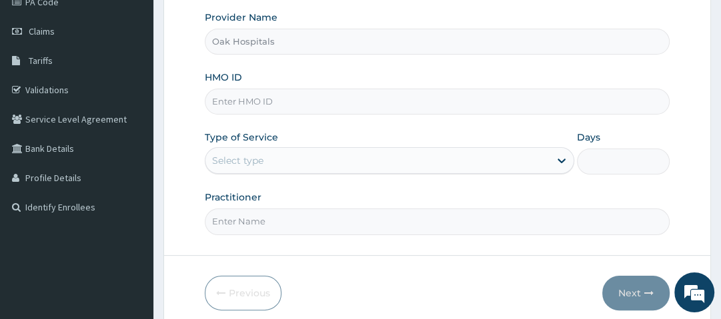
click at [326, 99] on input "HMO ID" at bounding box center [437, 102] width 464 height 26
type input "OKB/11197/A"
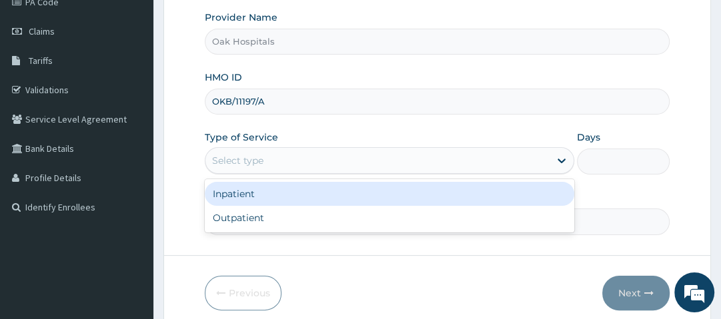
click at [370, 157] on div "Select type" at bounding box center [377, 160] width 344 height 21
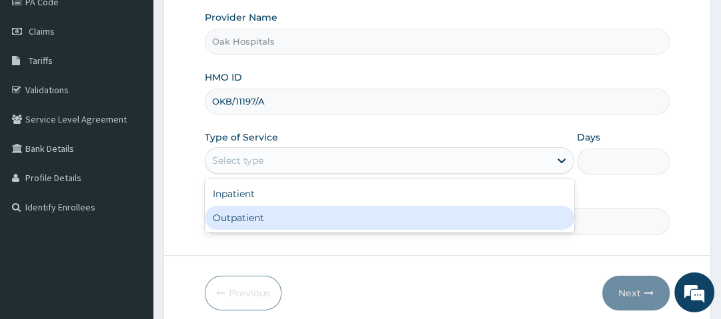
click at [288, 219] on div "Outpatient" at bounding box center [390, 218] width 370 height 24
type input "1"
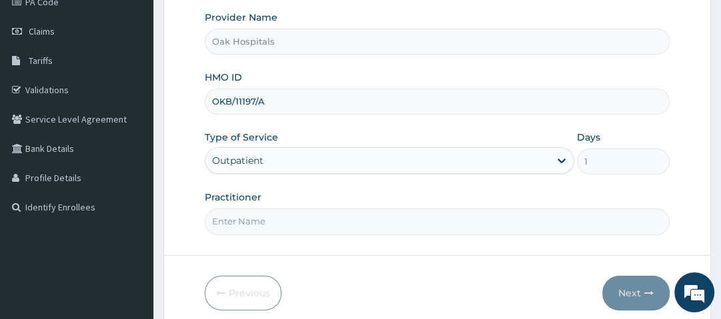
click at [288, 219] on input "Practitioner" at bounding box center [437, 222] width 464 height 26
type input "[PERSON_NAME]"
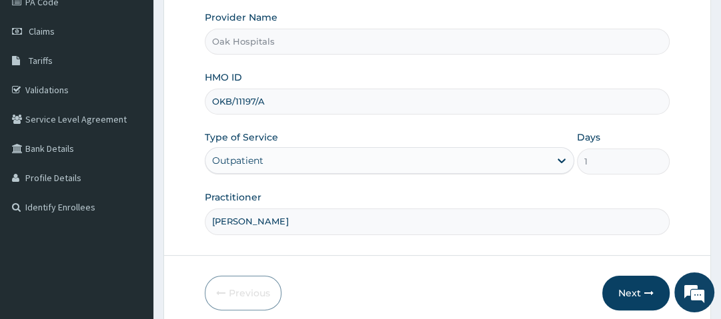
click at [422, 253] on form "Step 1 of 2 Claim details Provider Name Oak Hospitals HMO ID OKB/11197/A Type o…" at bounding box center [437, 114] width 548 height 433
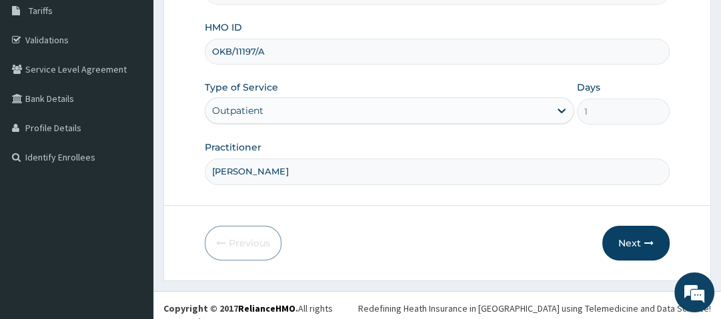
scroll to position [225, 0]
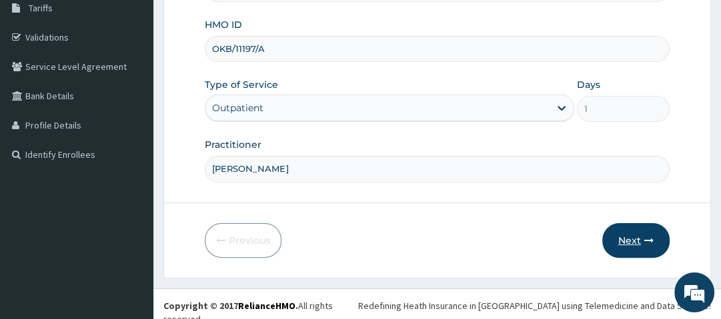
click at [639, 237] on button "Next" at bounding box center [635, 240] width 67 height 35
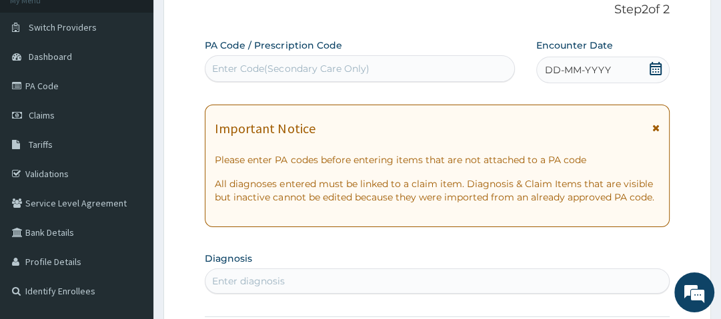
scroll to position [88, 0]
click at [368, 66] on div "Enter Code(Secondary Care Only)" at bounding box center [359, 69] width 309 height 21
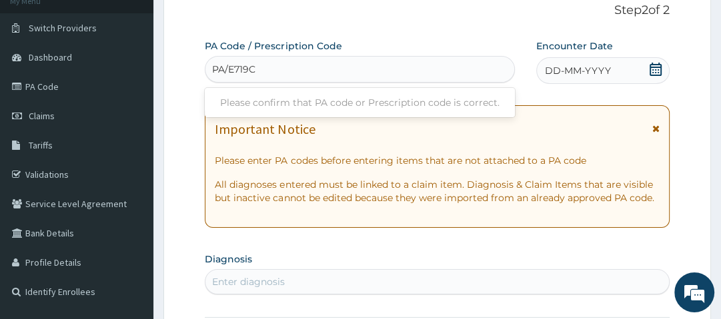
type input "PA/E719C5"
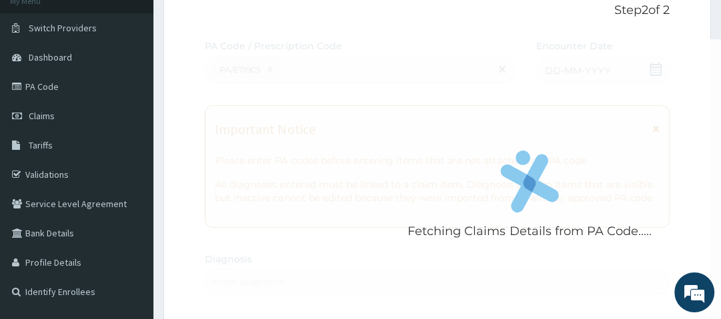
scroll to position [394, 0]
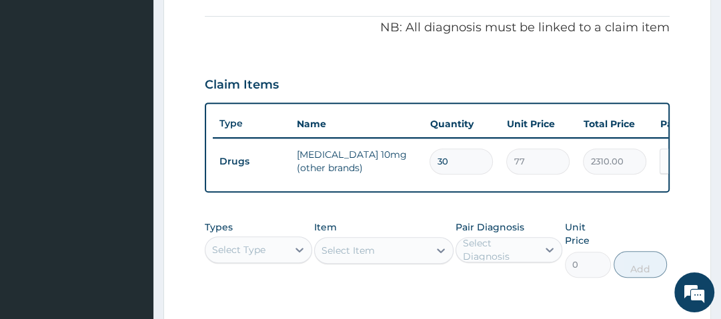
click at [368, 66] on div "Claim Items" at bounding box center [437, 82] width 464 height 35
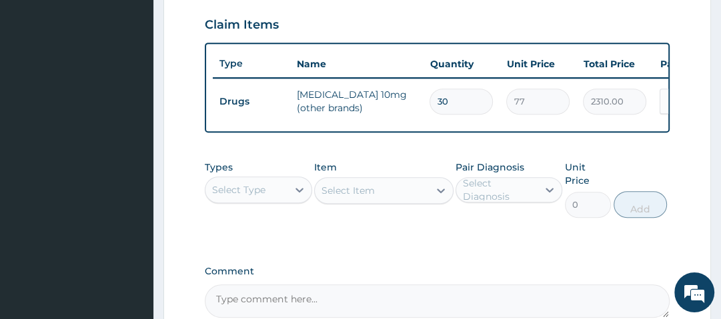
scroll to position [500, 0]
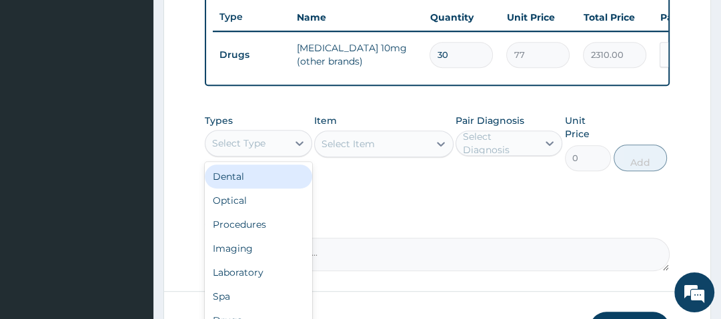
click at [261, 144] on div "Select Type" at bounding box center [238, 143] width 53 height 13
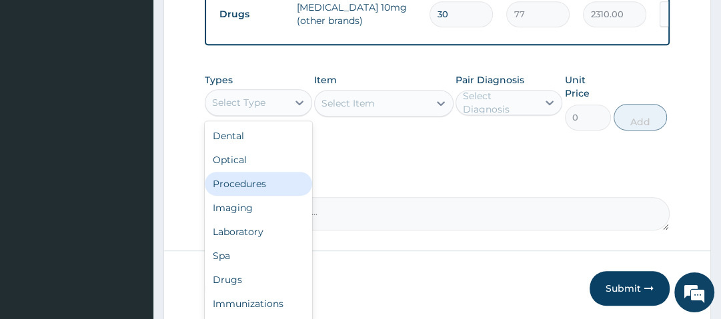
click at [275, 192] on div "Procedures" at bounding box center [258, 184] width 107 height 24
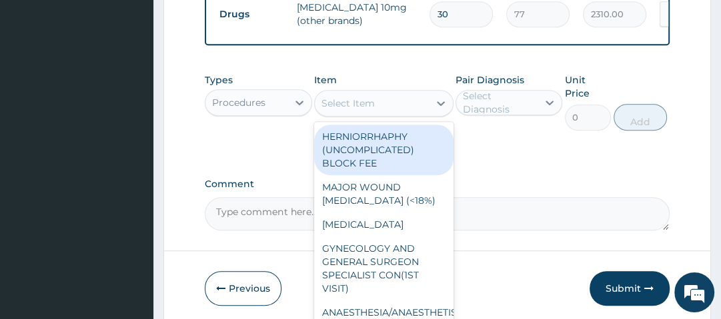
click at [404, 109] on div "Select Item" at bounding box center [372, 103] width 114 height 21
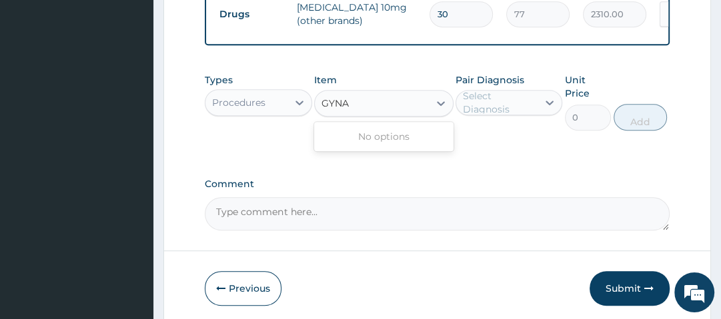
type input "GYN"
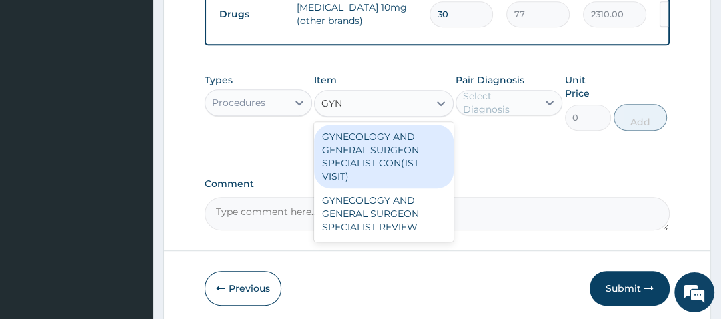
click at [396, 173] on div "GYNECOLOGY AND GENERAL SURGEON SPECIALIST CON(1ST VISIT)" at bounding box center [383, 157] width 139 height 64
type input "15000"
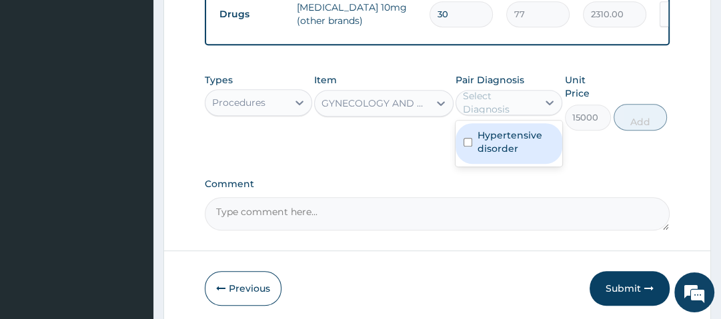
click at [518, 107] on div "Select Diagnosis" at bounding box center [499, 102] width 73 height 27
click at [512, 155] on label "Hypertensive disorder" at bounding box center [516, 142] width 77 height 27
checkbox input "true"
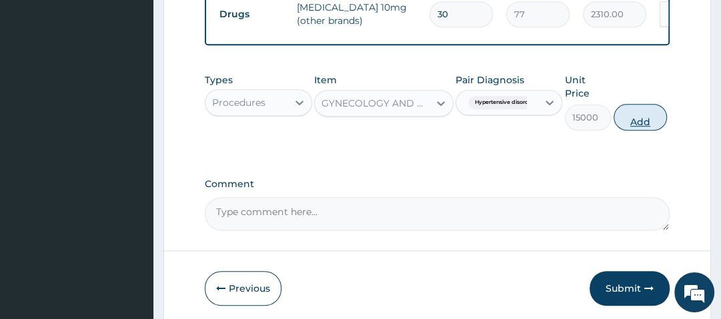
click at [635, 121] on button "Add" at bounding box center [640, 117] width 53 height 27
type input "0"
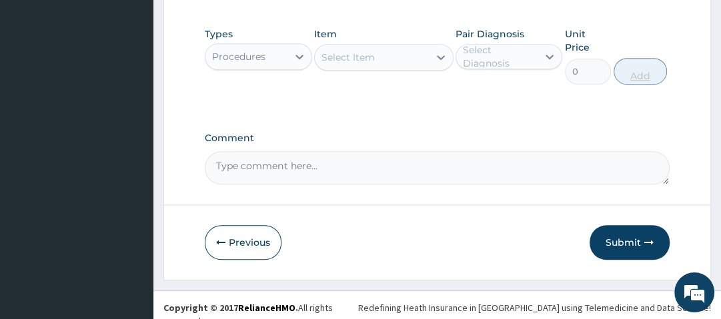
scroll to position [664, 0]
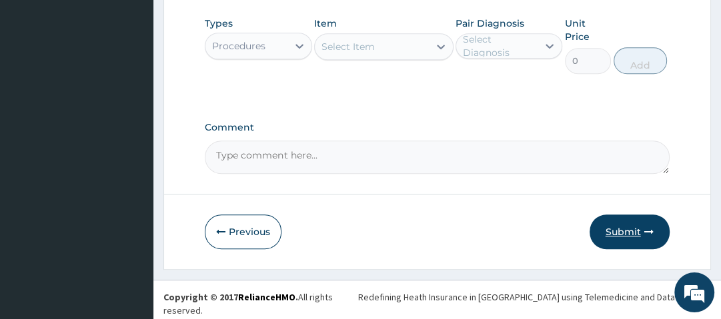
click at [616, 237] on button "Submit" at bounding box center [630, 232] width 80 height 35
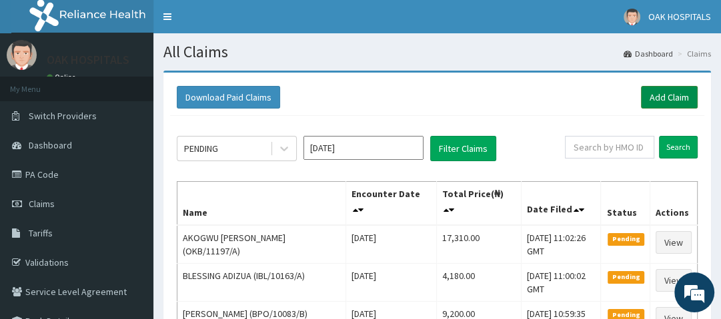
click at [668, 89] on link "Add Claim" at bounding box center [669, 97] width 57 height 23
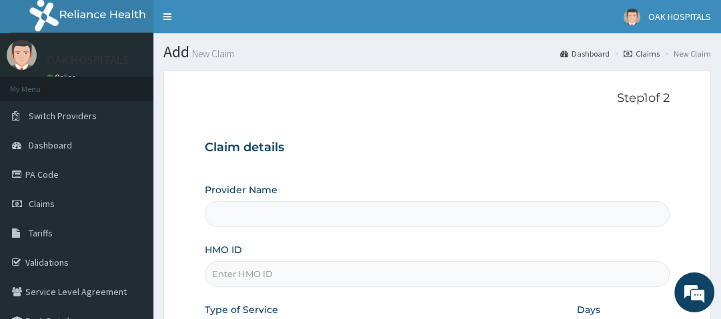
type input "Oak Hospitals"
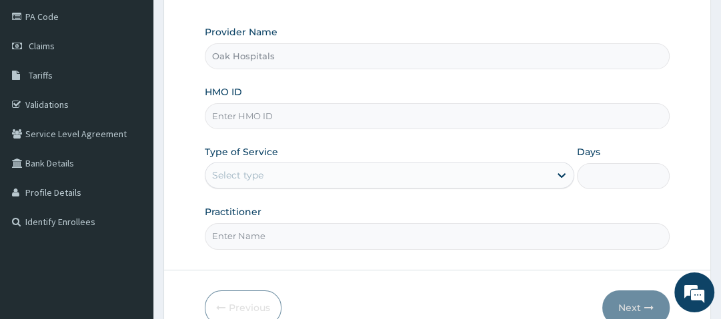
scroll to position [159, 0]
click at [320, 119] on input "HMO ID" at bounding box center [437, 116] width 464 height 26
type input "TLT/10116/B"
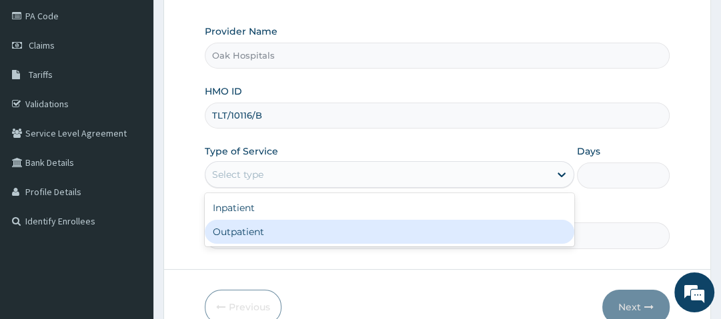
drag, startPoint x: 330, startPoint y: 171, endPoint x: 333, endPoint y: 229, distance: 58.1
click at [333, 188] on div "option Outpatient focused, 2 of 2. 2 results available. Use Up and Down to choo…" at bounding box center [390, 174] width 370 height 27
click at [333, 229] on div "Outpatient" at bounding box center [390, 232] width 370 height 24
type input "1"
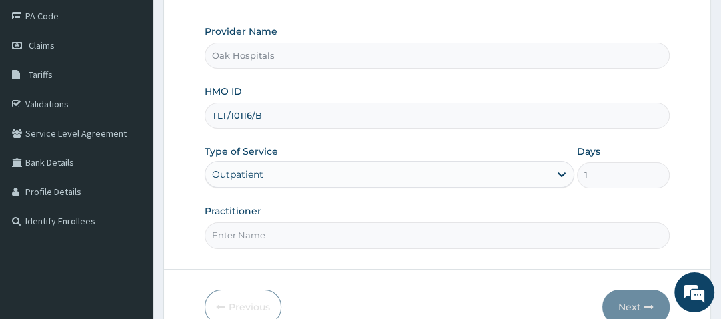
click at [333, 229] on input "Practitioner" at bounding box center [437, 236] width 464 height 26
type input "[PERSON_NAME]"
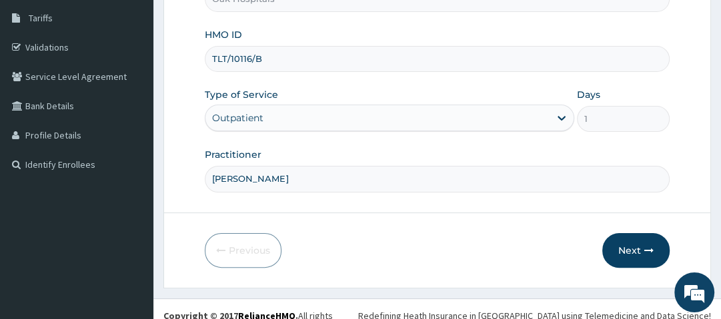
scroll to position [227, 0]
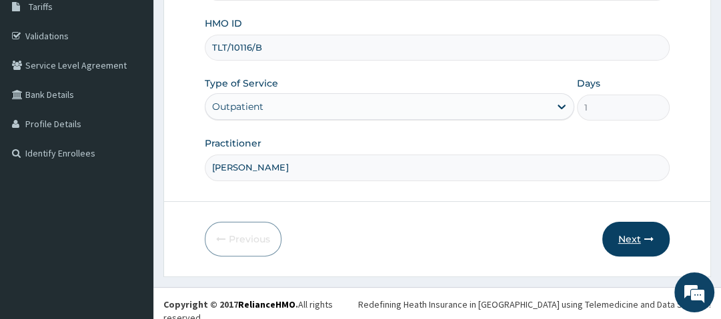
click at [624, 236] on button "Next" at bounding box center [635, 239] width 67 height 35
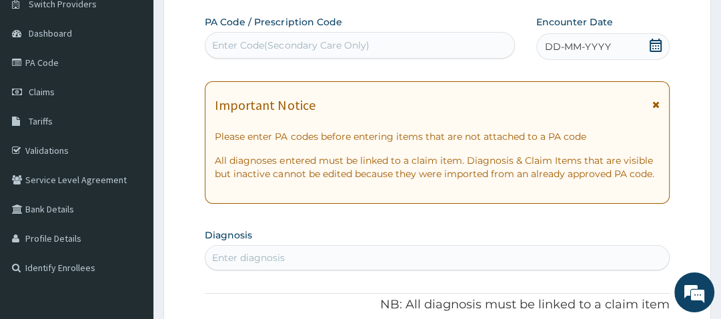
scroll to position [112, 0]
click at [376, 39] on div "Enter Code(Secondary Care Only)" at bounding box center [359, 45] width 309 height 21
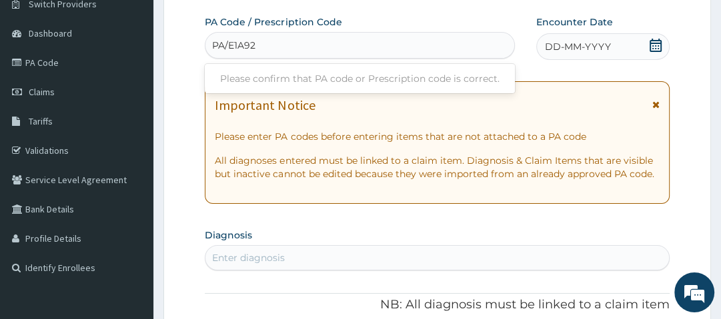
type input "PA/E1A923"
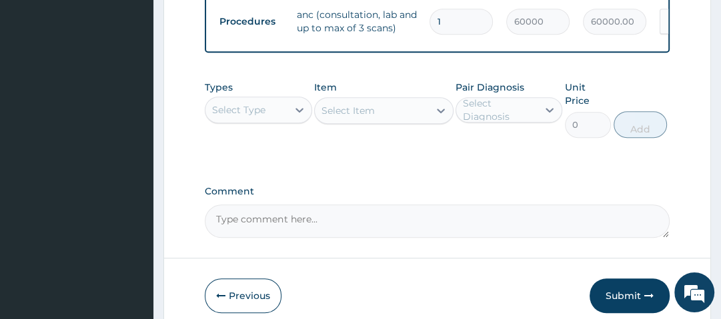
scroll to position [535, 0]
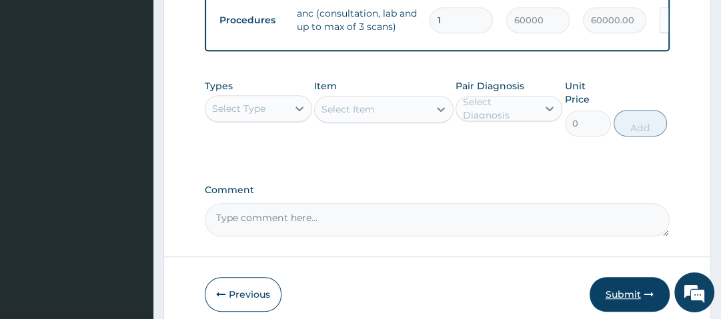
click at [631, 301] on button "Submit" at bounding box center [630, 294] width 80 height 35
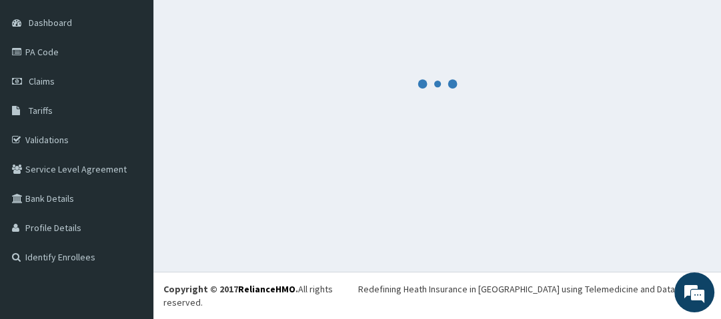
scroll to position [109, 0]
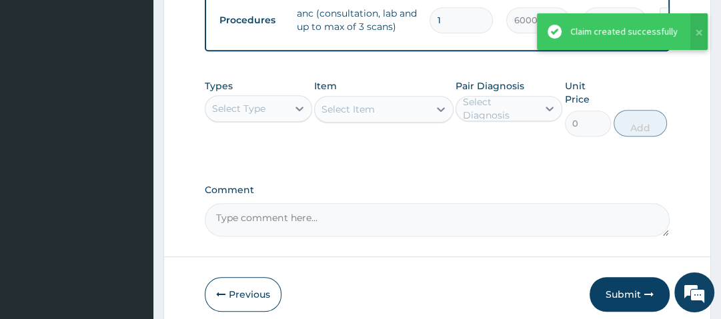
click at [631, 301] on button "Submit" at bounding box center [630, 294] width 80 height 35
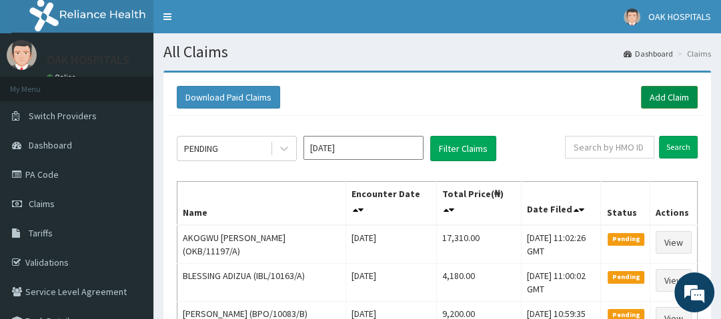
click at [678, 97] on link "Add Claim" at bounding box center [669, 97] width 57 height 23
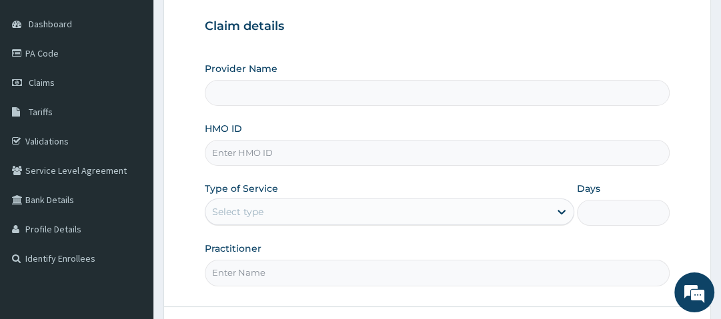
scroll to position [122, 0]
type input "Oak Hospitals"
click at [317, 151] on input "HMO ID" at bounding box center [437, 152] width 464 height 26
type input "NBC/10369/E"
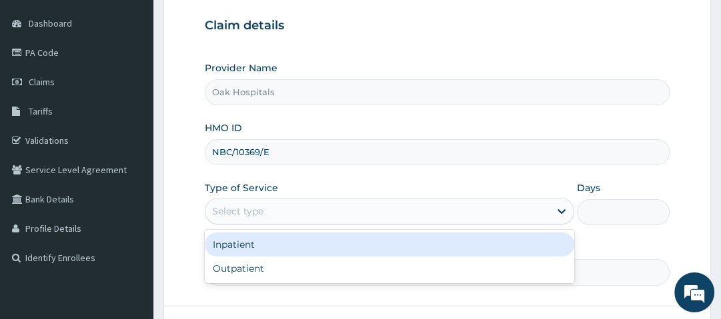
click at [359, 205] on div "Select type" at bounding box center [377, 211] width 344 height 21
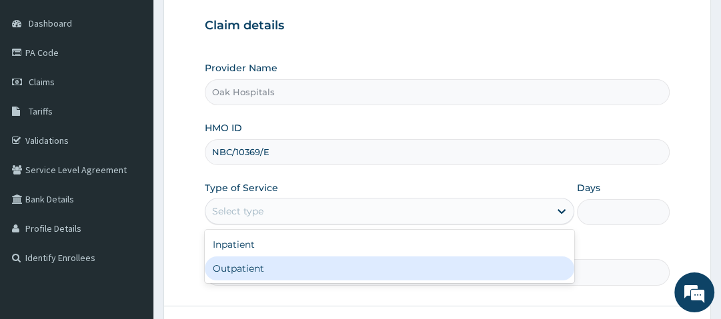
click at [307, 262] on div "Outpatient" at bounding box center [390, 269] width 370 height 24
type input "1"
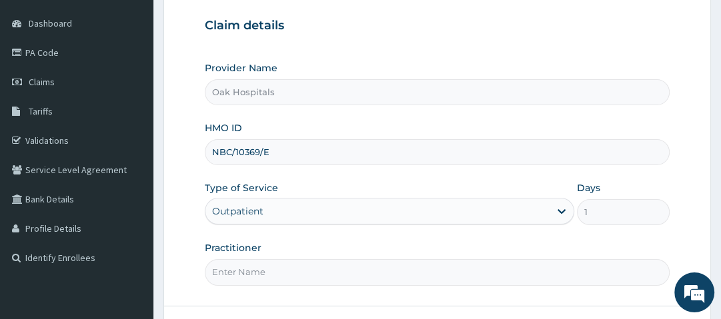
drag, startPoint x: 307, startPoint y: 262, endPoint x: 279, endPoint y: 300, distance: 47.2
click at [279, 300] on form "Step 1 of 2 Claim details Provider Name Oak Hospitals HMO ID NBC/10369/E Type o…" at bounding box center [437, 165] width 548 height 433
type input "[PERSON_NAME]"
click at [326, 295] on form "Step 1 of 2 Claim details Provider Name Oak Hospitals HMO ID NBC/10369/E Type o…" at bounding box center [437, 165] width 548 height 433
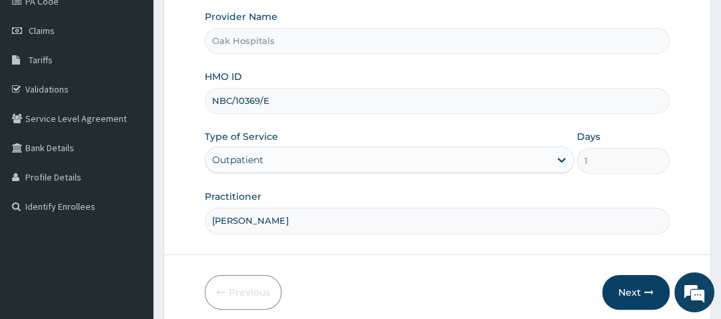
scroll to position [175, 0]
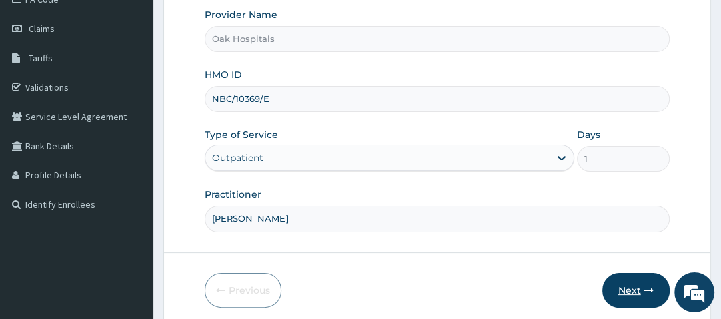
click at [636, 281] on button "Next" at bounding box center [635, 290] width 67 height 35
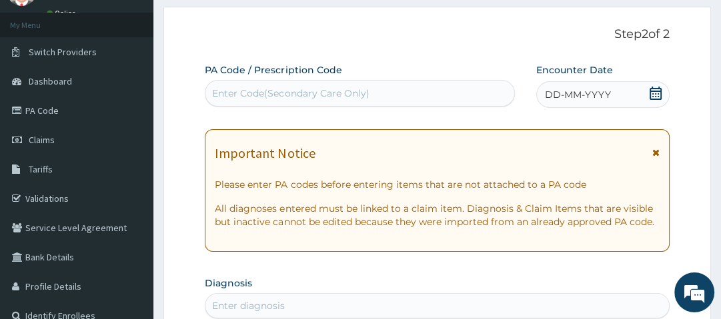
scroll to position [63, 0]
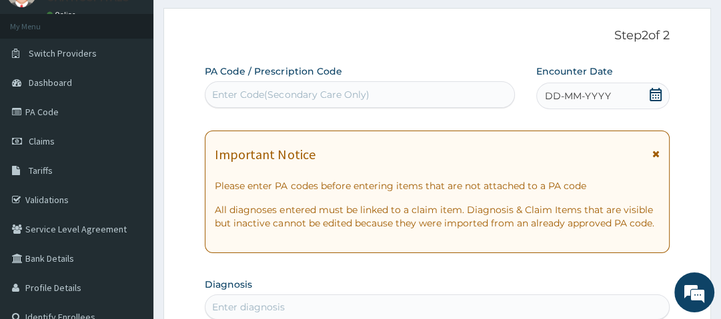
click at [654, 96] on icon at bounding box center [655, 94] width 13 height 13
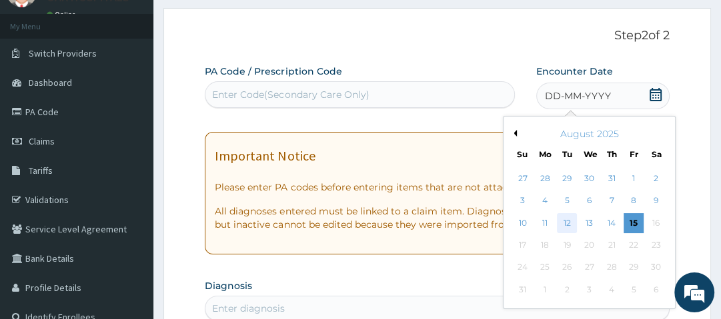
click at [562, 222] on div "12" at bounding box center [568, 223] width 20 height 20
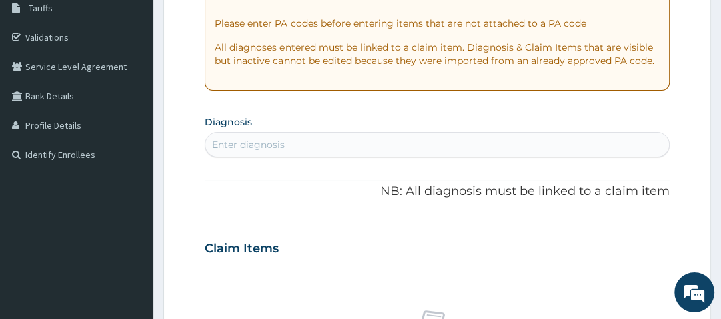
scroll to position [226, 0]
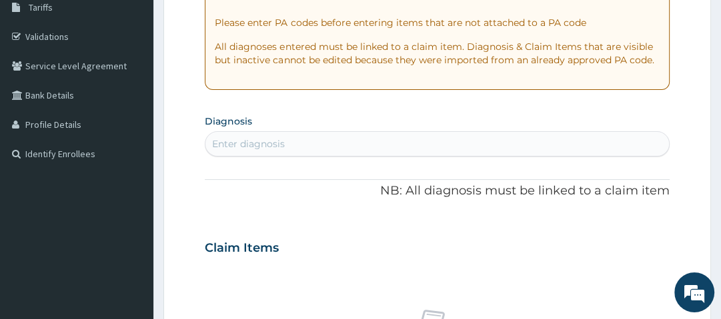
click at [337, 139] on div "Enter diagnosis" at bounding box center [436, 143] width 463 height 21
type input "UPPER RESPIRAT"
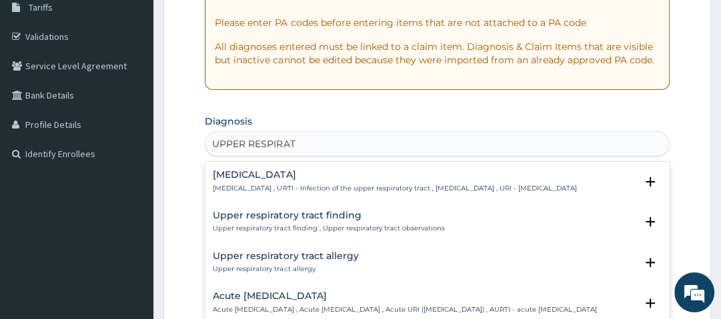
click at [282, 174] on h4 "Upper respiratory infection" at bounding box center [395, 175] width 364 height 10
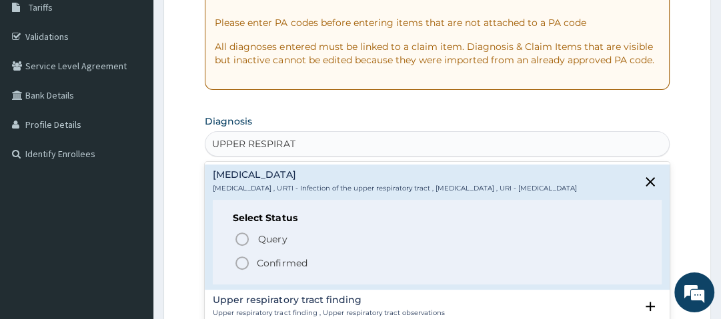
click at [274, 270] on p "Confirmed" at bounding box center [282, 263] width 50 height 13
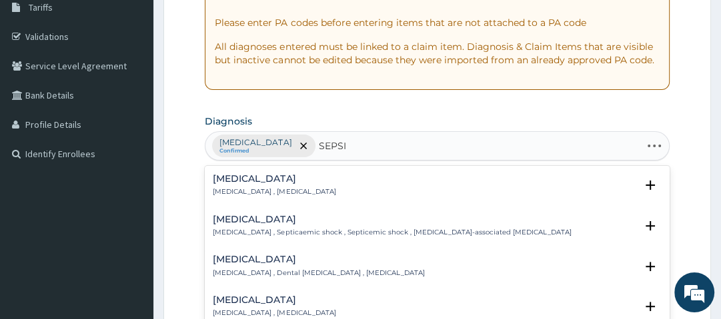
type input "SEPSIS"
click at [234, 181] on h4 "Sepsis" at bounding box center [274, 179] width 123 height 10
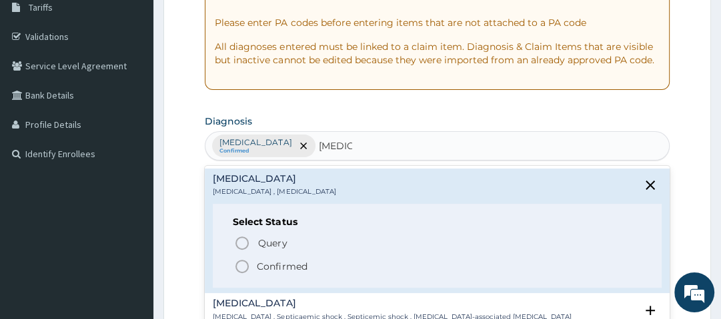
click at [247, 267] on icon "status option filled" at bounding box center [242, 267] width 16 height 16
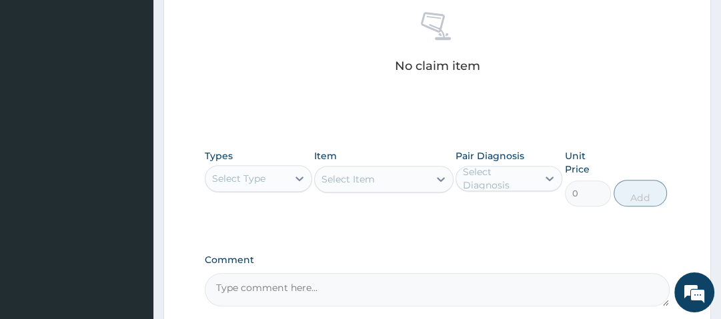
scroll to position [600, 0]
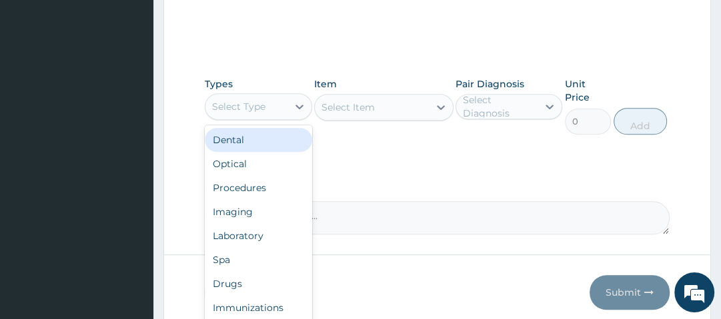
click at [275, 104] on div "Select Type" at bounding box center [245, 106] width 81 height 21
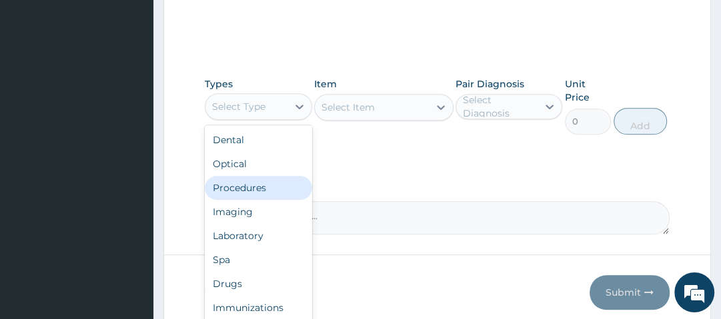
click at [265, 183] on div "Procedures" at bounding box center [258, 188] width 107 height 24
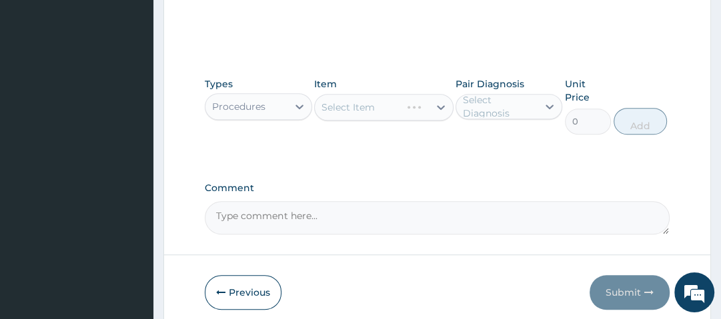
click at [396, 109] on div "Select Item" at bounding box center [383, 107] width 139 height 27
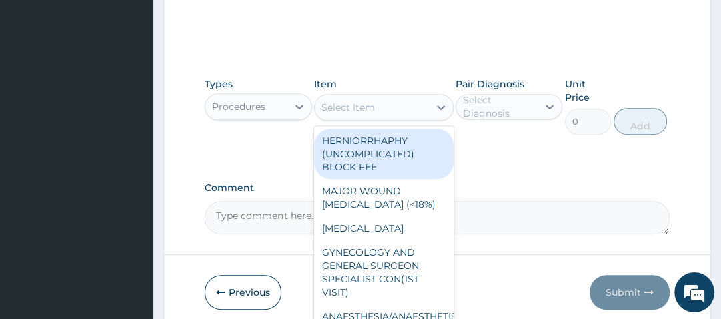
click at [396, 109] on div "Select Item" at bounding box center [372, 107] width 114 height 21
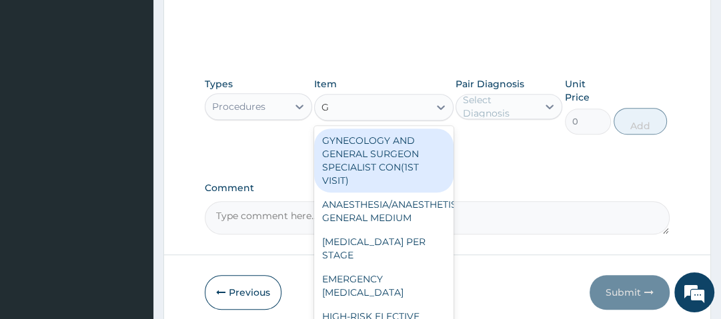
type input "GP"
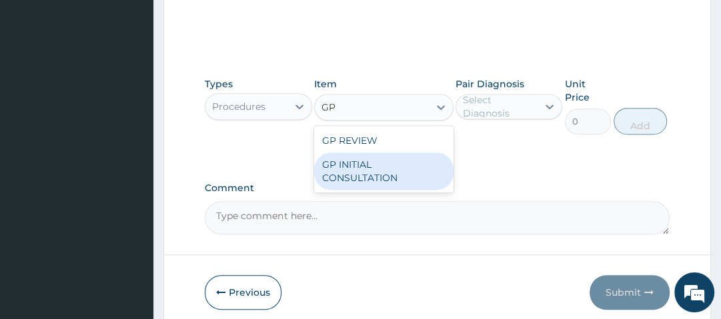
click at [386, 174] on div "GP INITIAL CONSULTATION" at bounding box center [383, 171] width 139 height 37
type input "2500"
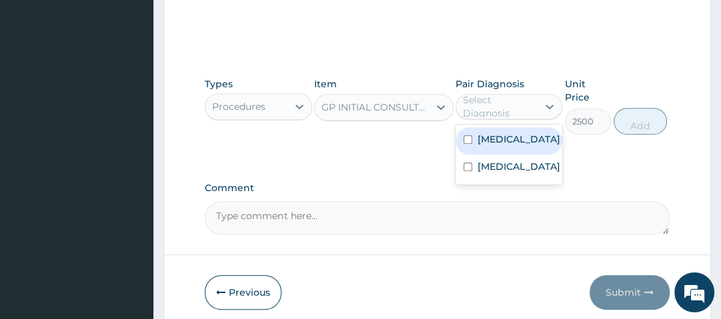
click at [531, 106] on div "Select Diagnosis" at bounding box center [499, 106] width 73 height 27
click at [518, 146] on label "[MEDICAL_DATA]" at bounding box center [519, 139] width 83 height 13
checkbox input "true"
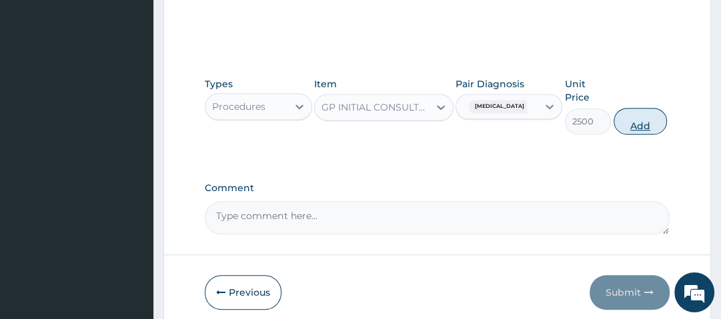
click at [659, 113] on button "Add" at bounding box center [640, 121] width 53 height 27
type input "0"
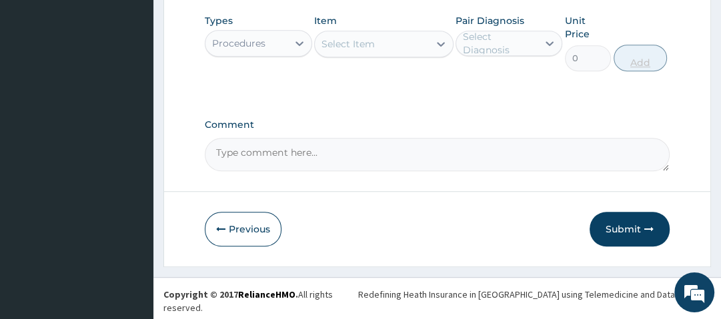
scroll to position [394, 0]
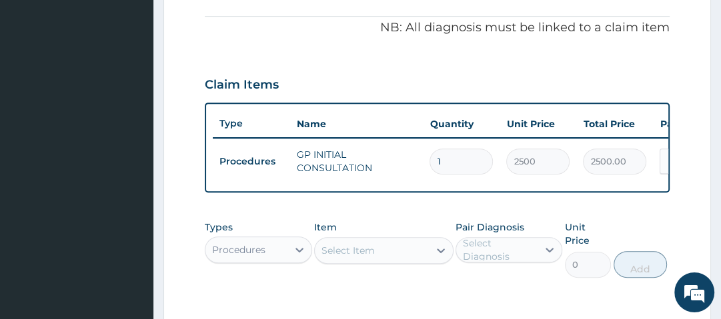
click at [470, 81] on div "Claim Items" at bounding box center [437, 82] width 464 height 35
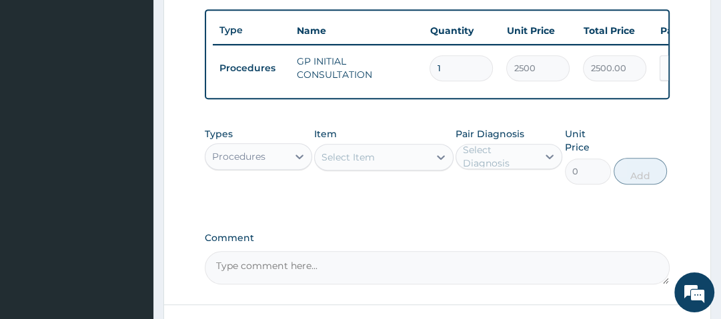
scroll to position [488, 0]
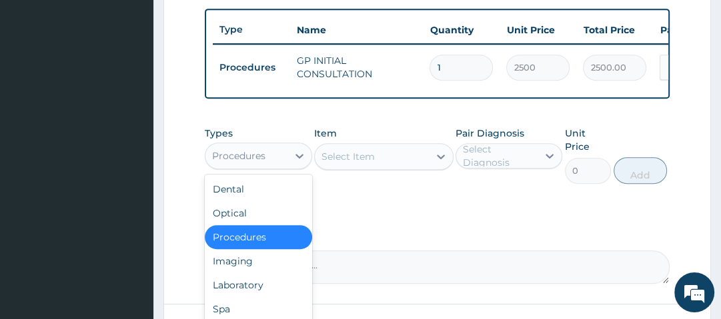
click at [282, 150] on div "Procedures" at bounding box center [258, 156] width 107 height 27
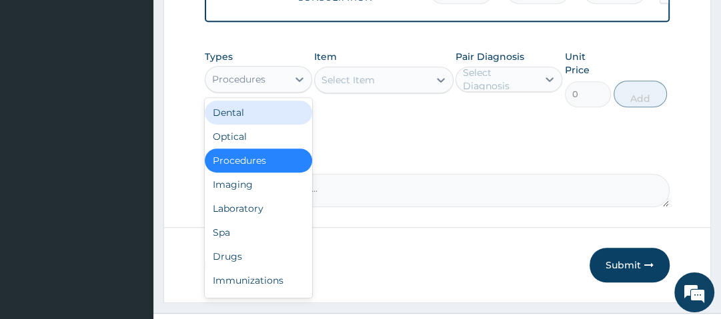
scroll to position [566, 0]
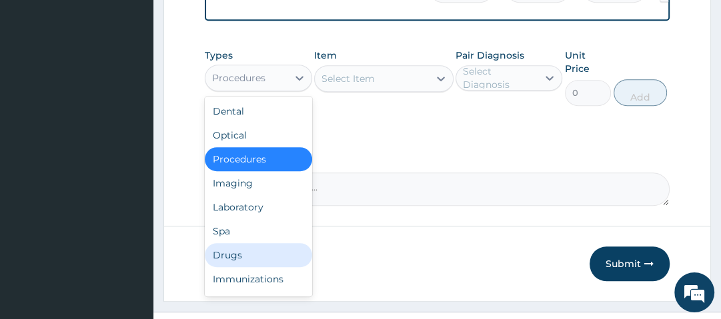
click at [260, 264] on div "Drugs" at bounding box center [258, 255] width 107 height 24
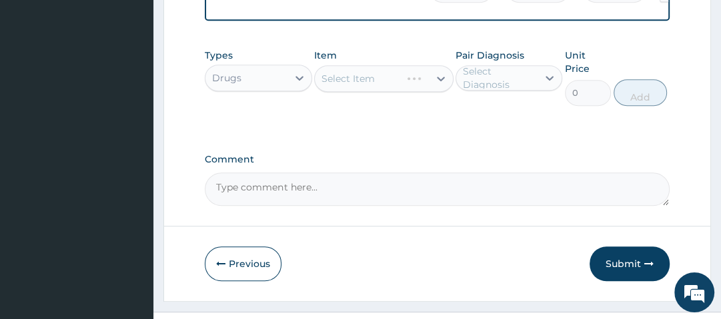
click at [399, 87] on div "Select Item" at bounding box center [383, 78] width 139 height 27
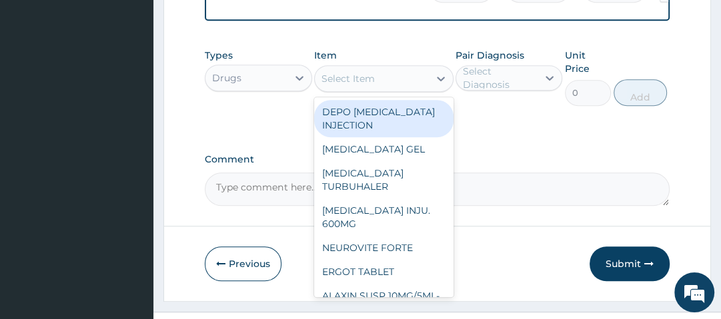
click at [399, 87] on div "Select Item" at bounding box center [372, 78] width 114 height 21
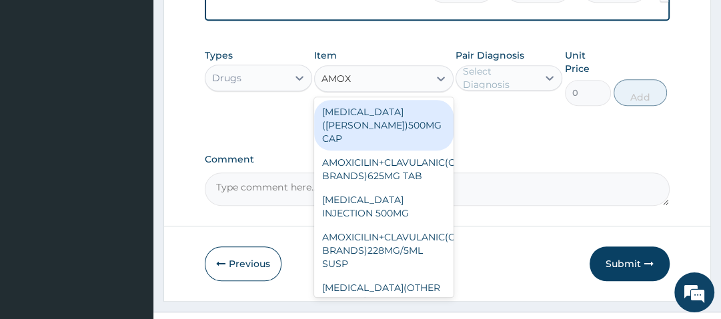
type input "AMOXI"
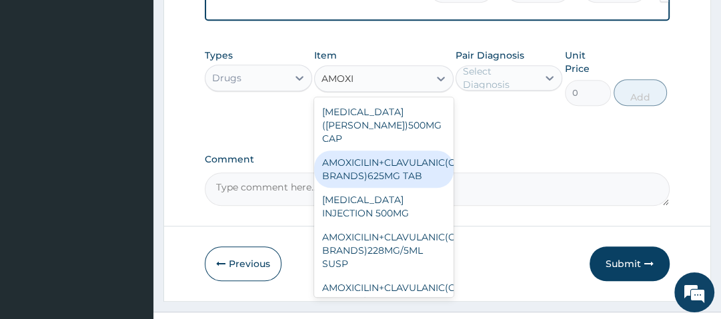
click at [399, 160] on div "AMOXICILIN+CLAVULANIC(OTHER BRANDS)625MG TAB" at bounding box center [383, 169] width 139 height 37
type input "110.1100006103516"
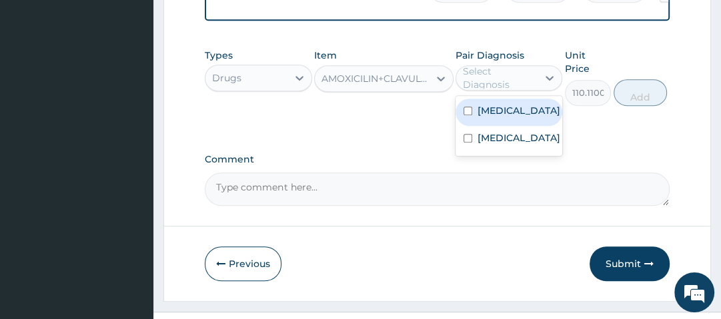
click at [518, 83] on div "Select Diagnosis" at bounding box center [499, 78] width 73 height 27
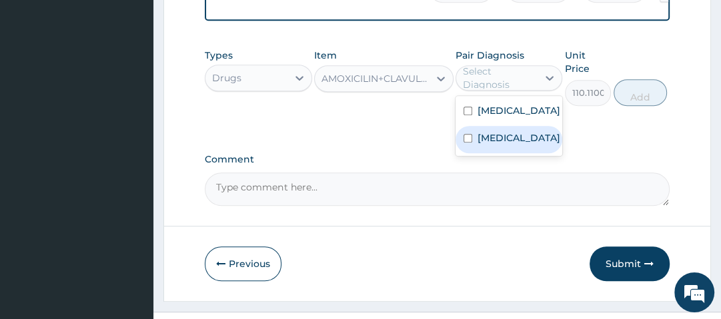
click at [506, 145] on label "Sepsis" at bounding box center [519, 137] width 83 height 13
checkbox input "true"
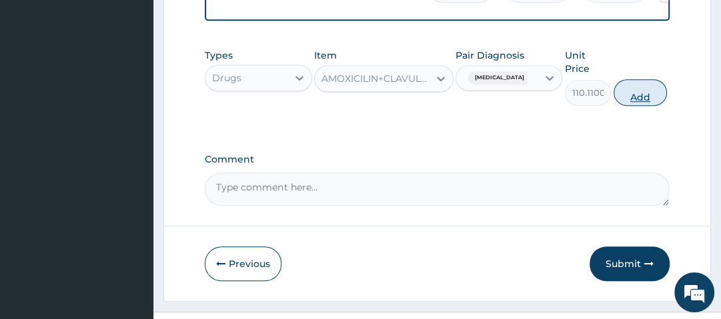
click at [642, 101] on button "Add" at bounding box center [640, 92] width 53 height 27
type input "0"
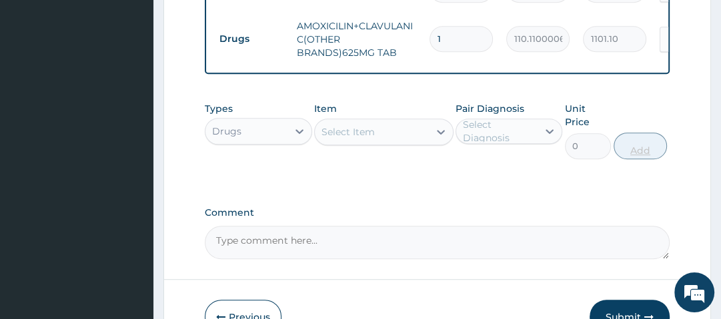
type input "10"
type input "1101.10"
type input "10"
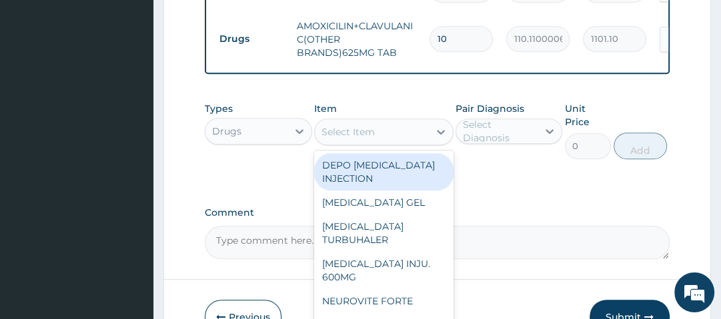
click at [400, 136] on div "Select Item" at bounding box center [372, 131] width 114 height 21
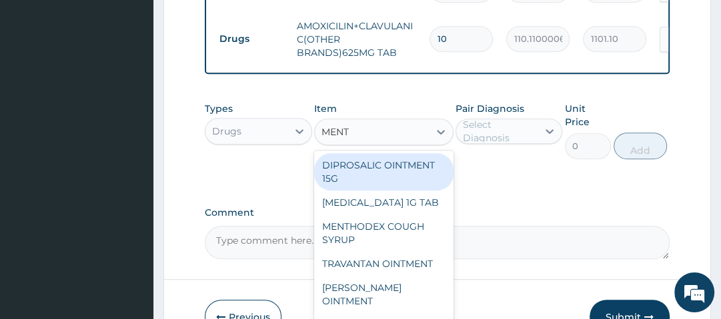
type input "MENTH"
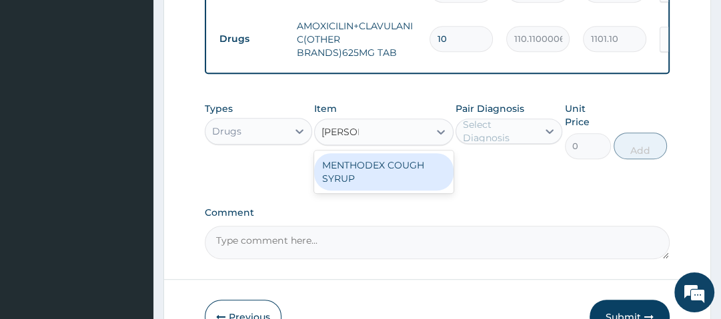
type input "1050"
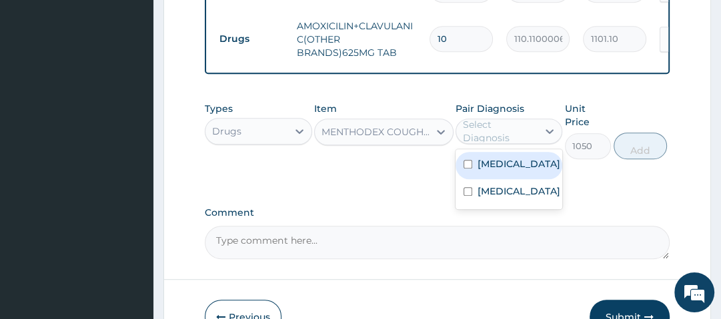
click at [486, 137] on div "Select Diagnosis" at bounding box center [499, 131] width 73 height 27
click at [504, 171] on label "[MEDICAL_DATA]" at bounding box center [519, 163] width 83 height 13
checkbox input "true"
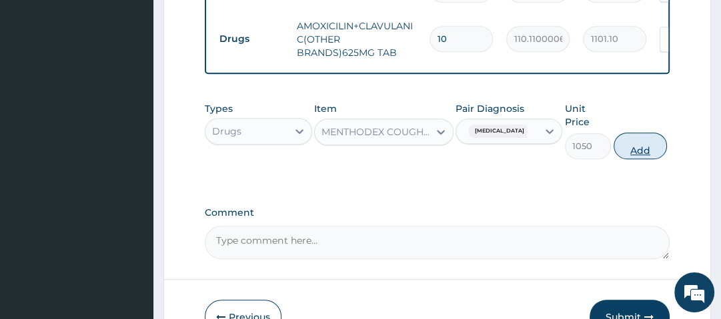
click at [646, 154] on button "Add" at bounding box center [640, 146] width 53 height 27
type input "0"
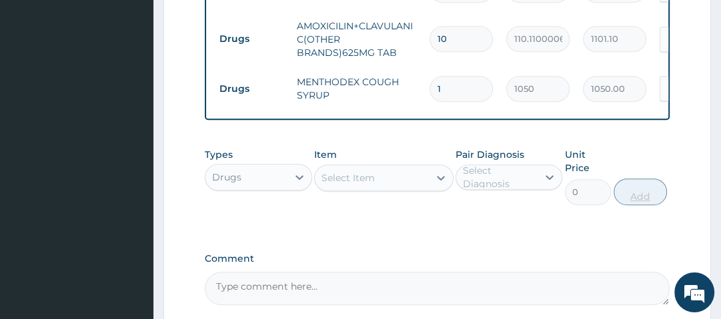
click at [646, 154] on div "Types Drugs Item Select Item Pair Diagnosis Select Diagnosis Unit Price 0 Add" at bounding box center [437, 176] width 464 height 71
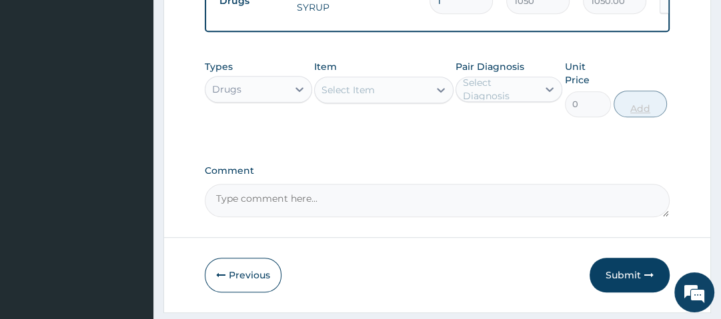
scroll to position [697, 0]
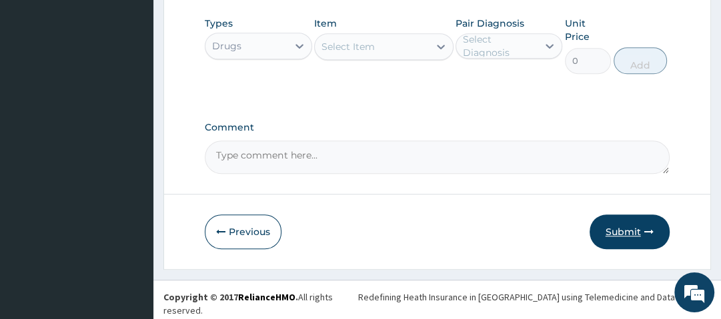
click at [647, 231] on button "Submit" at bounding box center [630, 232] width 80 height 35
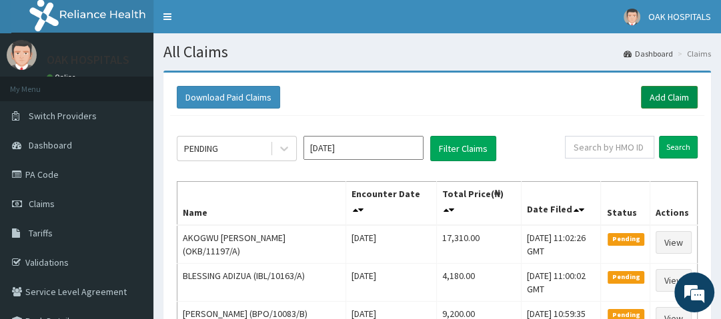
click at [668, 91] on link "Add Claim" at bounding box center [669, 97] width 57 height 23
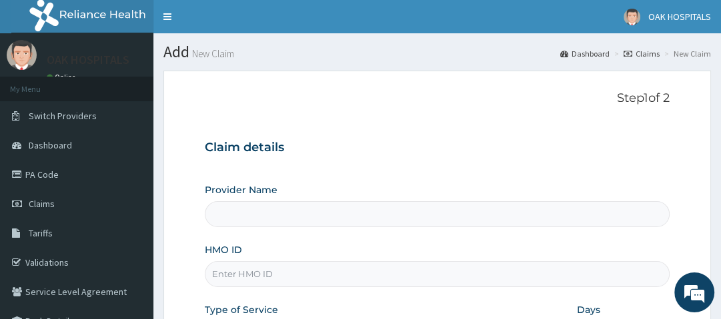
type input "Oak Hospitals"
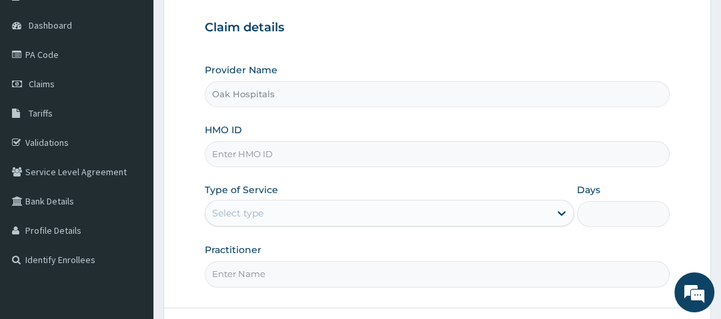
scroll to position [172, 0]
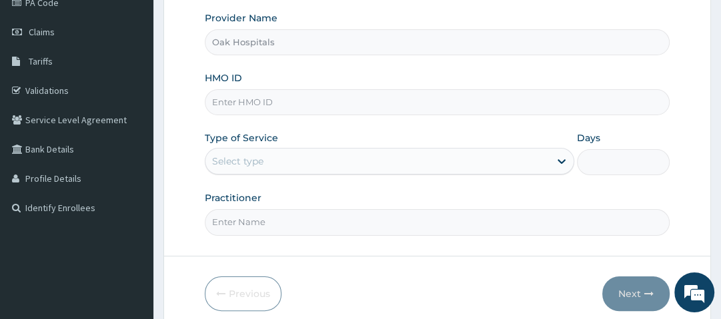
click at [390, 104] on input "HMO ID" at bounding box center [437, 102] width 464 height 26
type input "STT/10312/A"
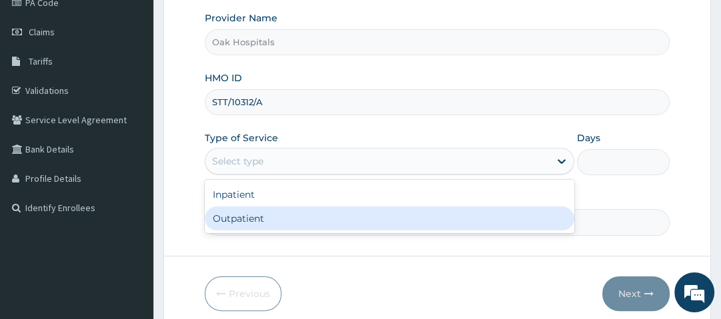
drag, startPoint x: 368, startPoint y: 157, endPoint x: 323, endPoint y: 223, distance: 80.1
click at [323, 175] on div "option Outpatient focused, 2 of 2. 2 results available. Use Up and Down to choo…" at bounding box center [390, 161] width 370 height 27
click at [323, 223] on div "Outpatient" at bounding box center [390, 219] width 370 height 24
type input "1"
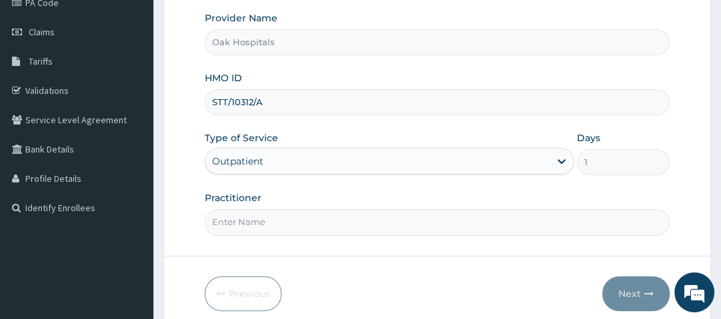
click at [323, 223] on input "Practitioner" at bounding box center [437, 222] width 464 height 26
type input "[PERSON_NAME]"
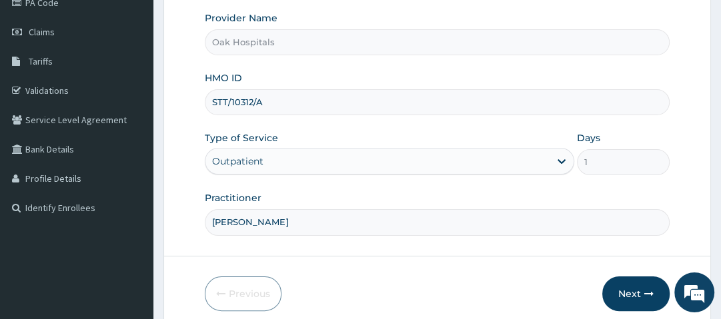
scroll to position [227, 0]
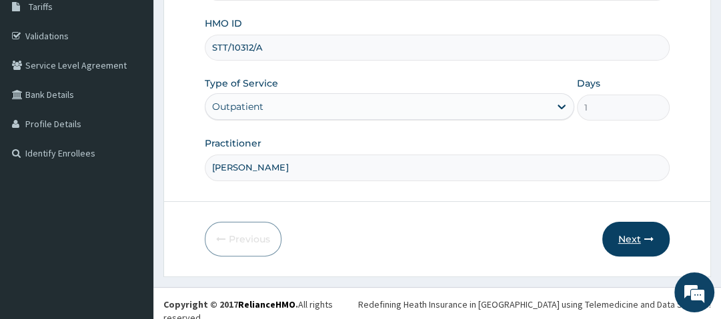
click at [627, 241] on button "Next" at bounding box center [635, 239] width 67 height 35
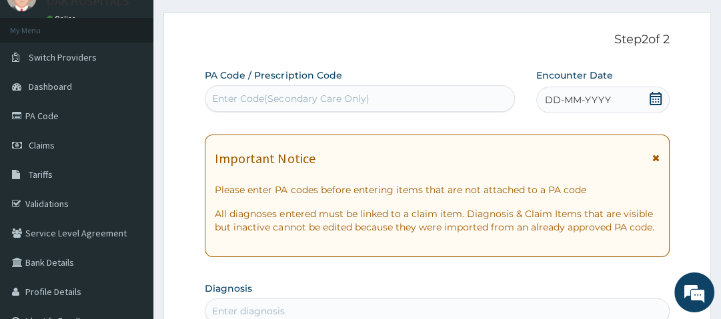
scroll to position [57, 0]
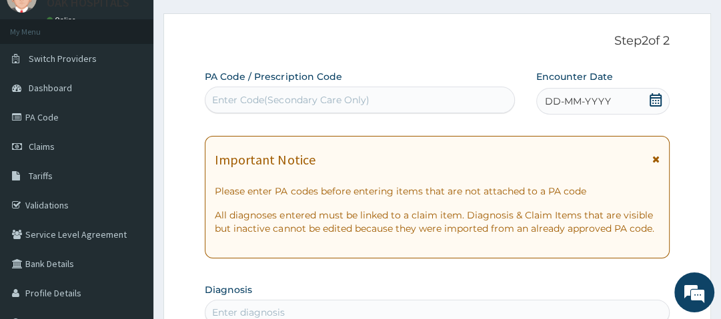
click at [651, 100] on icon at bounding box center [655, 99] width 13 height 13
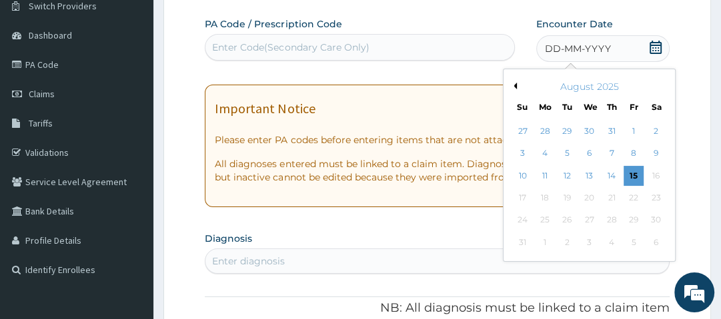
scroll to position [111, 0]
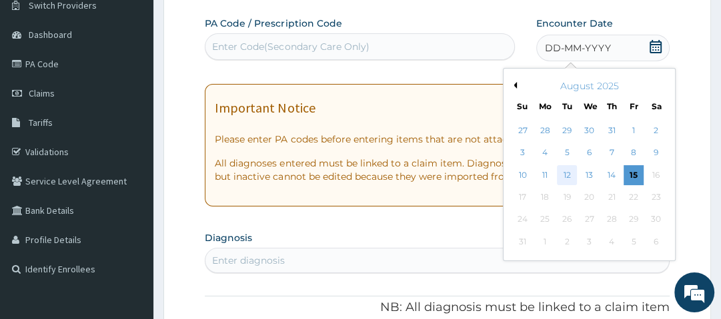
click at [566, 179] on div "12" at bounding box center [568, 175] width 20 height 20
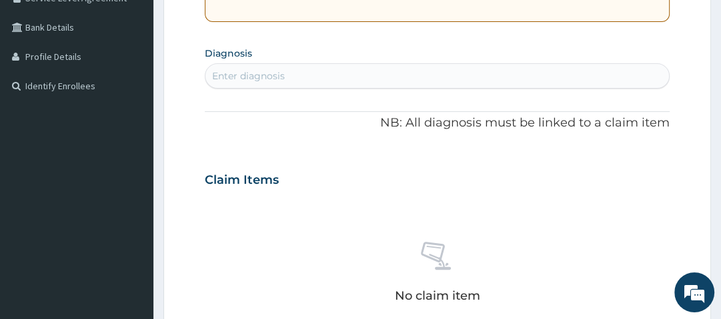
scroll to position [296, 0]
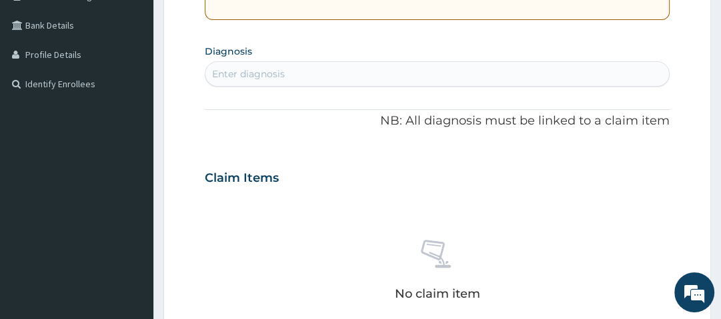
click at [401, 75] on div "Enter diagnosis" at bounding box center [436, 73] width 463 height 21
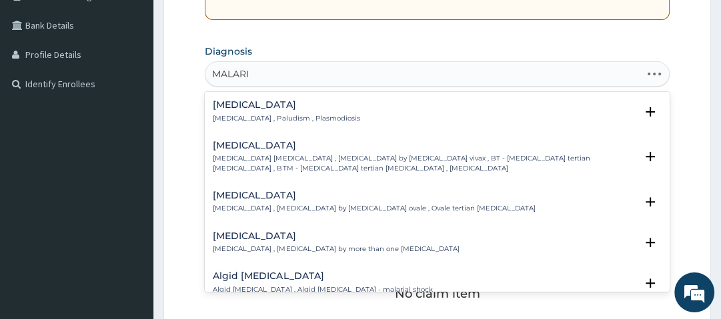
type input "MALARIA"
click at [234, 100] on h4 "Malaria" at bounding box center [286, 105] width 147 height 10
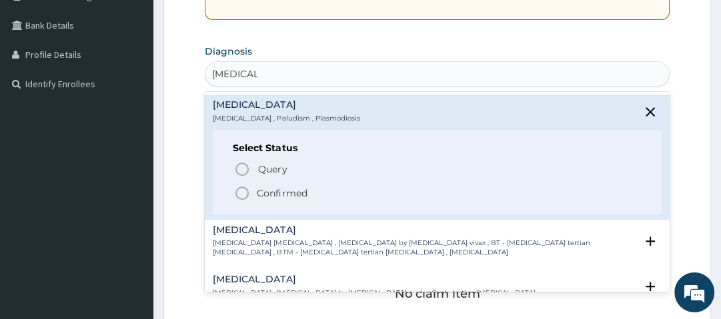
click at [263, 191] on p "Confirmed" at bounding box center [282, 193] width 50 height 13
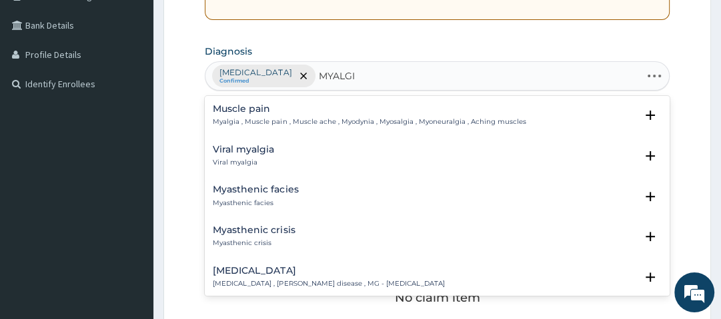
type input "MYALGIA"
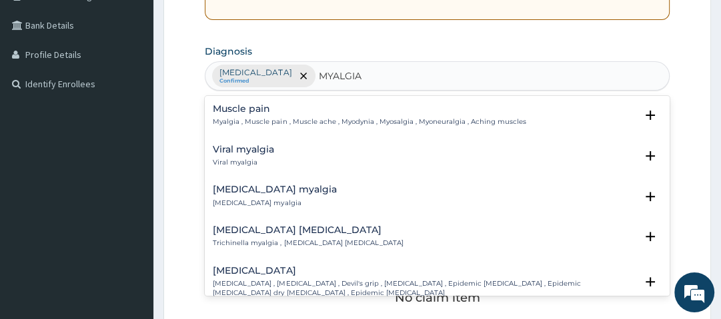
click at [241, 112] on h4 "Muscle pain" at bounding box center [369, 109] width 313 height 10
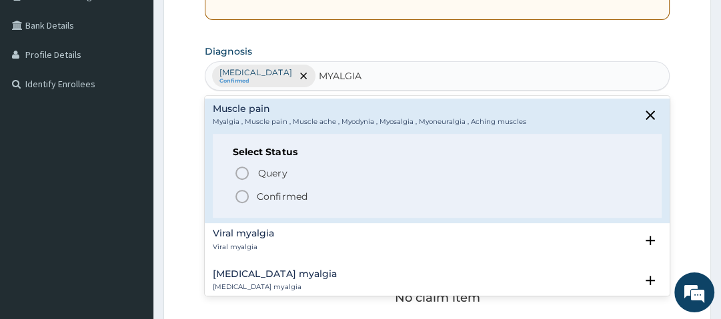
click at [275, 194] on p "Confirmed" at bounding box center [282, 196] width 50 height 13
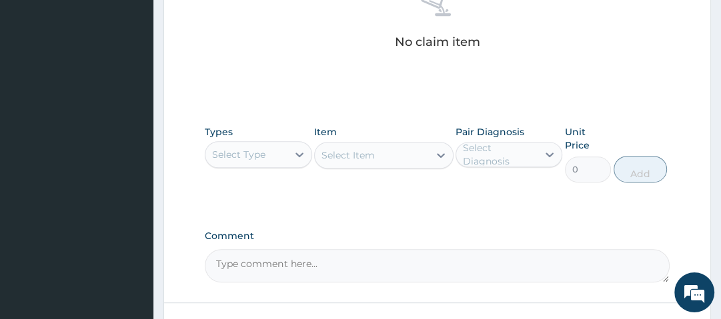
scroll to position [552, 0]
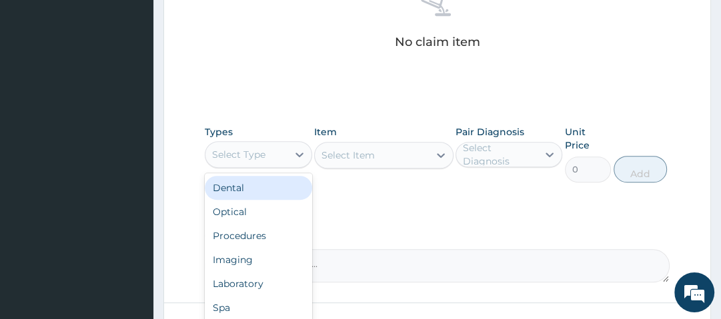
click at [283, 154] on div "Select Type" at bounding box center [245, 154] width 81 height 21
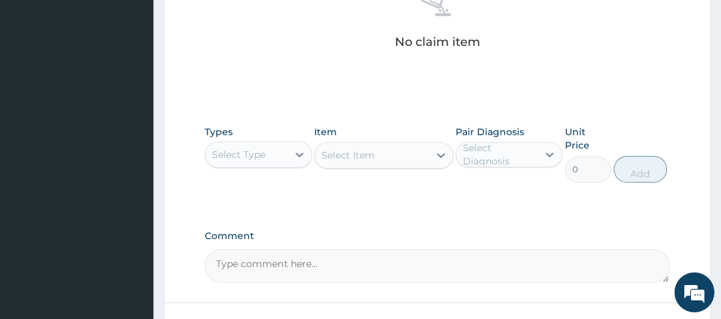
click at [283, 154] on div "Select Type" at bounding box center [245, 154] width 81 height 21
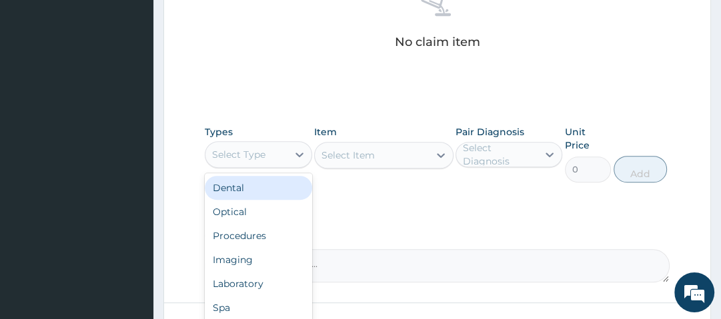
click at [283, 154] on div "Select Type" at bounding box center [245, 154] width 81 height 21
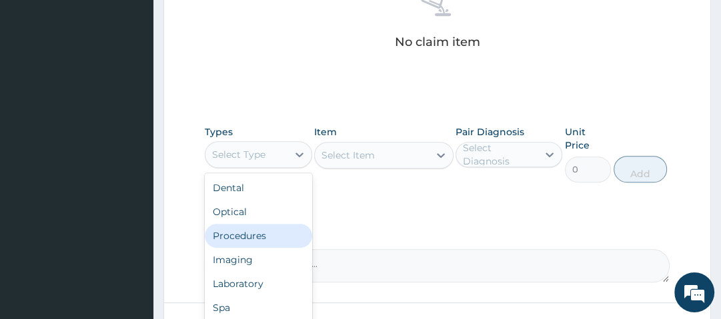
click at [252, 229] on div "Procedures" at bounding box center [258, 236] width 107 height 24
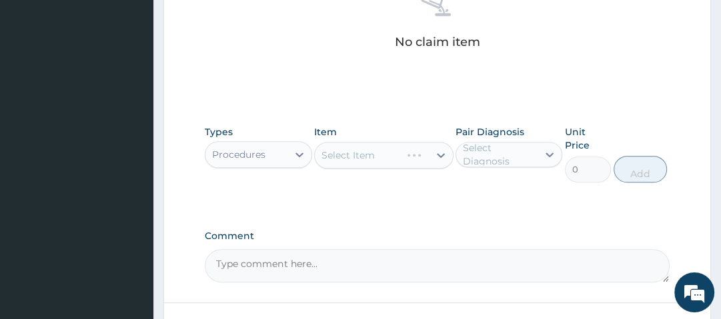
click at [367, 155] on div "Select Item" at bounding box center [383, 155] width 139 height 27
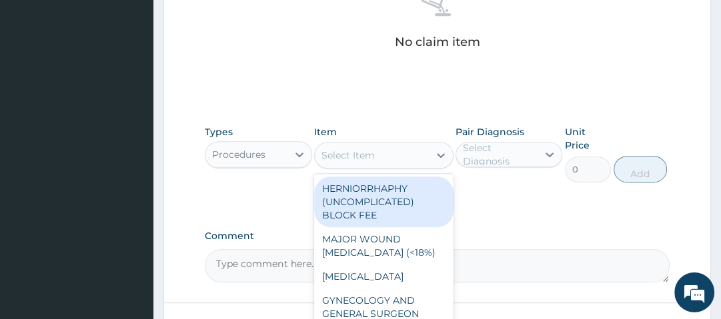
click at [367, 155] on div "Select Item" at bounding box center [347, 155] width 53 height 13
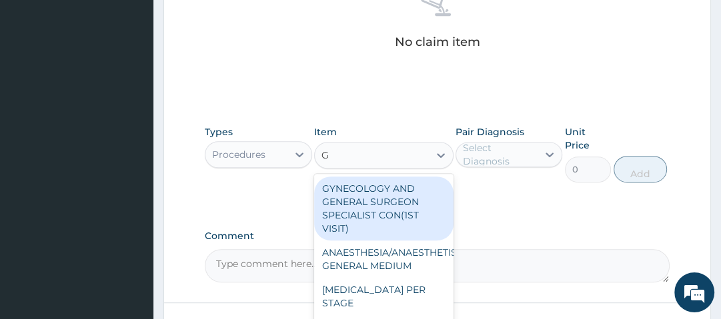
type input "GP"
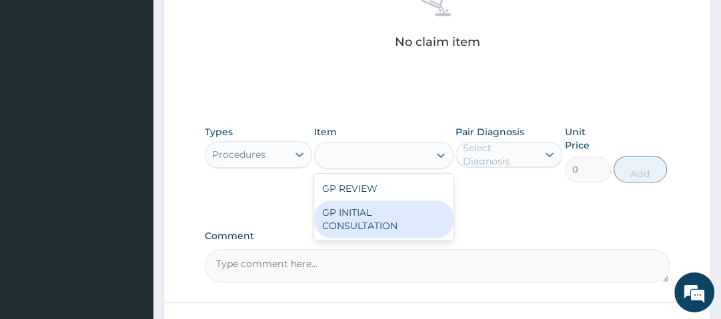
type input "2500"
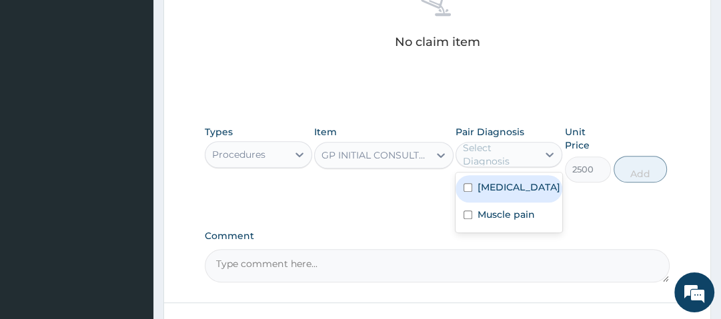
click at [505, 148] on div "Select Diagnosis" at bounding box center [499, 154] width 73 height 27
click at [507, 184] on label "Malaria" at bounding box center [519, 187] width 83 height 13
checkbox input "true"
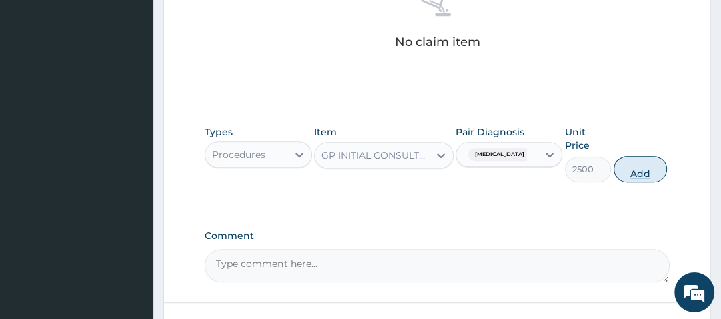
click at [634, 168] on button "Add" at bounding box center [640, 169] width 53 height 27
type input "0"
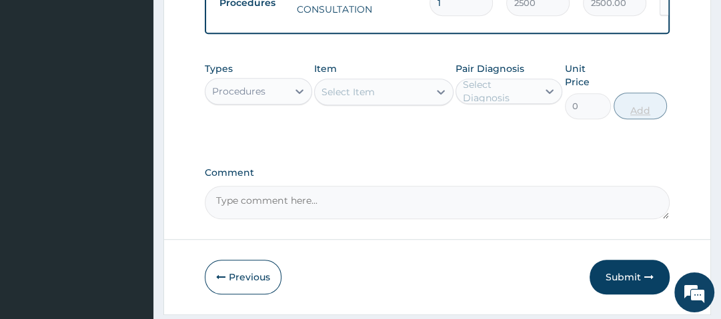
scroll to position [541, 0]
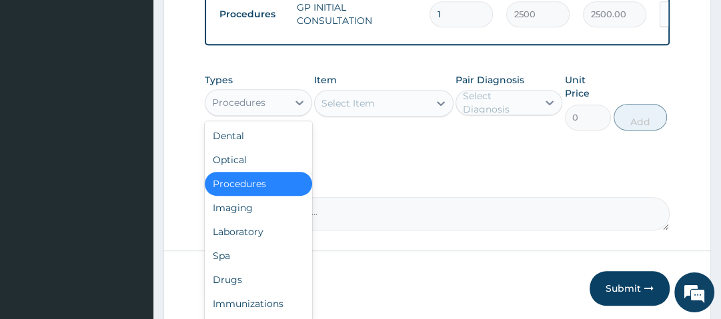
click at [281, 107] on div "Procedures" at bounding box center [245, 102] width 81 height 21
click at [253, 280] on div "Drugs" at bounding box center [258, 280] width 107 height 24
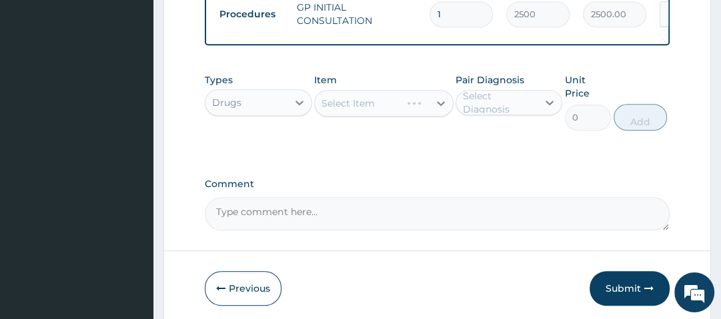
click at [390, 105] on div "Select Item" at bounding box center [383, 103] width 139 height 27
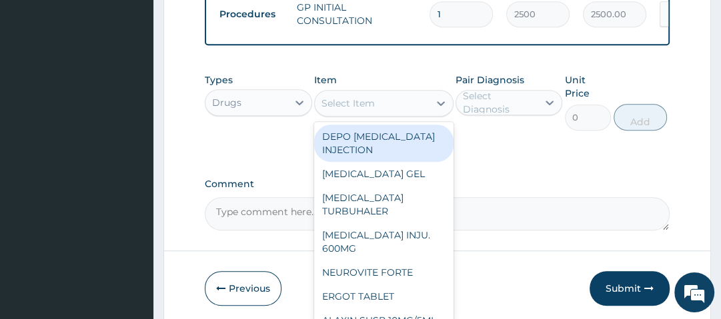
click at [392, 109] on div "Select Item" at bounding box center [372, 103] width 114 height 21
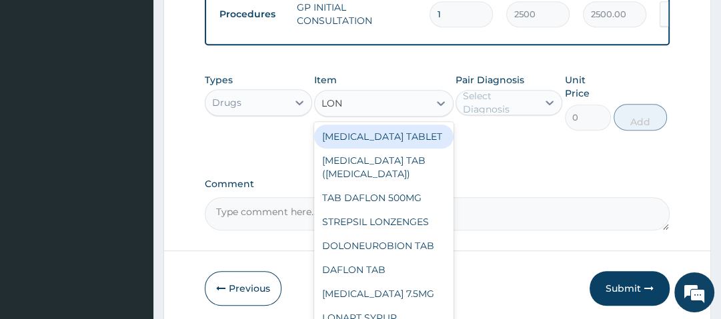
type input "LONA"
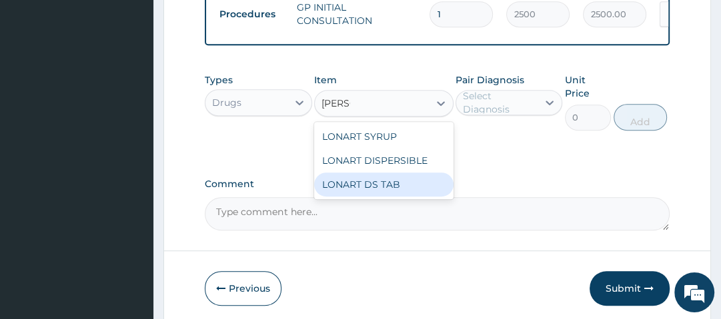
type input "1400"
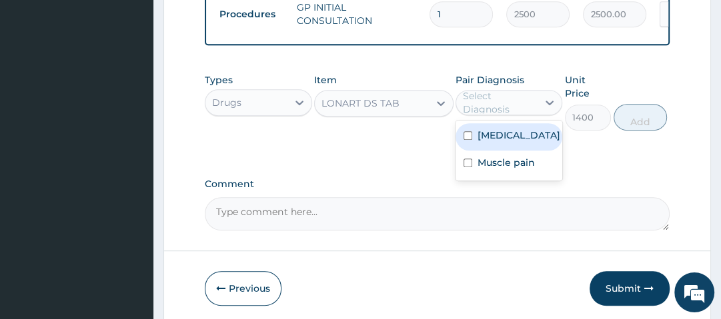
click at [494, 108] on div "Select Diagnosis" at bounding box center [499, 102] width 73 height 27
click at [499, 142] on label "Malaria" at bounding box center [519, 135] width 83 height 13
checkbox input "true"
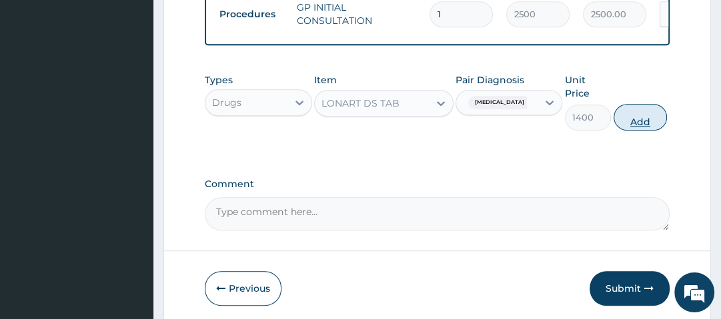
click at [642, 123] on button "Add" at bounding box center [640, 117] width 53 height 27
type input "0"
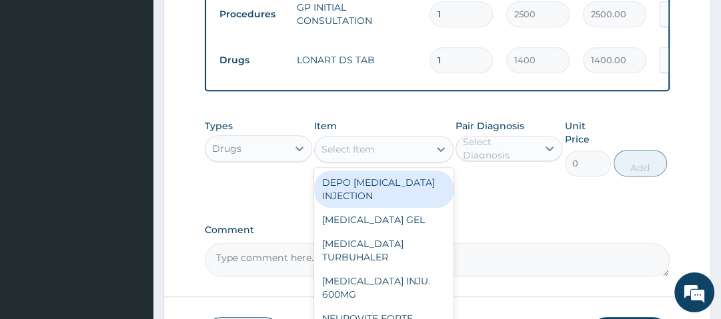
click at [419, 158] on div "Select Item" at bounding box center [372, 149] width 114 height 21
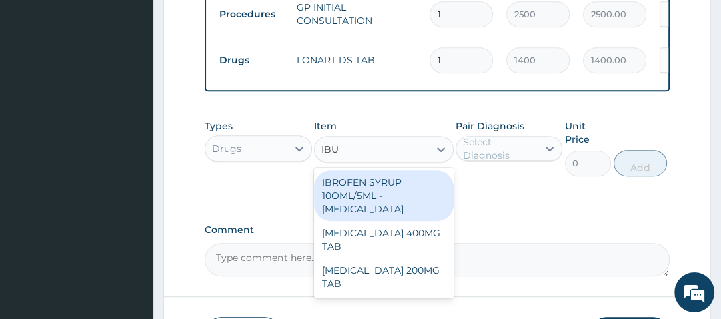
type input "IBUP"
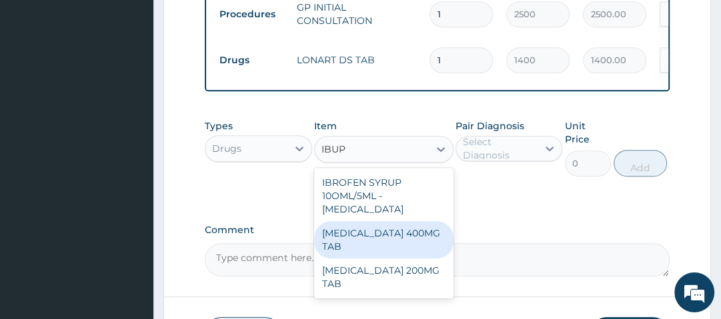
type input "28"
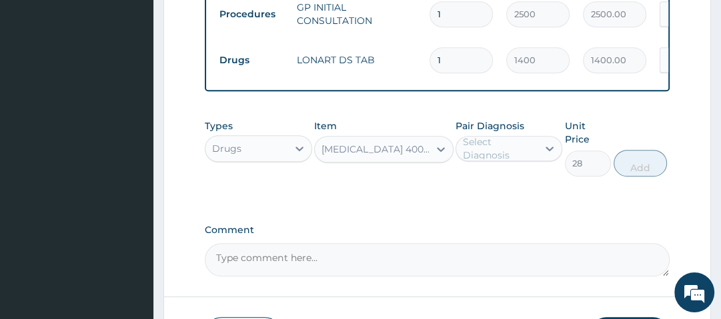
click at [497, 157] on div "Select Diagnosis" at bounding box center [499, 148] width 73 height 27
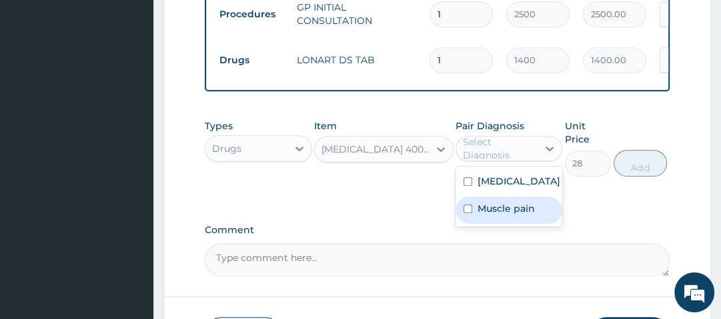
click at [505, 215] on label "Muscle pain" at bounding box center [506, 208] width 57 height 13
checkbox input "true"
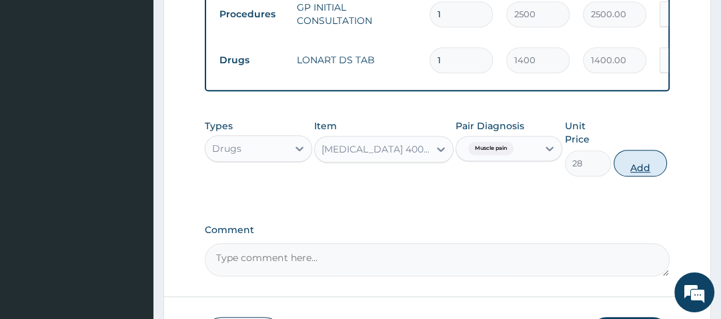
click at [630, 168] on button "Add" at bounding box center [640, 163] width 53 height 27
type input "0"
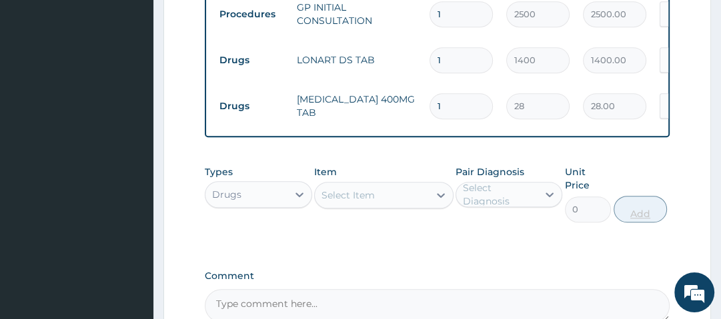
type input "0.00"
type input "9"
type input "252.00"
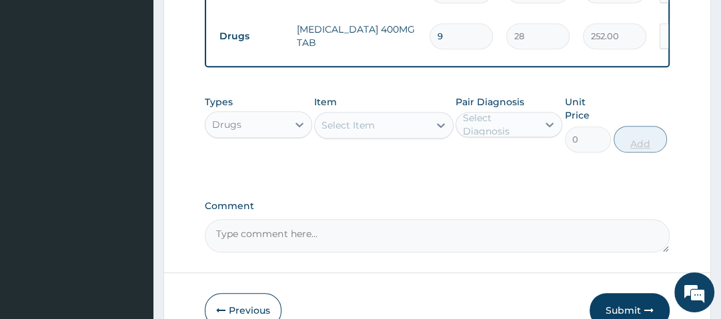
scroll to position [690, 0]
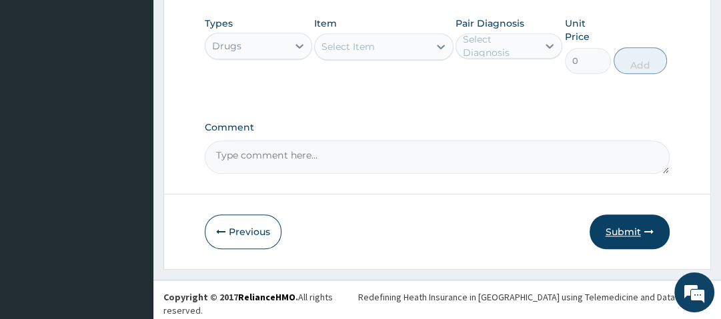
type input "9"
click at [636, 235] on button "Submit" at bounding box center [630, 232] width 80 height 35
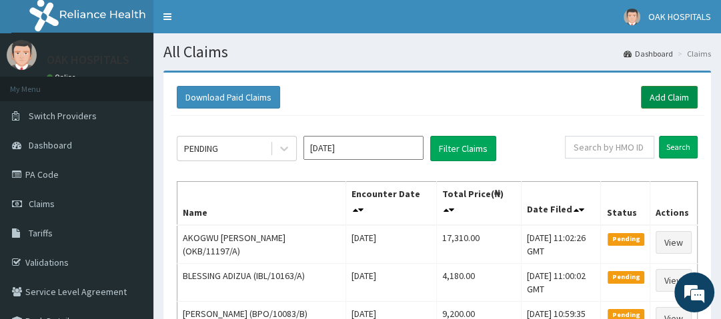
click at [667, 97] on link "Add Claim" at bounding box center [669, 97] width 57 height 23
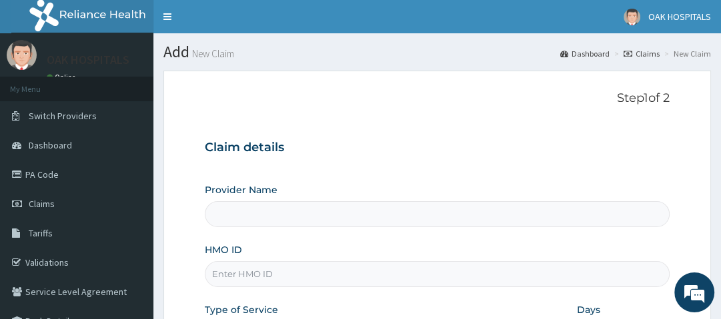
type input "Oak Hospitals"
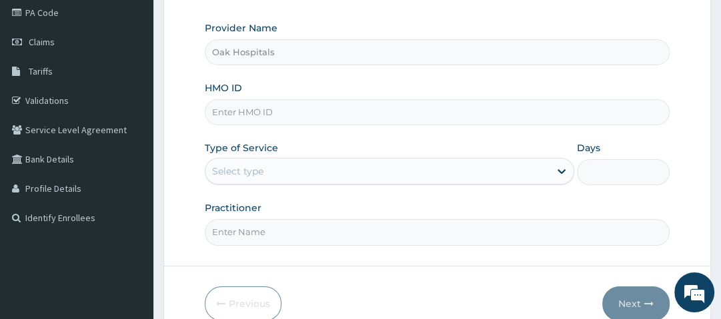
scroll to position [163, 0]
click at [287, 111] on input "HMO ID" at bounding box center [437, 112] width 464 height 26
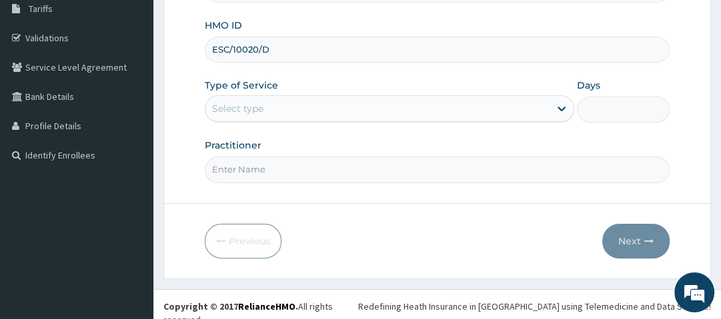
scroll to position [227, 0]
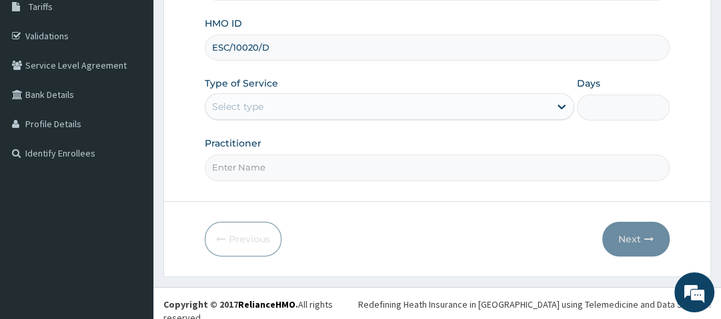
type input "ESC/10020/D"
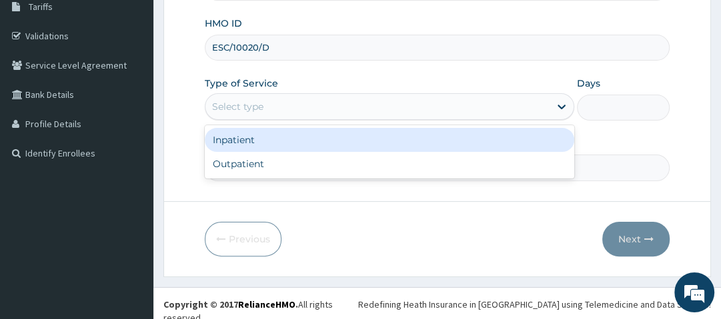
click at [276, 109] on div "Select type" at bounding box center [377, 106] width 344 height 21
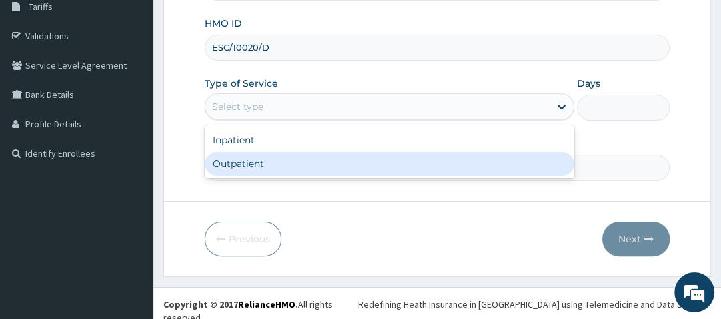
click at [269, 160] on div "Outpatient" at bounding box center [390, 164] width 370 height 24
type input "1"
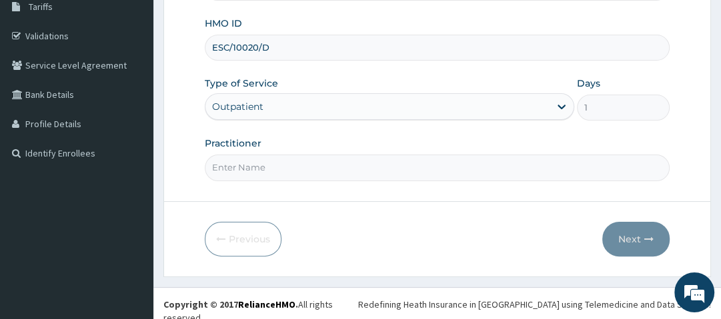
drag, startPoint x: 269, startPoint y: 160, endPoint x: 278, endPoint y: 201, distance: 42.3
click at [278, 201] on form "Step 1 of 2 Claim details Provider Name Oak Hospitals HMO ID ESC/10020/D Type o…" at bounding box center [437, 60] width 548 height 433
type input "[PERSON_NAME]"
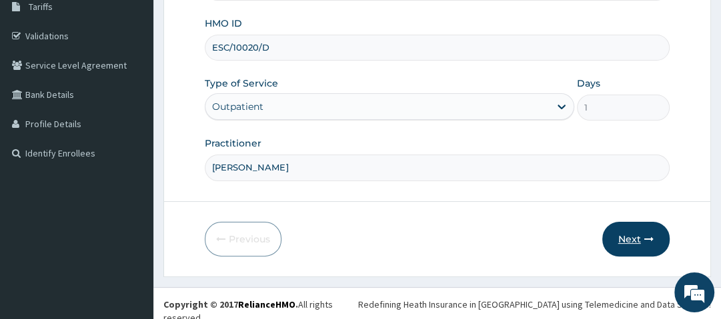
click at [644, 235] on icon "button" at bounding box center [648, 239] width 9 height 9
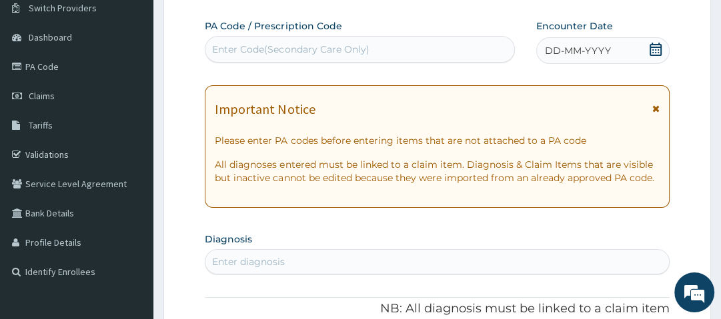
scroll to position [107, 0]
click at [656, 50] on icon at bounding box center [656, 49] width 12 height 13
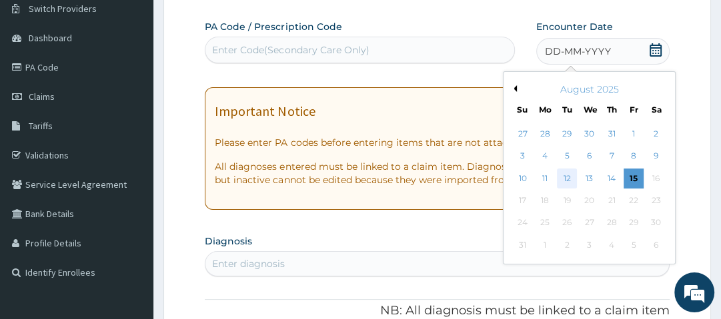
click at [566, 176] on div "12" at bounding box center [568, 179] width 20 height 20
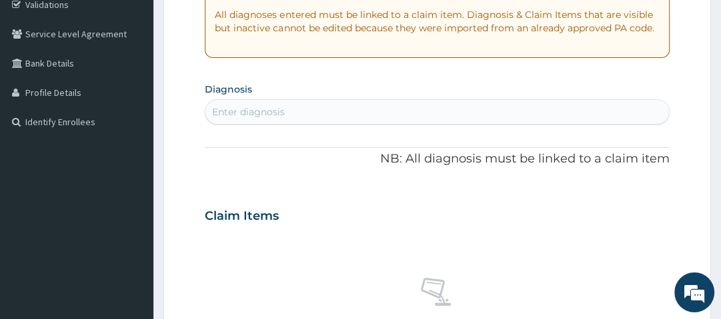
scroll to position [259, 0]
click at [367, 111] on div "Enter diagnosis" at bounding box center [436, 111] width 463 height 21
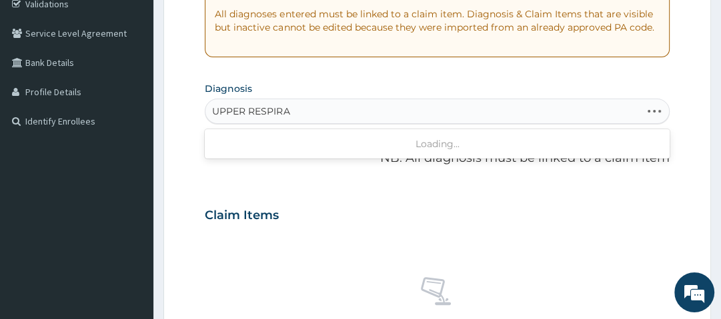
type input "UPPER RESPIRAT"
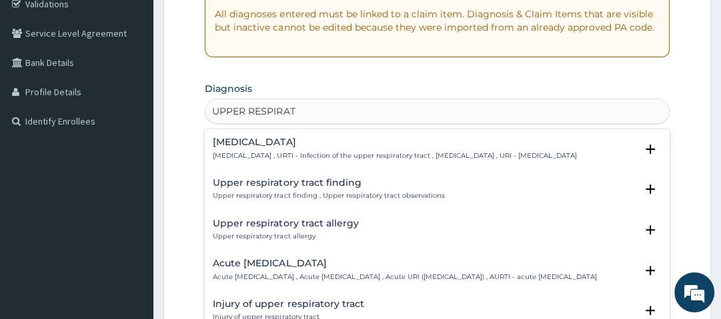
click at [285, 143] on h4 "[MEDICAL_DATA]" at bounding box center [395, 142] width 364 height 10
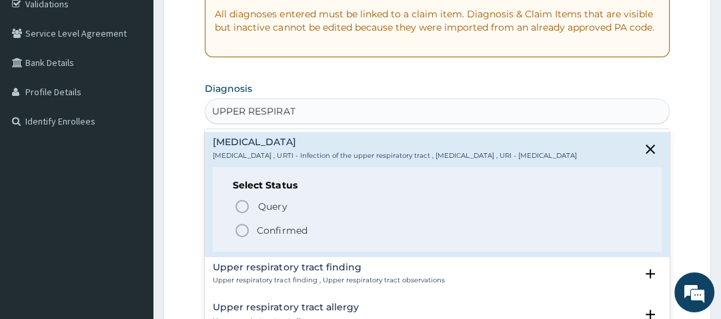
click at [274, 237] on p "Confirmed" at bounding box center [282, 230] width 50 height 13
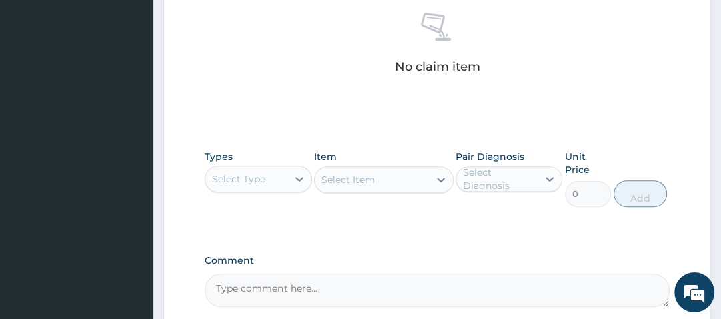
scroll to position [528, 0]
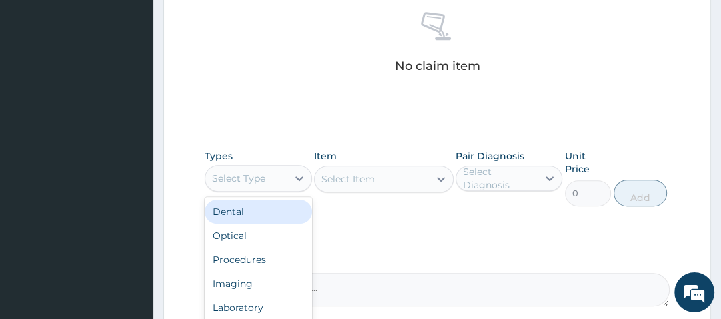
click at [275, 179] on div "Select Type" at bounding box center [245, 178] width 81 height 21
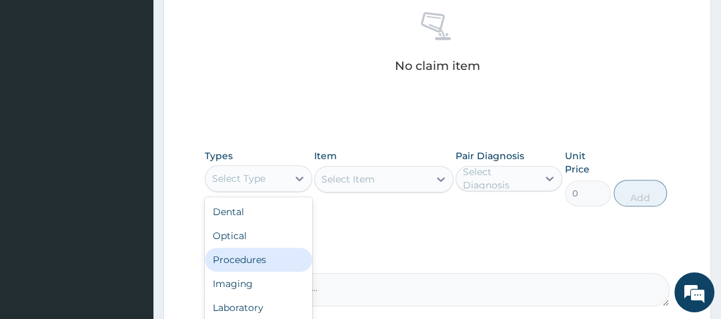
click at [253, 258] on div "Procedures" at bounding box center [258, 260] width 107 height 24
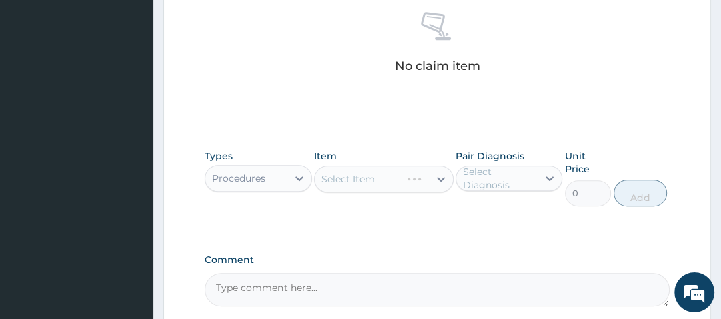
click at [411, 179] on div "Select Item" at bounding box center [383, 179] width 139 height 27
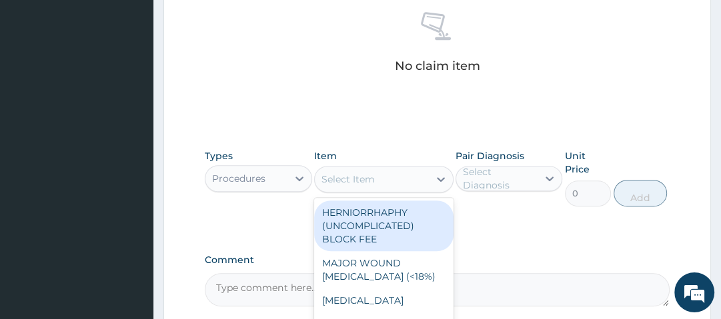
click at [411, 179] on div "Select Item" at bounding box center [372, 179] width 114 height 21
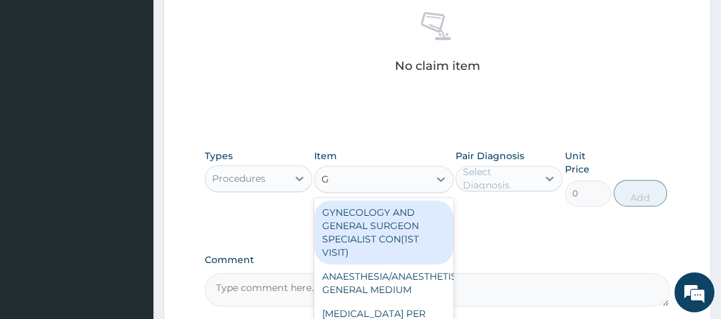
type input "GP"
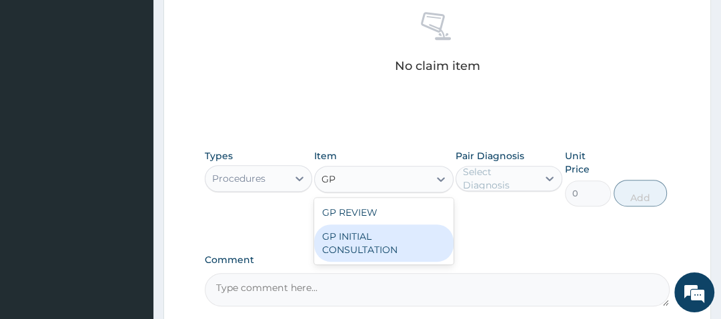
click at [384, 238] on div "GP INITIAL CONSULTATION" at bounding box center [383, 243] width 139 height 37
type input "2500"
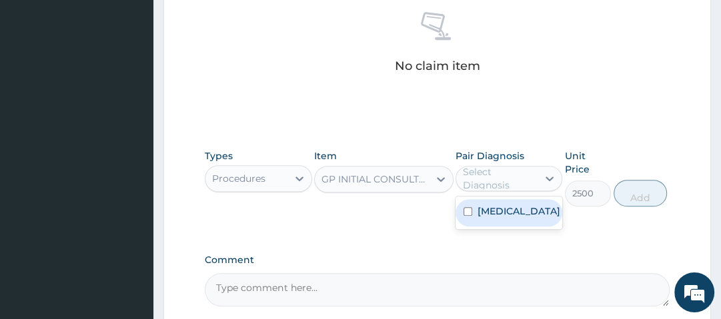
click at [515, 187] on div "Select Diagnosis" at bounding box center [499, 178] width 73 height 27
click at [511, 218] on label "[MEDICAL_DATA]" at bounding box center [519, 211] width 83 height 13
checkbox input "true"
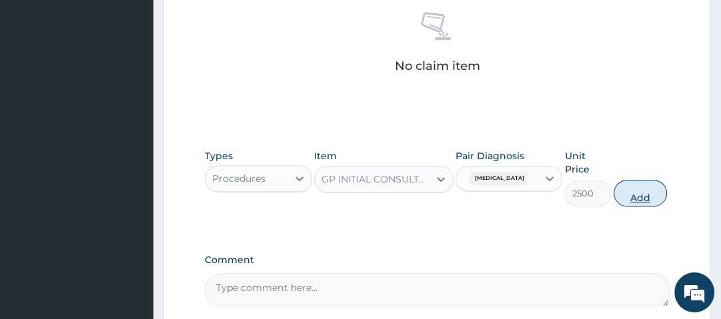
click at [641, 195] on button "Add" at bounding box center [640, 193] width 53 height 27
type input "0"
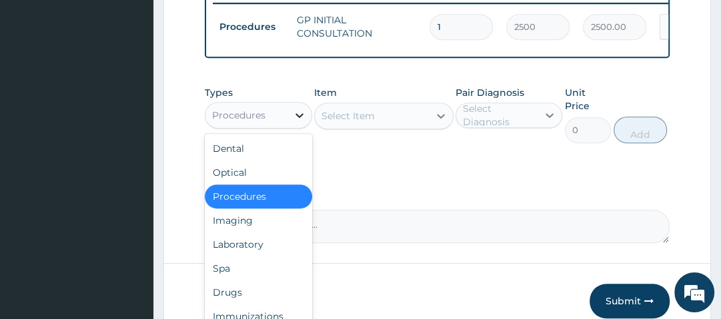
click at [293, 121] on icon at bounding box center [299, 115] width 13 height 13
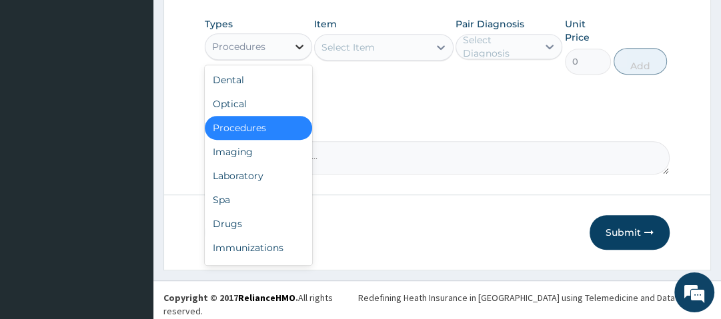
scroll to position [598, 0]
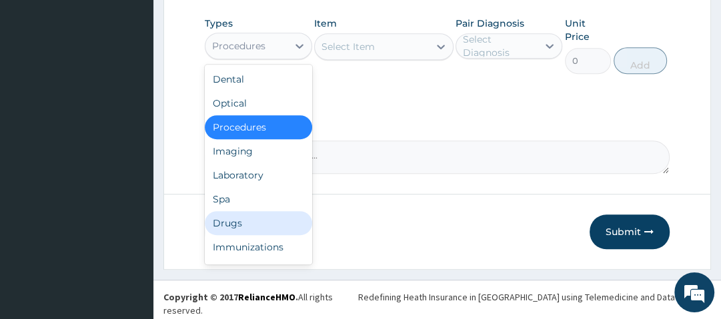
click at [250, 227] on div "Drugs" at bounding box center [258, 223] width 107 height 24
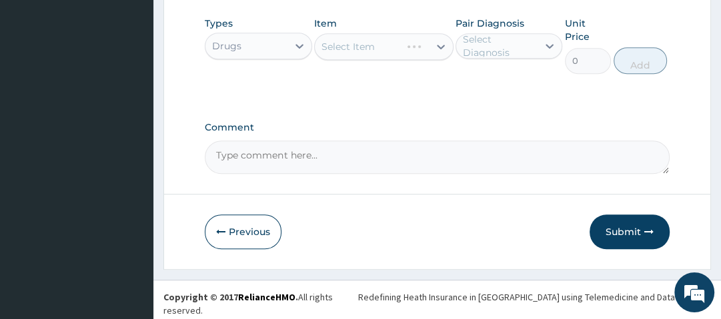
click at [391, 52] on div "Select Item" at bounding box center [383, 46] width 139 height 27
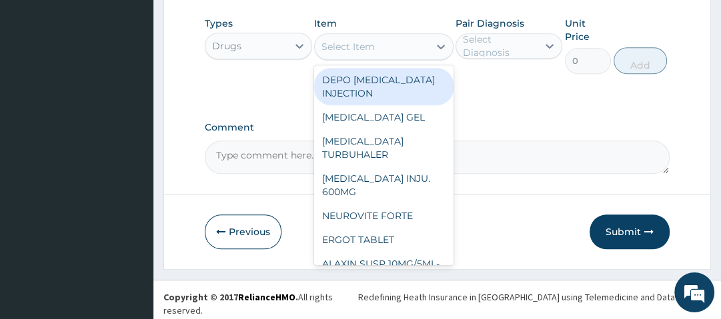
click at [391, 52] on div "Select Item" at bounding box center [372, 46] width 114 height 21
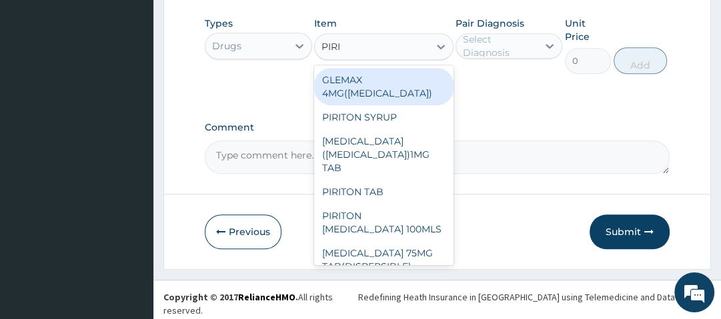
type input "PIRIT"
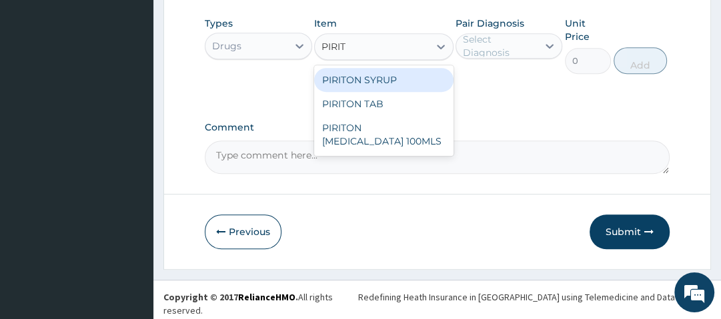
type input "560"
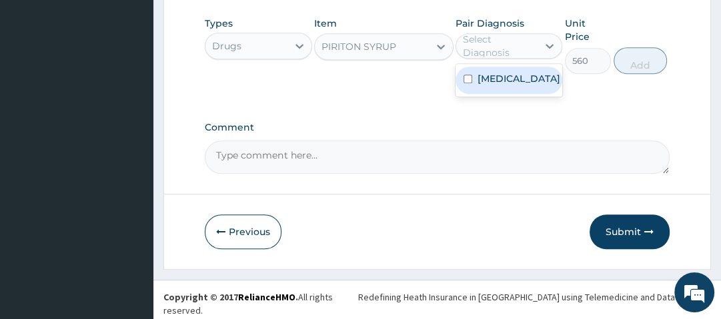
click at [488, 45] on div "Select Diagnosis" at bounding box center [499, 46] width 73 height 27
click at [503, 85] on label "Upper respiratory infection" at bounding box center [519, 78] width 83 height 13
checkbox input "true"
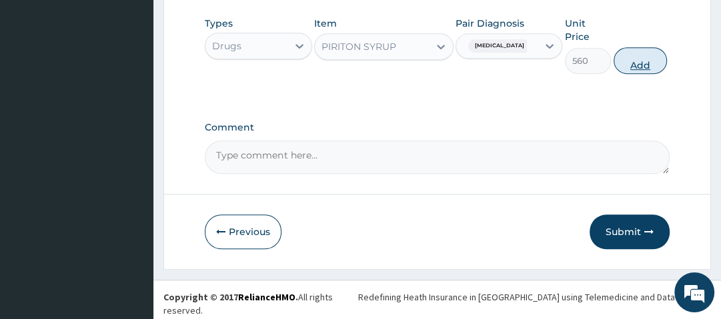
click at [646, 59] on button "Add" at bounding box center [640, 60] width 53 height 27
type input "0"
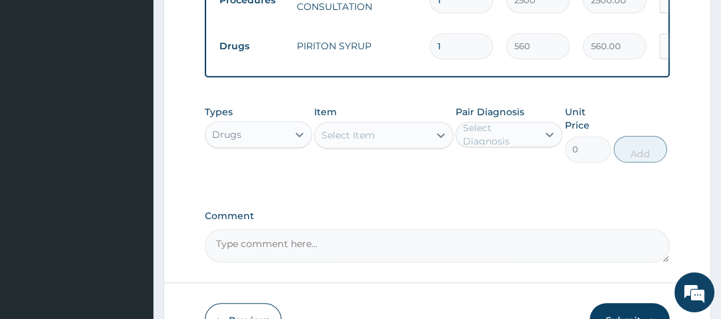
scroll to position [644, 0]
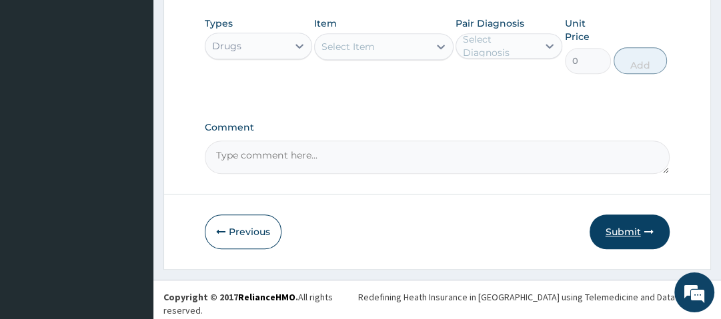
click at [622, 232] on button "Submit" at bounding box center [630, 232] width 80 height 35
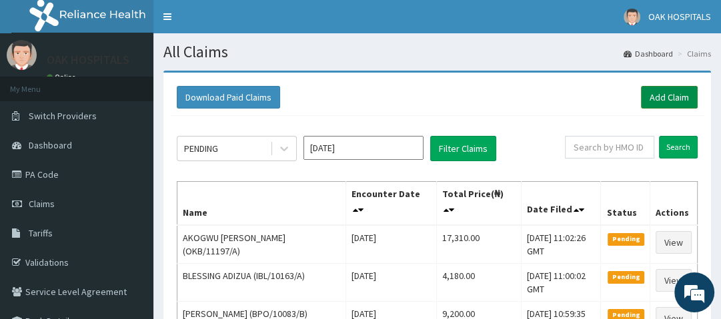
click at [678, 99] on link "Add Claim" at bounding box center [669, 97] width 57 height 23
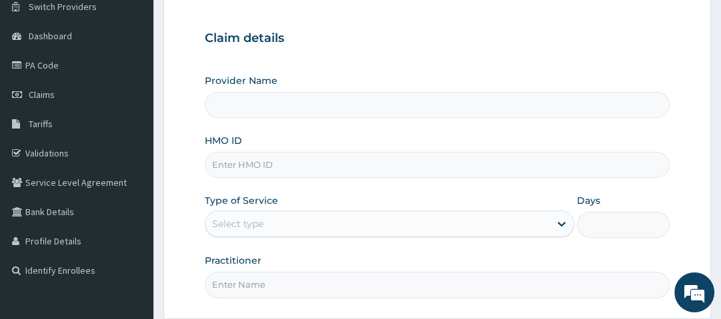
type input "Oak Hospitals"
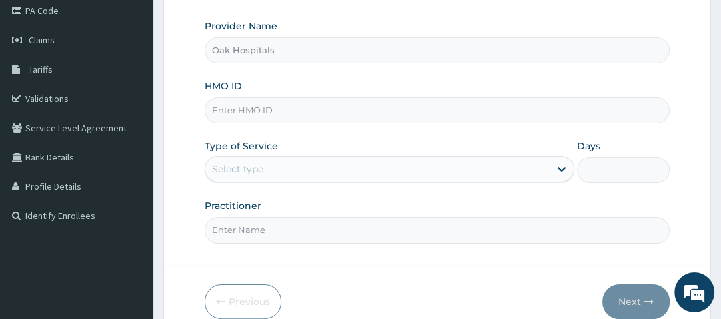
scroll to position [165, 0]
click at [319, 110] on input "HMO ID" at bounding box center [437, 110] width 464 height 26
type input "ESC/10020/C"
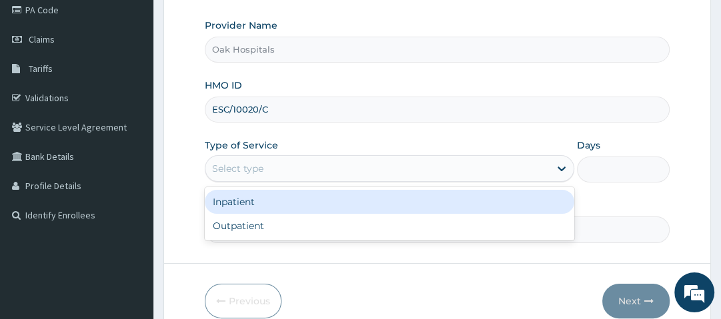
click at [300, 171] on div "Select type" at bounding box center [377, 168] width 344 height 21
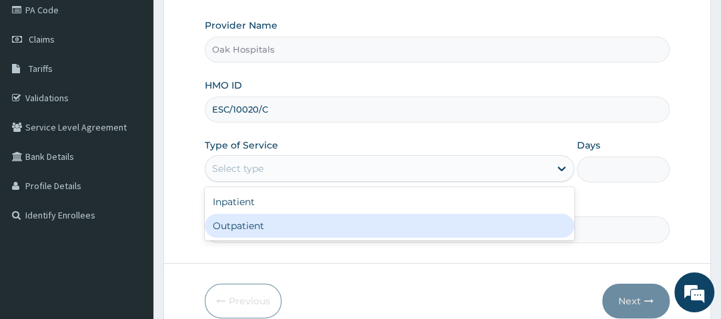
click at [289, 219] on div "Outpatient" at bounding box center [390, 226] width 370 height 24
type input "1"
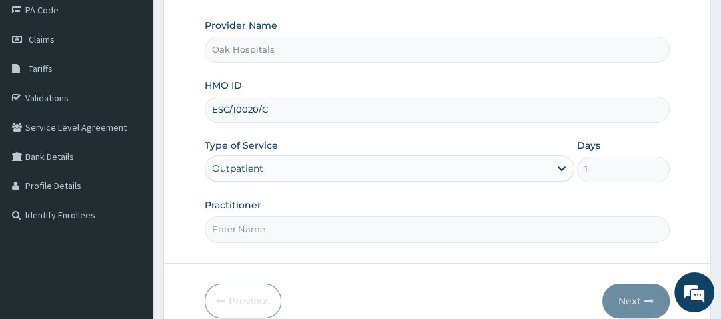
click at [273, 241] on input "Practitioner" at bounding box center [437, 230] width 464 height 26
type input "[PERSON_NAME]"
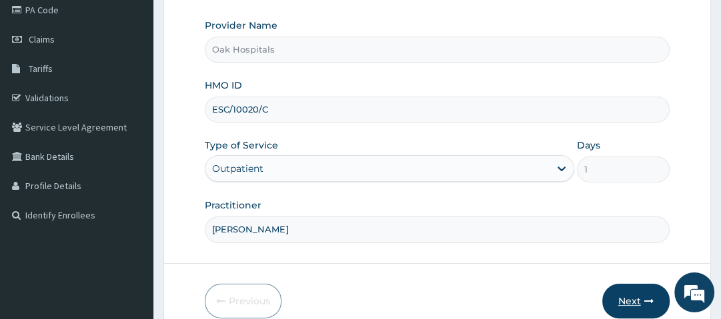
click at [634, 295] on button "Next" at bounding box center [635, 301] width 67 height 35
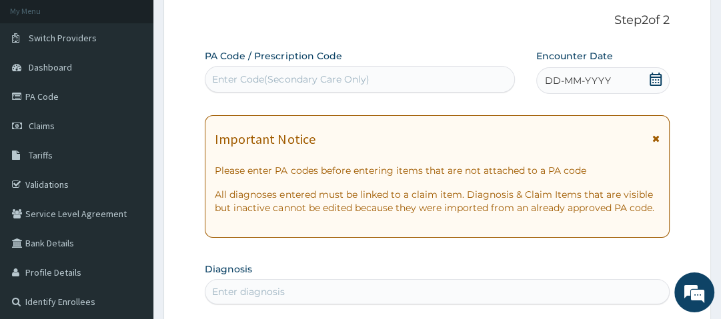
scroll to position [77, 0]
click at [654, 79] on icon at bounding box center [655, 79] width 13 height 13
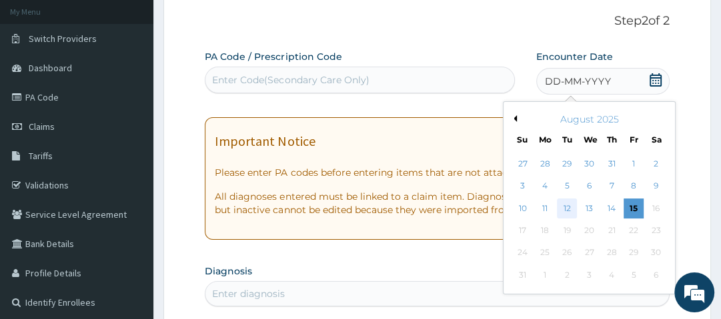
click at [563, 209] on div "12" at bounding box center [568, 209] width 20 height 20
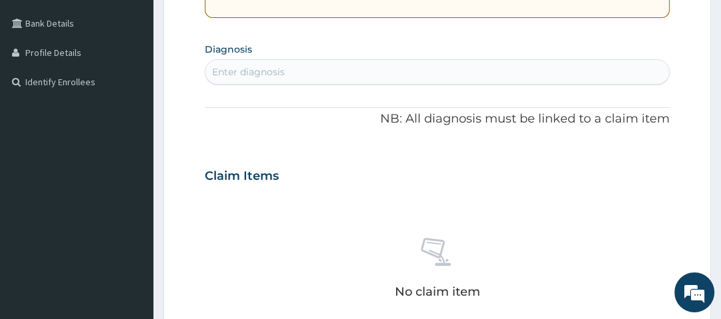
scroll to position [339, 0]
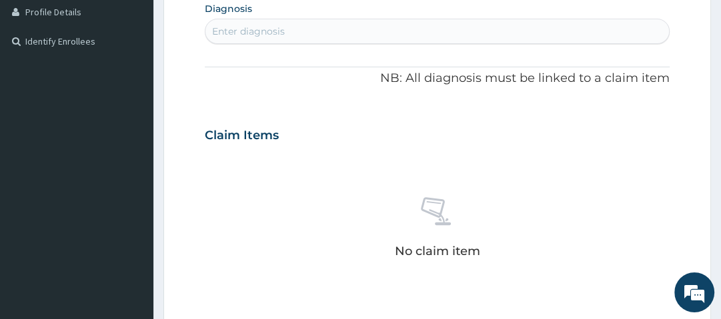
click at [296, 35] on div "Enter diagnosis" at bounding box center [436, 31] width 463 height 21
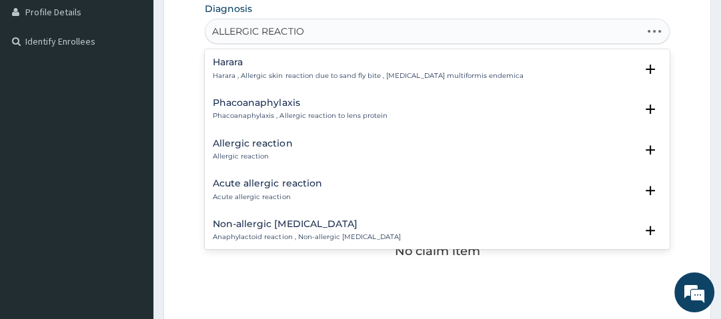
type input "ALLERGIC REACTION"
click at [243, 143] on h4 "Allergic reaction" at bounding box center [252, 144] width 79 height 10
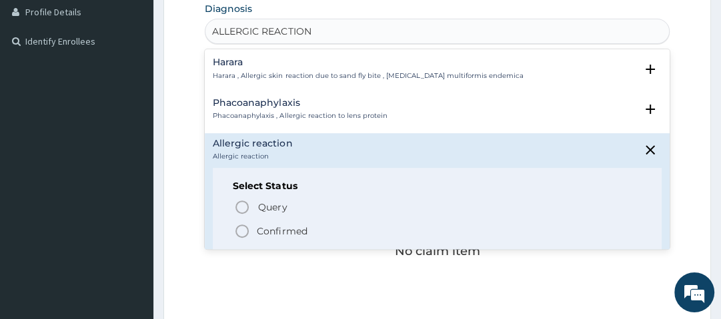
click at [254, 227] on span "Confirmed" at bounding box center [437, 231] width 407 height 16
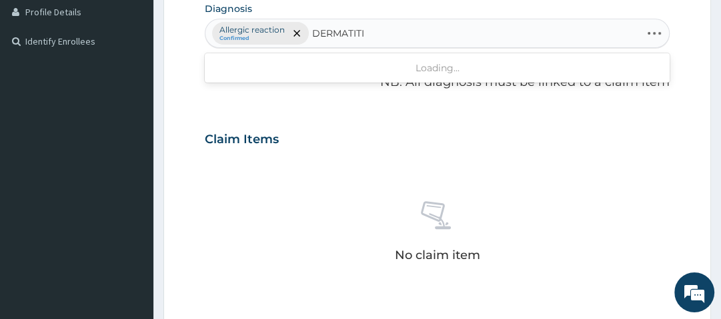
type input "DERMATITIS"
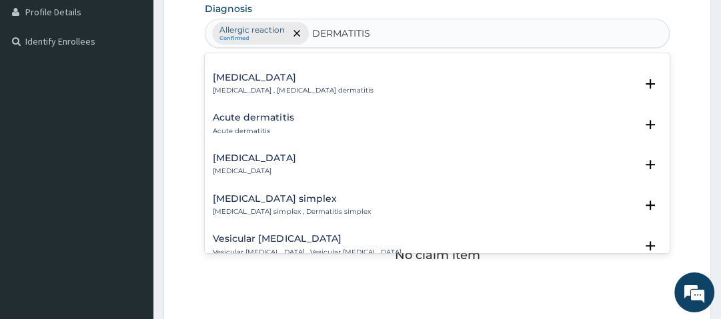
scroll to position [645, 0]
click at [249, 121] on h4 "Acute dermatitis" at bounding box center [253, 116] width 81 height 10
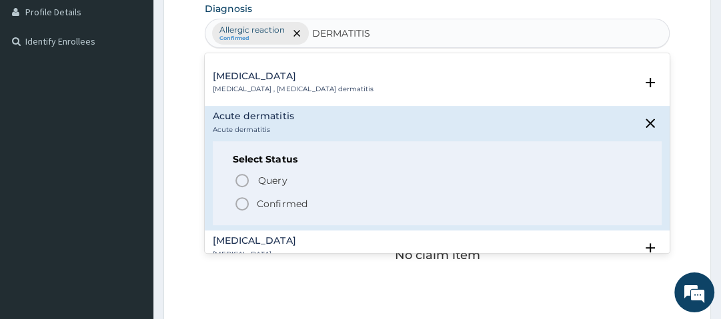
click at [274, 211] on p "Confirmed" at bounding box center [282, 203] width 50 height 13
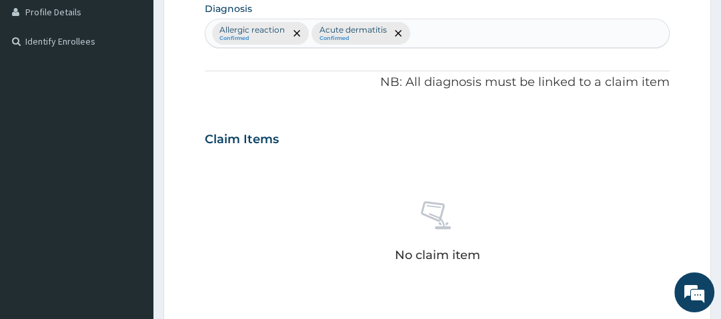
type input "E"
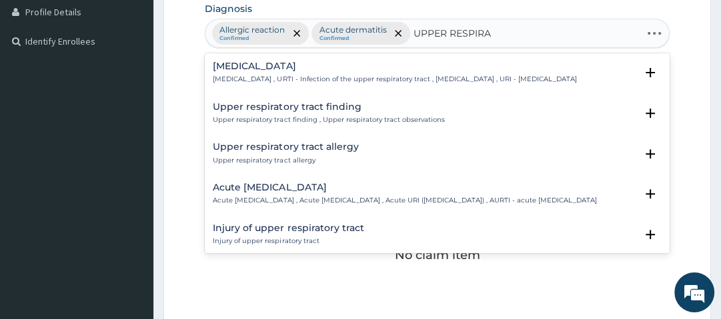
type input "UPPER RESPIRAT"
click at [257, 77] on p "[MEDICAL_DATA] , URTI - Infection of the upper respiratory tract , [MEDICAL_DAT…" at bounding box center [395, 79] width 364 height 9
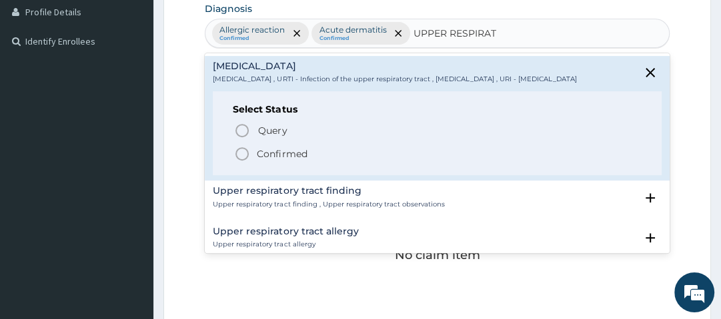
click at [273, 161] on p "Confirmed" at bounding box center [282, 153] width 50 height 13
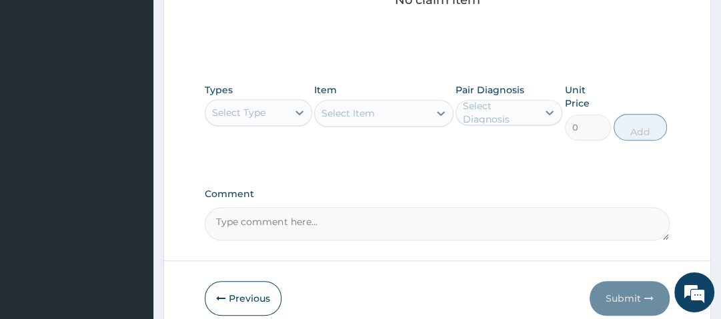
scroll to position [598, 0]
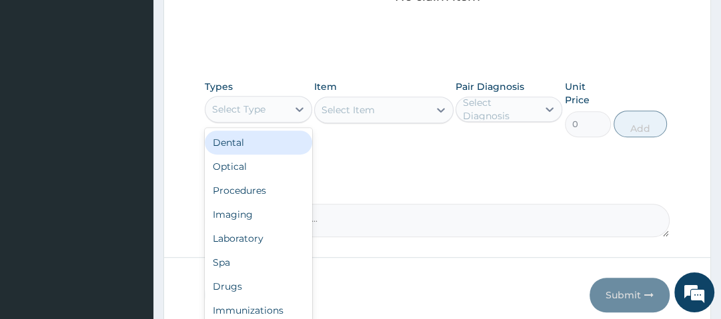
click at [261, 110] on div "Select Type" at bounding box center [238, 109] width 53 height 13
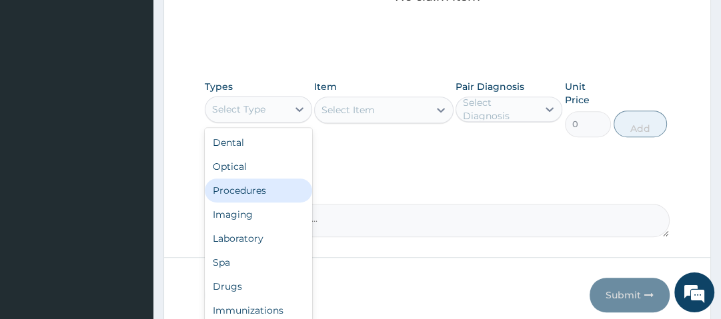
click at [255, 187] on div "Procedures" at bounding box center [258, 191] width 107 height 24
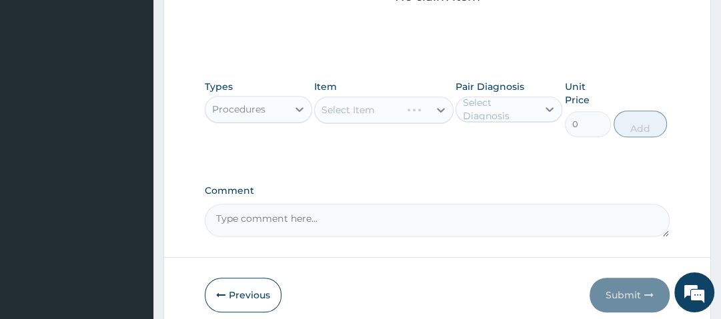
click at [400, 110] on div "Select Item" at bounding box center [383, 110] width 139 height 27
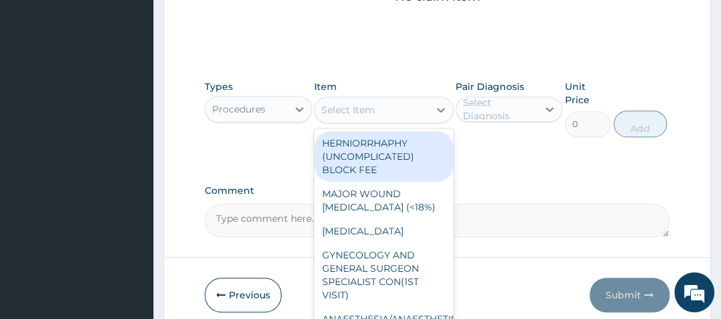
click at [400, 110] on div "Select Item" at bounding box center [372, 109] width 114 height 21
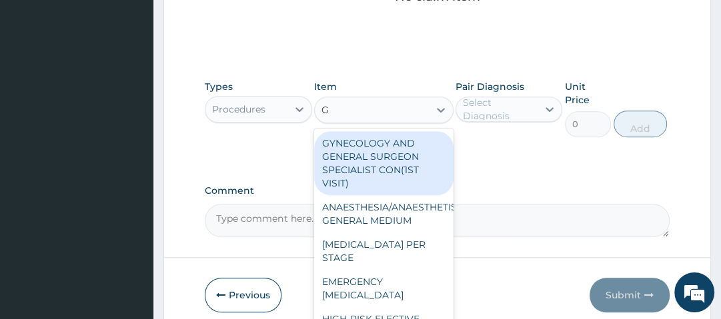
type input "GP"
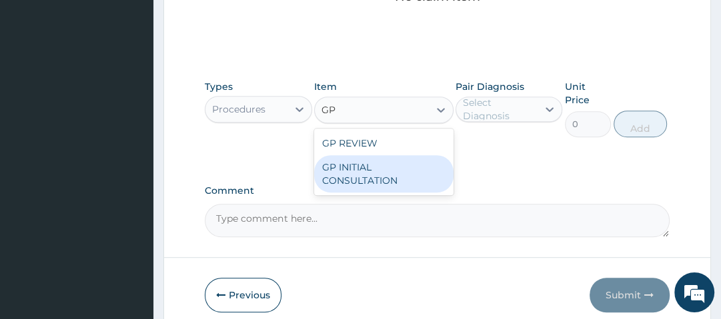
type input "2500"
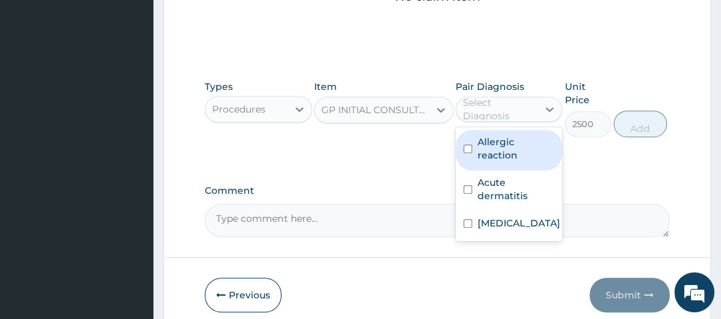
click at [510, 116] on div "Select Diagnosis" at bounding box center [499, 109] width 73 height 27
click at [508, 157] on label "Allergic reaction" at bounding box center [516, 148] width 77 height 27
checkbox input "true"
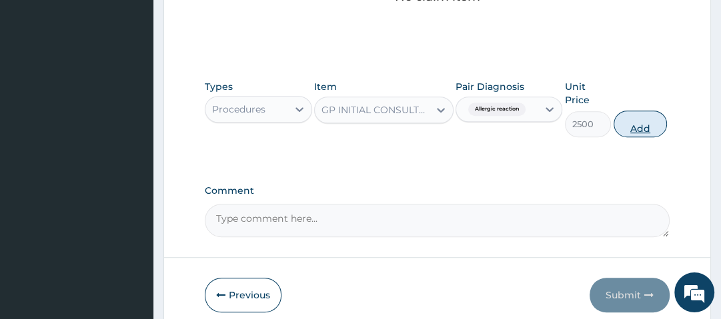
click at [639, 124] on button "Add" at bounding box center [640, 124] width 53 height 27
type input "0"
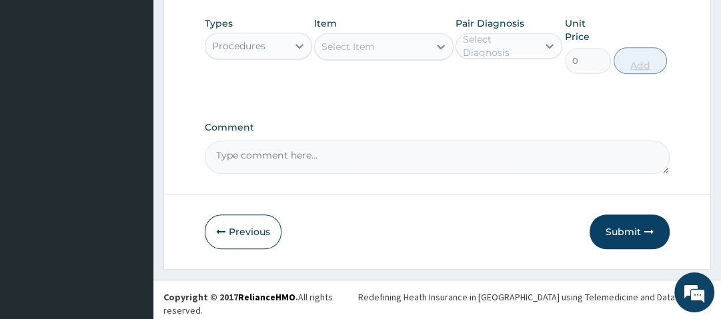
scroll to position [394, 0]
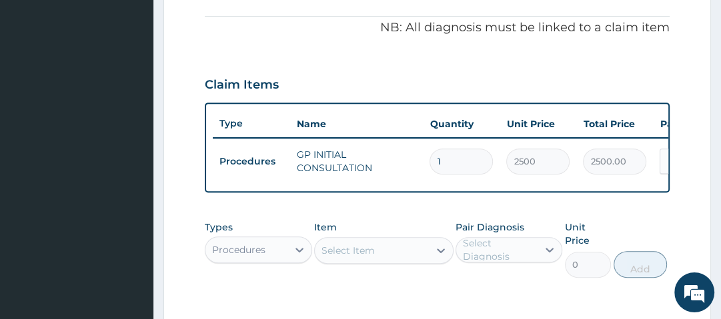
click at [462, 83] on div "Claim Items" at bounding box center [437, 82] width 464 height 35
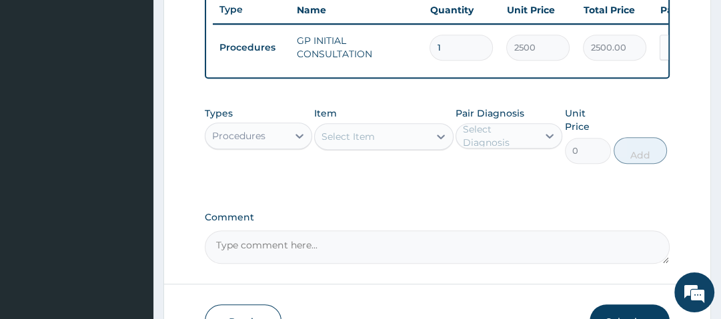
scroll to position [508, 0]
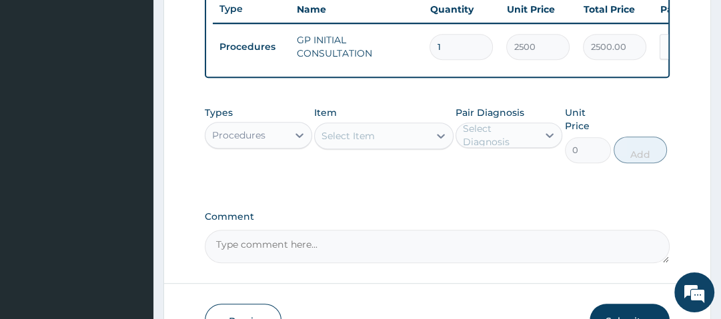
click at [231, 142] on div "Procedures" at bounding box center [238, 135] width 53 height 13
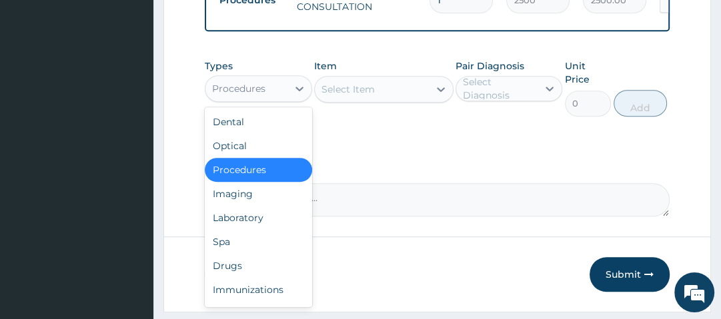
scroll to position [555, 0]
click at [243, 273] on div "Drugs" at bounding box center [258, 266] width 107 height 24
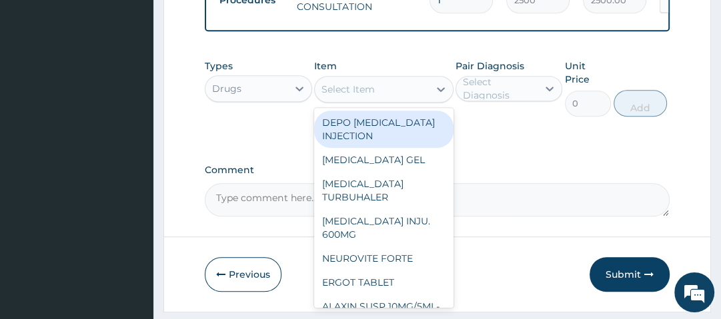
click at [378, 89] on div "Select Item" at bounding box center [372, 89] width 114 height 21
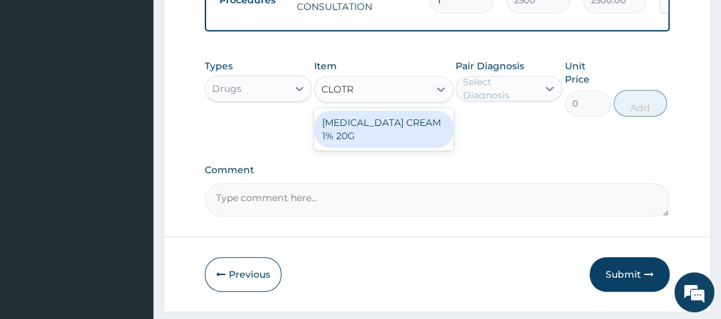
type input "CLOTRI"
type input "700"
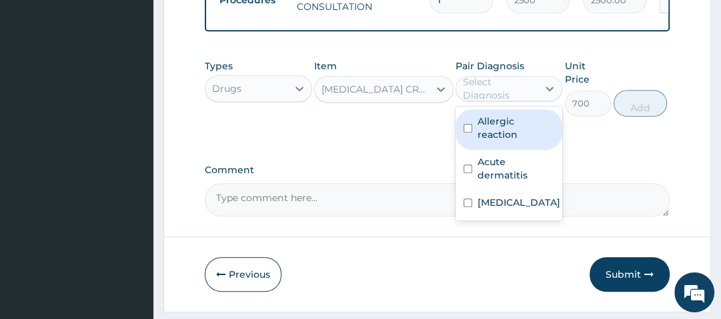
click at [496, 87] on div "Select Diagnosis" at bounding box center [499, 88] width 73 height 27
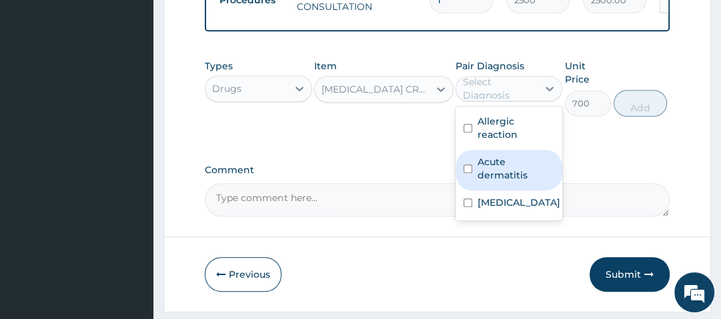
click at [510, 182] on label "Acute dermatitis" at bounding box center [516, 168] width 77 height 27
checkbox input "true"
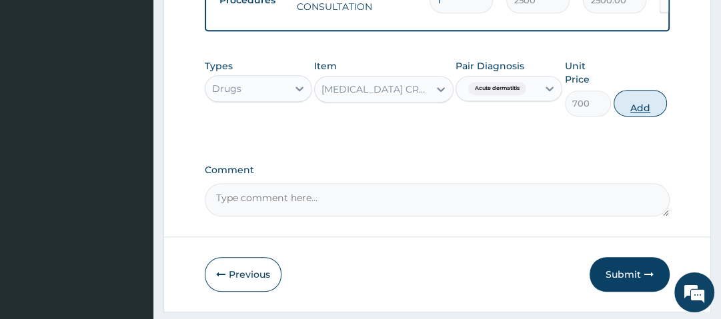
click at [638, 103] on button "Add" at bounding box center [640, 103] width 53 height 27
type input "0"
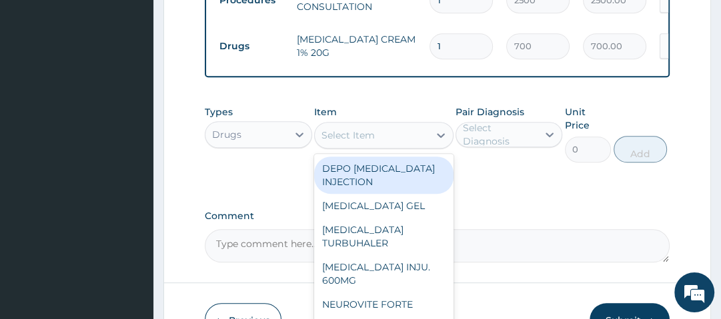
click at [379, 144] on div "Select Item" at bounding box center [372, 135] width 114 height 21
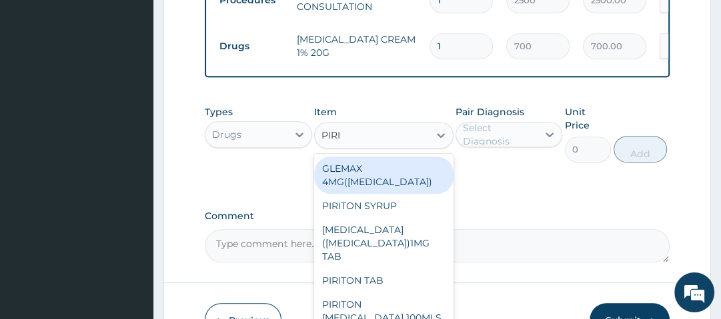
type input "PIRIT"
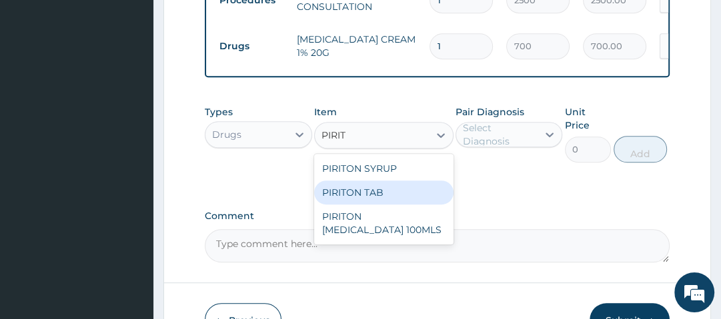
type input "14"
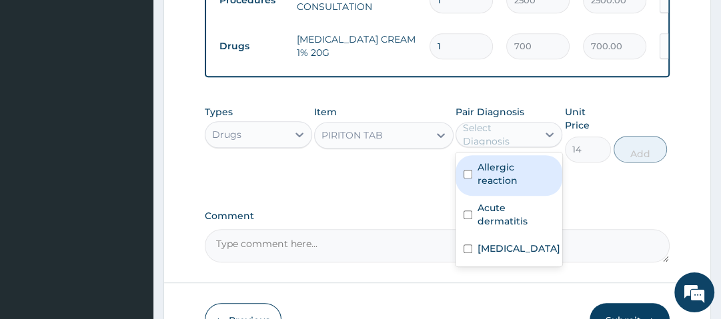
click at [486, 138] on div "Select Diagnosis" at bounding box center [499, 134] width 73 height 27
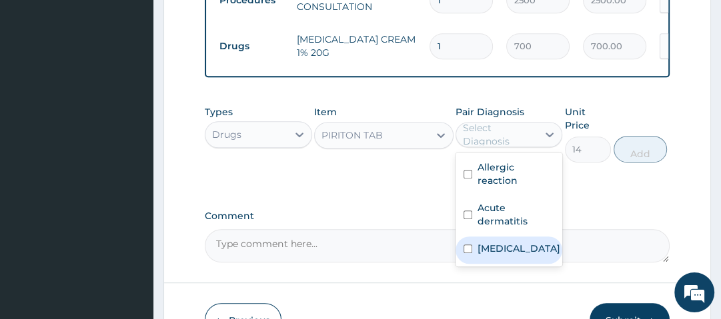
click at [516, 255] on label "Upper respiratory infection" at bounding box center [519, 248] width 83 height 13
checkbox input "true"
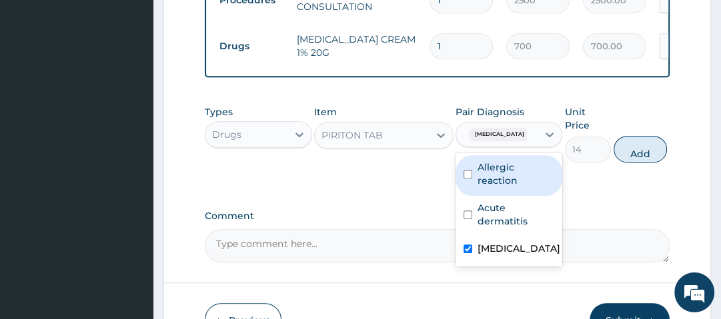
click at [522, 183] on div "Allergic reaction" at bounding box center [509, 175] width 107 height 41
checkbox input "true"
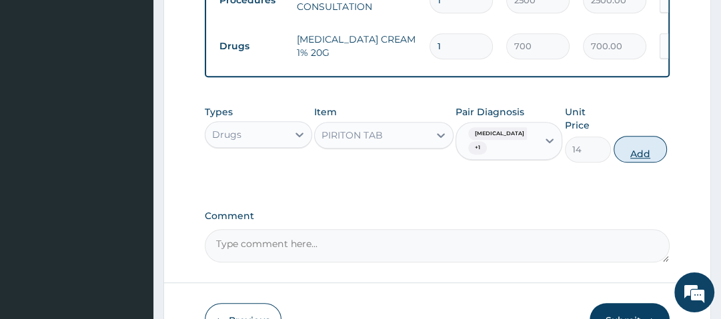
click at [643, 157] on button "Add" at bounding box center [640, 149] width 53 height 27
type input "0"
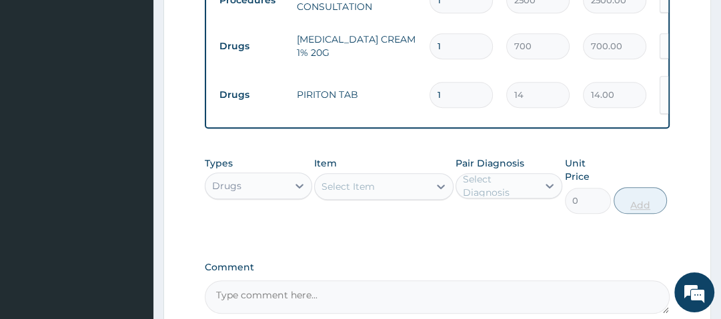
type input "0.00"
type input "3"
type input "42.00"
type input "3"
click at [643, 157] on div "Types Drugs Item Select Item Pair Diagnosis Select Diagnosis Unit Price 0 Add" at bounding box center [437, 185] width 464 height 71
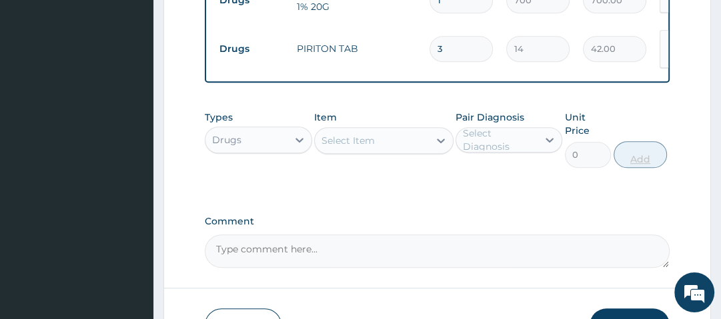
scroll to position [695, 0]
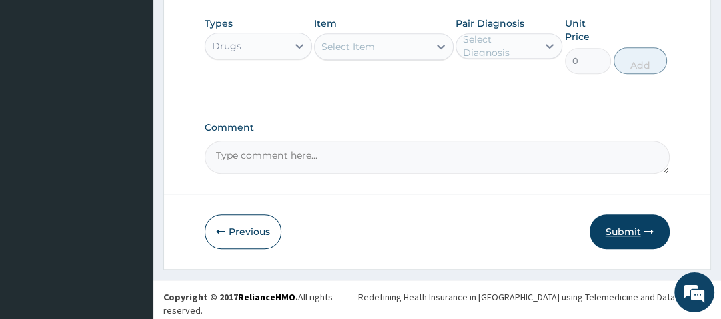
click at [625, 248] on button "Submit" at bounding box center [630, 232] width 80 height 35
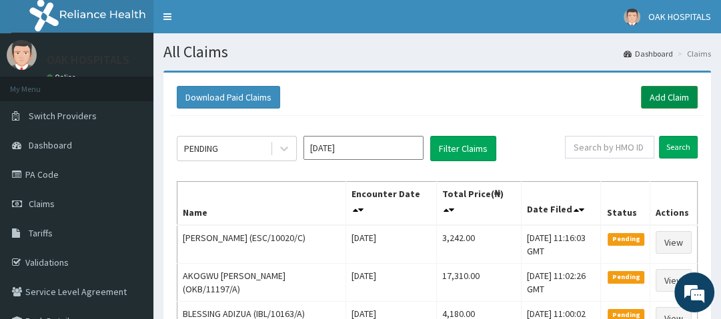
click at [677, 96] on link "Add Claim" at bounding box center [669, 97] width 57 height 23
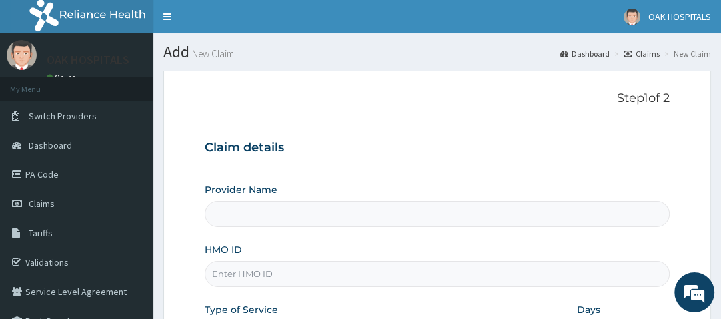
type input "Oak Hospitals"
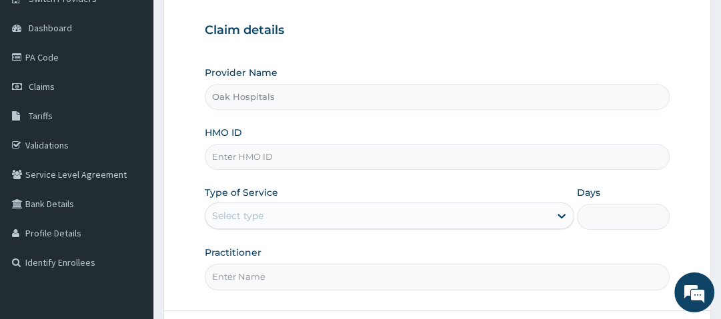
scroll to position [119, 0]
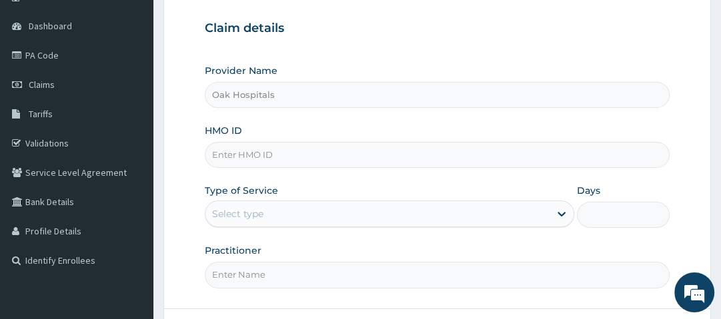
click at [301, 159] on input "HMO ID" at bounding box center [437, 155] width 464 height 26
type input "OHT/10764/A"
click at [304, 184] on div "Type of Service Select type" at bounding box center [390, 206] width 370 height 44
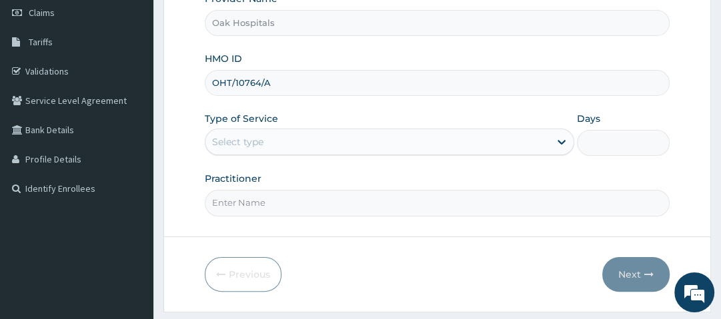
scroll to position [192, 0]
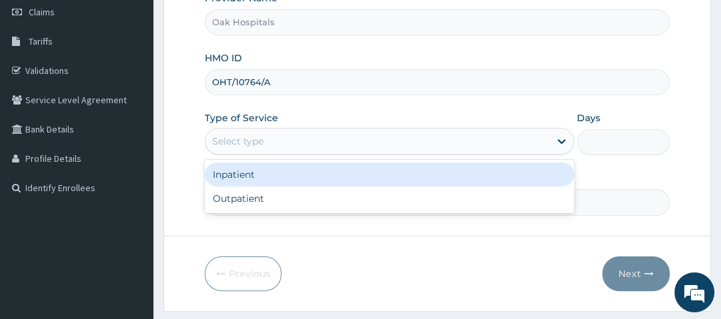
click at [279, 143] on div "Select type" at bounding box center [377, 141] width 344 height 21
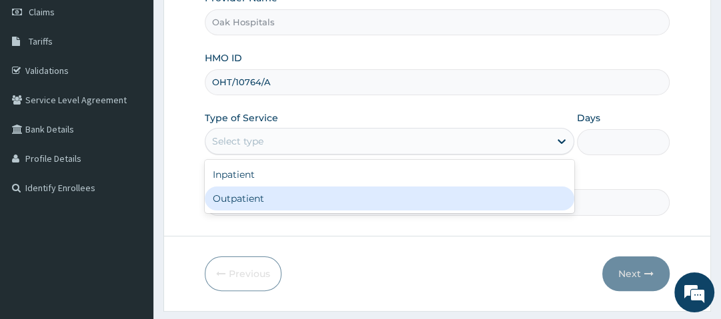
click at [267, 208] on div "Outpatient" at bounding box center [390, 199] width 370 height 24
type input "1"
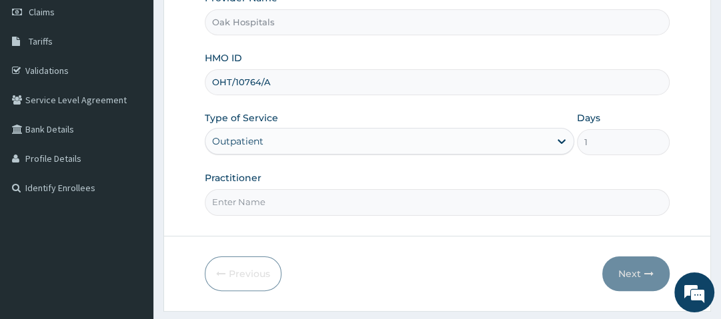
click at [267, 203] on input "Practitioner" at bounding box center [437, 202] width 464 height 26
type input "[PERSON_NAME]"
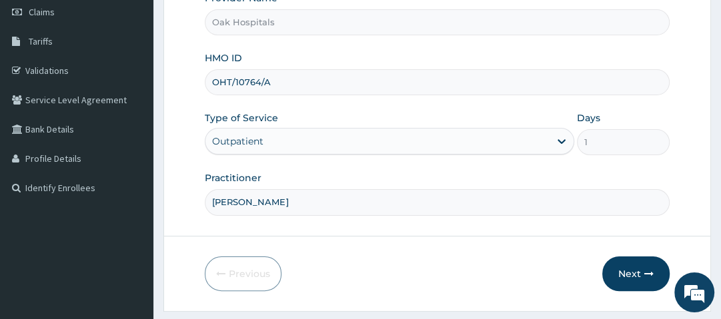
click at [384, 248] on form "Step 1 of 2 Claim details Provider Name Oak Hospitals HMO ID OHT/10764/A Type o…" at bounding box center [437, 95] width 548 height 433
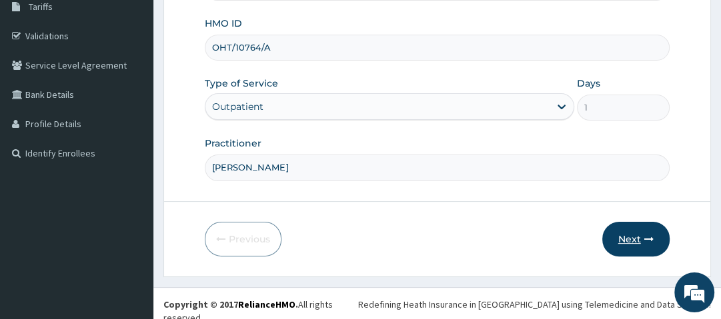
click at [650, 235] on icon "button" at bounding box center [648, 239] width 9 height 9
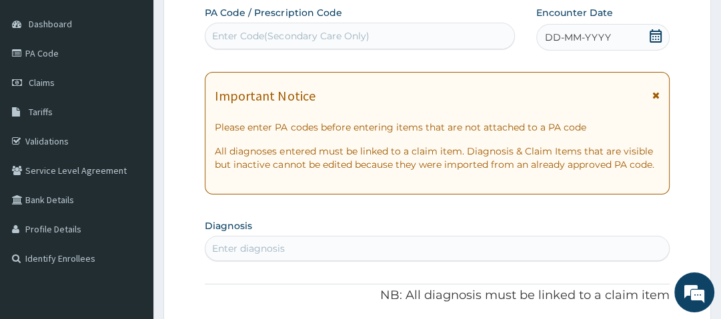
scroll to position [121, 0]
click at [654, 34] on icon at bounding box center [656, 36] width 12 height 13
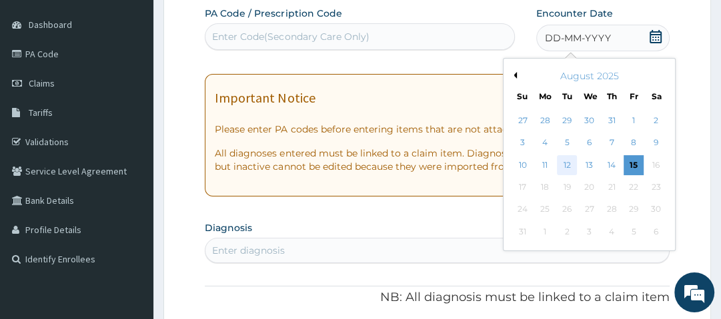
click at [562, 165] on div "12" at bounding box center [568, 165] width 20 height 20
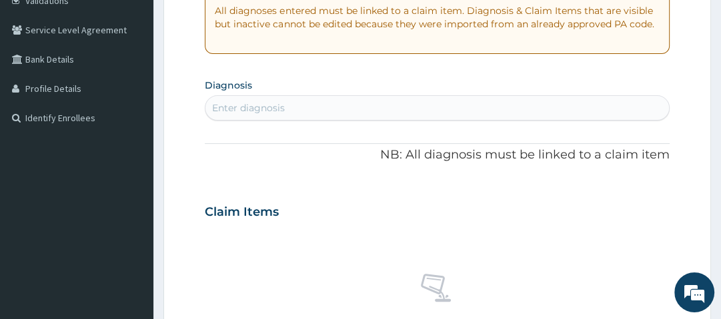
scroll to position [263, 0]
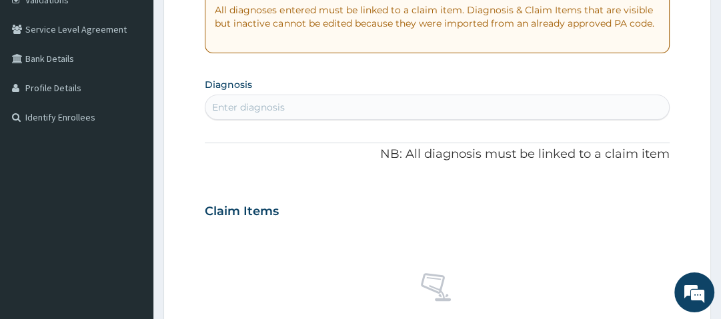
click at [249, 108] on div "Enter diagnosis" at bounding box center [248, 107] width 73 height 13
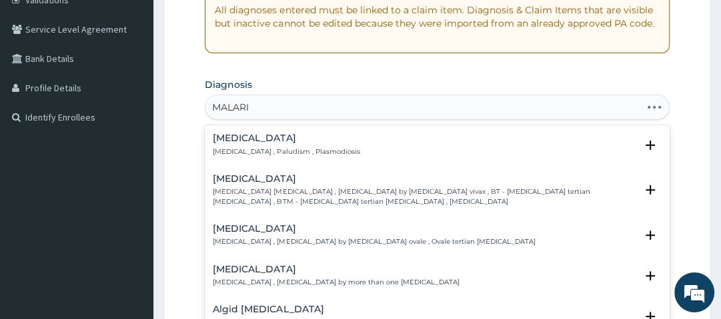
type input "[MEDICAL_DATA]"
click at [232, 139] on h4 "[MEDICAL_DATA]" at bounding box center [286, 138] width 147 height 10
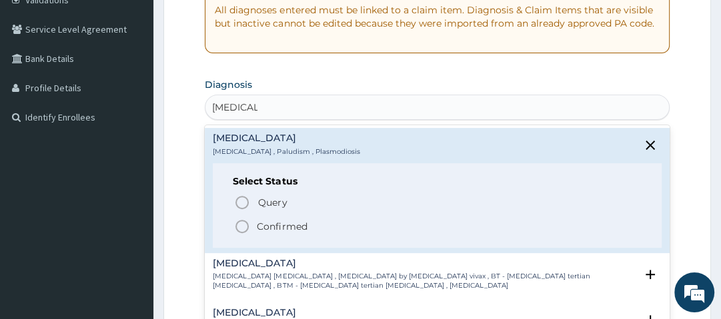
click at [279, 224] on p "Confirmed" at bounding box center [282, 226] width 50 height 13
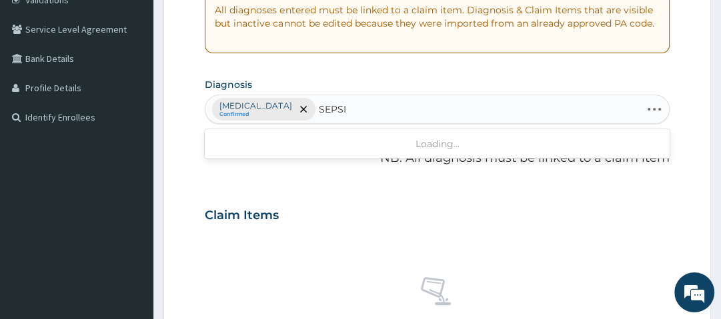
type input "SEPSIS"
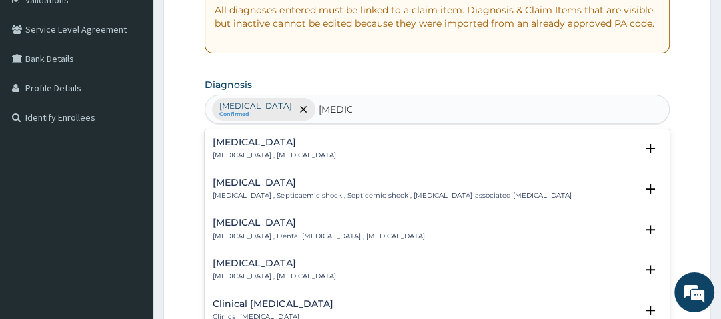
click at [232, 149] on div "Sepsis Systemic infection , Sepsis" at bounding box center [274, 148] width 123 height 23
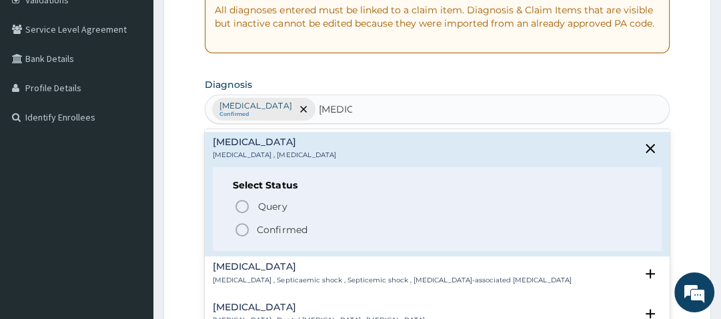
click at [252, 227] on span "Confirmed" at bounding box center [437, 230] width 407 height 16
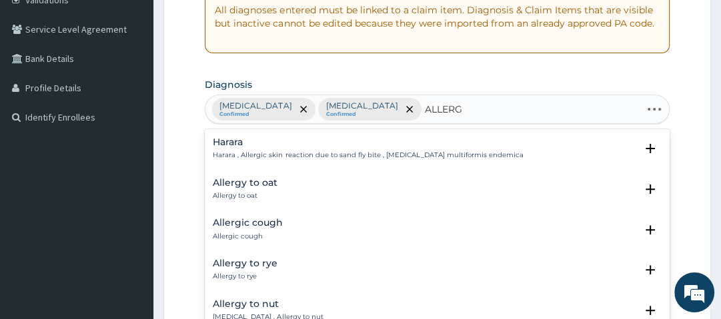
type input "ALLERGY"
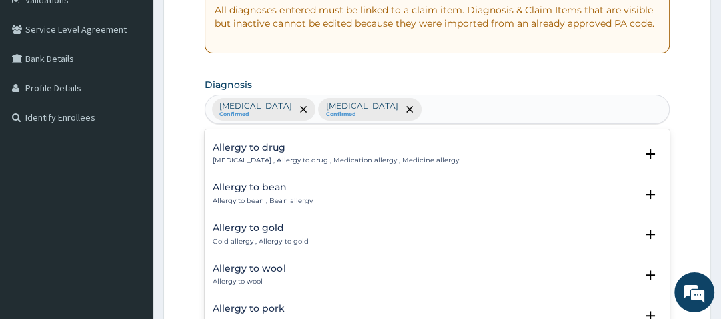
scroll to position [0, 0]
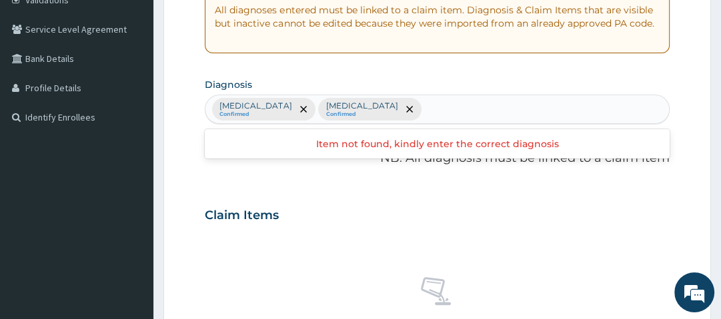
click at [412, 117] on div "Malaria Confirmed Sepsis Confirmed" at bounding box center [436, 109] width 463 height 28
click at [414, 75] on section "Diagnosis option Sepsis, selected. Use Up and Down to choose options, press Ent…" at bounding box center [437, 99] width 464 height 49
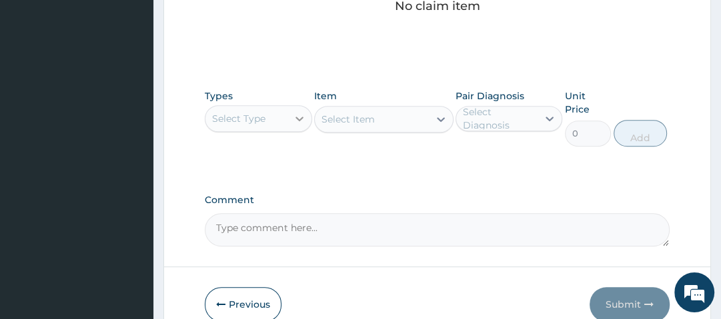
scroll to position [589, 0]
click at [275, 107] on div "Select Type" at bounding box center [245, 117] width 81 height 21
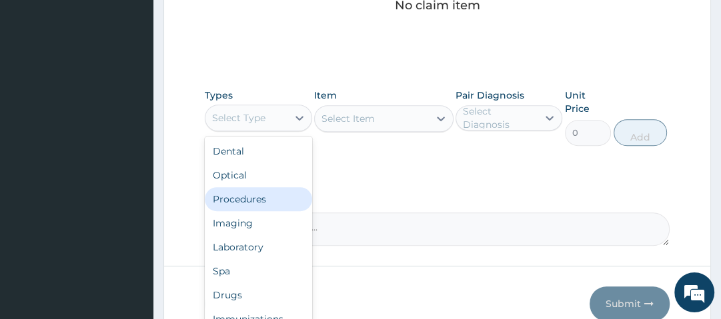
click at [249, 204] on div "Procedures" at bounding box center [258, 199] width 107 height 24
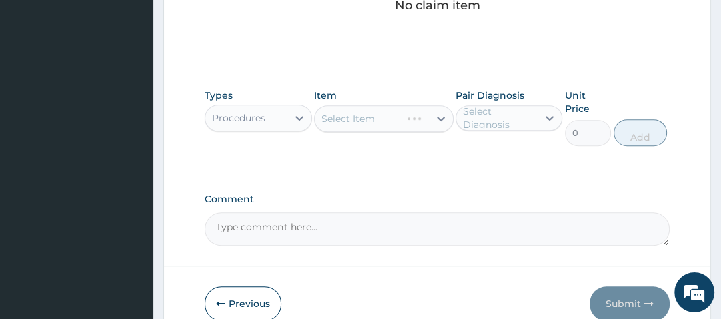
click at [395, 122] on div "Select Item" at bounding box center [383, 118] width 139 height 27
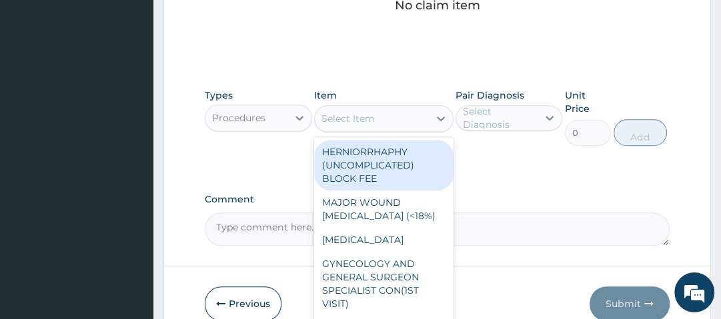
click at [395, 122] on div "Select Item" at bounding box center [372, 118] width 114 height 21
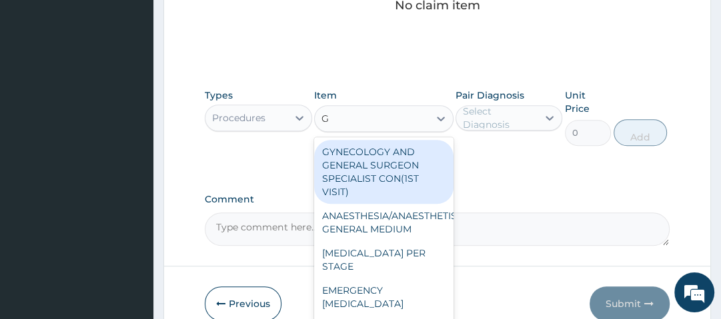
type input "GP"
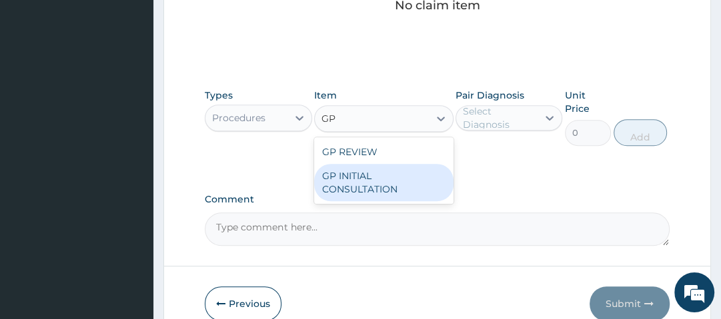
type input "2500"
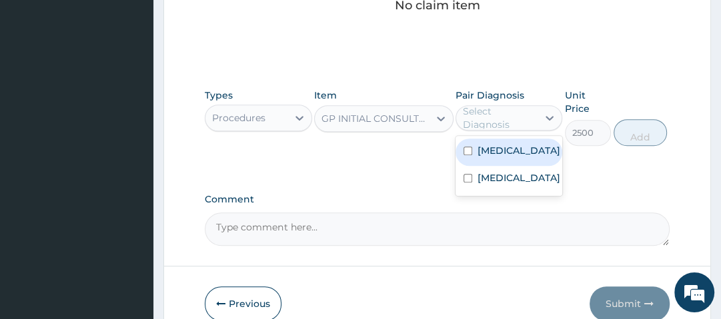
click at [498, 111] on div "Select Diagnosis" at bounding box center [499, 118] width 73 height 27
click at [496, 148] on label "Malaria" at bounding box center [519, 150] width 83 height 13
checkbox input "true"
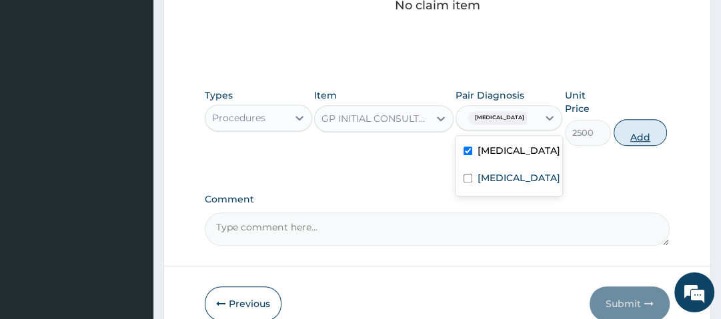
click at [632, 138] on button "Add" at bounding box center [640, 132] width 53 height 27
type input "0"
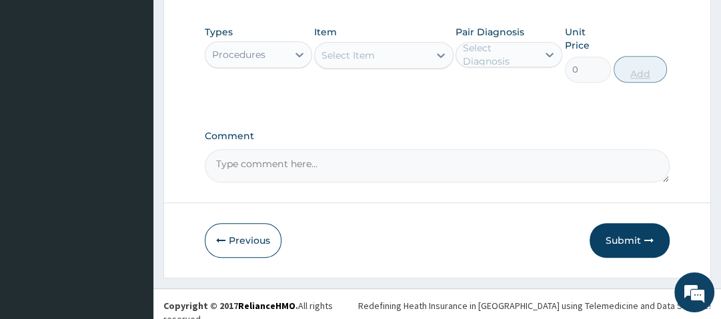
scroll to position [394, 0]
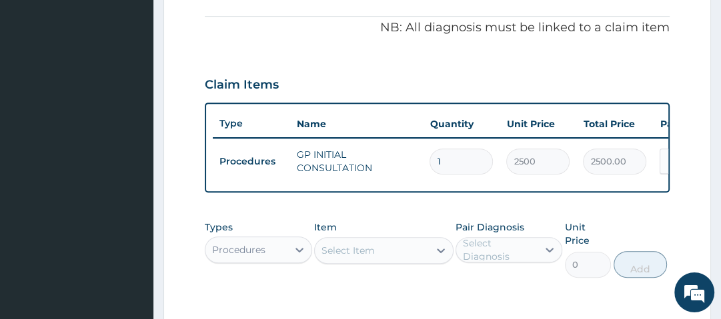
click at [493, 61] on div "PA Code / Prescription Code Enter Code(Secondary Care Only) Encounter Date 12-0…" at bounding box center [437, 56] width 464 height 644
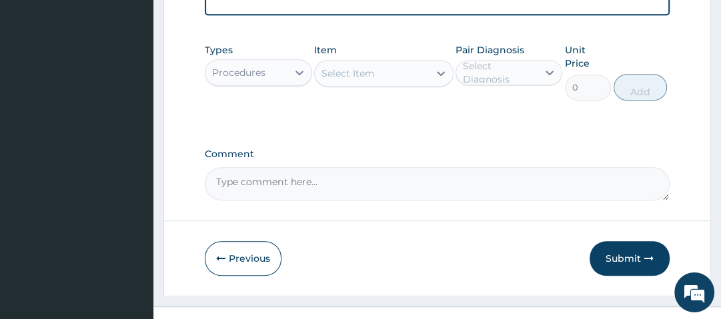
scroll to position [571, 0]
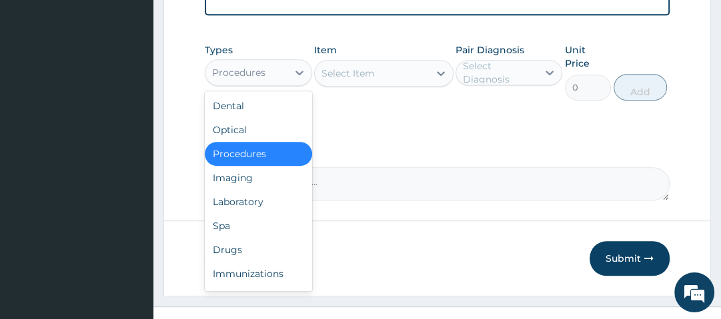
click at [274, 80] on div "Procedures" at bounding box center [245, 72] width 81 height 21
click at [239, 259] on div "Drugs" at bounding box center [258, 250] width 107 height 24
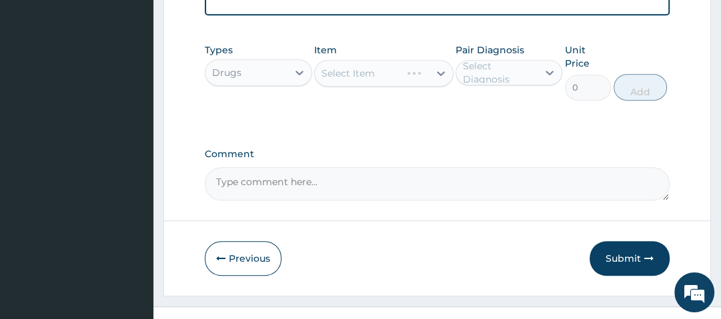
click at [397, 83] on div "Select Item" at bounding box center [383, 73] width 139 height 27
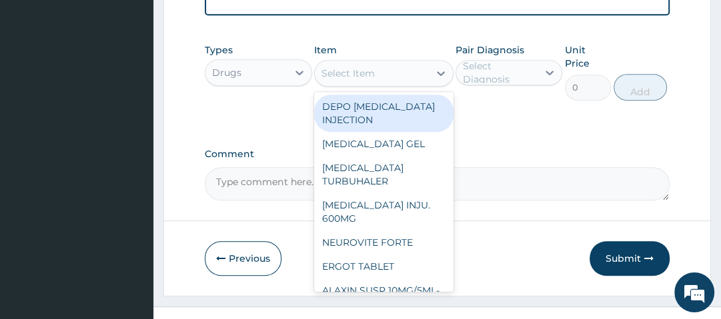
click at [397, 83] on div "Select Item" at bounding box center [372, 73] width 114 height 21
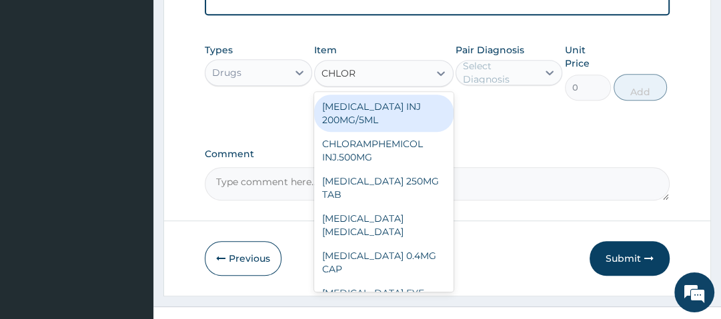
type input "CHLORO"
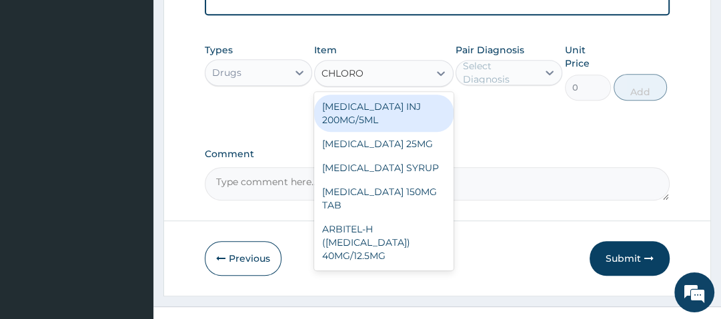
type input "490"
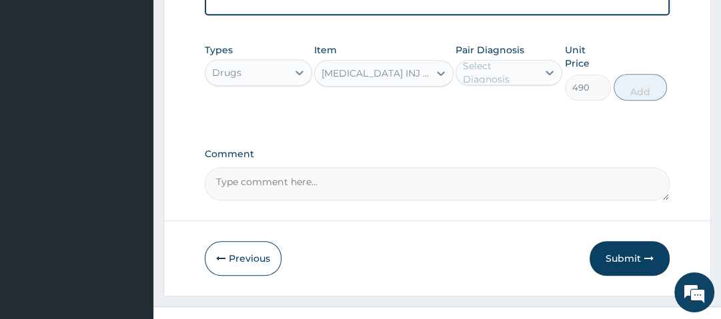
click at [500, 81] on div "Select Diagnosis" at bounding box center [499, 72] width 73 height 27
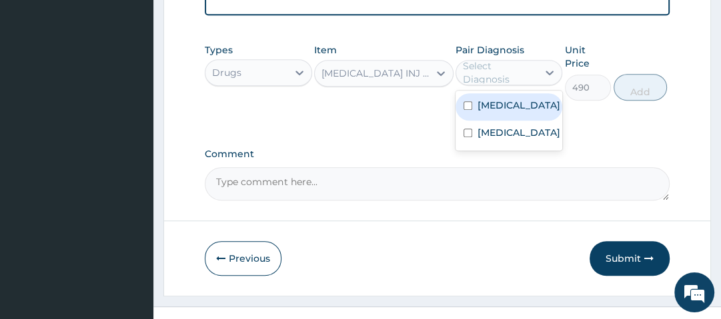
click at [514, 121] on div "Malaria" at bounding box center [509, 106] width 107 height 27
checkbox input "true"
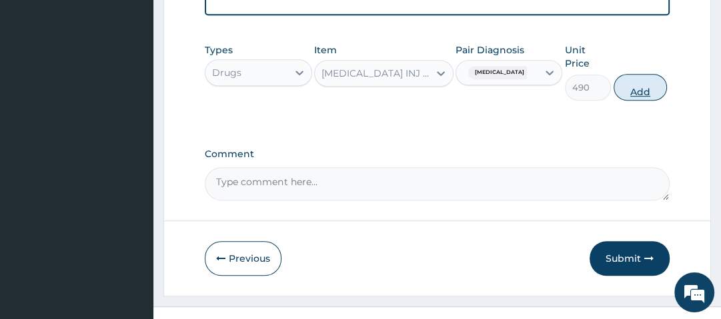
click at [646, 91] on button "Add" at bounding box center [640, 87] width 53 height 27
type input "0"
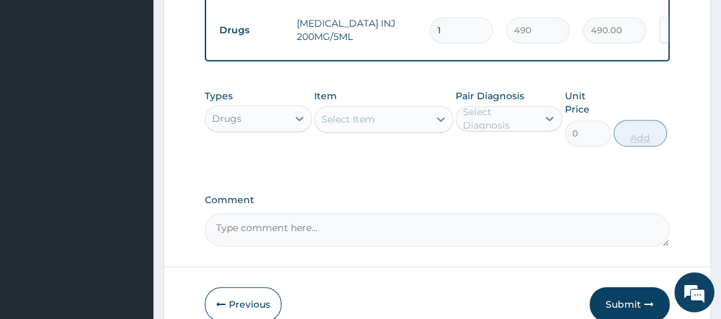
type input "0.00"
type input "3"
type input "1470.00"
type input "3"
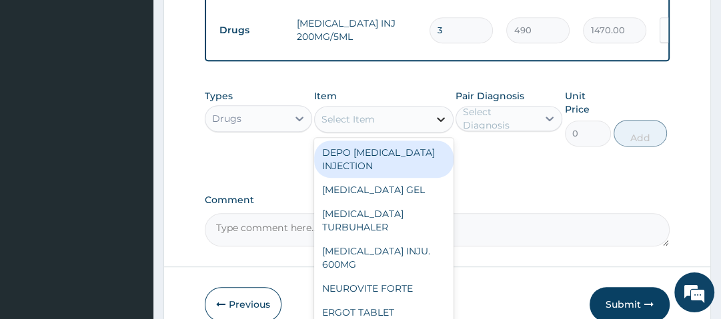
click at [434, 114] on div at bounding box center [441, 119] width 24 height 24
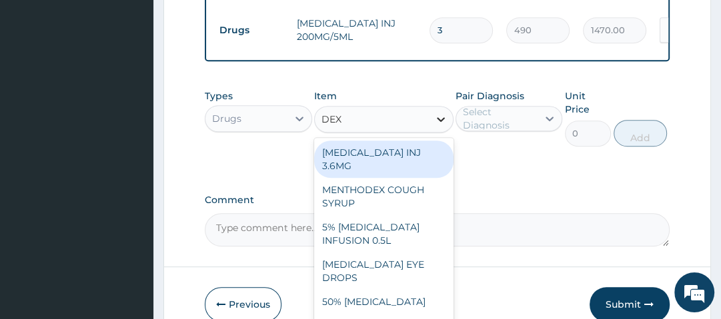
type input "DEXA"
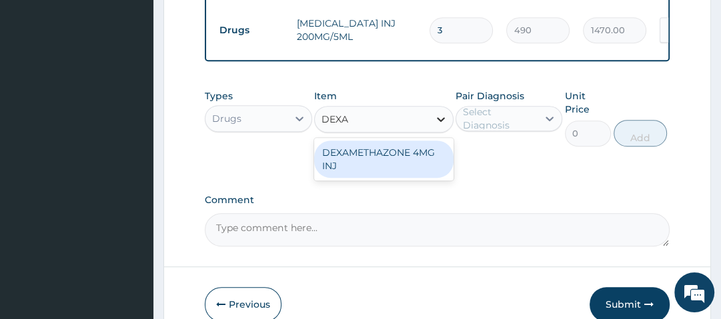
type input "560"
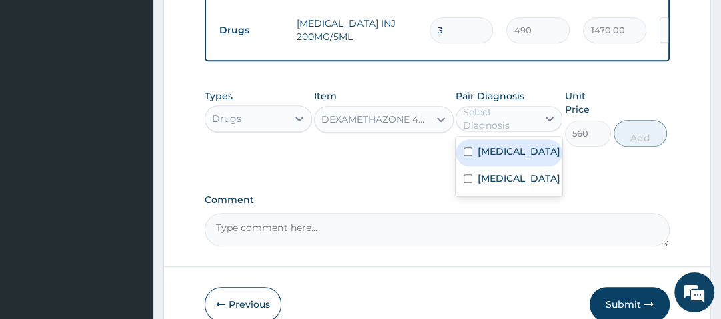
click at [499, 126] on div "Select Diagnosis" at bounding box center [499, 118] width 73 height 27
click at [502, 151] on label "Malaria" at bounding box center [519, 151] width 83 height 13
checkbox input "true"
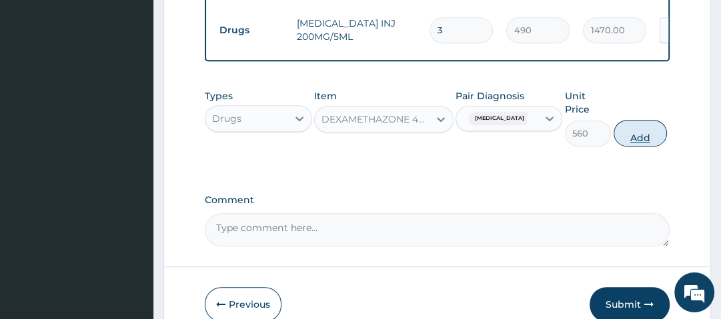
click at [640, 143] on button "Add" at bounding box center [640, 133] width 53 height 27
type input "0"
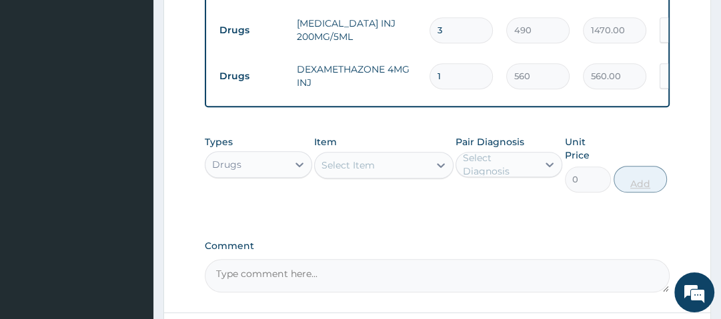
type input "0.00"
type input "3"
type input "1680.00"
type input "3"
click at [398, 168] on div "Select Item" at bounding box center [372, 165] width 114 height 21
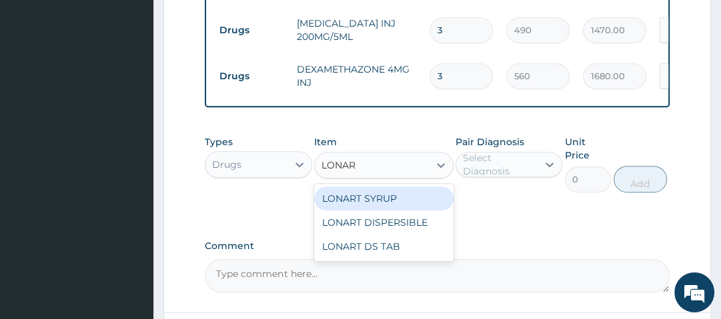
type input "LONART"
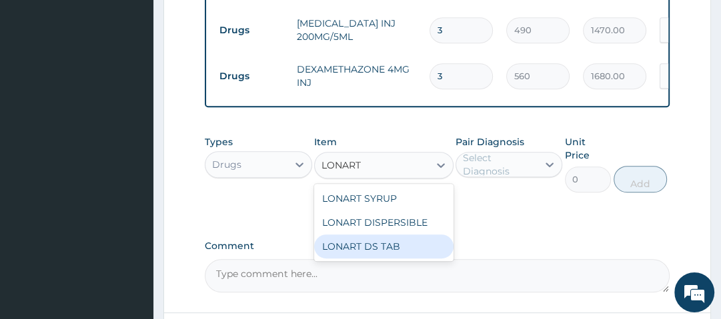
type input "1400"
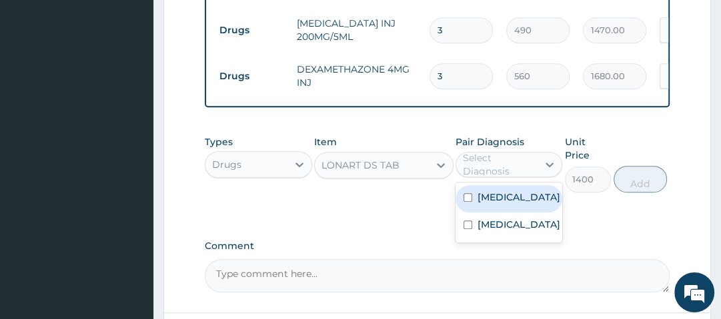
click at [493, 169] on div "Select Diagnosis" at bounding box center [499, 164] width 73 height 27
click at [509, 198] on label "Malaria" at bounding box center [519, 197] width 83 height 13
checkbox input "true"
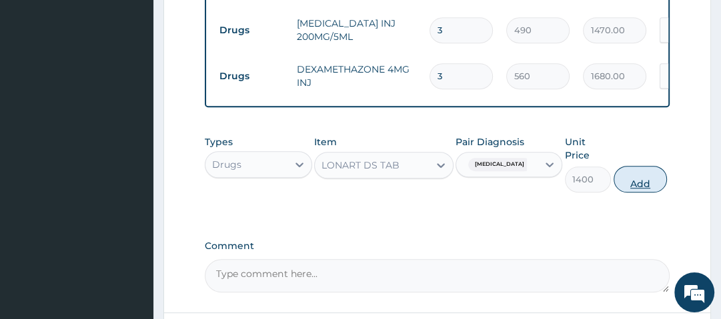
click at [648, 179] on button "Add" at bounding box center [640, 179] width 53 height 27
type input "0"
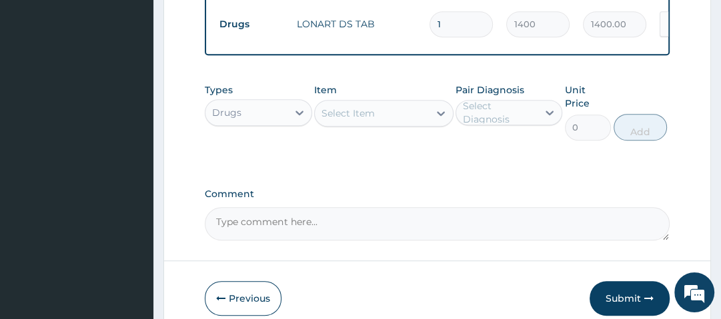
scroll to position [670, 0]
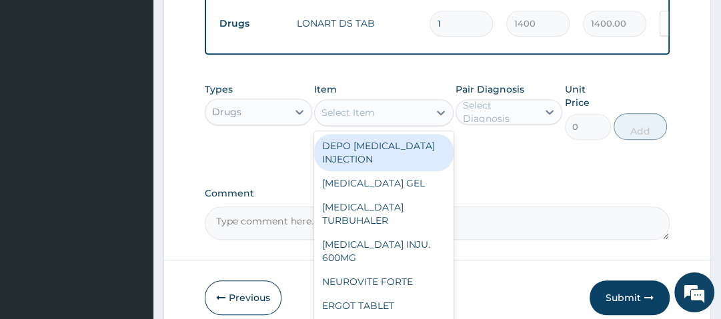
click at [394, 119] on div "Select Item" at bounding box center [372, 112] width 114 height 21
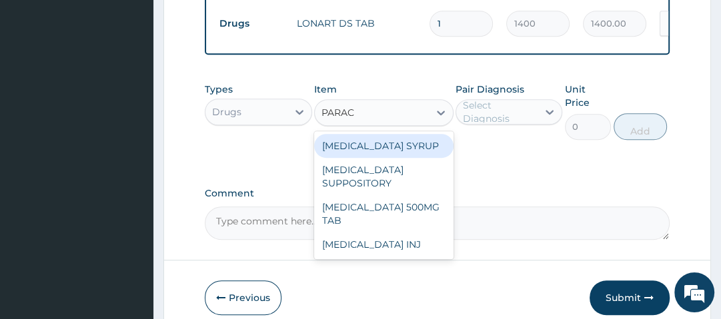
type input "PARACE"
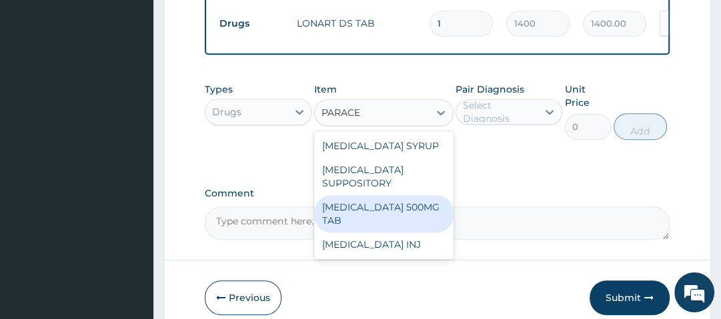
click at [372, 221] on div "PARACETAMOL 500MG TAB" at bounding box center [383, 213] width 139 height 37
type input "14"
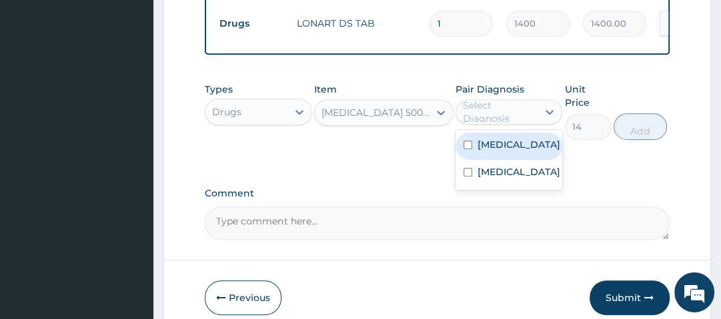
click at [487, 112] on div "Select Diagnosis" at bounding box center [499, 112] width 73 height 27
click at [498, 147] on label "Malaria" at bounding box center [519, 144] width 83 height 13
checkbox input "true"
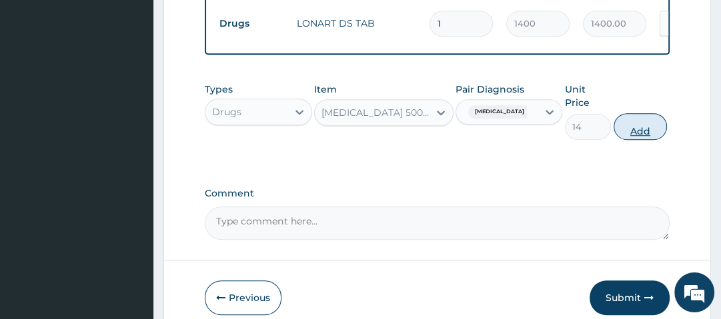
click at [649, 130] on button "Add" at bounding box center [640, 126] width 53 height 27
type input "0"
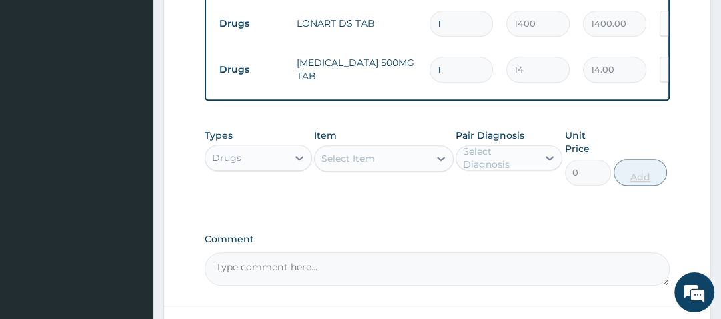
type input "18"
type input "252.00"
type input "18"
click at [649, 130] on div "Types Drugs Item Select Item Pair Diagnosis Select Diagnosis Unit Price 0 Add" at bounding box center [437, 157] width 464 height 71
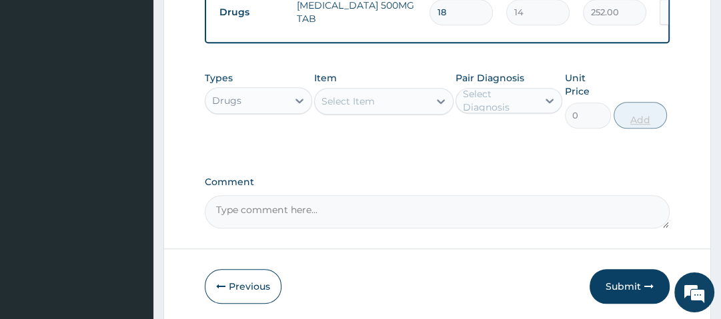
scroll to position [782, 0]
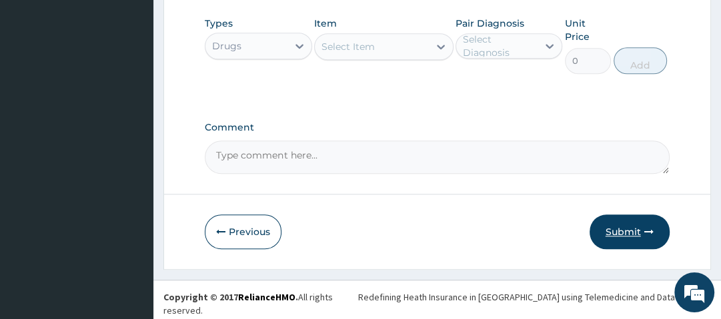
click at [648, 245] on button "Submit" at bounding box center [630, 232] width 80 height 35
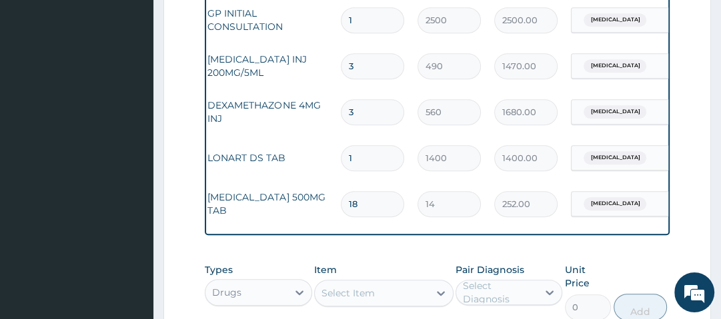
scroll to position [0, 90]
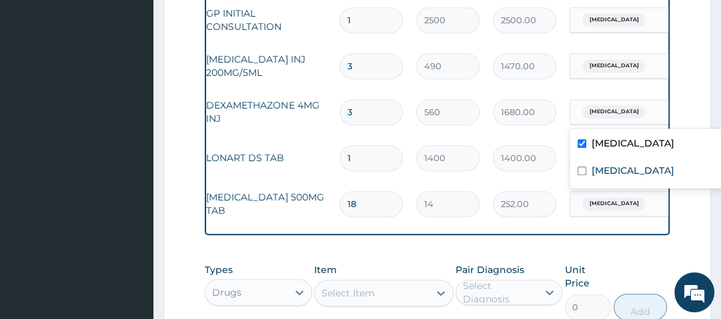
click at [572, 115] on div "Malaria" at bounding box center [624, 112] width 108 height 23
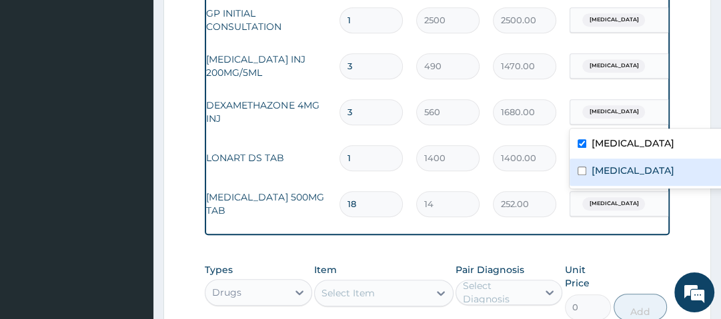
click at [603, 170] on label "Sepsis" at bounding box center [633, 170] width 83 height 13
checkbox input "true"
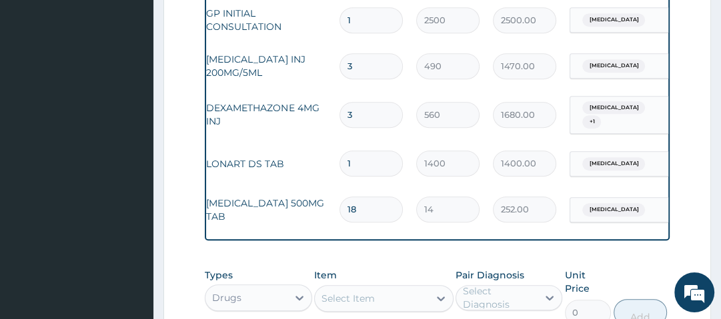
click at [688, 237] on form "Step 2 of 2 PA Code / Prescription Code Enter Code(Secondary Care Only) Encount…" at bounding box center [437, 29] width 548 height 986
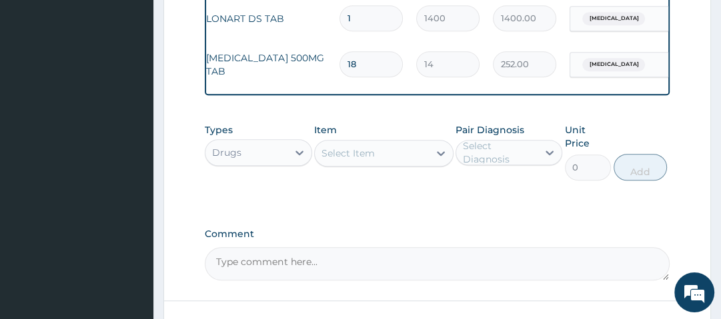
scroll to position [718, 0]
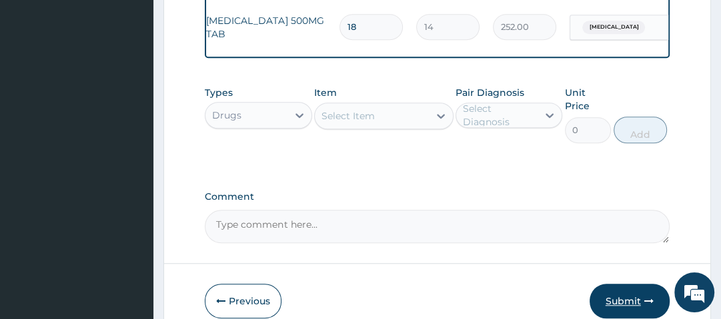
click at [639, 291] on button "Submit" at bounding box center [630, 301] width 80 height 35
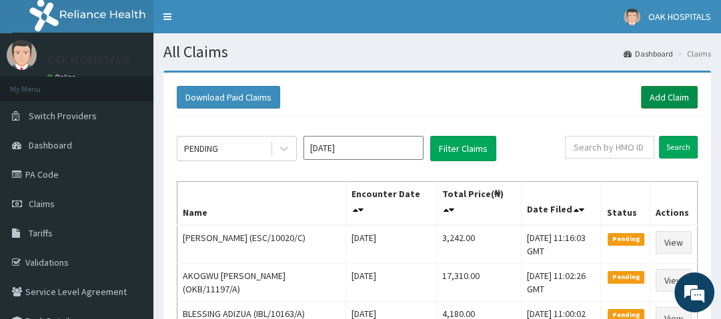
click at [668, 99] on link "Add Claim" at bounding box center [669, 97] width 57 height 23
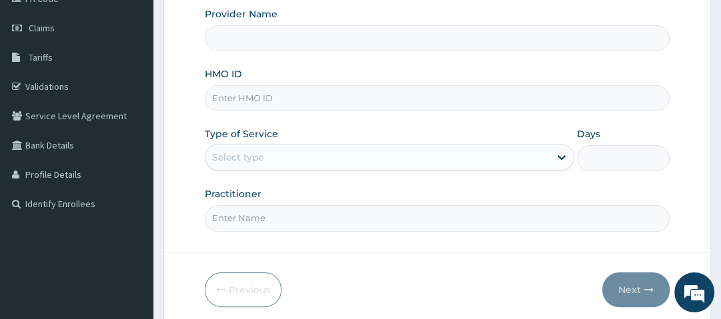
type input "Oak Hospitals"
click at [277, 96] on input "HMO ID" at bounding box center [437, 98] width 464 height 26
type input "PRN/10100/A"
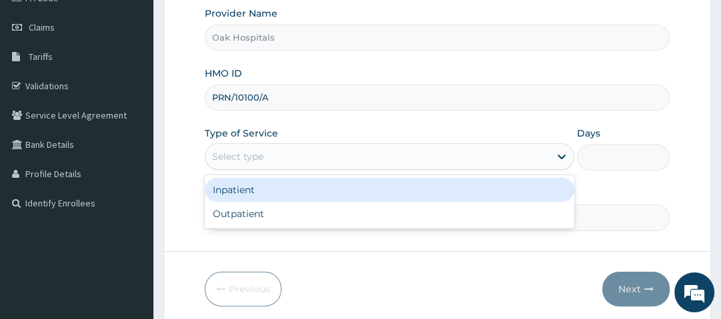
click at [275, 156] on div "Select type" at bounding box center [377, 156] width 344 height 21
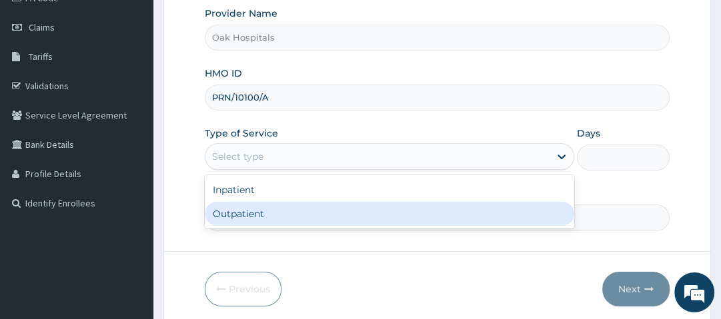
click at [261, 215] on div "Outpatient" at bounding box center [390, 214] width 370 height 24
type input "1"
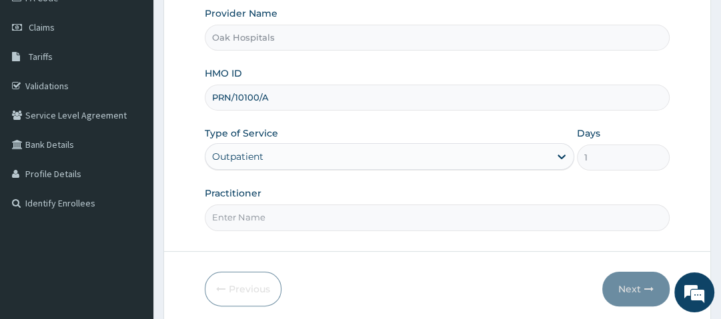
click at [264, 221] on input "Practitioner" at bounding box center [437, 218] width 464 height 26
type input "[PERSON_NAME]"
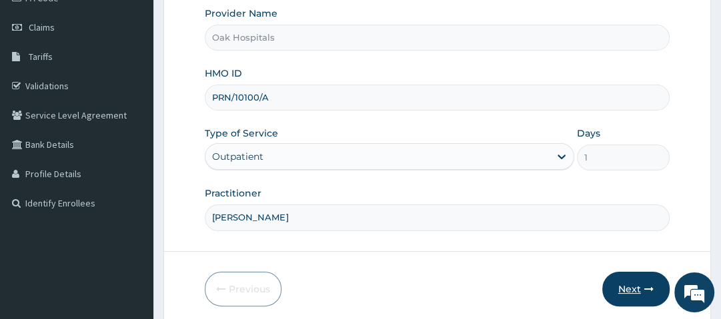
click at [633, 291] on button "Next" at bounding box center [635, 289] width 67 height 35
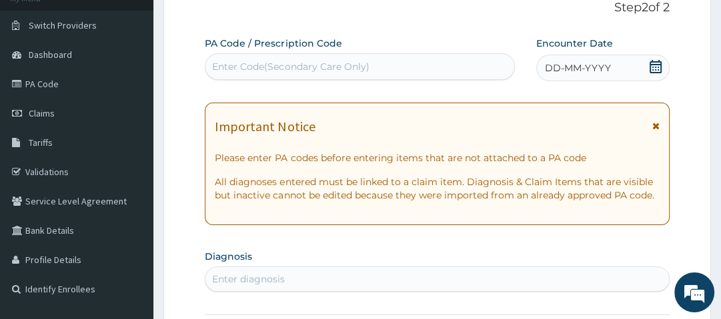
scroll to position [89, 0]
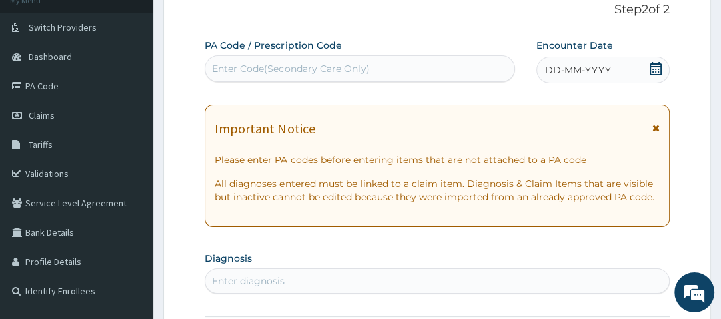
click at [361, 70] on div "Enter Code(Secondary Care Only)" at bounding box center [290, 68] width 157 height 13
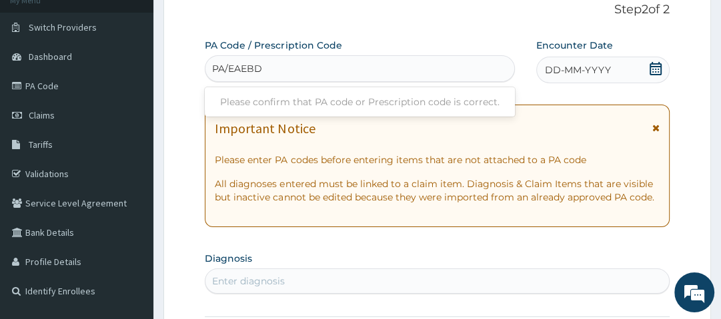
type input "PA/EAEBD9"
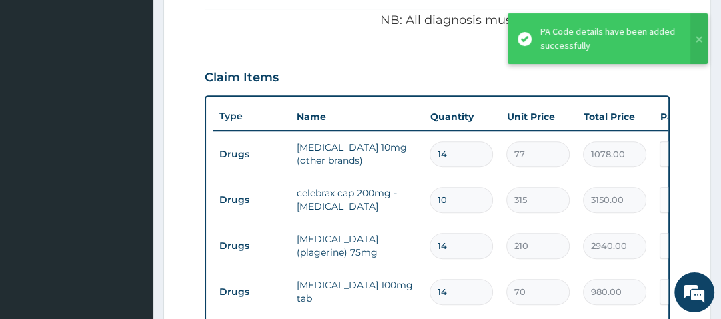
scroll to position [400, 0]
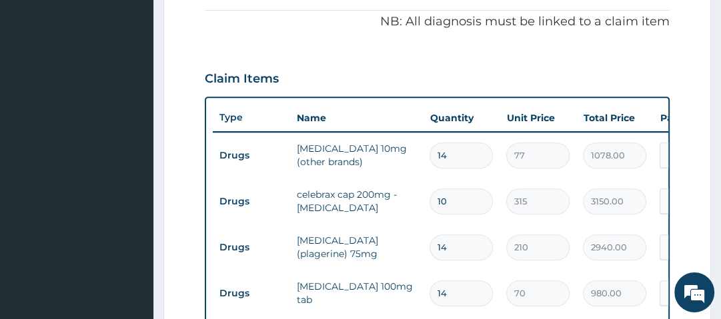
click at [295, 40] on div "PA Code / Prescription Code PA/EAEBD9 Encounter Date [DATE] Important Notice Pl…" at bounding box center [437, 119] width 464 height 782
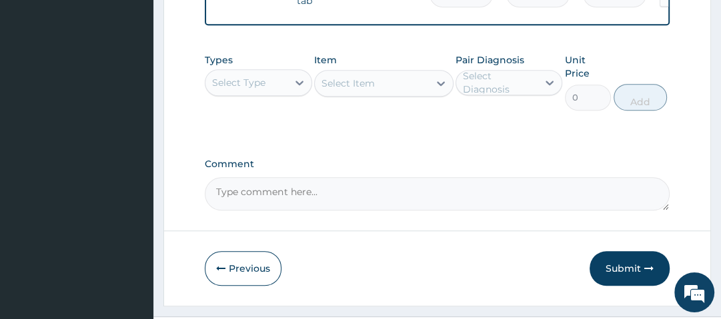
scroll to position [700, 0]
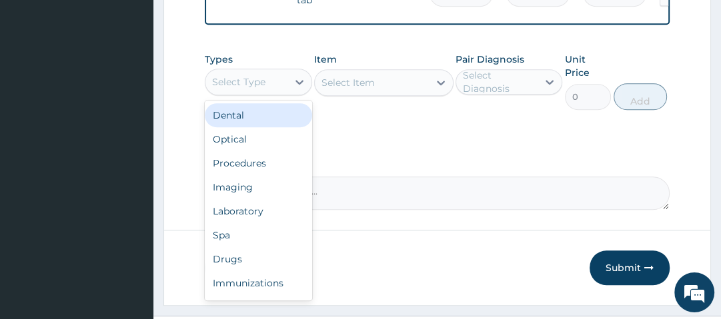
click at [253, 89] on div "Select Type" at bounding box center [238, 81] width 53 height 13
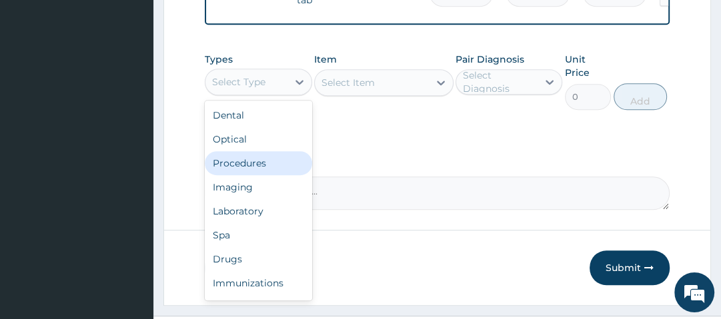
click at [251, 170] on div "Procedures" at bounding box center [258, 163] width 107 height 24
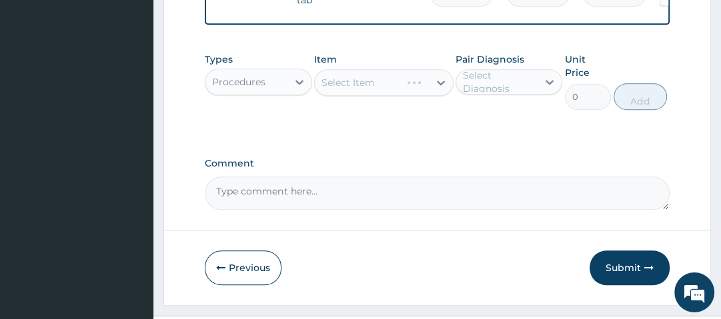
click at [409, 91] on div "Select Item" at bounding box center [383, 82] width 139 height 27
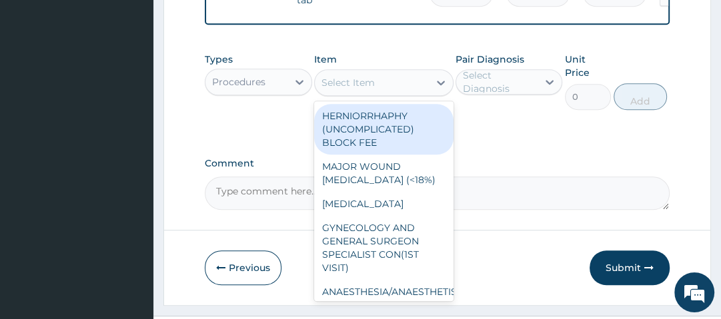
click at [409, 91] on div "Select Item" at bounding box center [372, 82] width 114 height 21
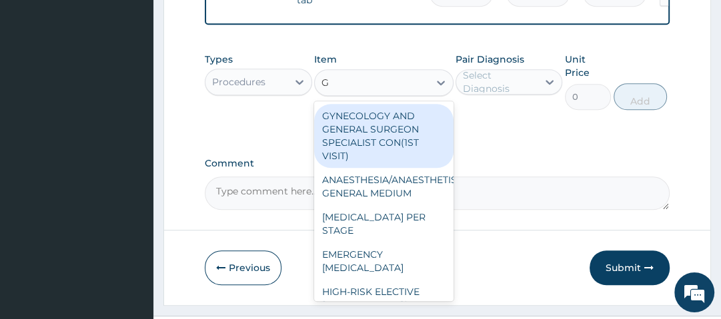
type input "GP"
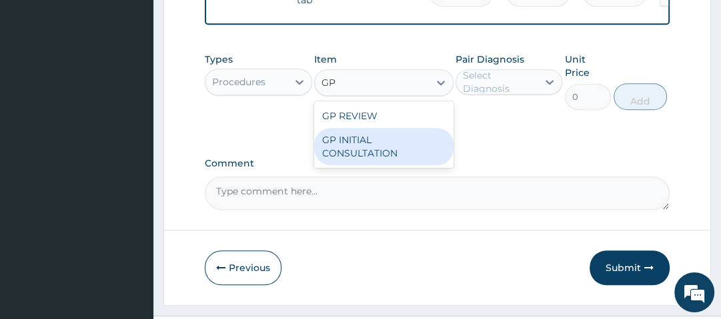
type input "2500"
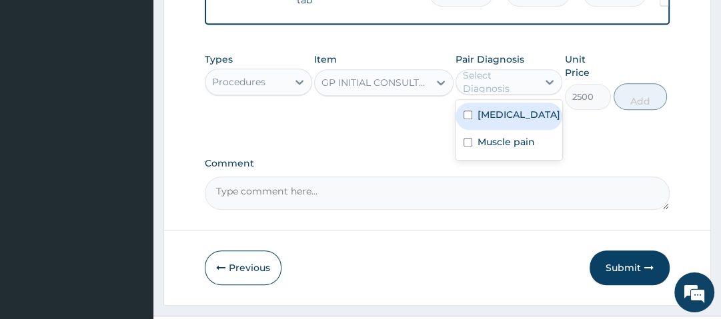
click at [513, 88] on div "Select Diagnosis" at bounding box center [499, 82] width 73 height 27
click at [512, 120] on label "Essential hypertension" at bounding box center [519, 114] width 83 height 13
checkbox input "true"
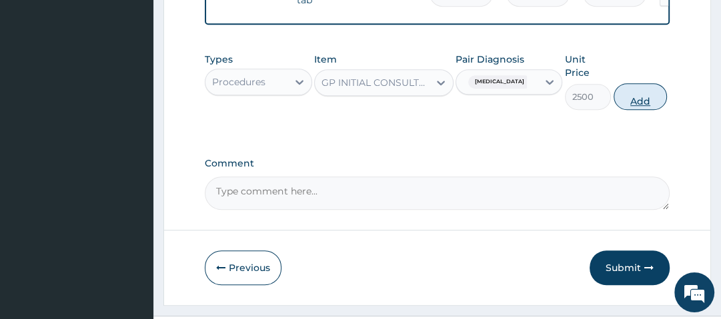
click at [633, 106] on button "Add" at bounding box center [640, 96] width 53 height 27
type input "0"
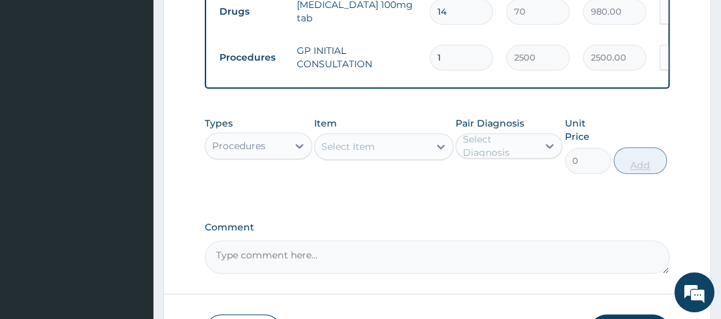
scroll to position [782, 0]
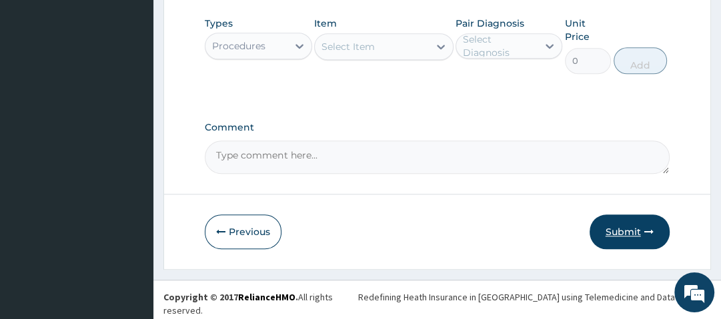
click at [619, 248] on button "Submit" at bounding box center [630, 232] width 80 height 35
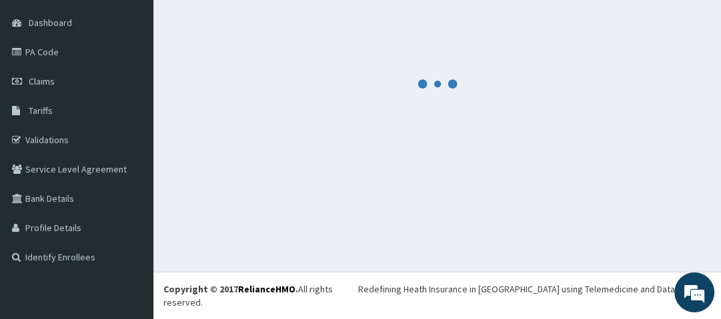
scroll to position [109, 0]
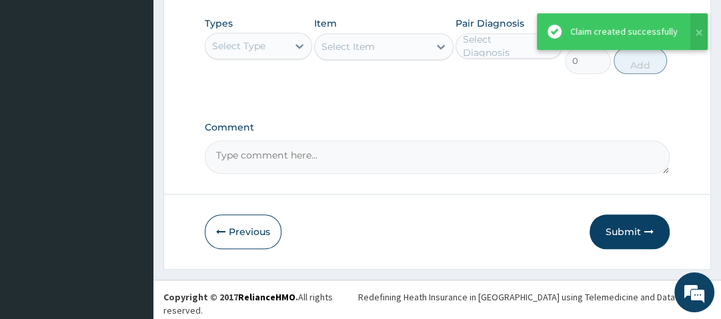
click at [619, 248] on button "Submit" at bounding box center [630, 232] width 80 height 35
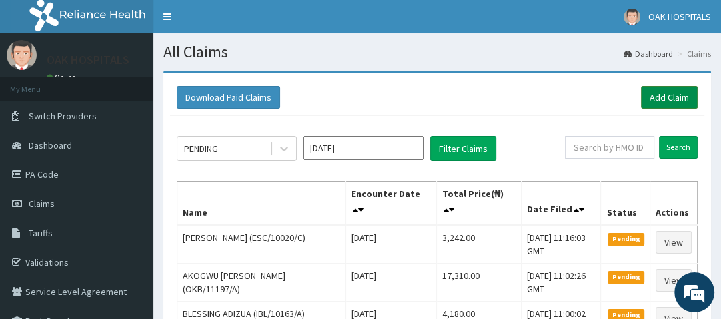
click at [680, 91] on link "Add Claim" at bounding box center [669, 97] width 57 height 23
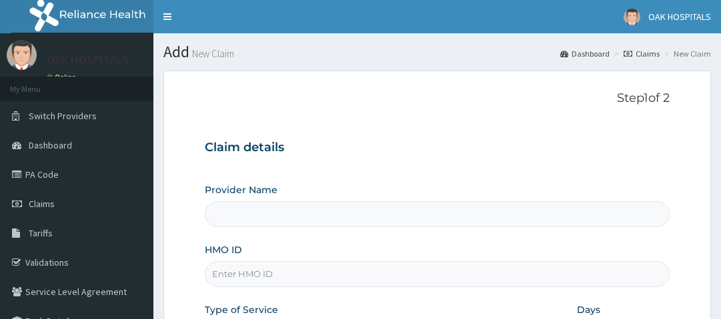
type input "Oak Hospitals"
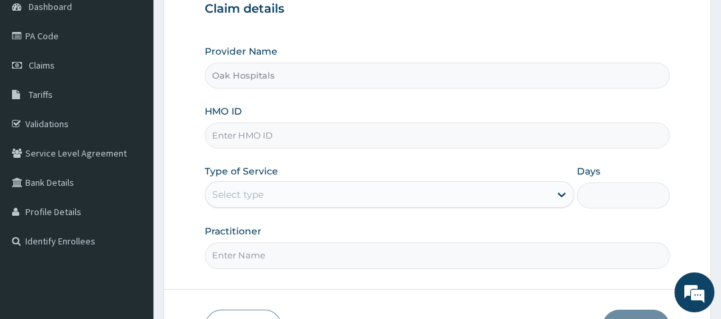
click at [263, 136] on input "HMO ID" at bounding box center [437, 136] width 464 height 26
type input "CPD/10075/A"
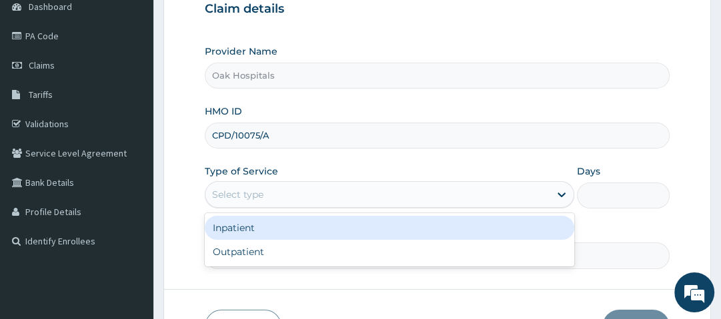
click at [283, 189] on div "Select type" at bounding box center [377, 194] width 344 height 21
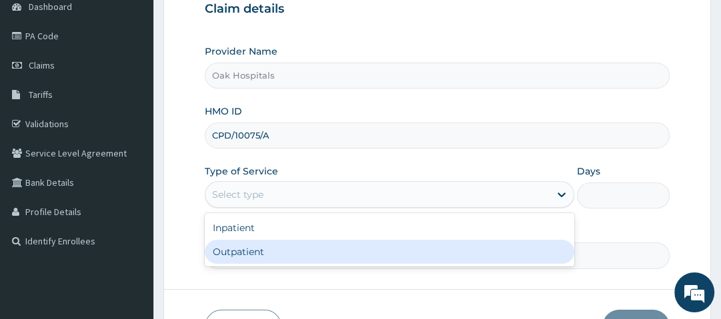
click at [268, 253] on div "Outpatient" at bounding box center [390, 252] width 370 height 24
type input "1"
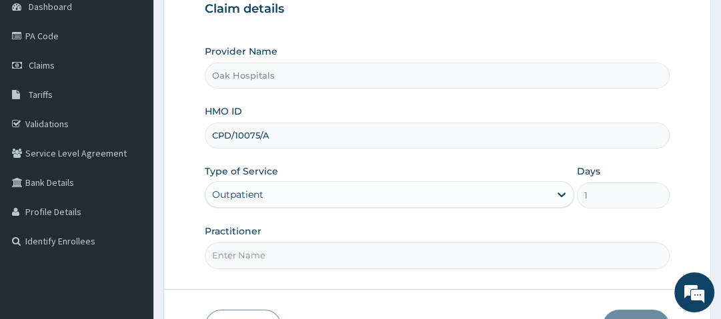
drag, startPoint x: 268, startPoint y: 253, endPoint x: 287, endPoint y: 285, distance: 37.4
click at [287, 285] on form "Step 1 of 2 Claim details Provider Name Oak Hospitals HMO ID CPD/10075/A Type o…" at bounding box center [437, 148] width 548 height 433
type input "DR OJI"
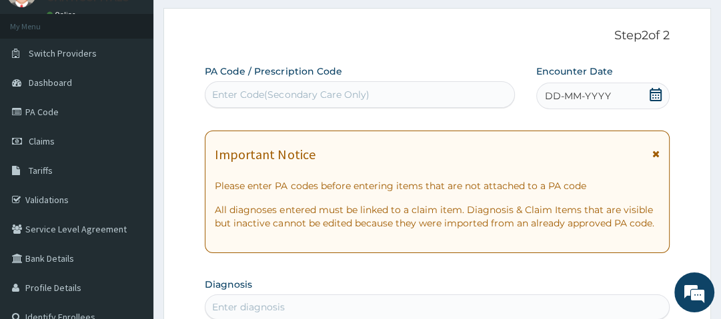
scroll to position [58, 0]
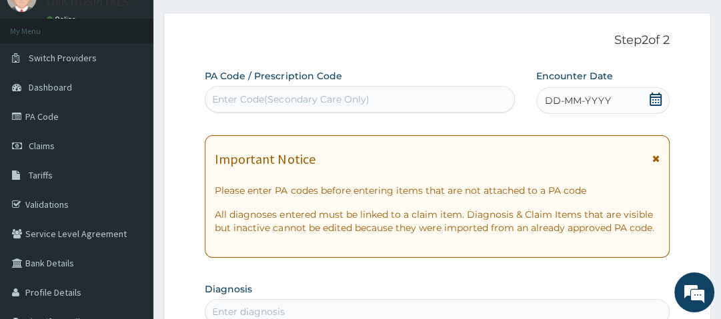
click at [325, 97] on div "Enter Code(Secondary Care Only)" at bounding box center [290, 99] width 157 height 13
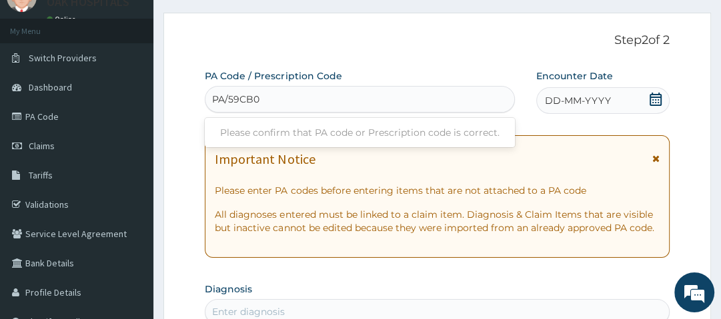
type input "PA/59CB06"
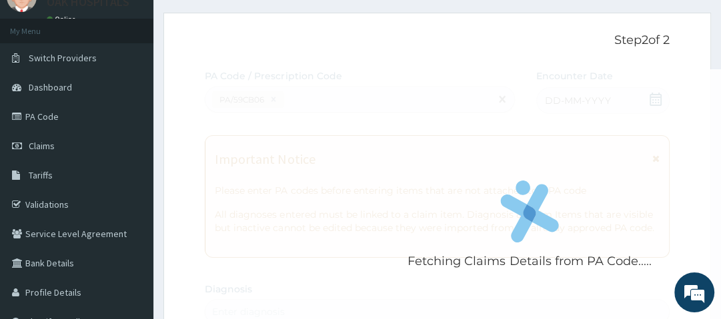
scroll to position [394, 0]
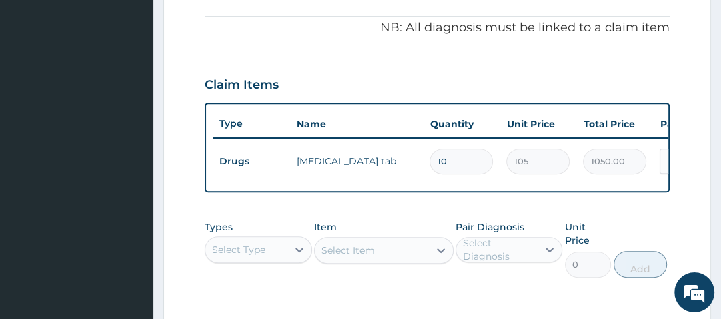
click at [331, 76] on div "Claim Items" at bounding box center [437, 82] width 464 height 35
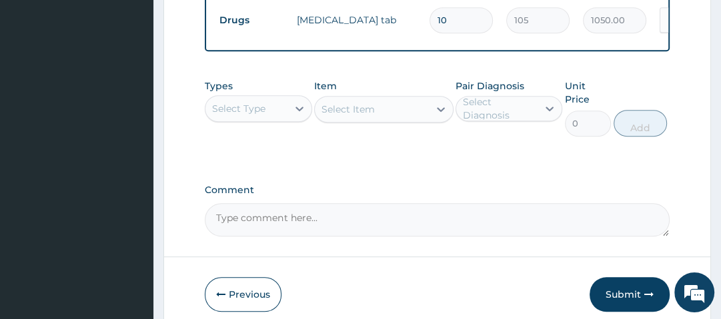
scroll to position [570, 0]
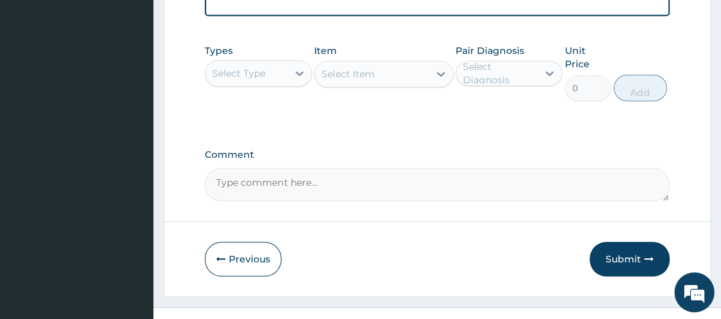
click at [267, 83] on div "Select Type" at bounding box center [245, 73] width 81 height 21
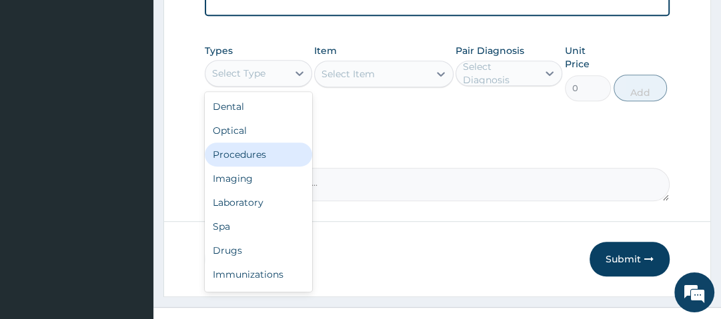
click at [266, 166] on div "Procedures" at bounding box center [258, 155] width 107 height 24
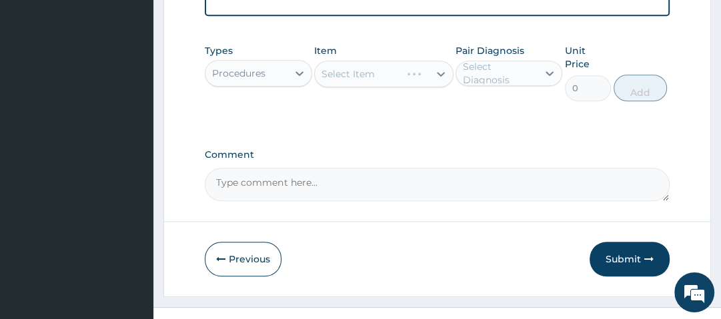
click at [360, 83] on div "Select Item" at bounding box center [383, 74] width 139 height 27
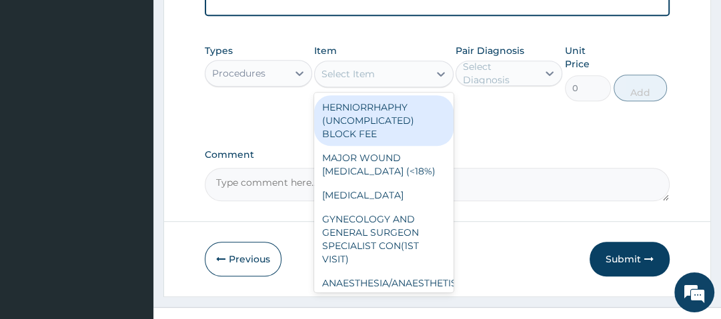
click at [381, 80] on div "Select Item" at bounding box center [372, 73] width 114 height 21
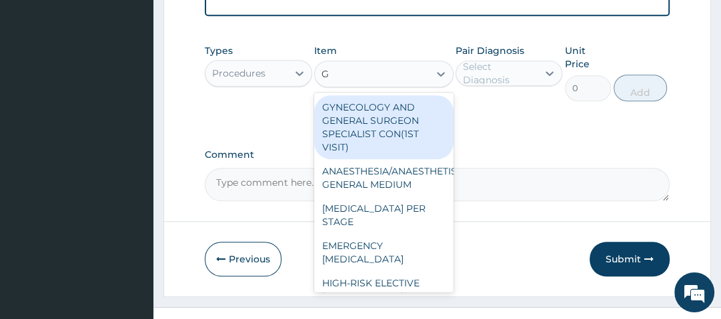
type input "GP"
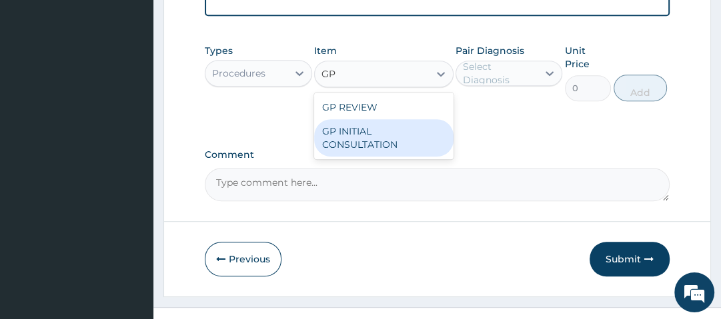
type input "2500"
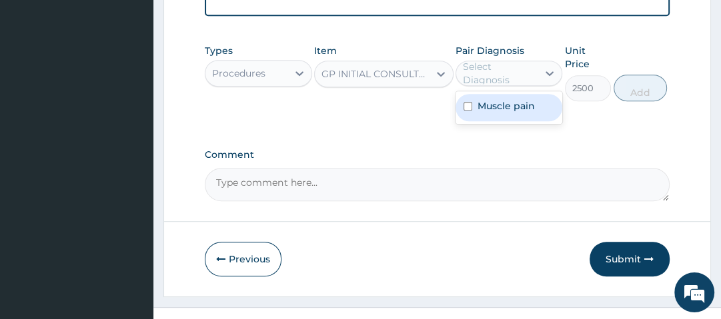
click at [464, 80] on div "Select Diagnosis" at bounding box center [499, 73] width 73 height 27
click at [498, 121] on div "Muscle pain" at bounding box center [509, 107] width 107 height 27
checkbox input "true"
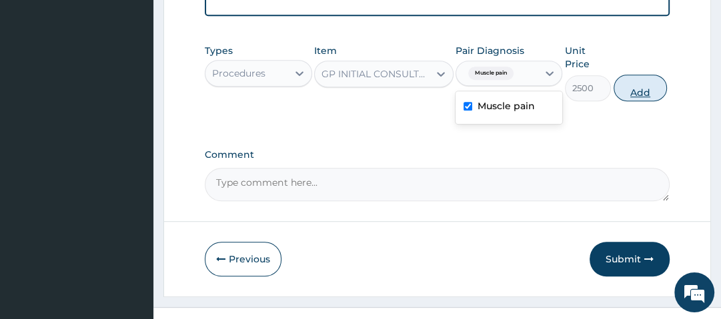
click at [638, 89] on button "Add" at bounding box center [640, 88] width 53 height 27
type input "0"
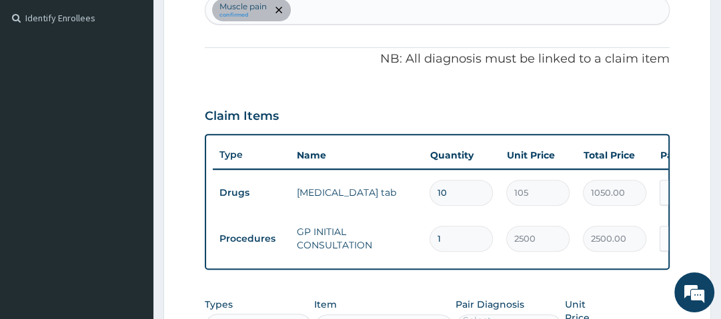
scroll to position [363, 0]
click at [630, 70] on div "PA Code / Prescription Code PA/59CB06 Encounter Date 12-08-2025 Important Notic…" at bounding box center [437, 110] width 464 height 690
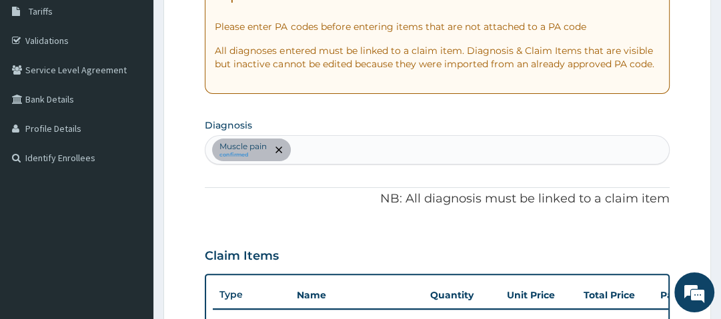
scroll to position [221, 0]
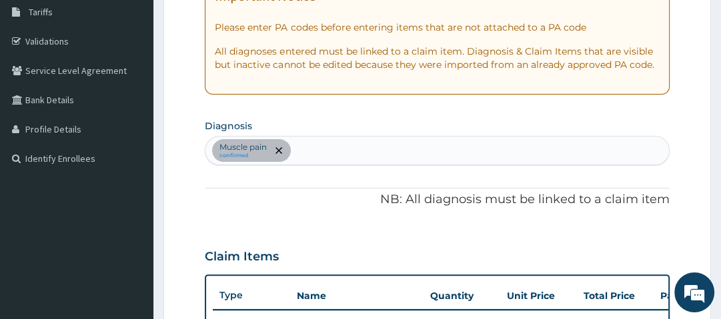
click at [317, 152] on div "Muscle pain confirmed" at bounding box center [436, 151] width 463 height 28
type input "MALARIA"
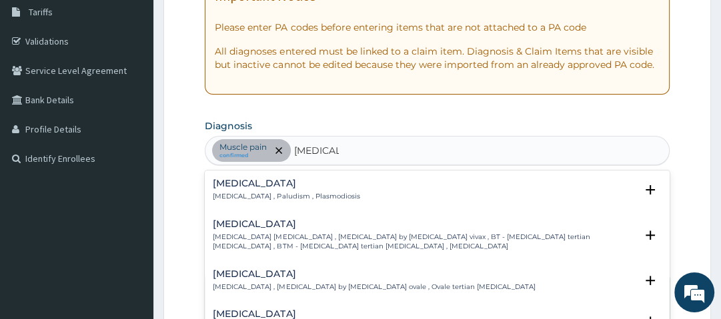
click at [245, 189] on div "Malaria Malaria , Paludism , Plasmodiosis" at bounding box center [286, 190] width 147 height 23
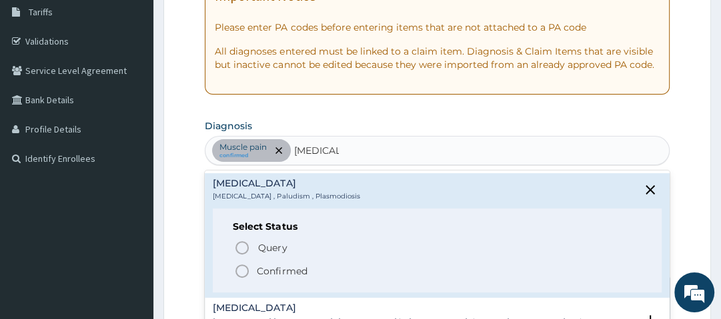
click at [239, 275] on icon "status option filled" at bounding box center [242, 271] width 16 height 16
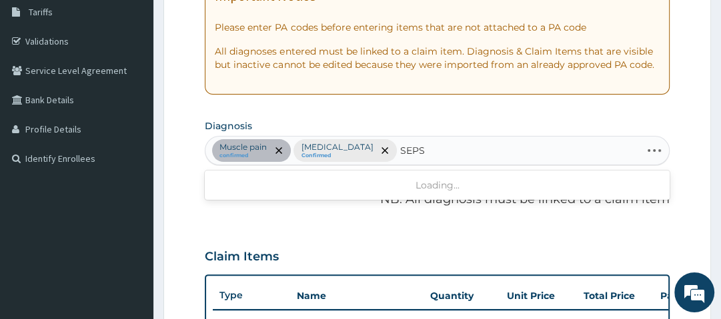
type input "SEPSIS"
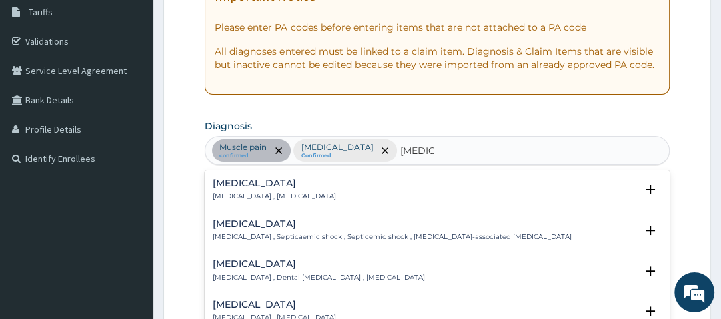
click at [223, 180] on h4 "Sepsis" at bounding box center [274, 184] width 123 height 10
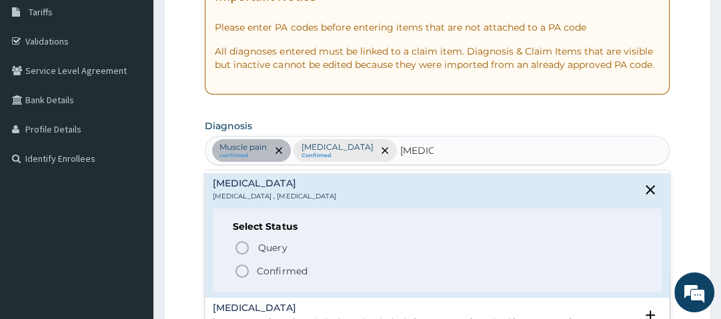
click at [239, 274] on icon "status option filled" at bounding box center [242, 271] width 16 height 16
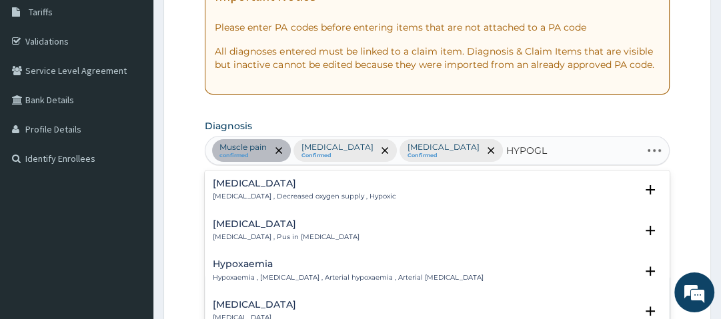
type input "HYPOGLY"
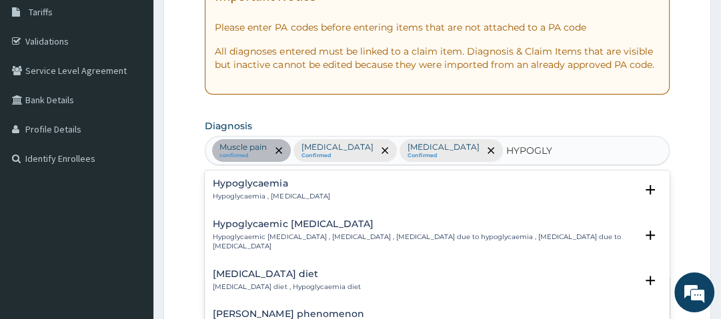
click at [235, 176] on div "Hypoglycaemia Hypoglycaemia , Hypoglycemia Select Status Query Query covers sus…" at bounding box center [437, 193] width 464 height 41
click at [243, 186] on h4 "Hypoglycaemia" at bounding box center [271, 184] width 117 height 10
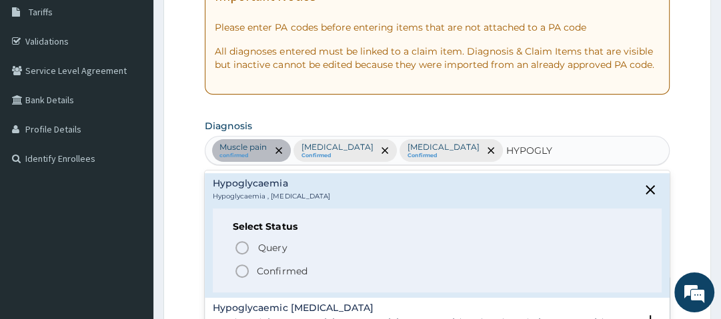
click at [255, 277] on span "Confirmed" at bounding box center [437, 271] width 407 height 16
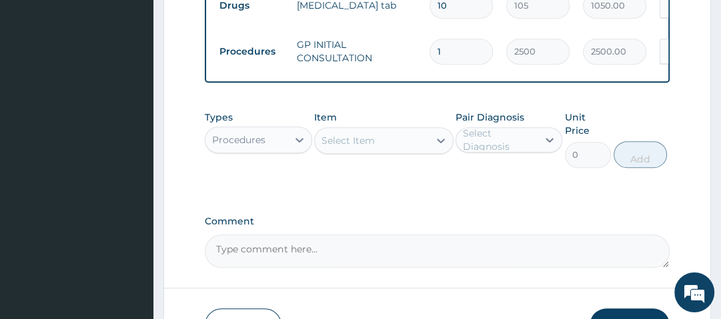
scroll to position [562, 0]
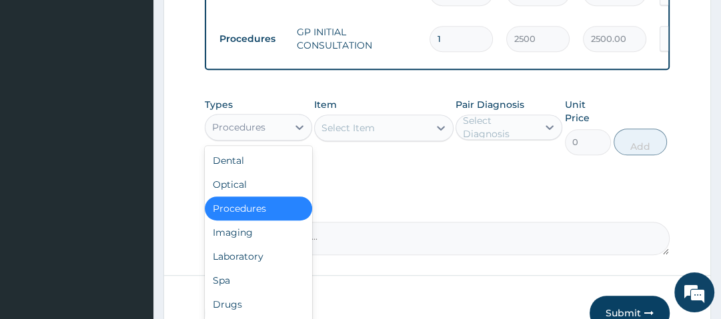
click at [286, 138] on div "Procedures" at bounding box center [245, 127] width 81 height 21
click at [269, 269] on div "Laboratory" at bounding box center [258, 257] width 107 height 24
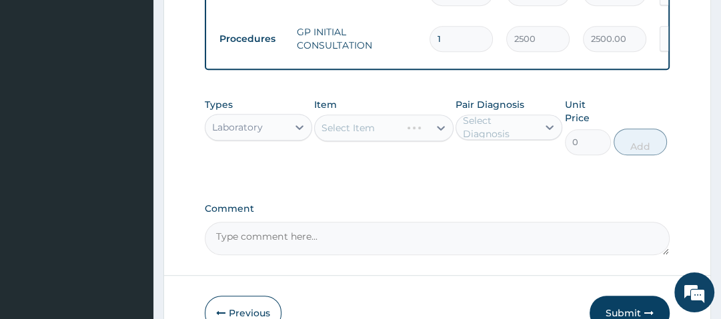
click at [392, 129] on div "Select Item" at bounding box center [383, 128] width 139 height 27
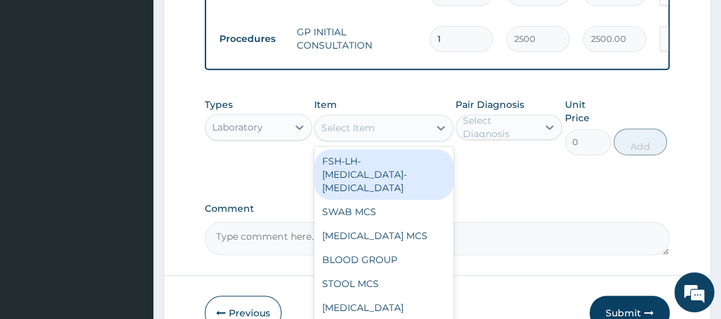
click at [392, 129] on div "Select Item" at bounding box center [372, 127] width 114 height 21
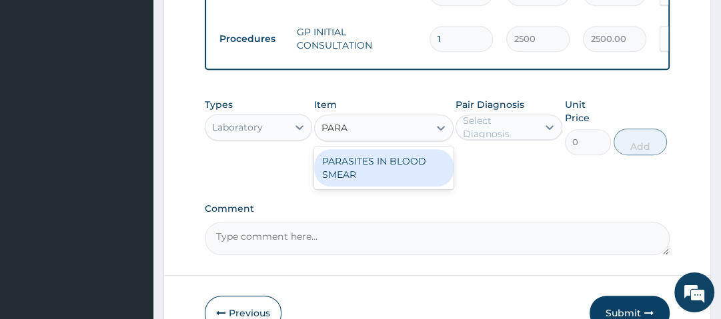
type input "PARAS"
type input "1500"
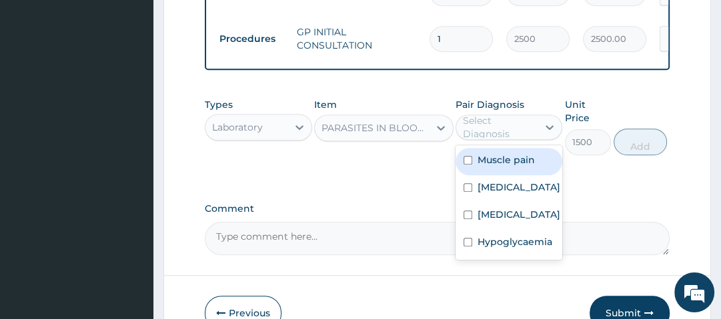
click at [483, 139] on div "Select Diagnosis" at bounding box center [499, 127] width 73 height 27
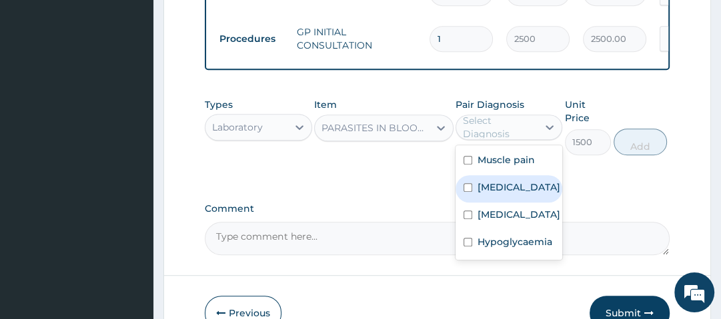
click at [506, 193] on label "Malaria" at bounding box center [519, 187] width 83 height 13
checkbox input "true"
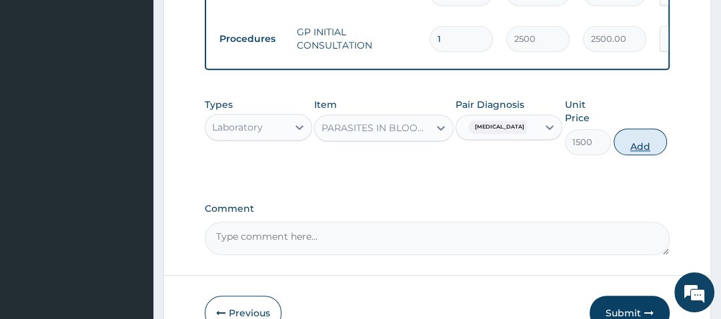
click at [630, 154] on button "Add" at bounding box center [640, 142] width 53 height 27
type input "0"
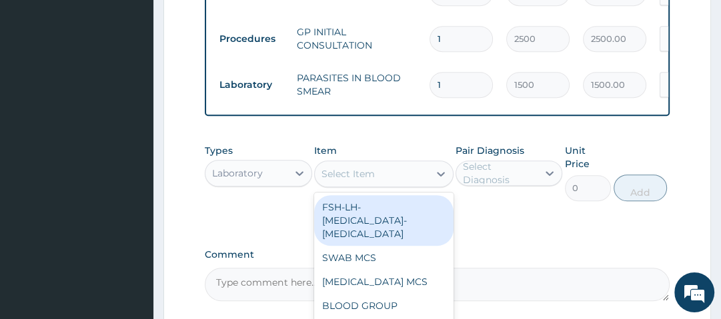
click at [392, 174] on div "Select Item" at bounding box center [372, 173] width 114 height 21
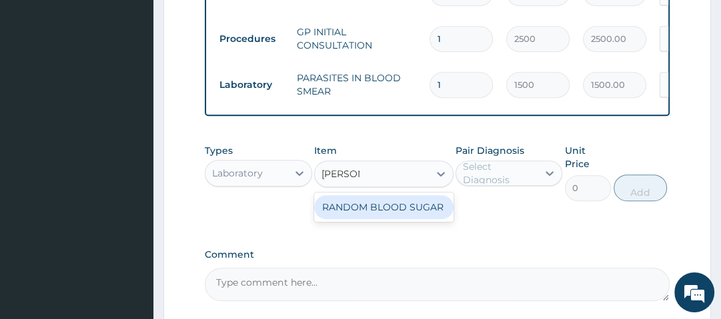
type input "RANDOM"
type input "1000"
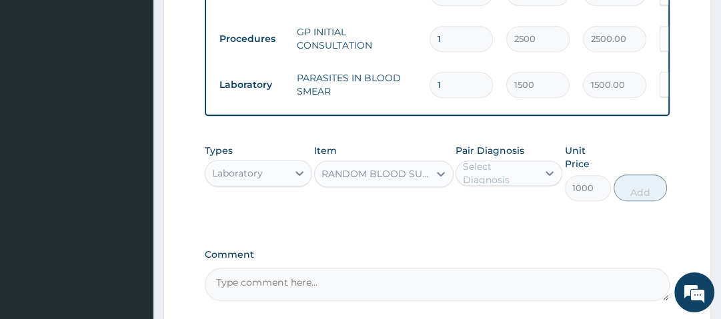
click at [496, 186] on div "Select Diagnosis" at bounding box center [509, 173] width 107 height 25
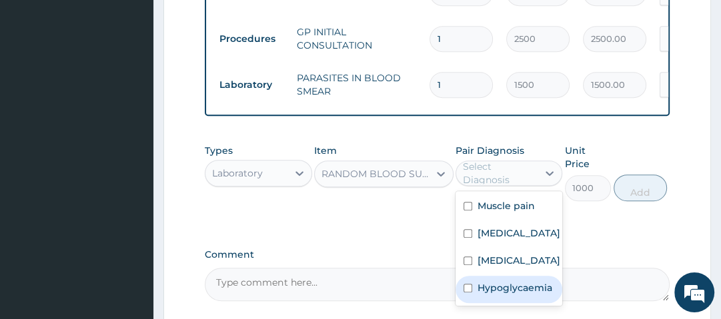
click at [520, 292] on label "Hypoglycaemia" at bounding box center [515, 287] width 75 height 13
checkbox input "true"
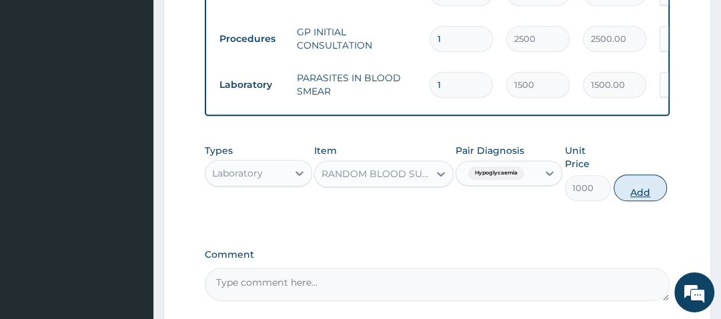
click at [654, 193] on button "Add" at bounding box center [640, 188] width 53 height 27
type input "0"
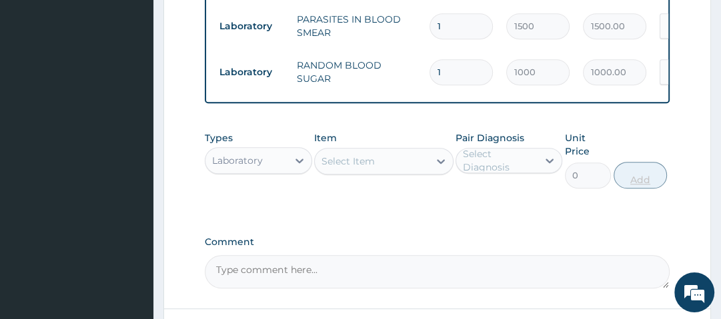
scroll to position [631, 0]
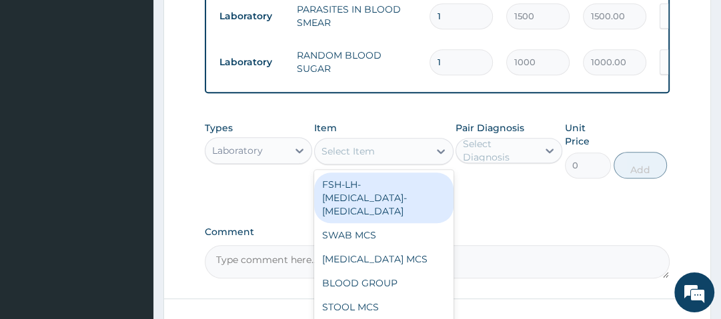
click at [368, 153] on div "Select Item" at bounding box center [347, 151] width 53 height 13
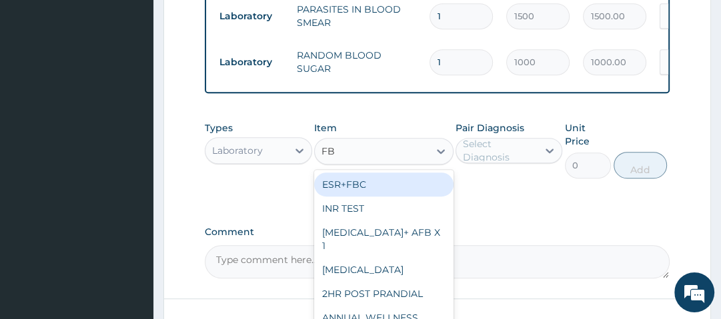
type input "FBC"
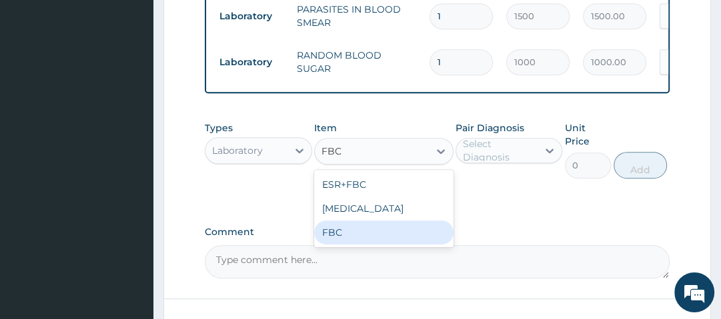
type input "2500"
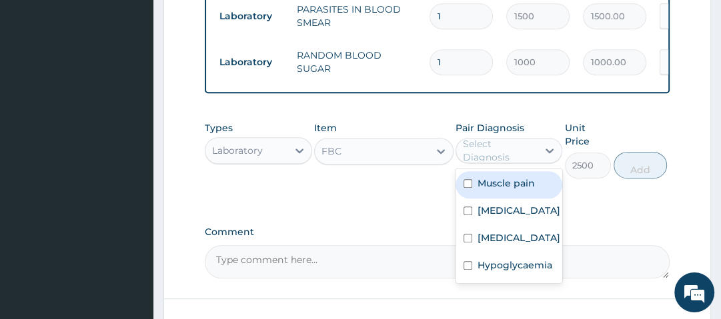
click at [480, 158] on div "Select Diagnosis" at bounding box center [499, 150] width 73 height 27
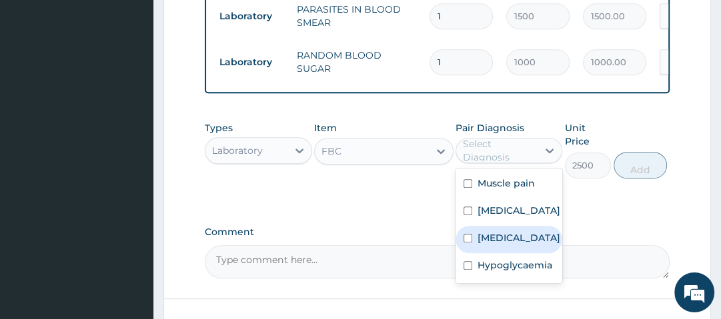
click at [482, 241] on label "Sepsis" at bounding box center [519, 237] width 83 height 13
checkbox input "true"
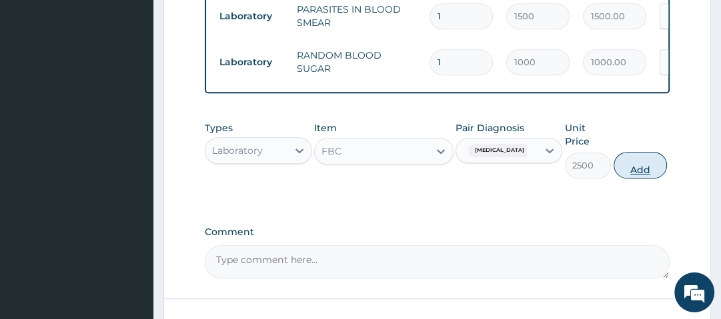
click at [633, 173] on button "Add" at bounding box center [640, 165] width 53 height 27
type input "0"
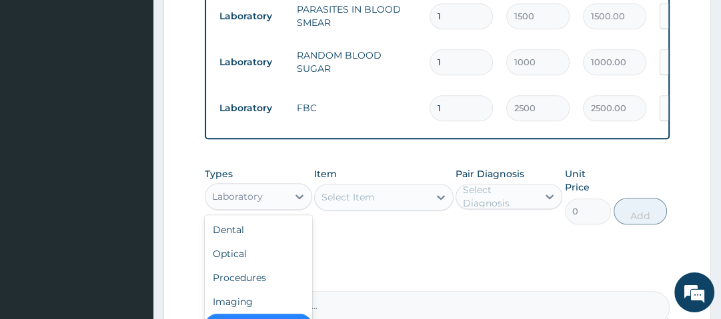
click at [267, 201] on div "Laboratory" at bounding box center [245, 196] width 81 height 21
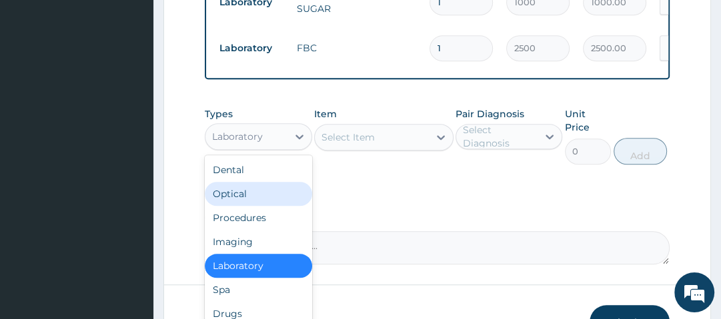
scroll to position [45, 0]
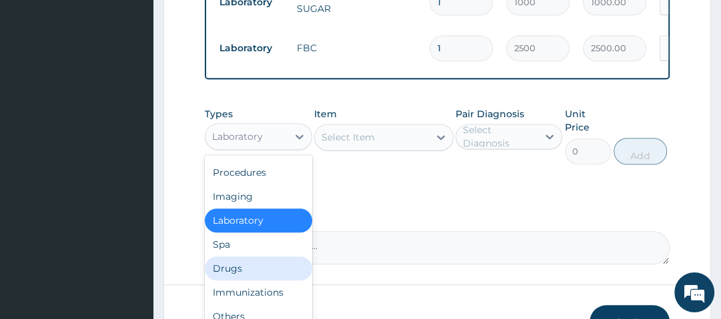
click at [239, 281] on div "Drugs" at bounding box center [258, 269] width 107 height 24
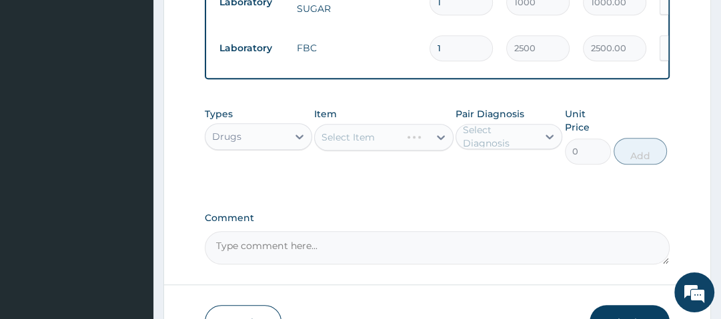
click at [362, 139] on div "Select Item" at bounding box center [383, 137] width 139 height 27
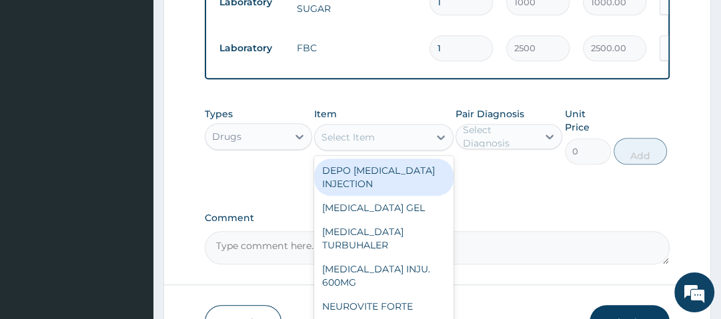
click at [362, 139] on div "Select Item" at bounding box center [347, 137] width 53 height 13
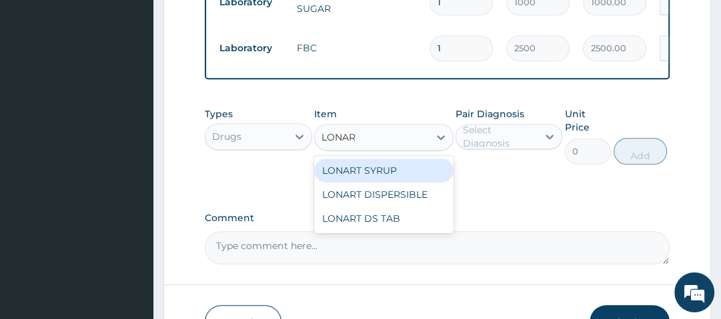
type input "LONART"
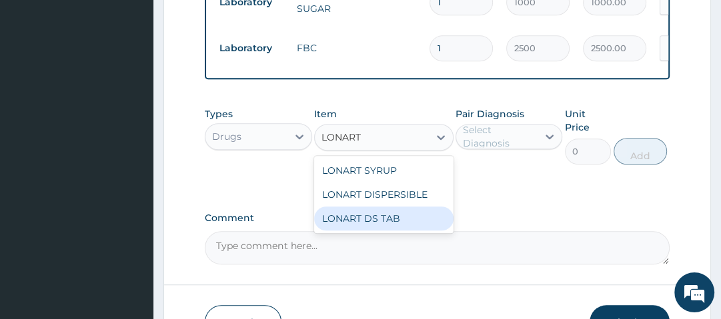
type input "1400"
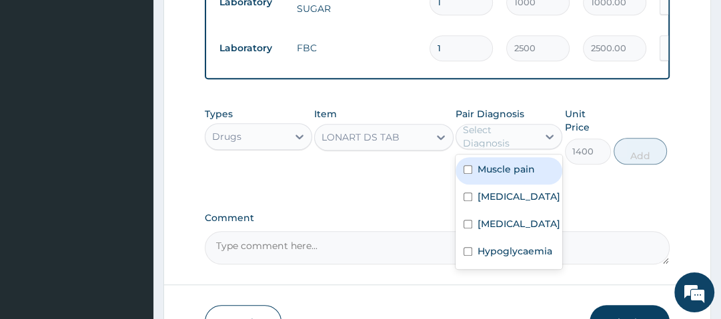
click at [512, 143] on div "Select Diagnosis" at bounding box center [499, 136] width 73 height 27
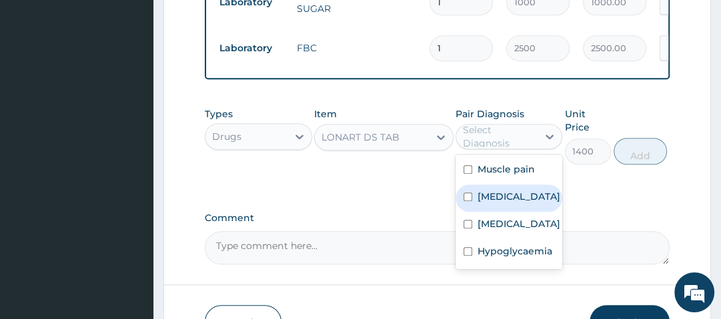
click at [505, 195] on label "Malaria" at bounding box center [519, 196] width 83 height 13
checkbox input "true"
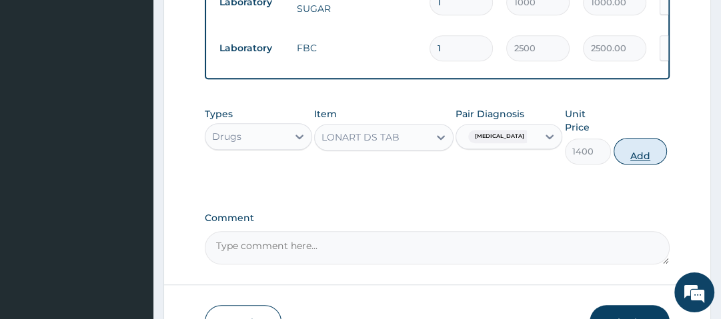
click at [648, 153] on button "Add" at bounding box center [640, 151] width 53 height 27
type input "0"
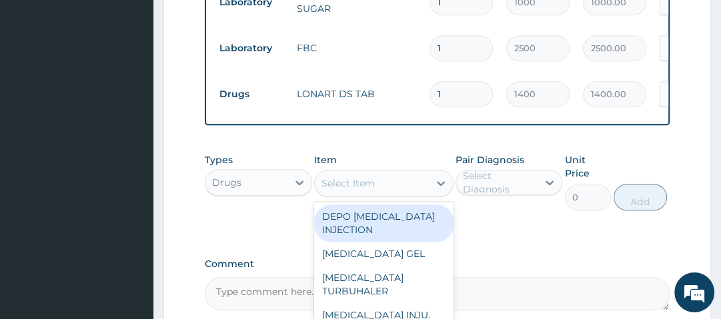
click at [392, 194] on div "Select Item" at bounding box center [372, 183] width 114 height 21
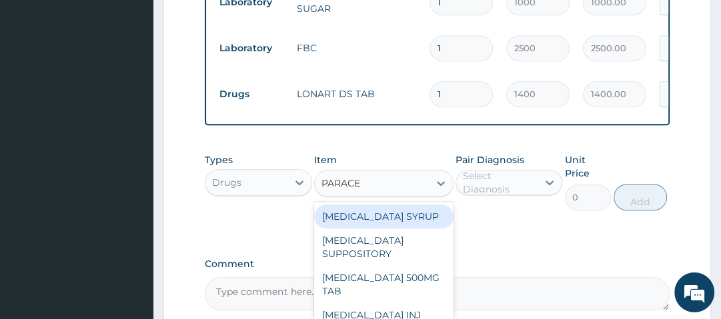
type input "PARACET"
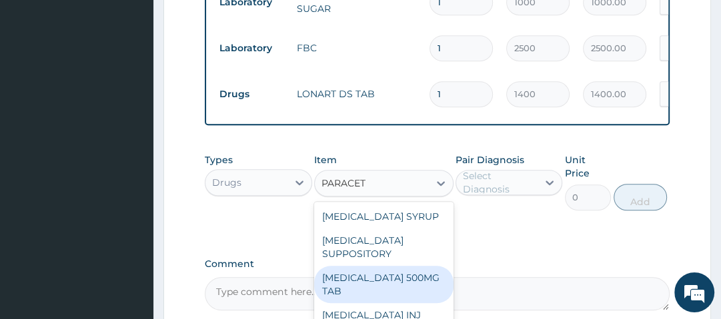
type input "14"
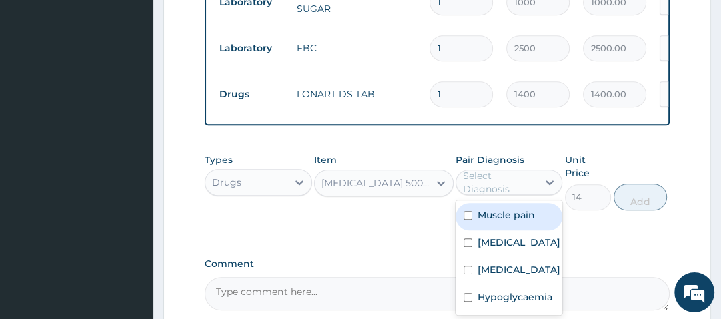
click at [481, 192] on div "Select Diagnosis" at bounding box center [499, 182] width 73 height 27
click at [522, 222] on label "Muscle pain" at bounding box center [506, 215] width 57 height 13
checkbox input "true"
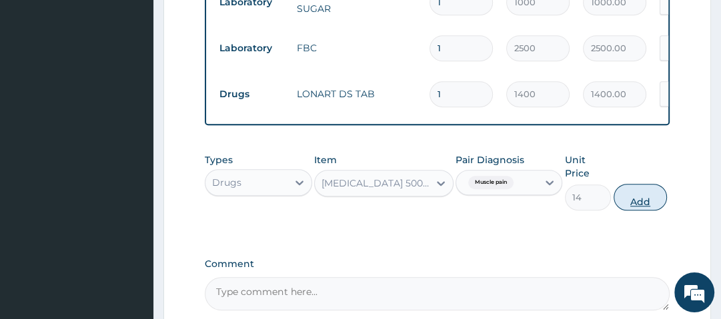
click at [635, 198] on button "Add" at bounding box center [640, 197] width 53 height 27
type input "0"
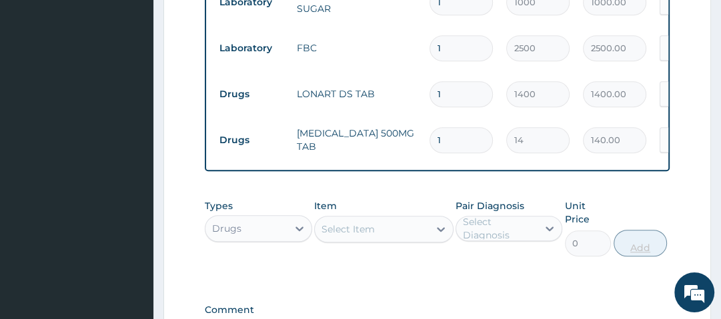
type input "10"
type input "140.00"
type input "1"
type input "14.00"
type input "18"
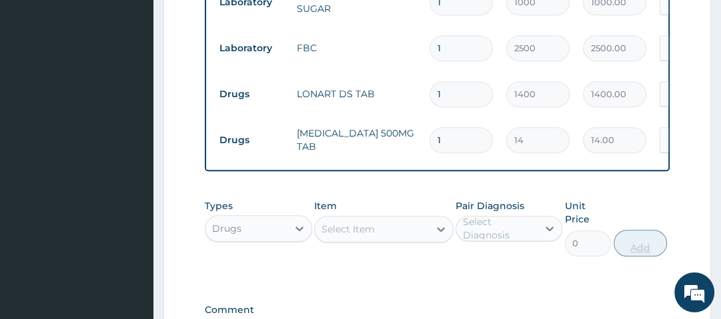
type input "252.00"
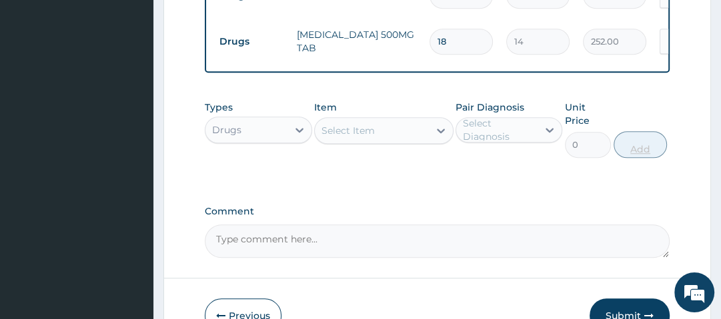
scroll to position [873, 0]
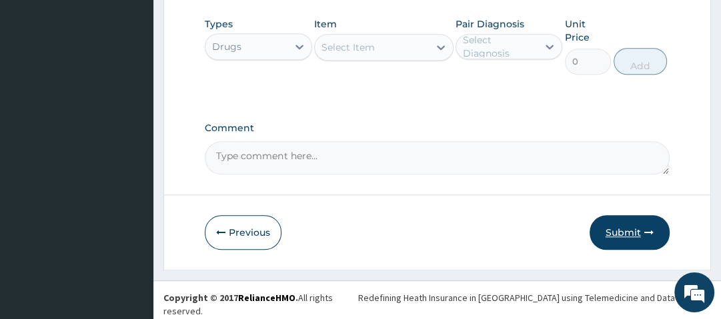
type input "18"
click at [644, 235] on icon "button" at bounding box center [648, 232] width 9 height 9
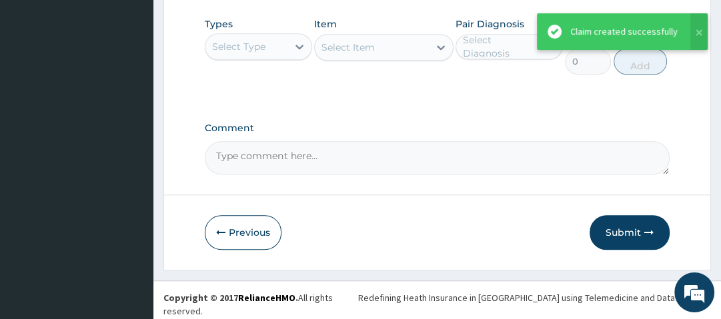
click at [644, 235] on icon "button" at bounding box center [648, 232] width 9 height 9
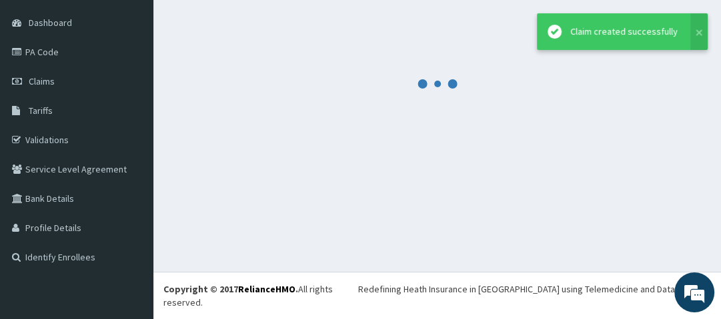
scroll to position [109, 0]
